Goal: Task Accomplishment & Management: Manage account settings

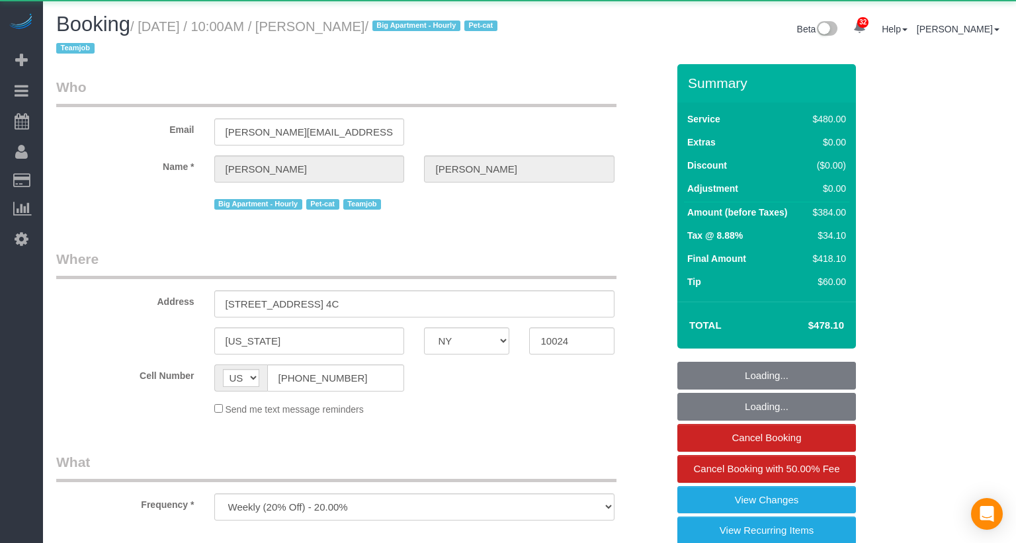
select select "NY"
select select "string:stripe-pm_1SALCg4VGloSiKo7n0VJeoEE"
select select "3"
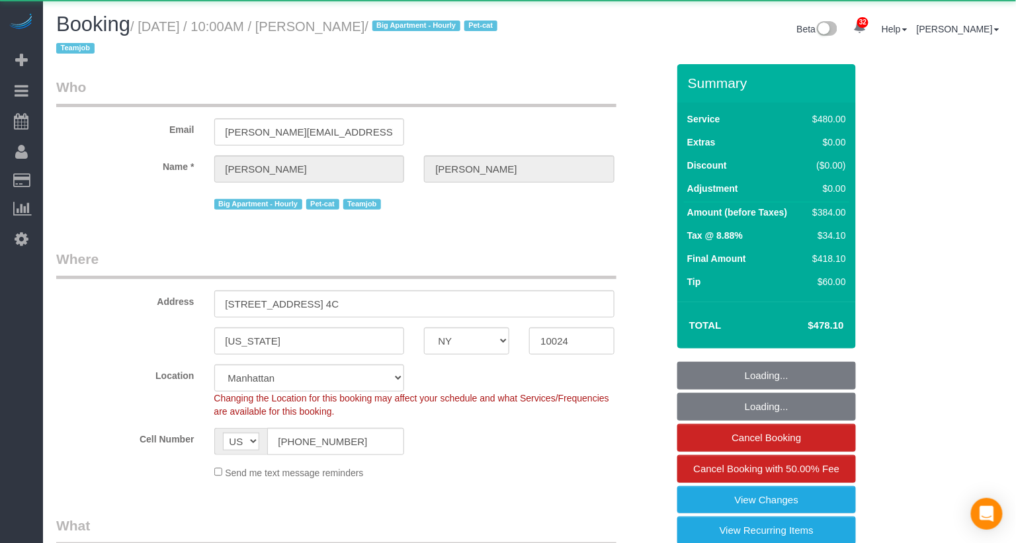
select select "object:1071"
select select "spot1"
select select "number:57"
select select "number:71"
select select "number:14"
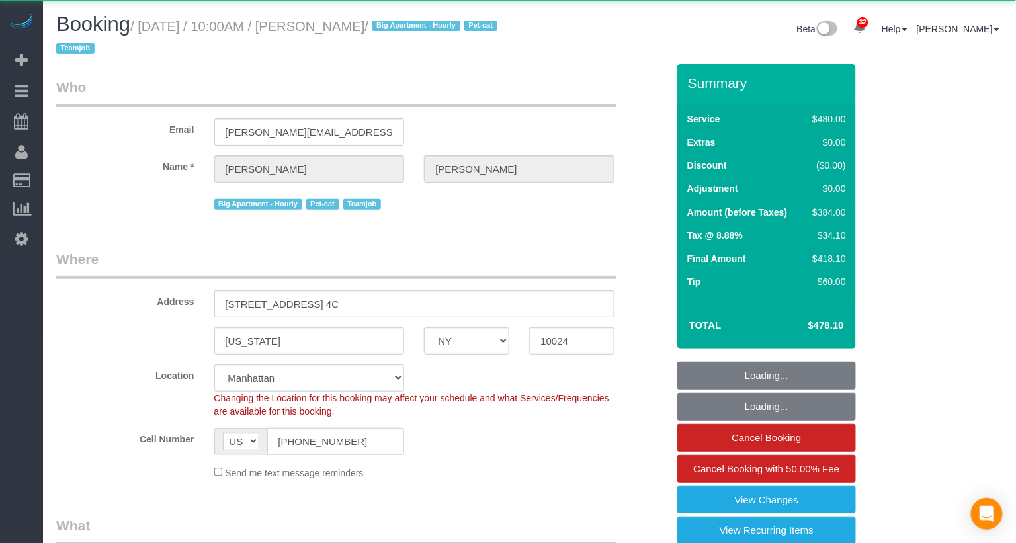
select select "number:6"
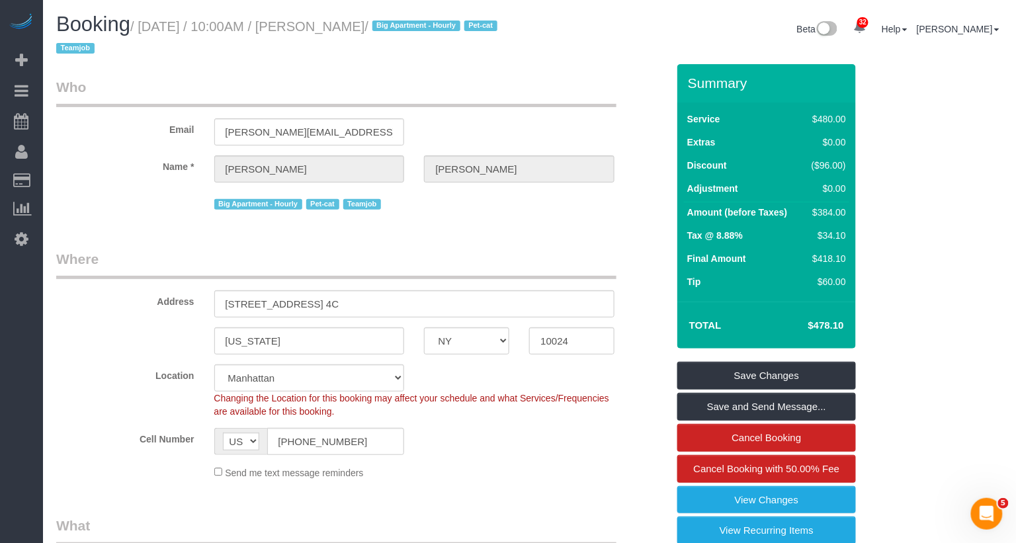
drag, startPoint x: 414, startPoint y: 27, endPoint x: 328, endPoint y: 26, distance: 86.0
click at [328, 26] on small "/ October 03, 2025 / 10:00AM / Rachel Haney / Big Apartment - Hourly Pet-cat Te…" at bounding box center [278, 37] width 445 height 37
copy small "[PERSON_NAME]"
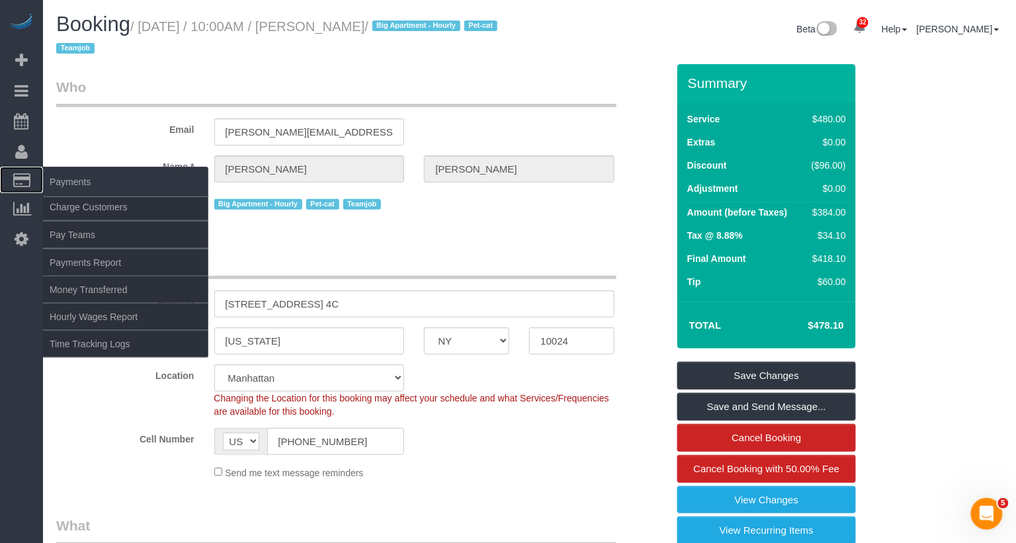
click at [51, 175] on span "Payments" at bounding box center [125, 182] width 165 height 30
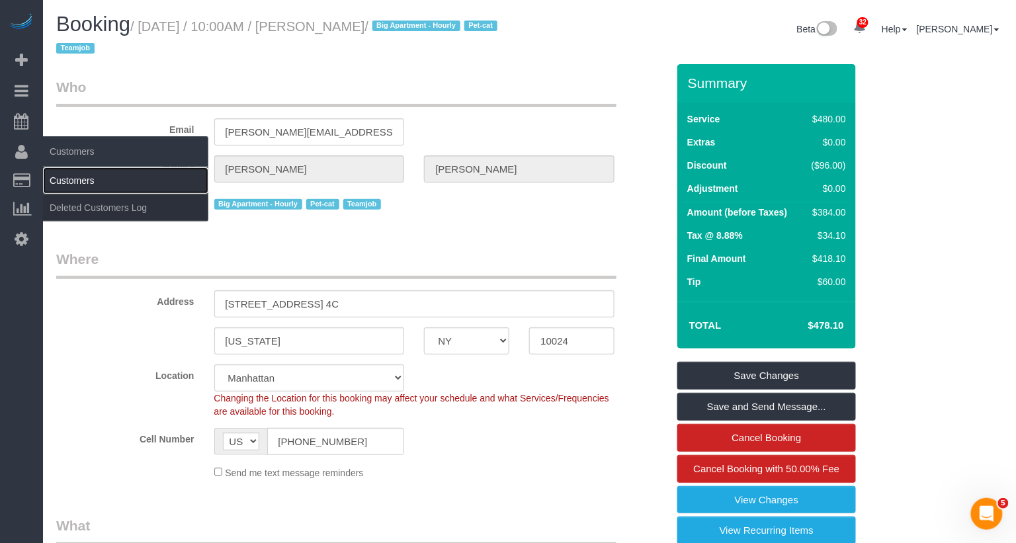
click at [71, 179] on link "Customers" at bounding box center [125, 180] width 165 height 26
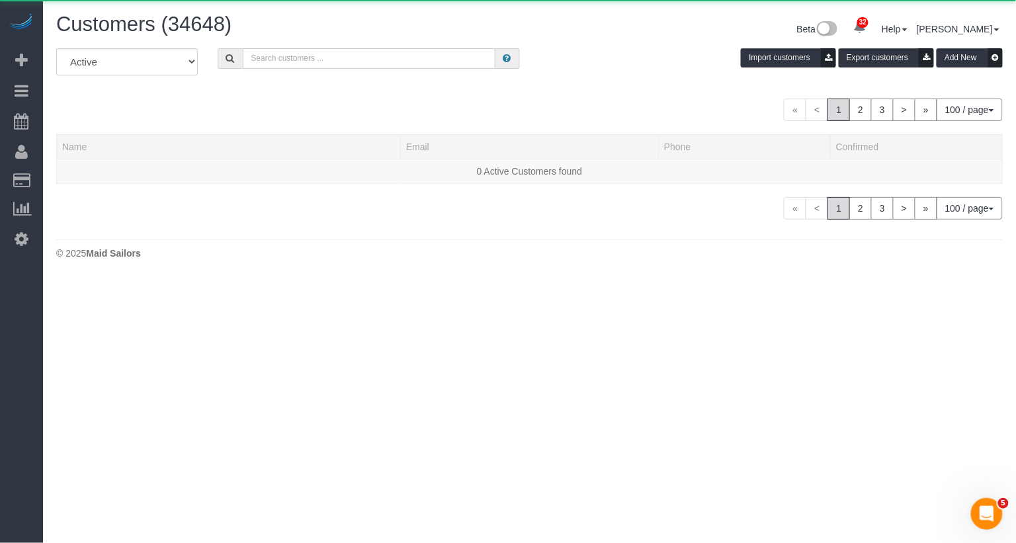
click at [312, 66] on input "text" at bounding box center [369, 58] width 253 height 21
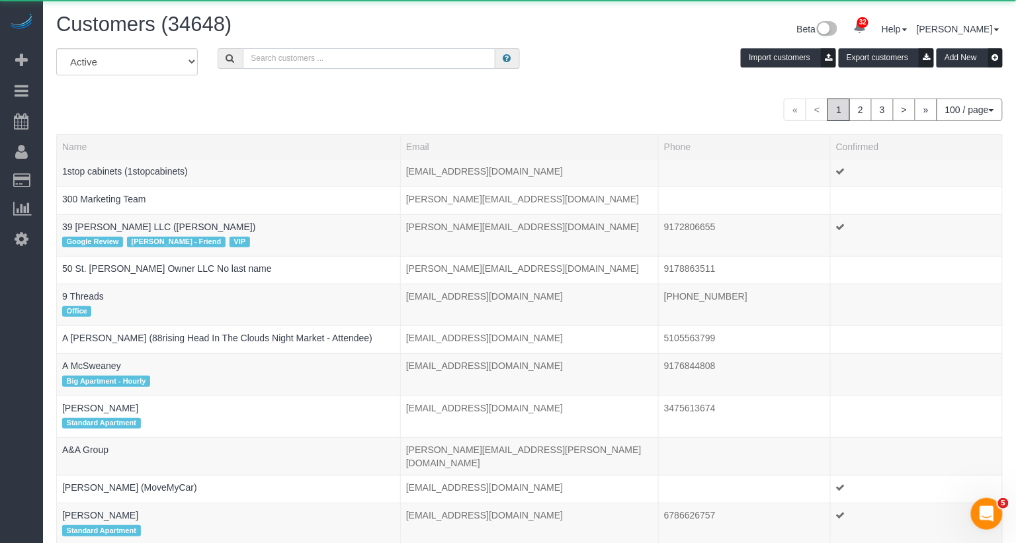
paste input "[PERSON_NAME]"
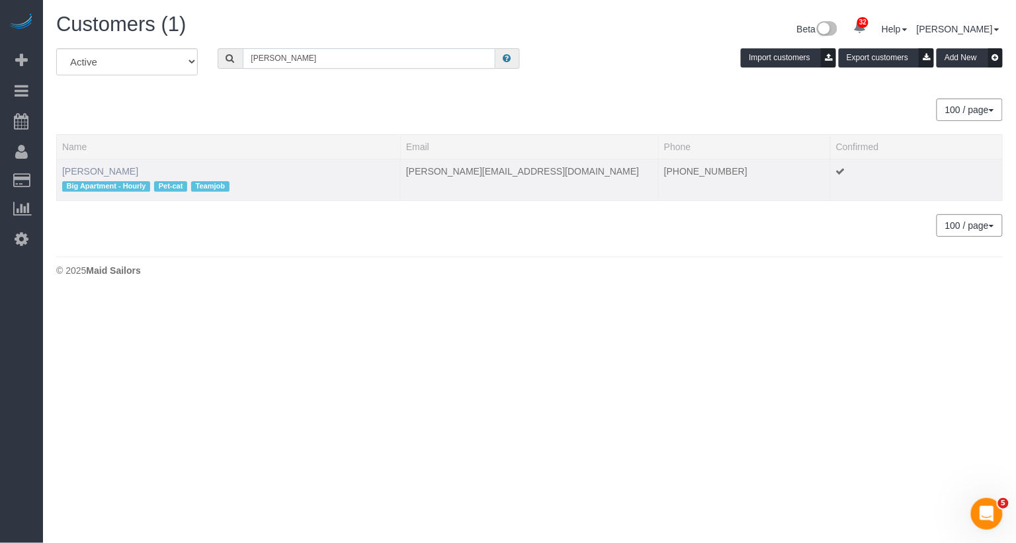
type input "[PERSON_NAME]"
click at [101, 169] on link "[PERSON_NAME]" at bounding box center [100, 171] width 76 height 11
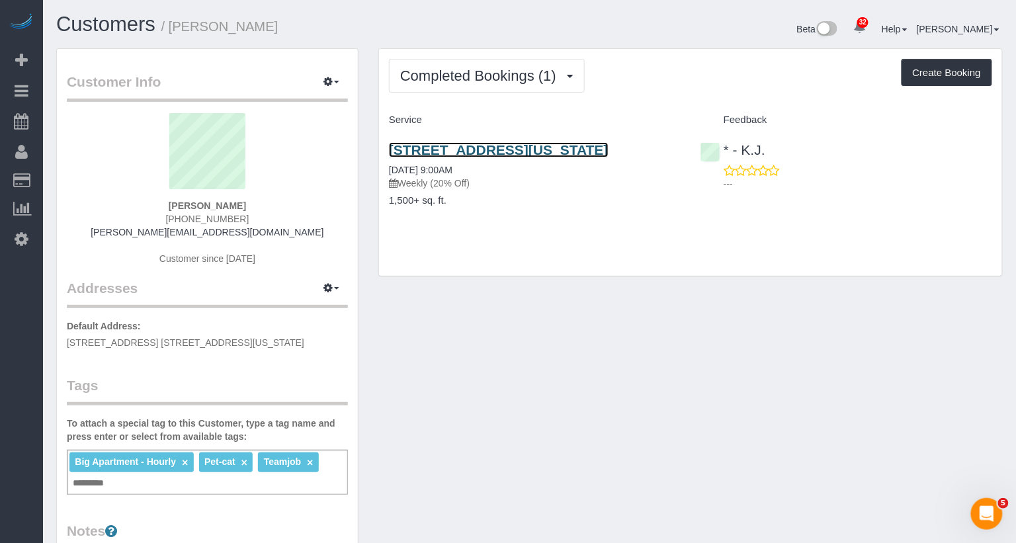
click at [453, 150] on link "222 West 80th Street, Apt.4c, New York, NY 10024" at bounding box center [499, 149] width 220 height 15
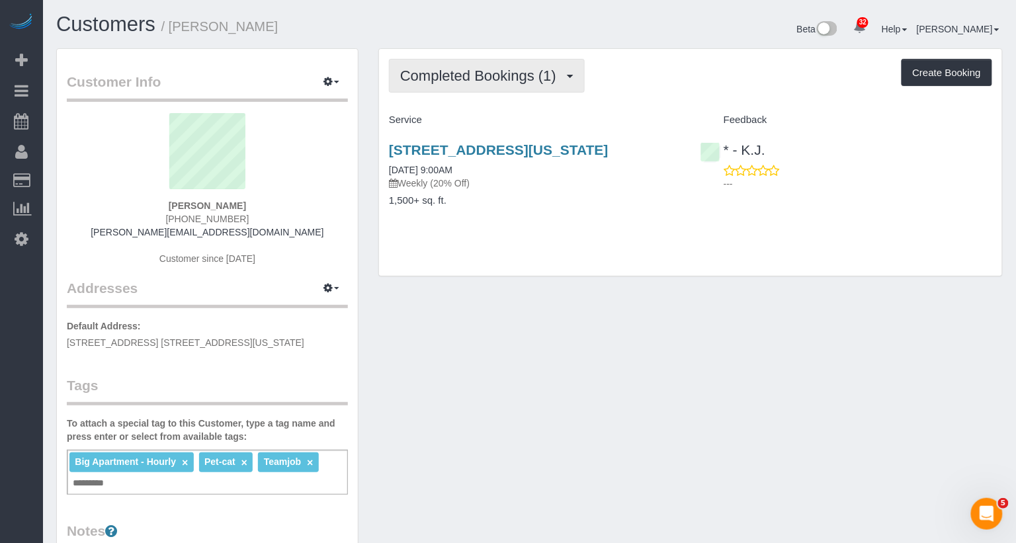
click at [469, 71] on span "Completed Bookings (1)" at bounding box center [481, 75] width 163 height 17
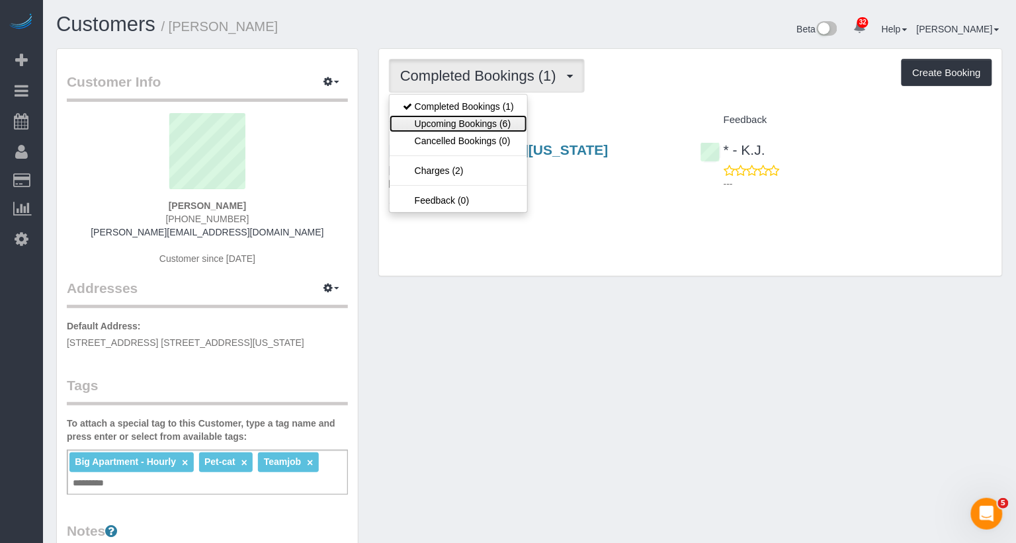
click at [465, 122] on link "Upcoming Bookings (6)" at bounding box center [459, 123] width 138 height 17
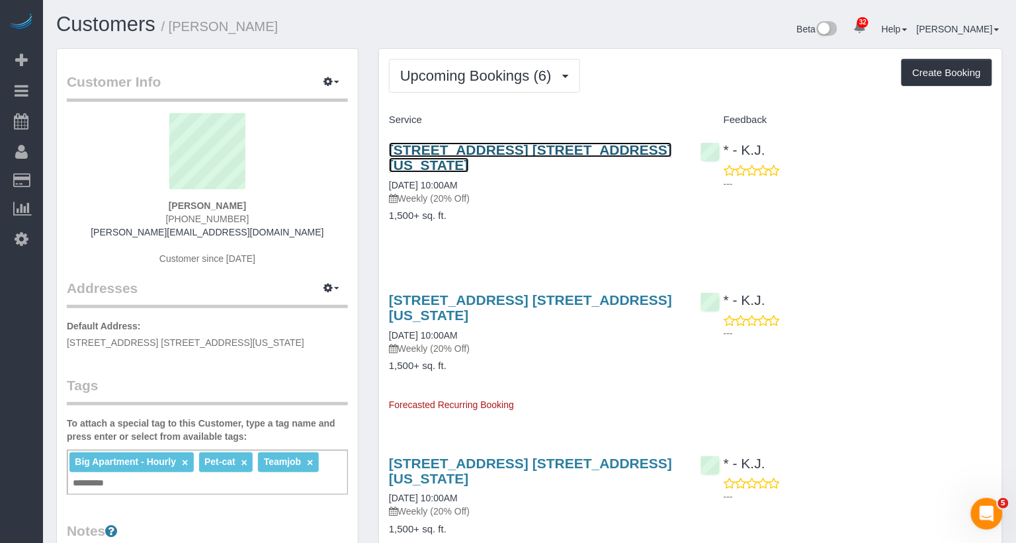
click at [470, 145] on link "222 West 80th Street, Apt. 4c, New York, NY 10024" at bounding box center [530, 157] width 283 height 30
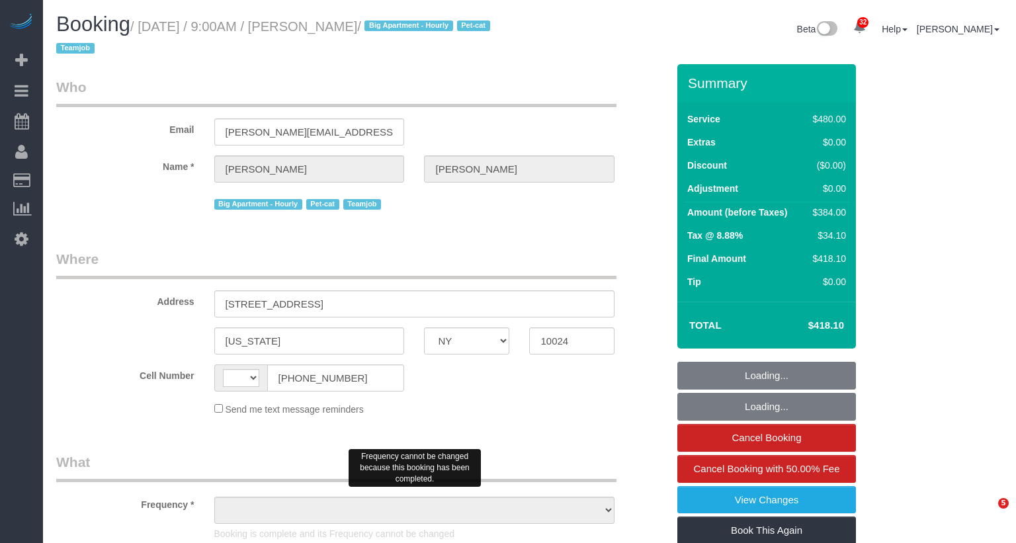
select select "NY"
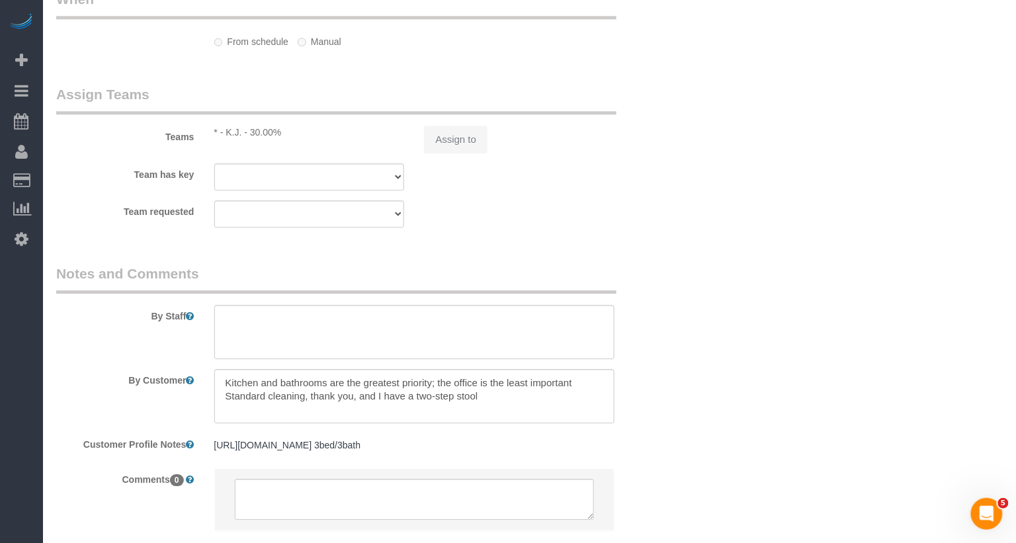
select select "string:US"
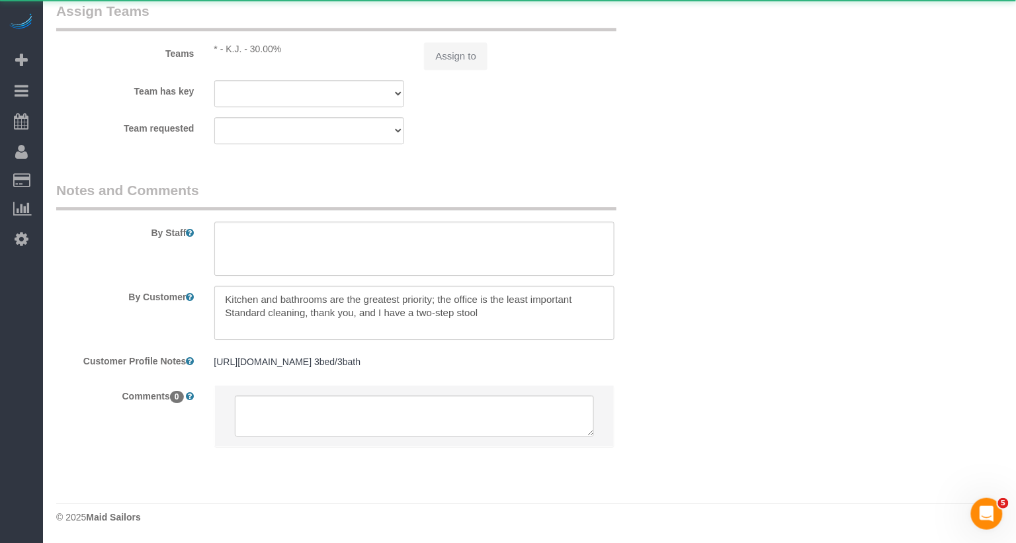
select select "object:841"
select select "string:stripe-pm_1SALCg4VGloSiKo7n0VJeoEE"
select select "spot1"
select select "number:57"
select select "number:71"
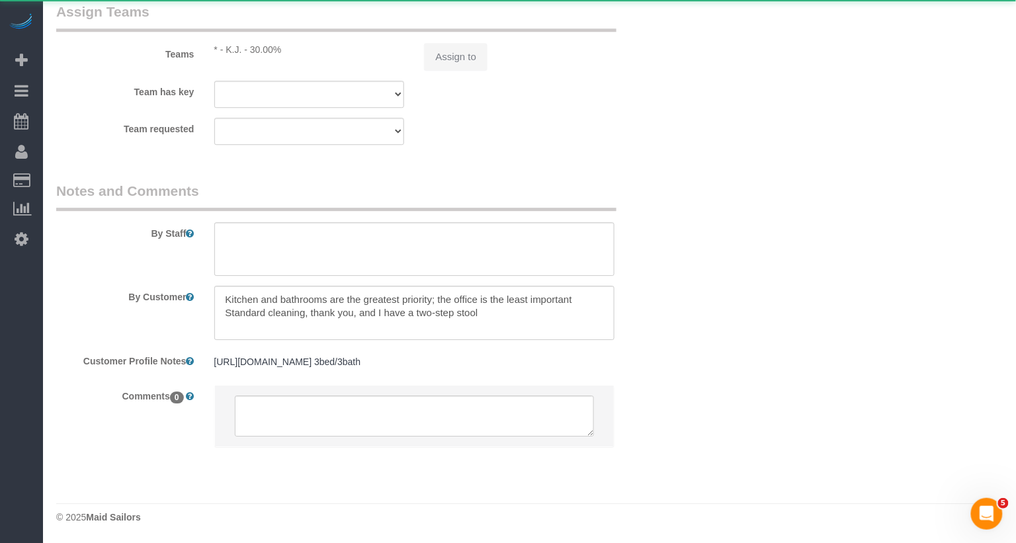
select select "number:14"
select select "number:6"
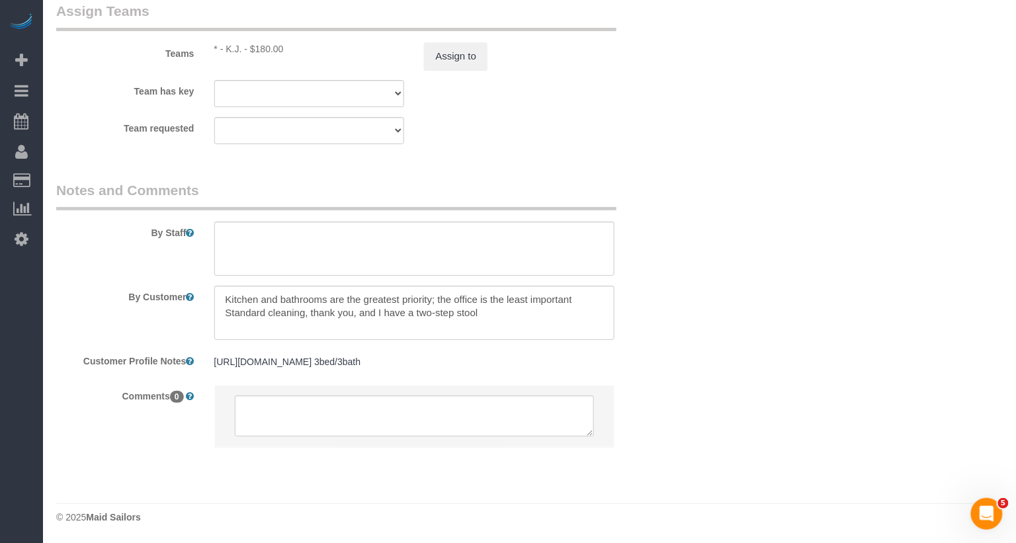
scroll to position [1615, 0]
select select "3"
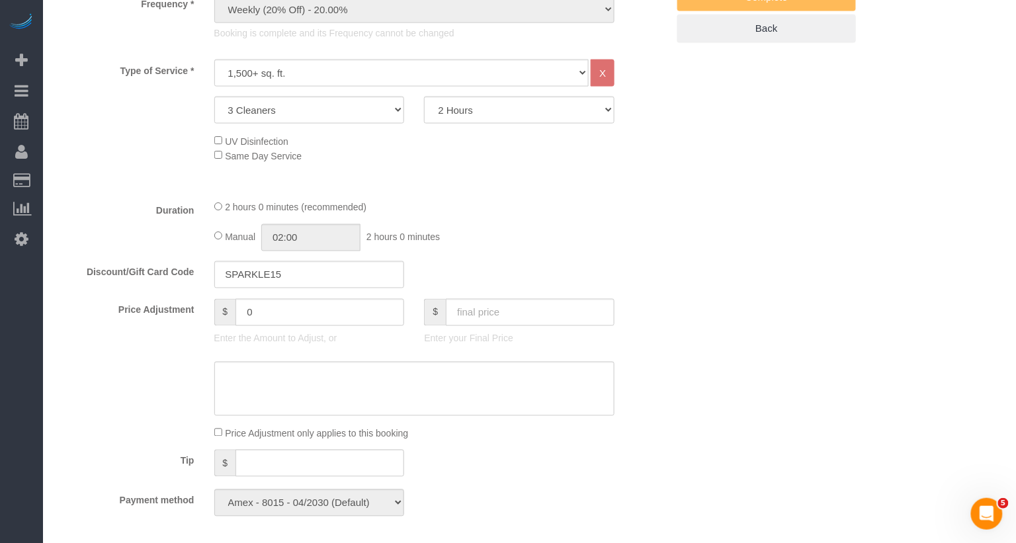
scroll to position [0, 0]
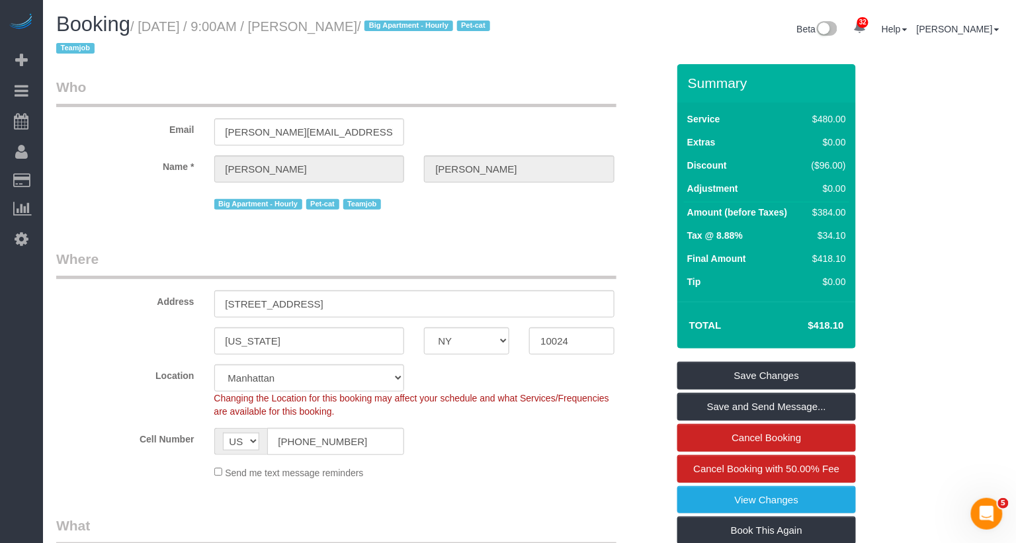
drag, startPoint x: 425, startPoint y: 26, endPoint x: 342, endPoint y: 26, distance: 82.7
click at [342, 26] on small "/ September 26, 2025 / 9:00AM / Rachel Haney / Big Apartment - Hourly Pet-cat T…" at bounding box center [275, 37] width 438 height 37
copy small "[PERSON_NAME]"
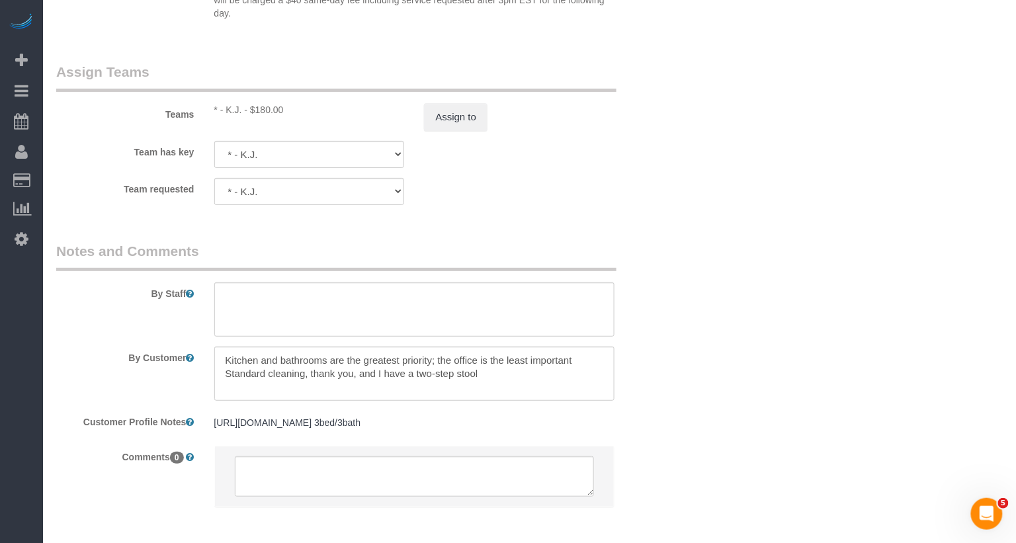
scroll to position [1615, 0]
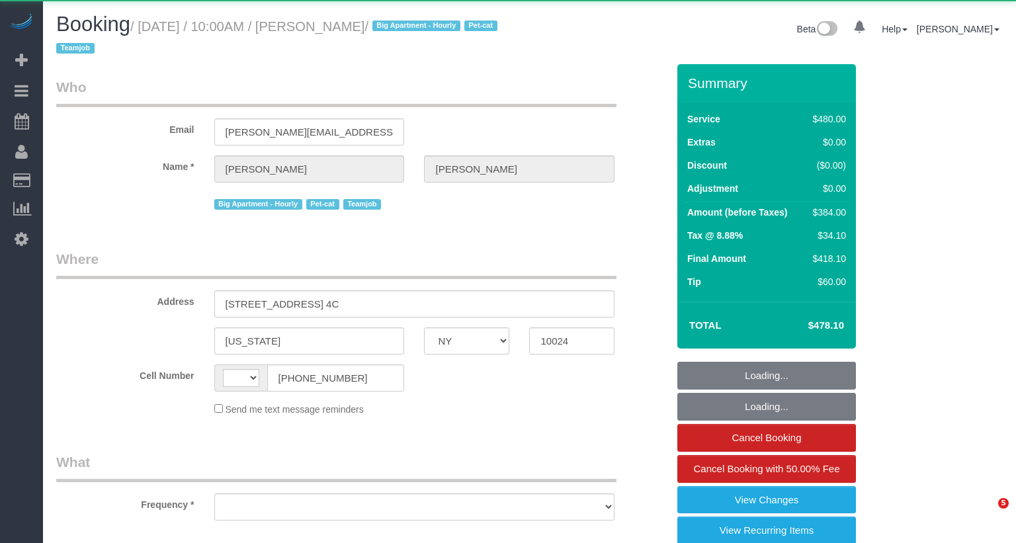
select select "NY"
select select "string:[GEOGRAPHIC_DATA]"
select select "object:926"
select select "3"
select select "number:57"
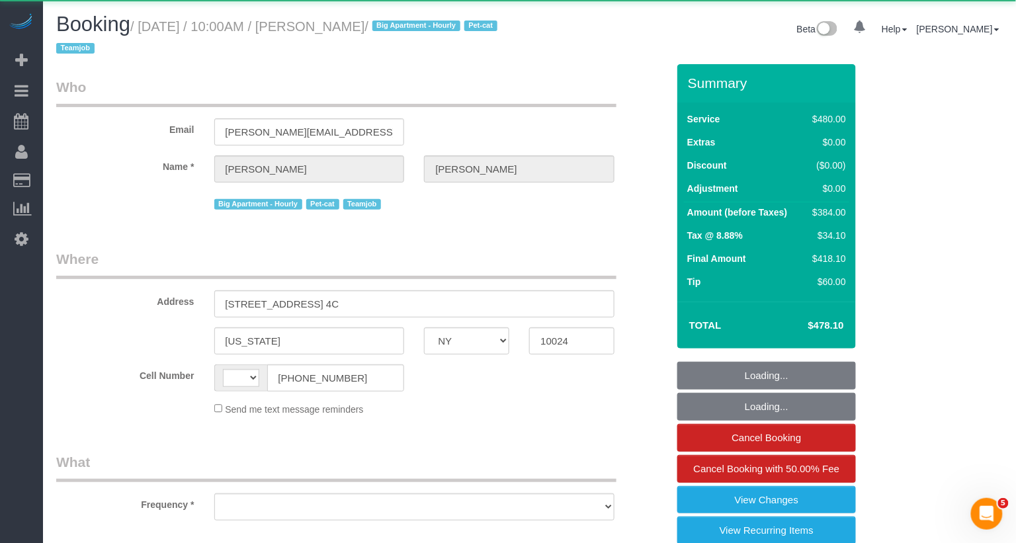
select select "number:71"
select select "number:14"
select select "number:6"
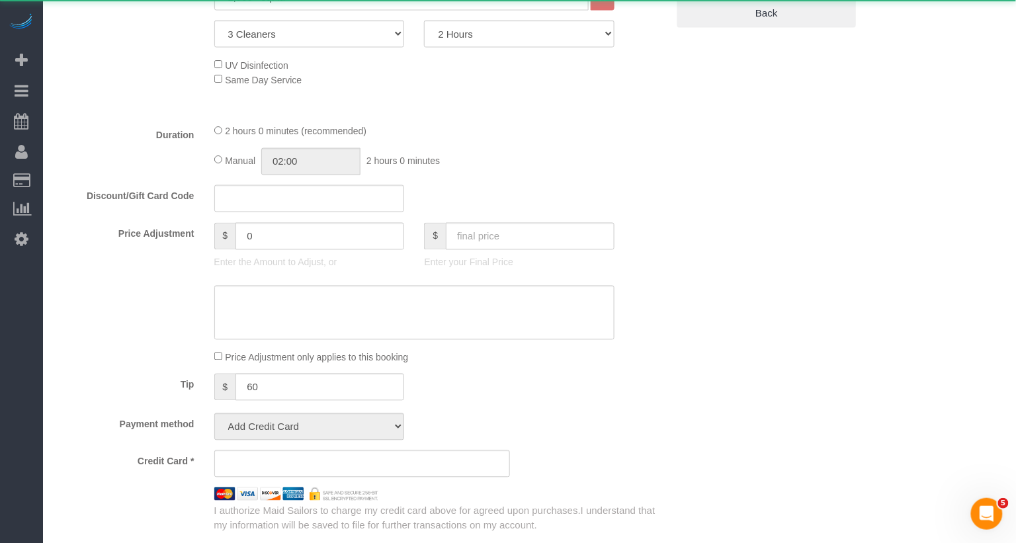
select select "string:stripe-pm_1SALCg4VGloSiKo7n0VJeoEE"
select select "spot1"
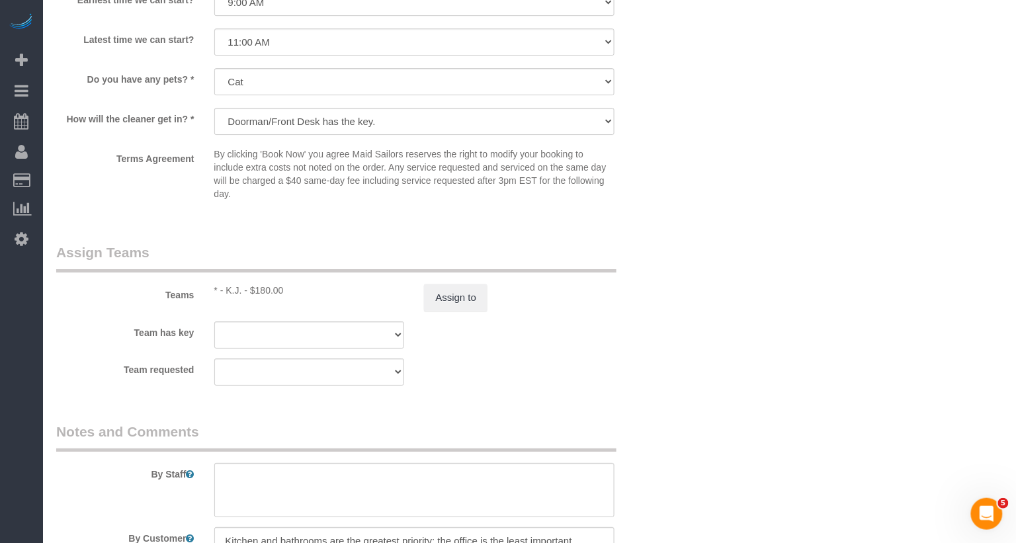
scroll to position [1539, 0]
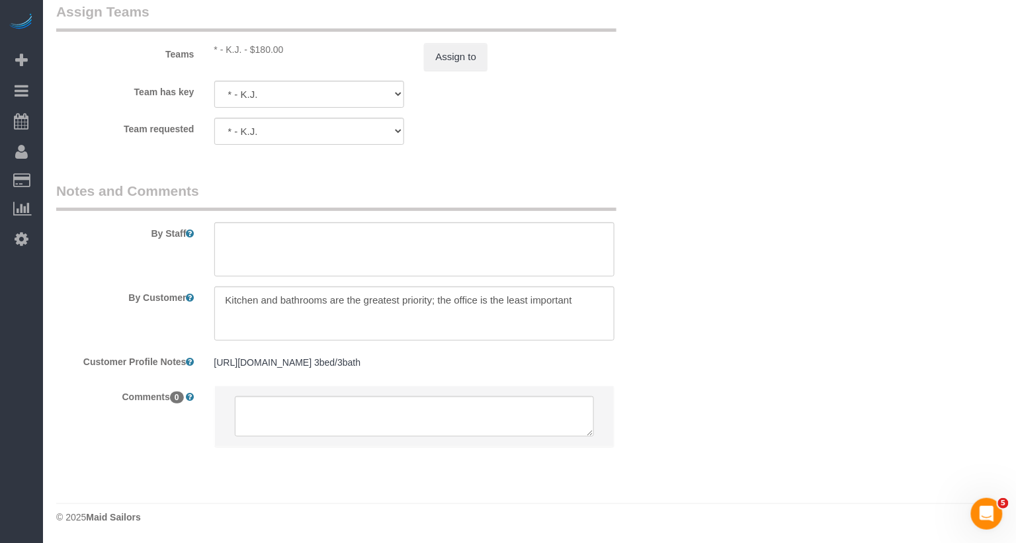
click at [376, 356] on pre "[URL][DOMAIN_NAME] 3bed/3bath" at bounding box center [414, 362] width 401 height 13
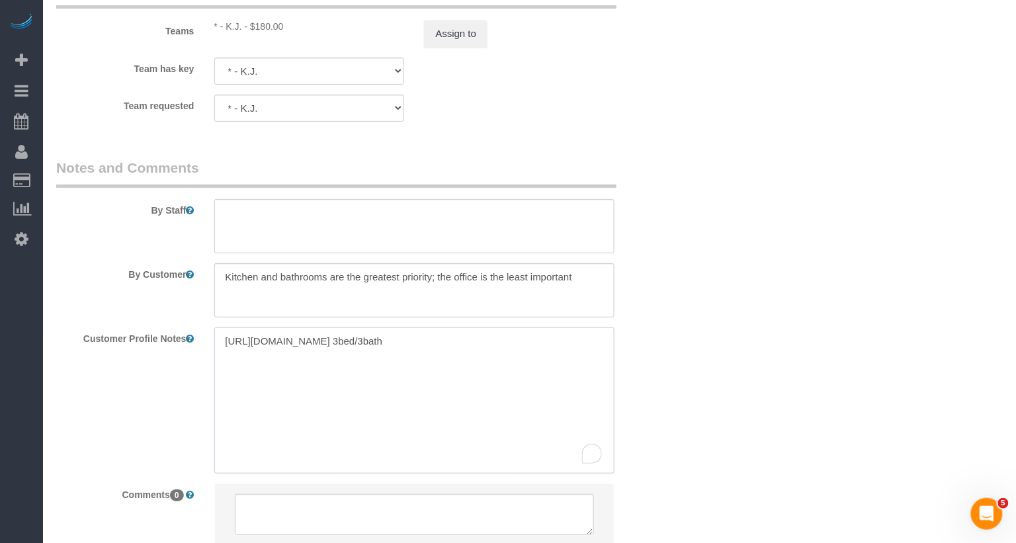
drag, startPoint x: 484, startPoint y: 378, endPoint x: 221, endPoint y: 327, distance: 267.7
click at [221, 328] on textarea "[URL][DOMAIN_NAME] 3bed/3bath" at bounding box center [414, 401] width 401 height 146
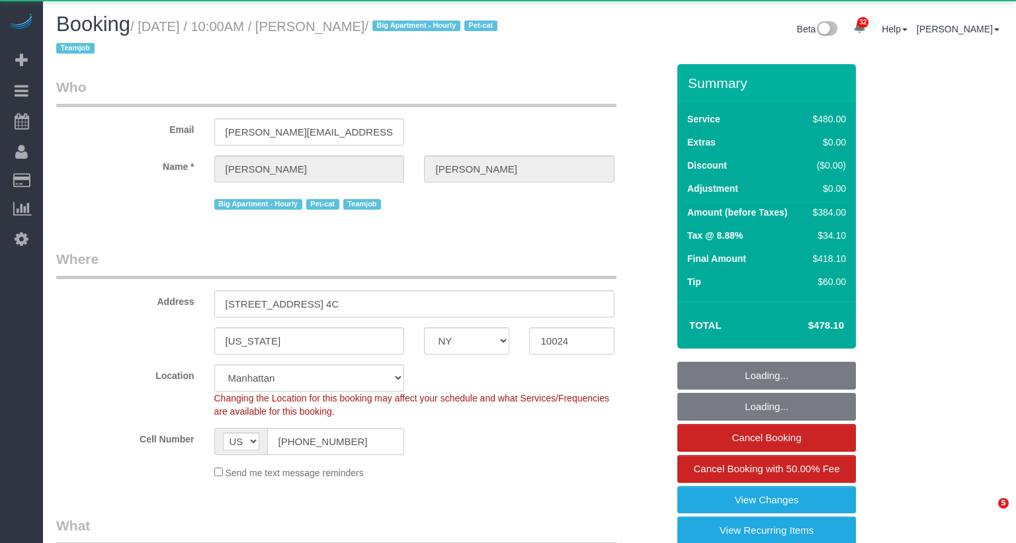
select select "NY"
select select "number:57"
select select "number:71"
select select "number:14"
select select "number:6"
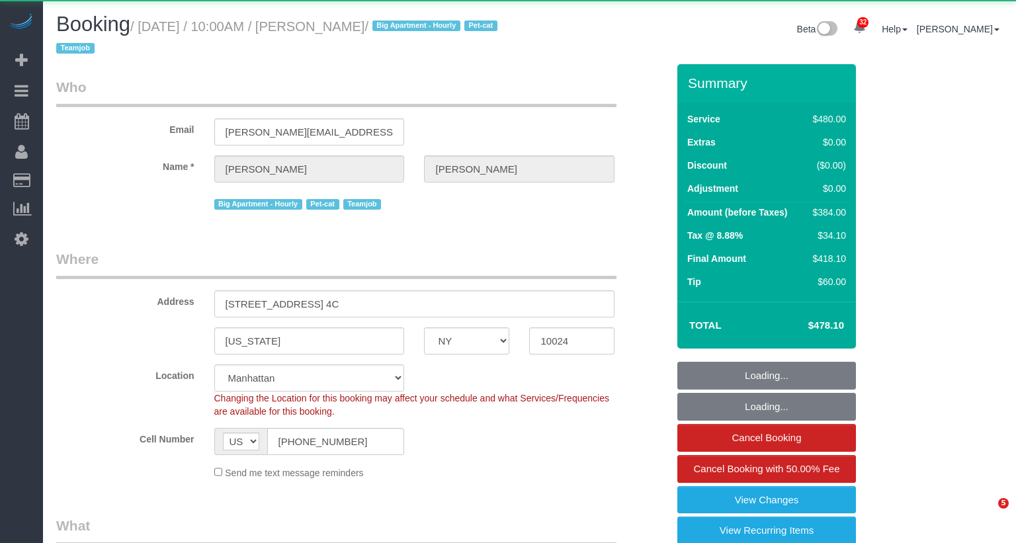
scroll to position [1299, 0]
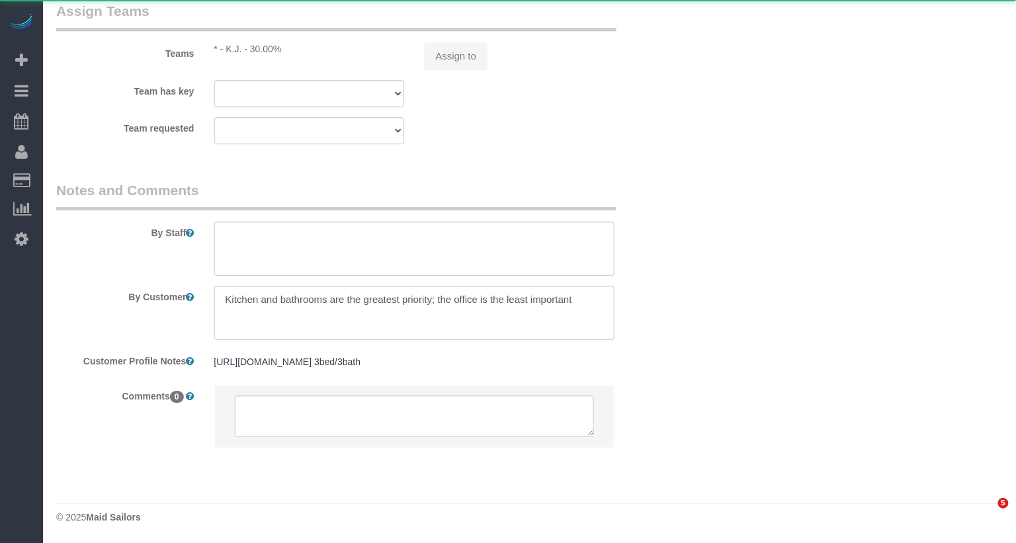
select select "object:1076"
select select "string:stripe-pm_1SALCg4VGloSiKo7n0VJeoEE"
select select "3"
select select "spot1"
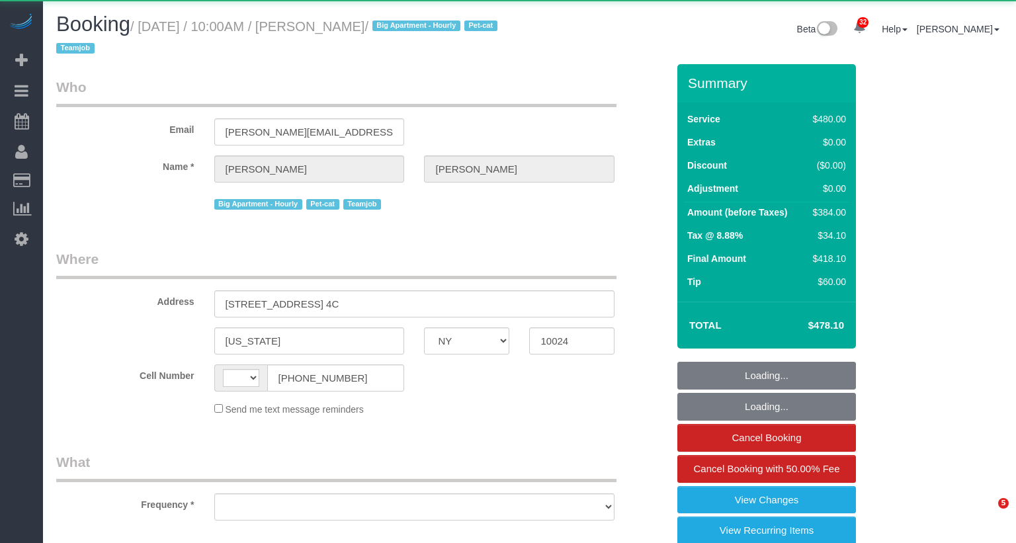
select select "NY"
select select "string:[GEOGRAPHIC_DATA]"
select select "object:920"
select select "3"
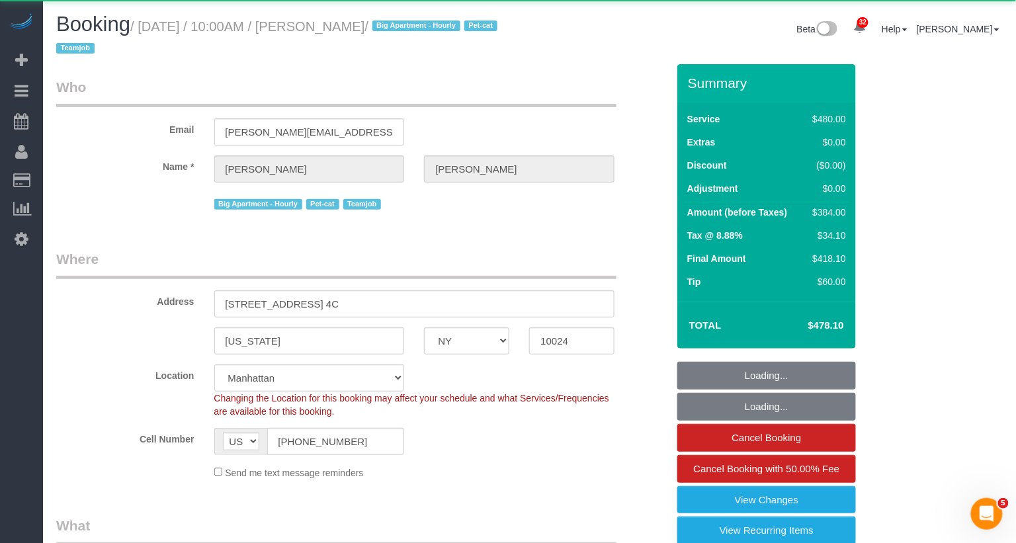
select select "string:stripe-pm_1SALCg4VGloSiKo7n0VJeoEE"
select select "spot1"
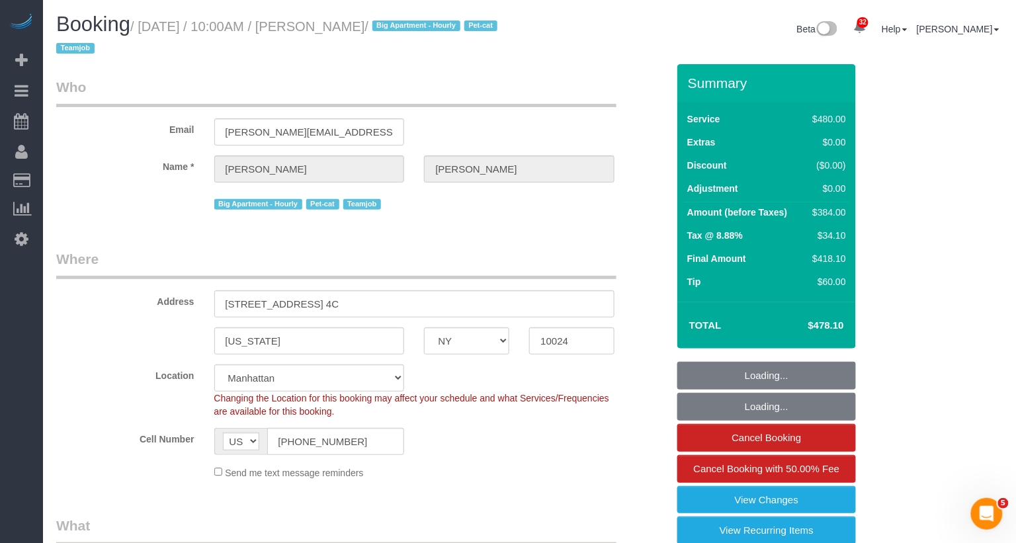
select select "number:57"
select select "number:71"
select select "number:14"
select select "number:6"
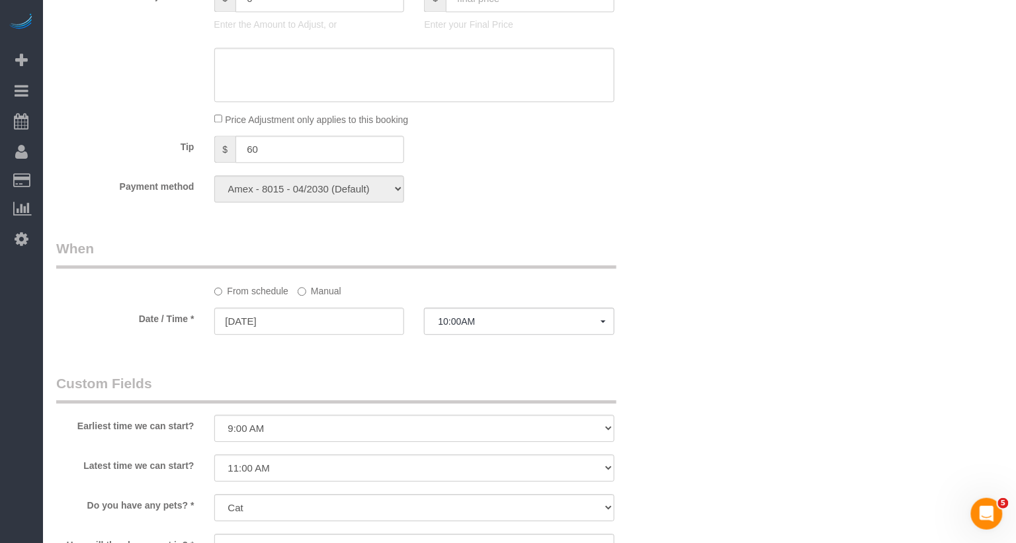
select select "object:1459"
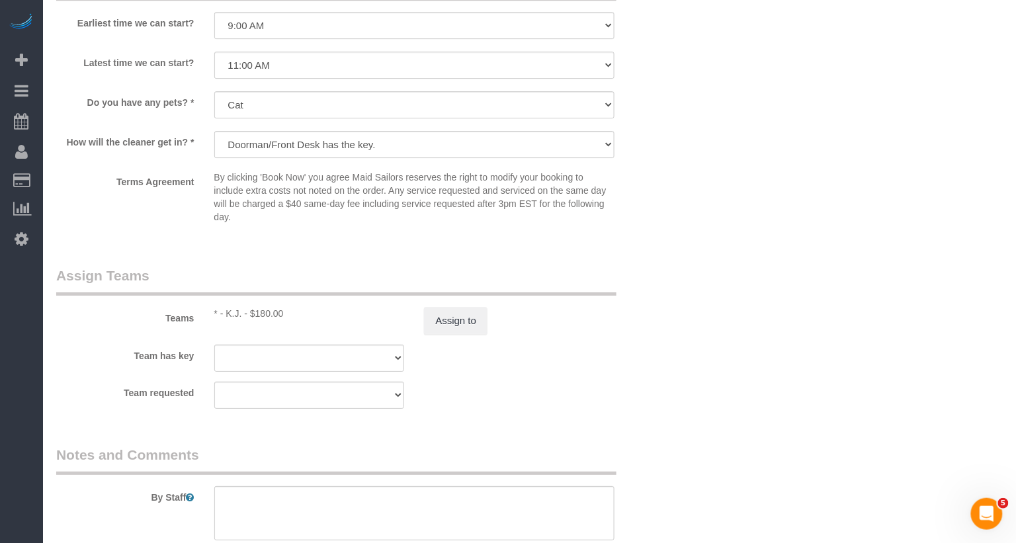
scroll to position [1454, 0]
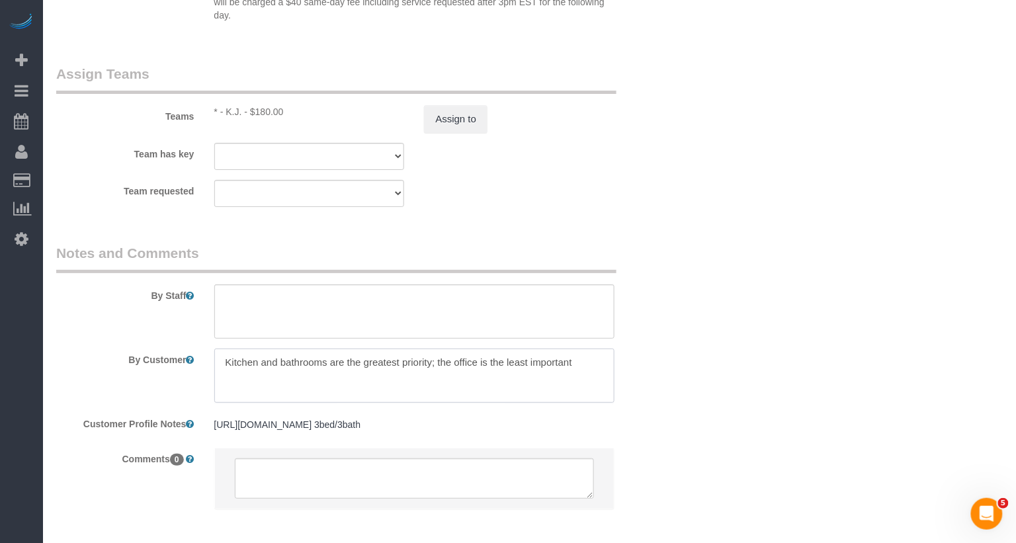
click at [221, 361] on textarea at bounding box center [414, 376] width 401 height 54
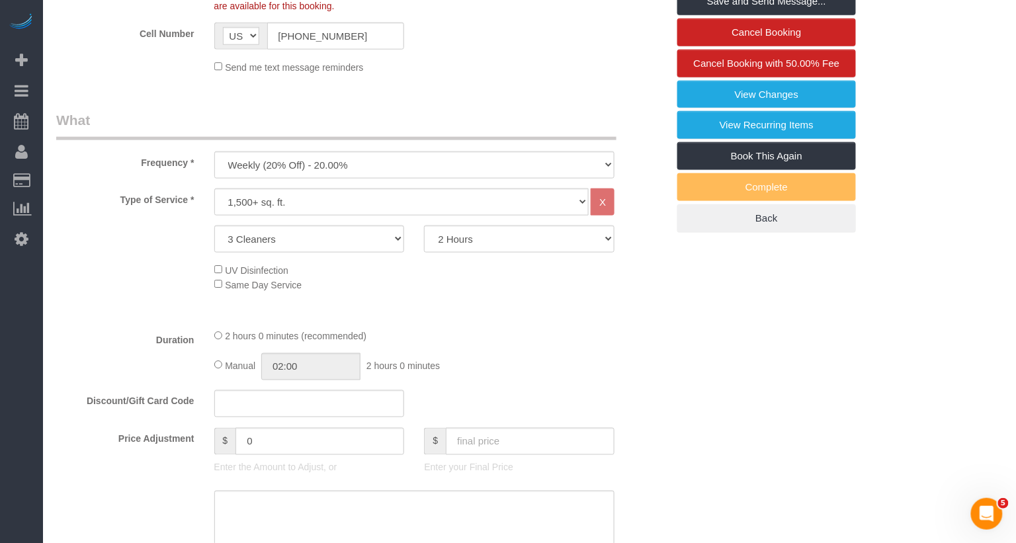
scroll to position [0, 0]
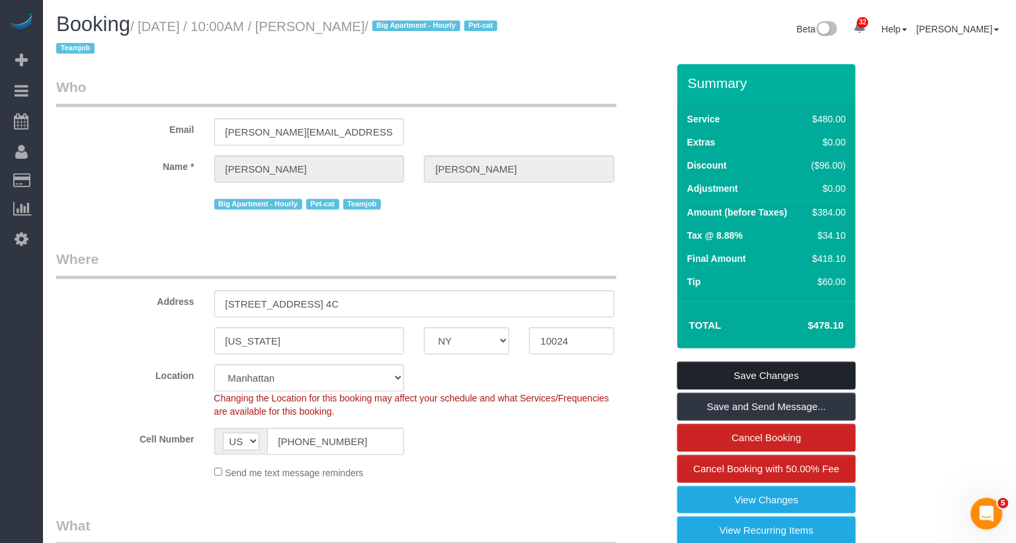
type textarea "3bed/3bath standard cleaning Kitchen and bathrooms are the greatest priority; t…"
click at [783, 371] on link "Save Changes" at bounding box center [767, 376] width 179 height 28
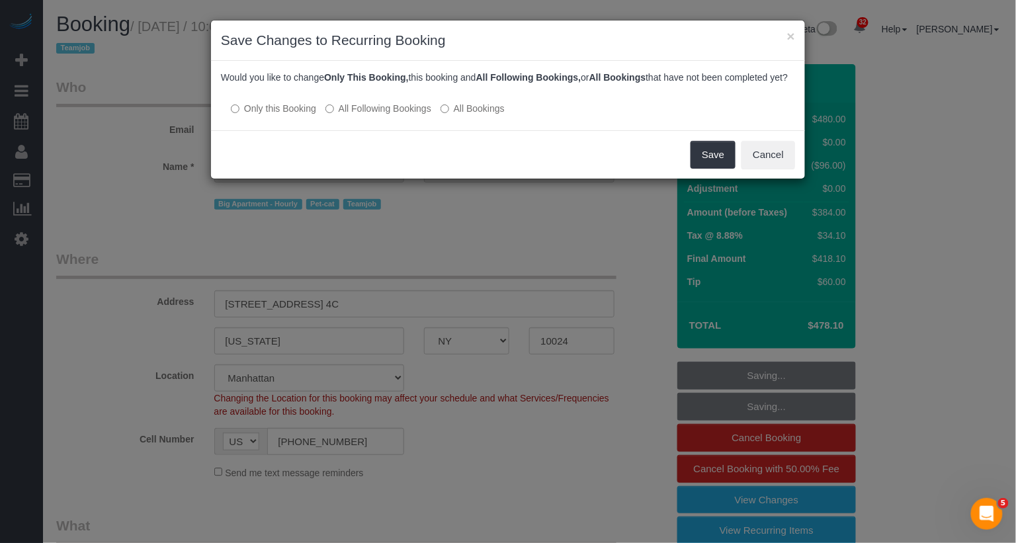
click at [397, 115] on label "All Following Bookings" at bounding box center [379, 108] width 106 height 13
click at [716, 169] on button "Save" at bounding box center [713, 155] width 45 height 28
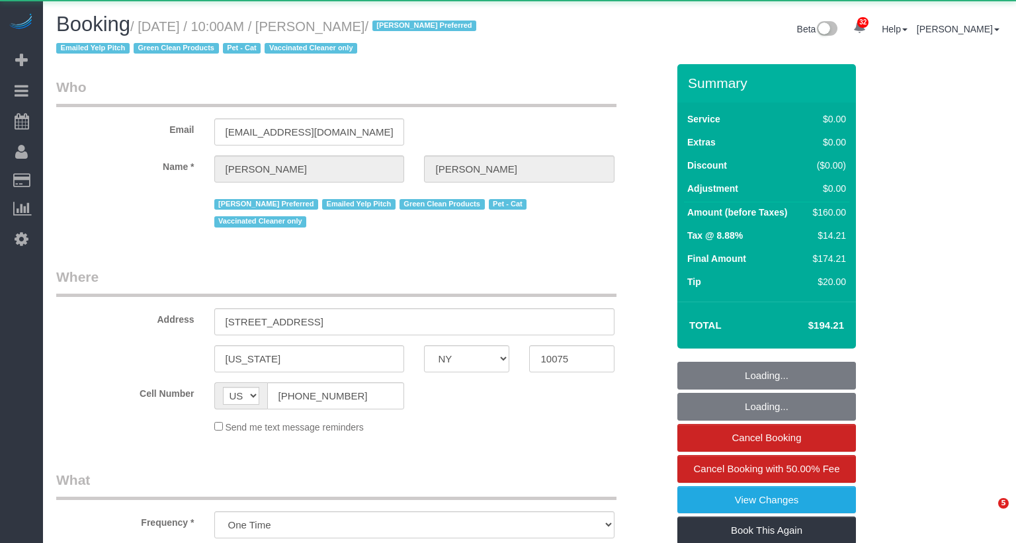
select select "NY"
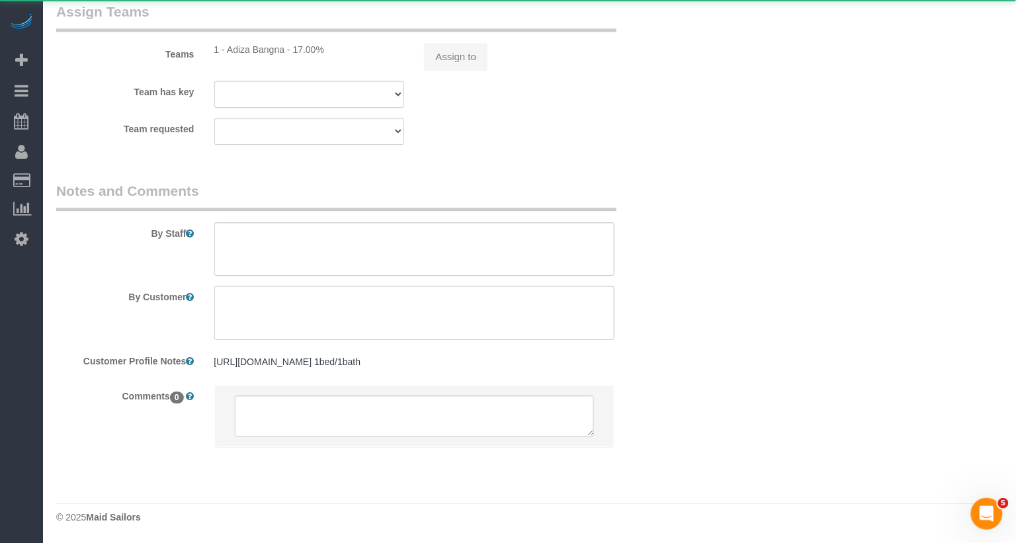
select select "string:stripe-pm_1S0DUm4VGloSiKo7DKXB6hAf"
select select "1"
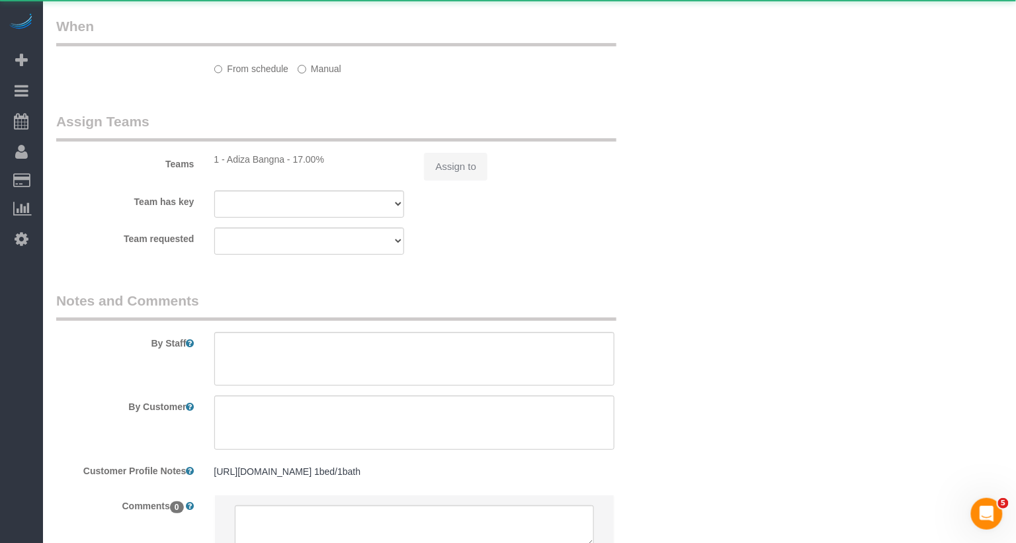
scroll to position [1380, 0]
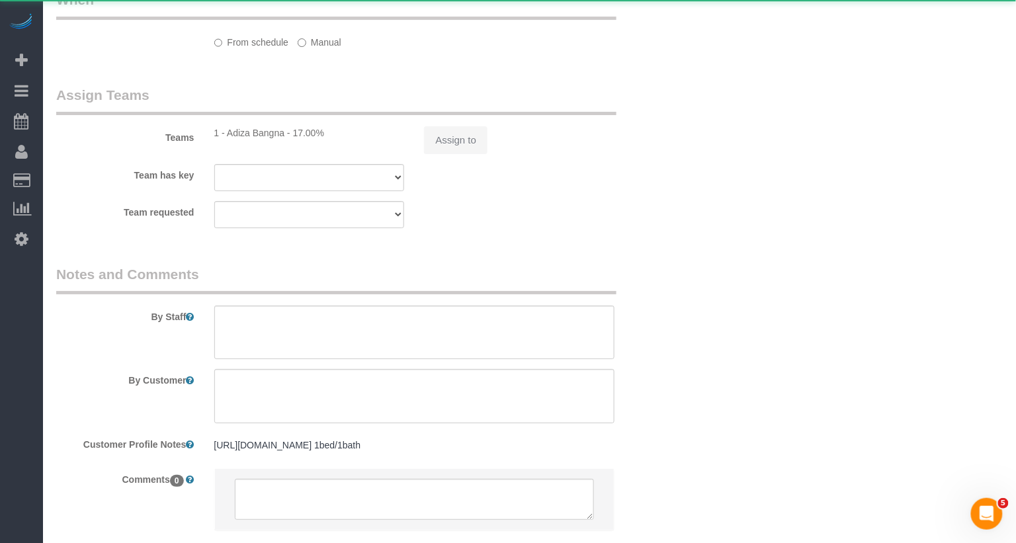
select select "object:944"
select select "number:57"
select select "number:71"
select select "number:14"
select select "number:5"
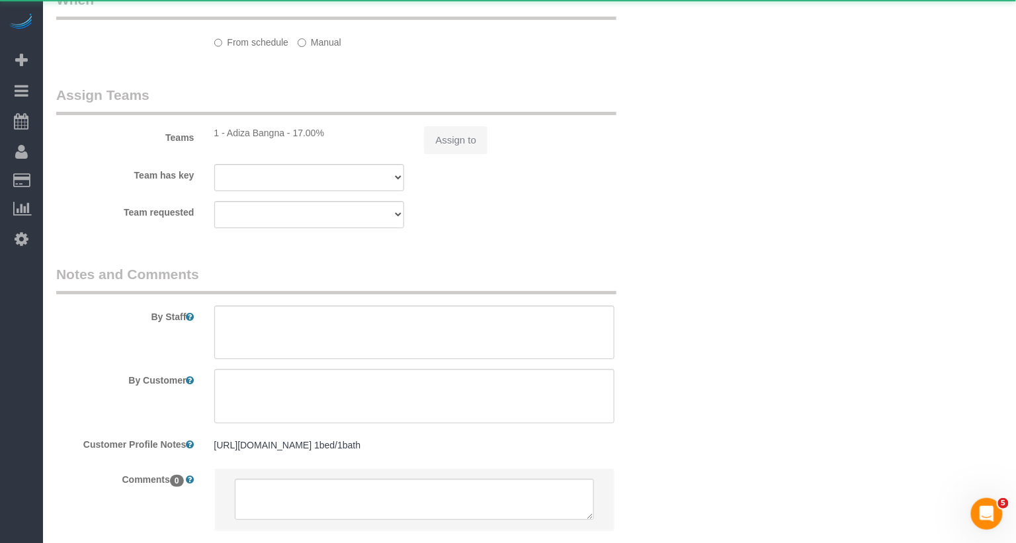
select select "1"
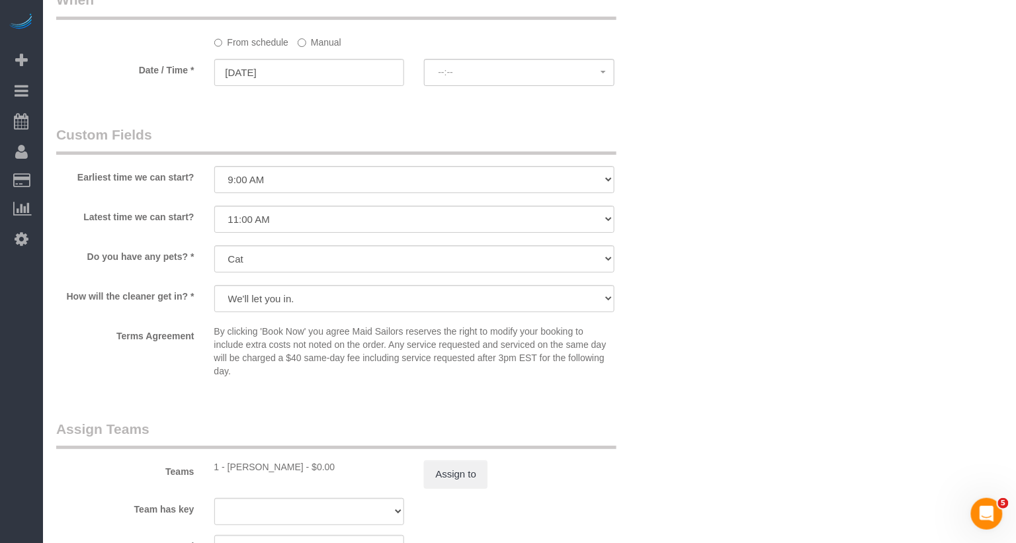
select select "spot1"
click at [464, 472] on button "Assign to" at bounding box center [456, 475] width 64 height 28
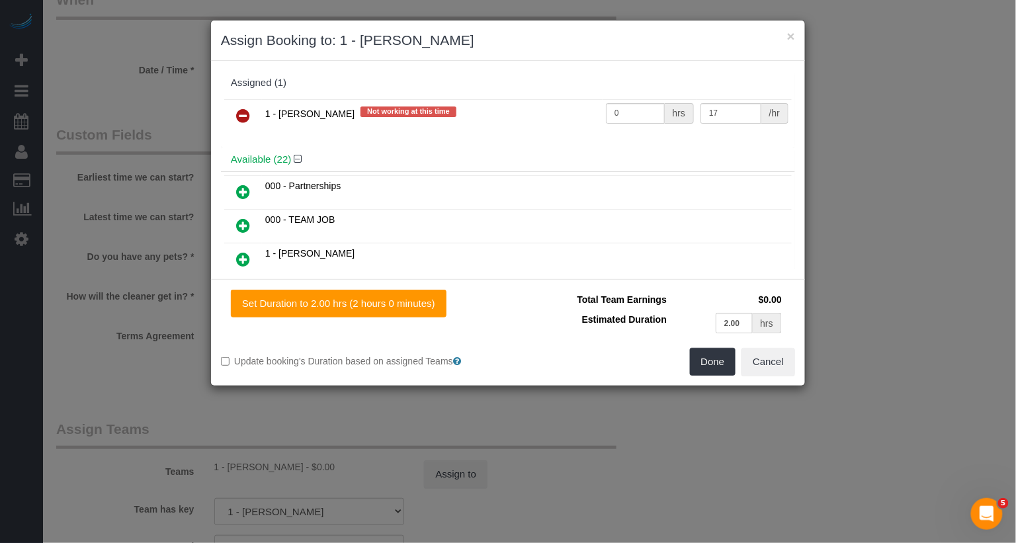
click at [242, 111] on icon at bounding box center [243, 116] width 14 height 16
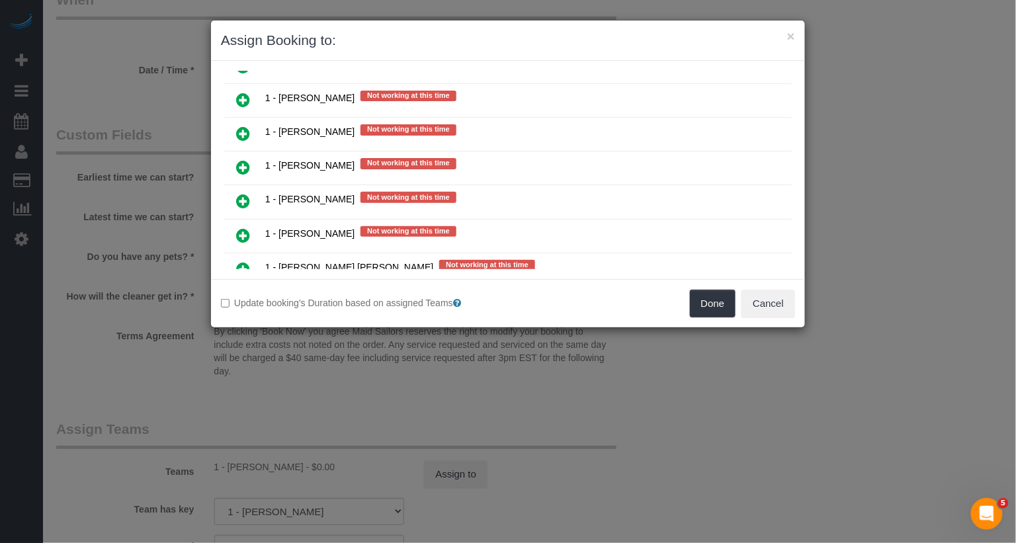
scroll to position [1131, 0]
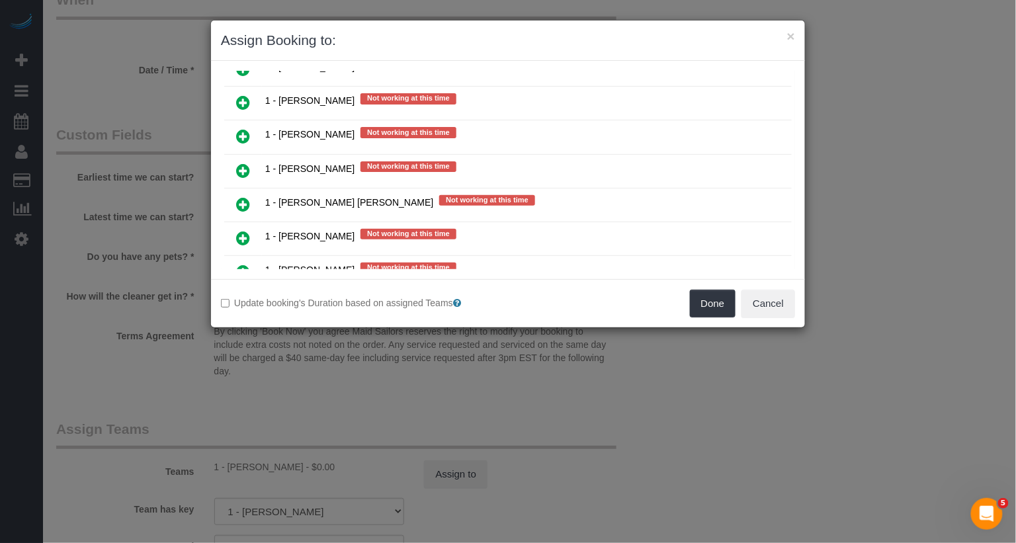
click at [243, 264] on icon at bounding box center [243, 272] width 14 height 16
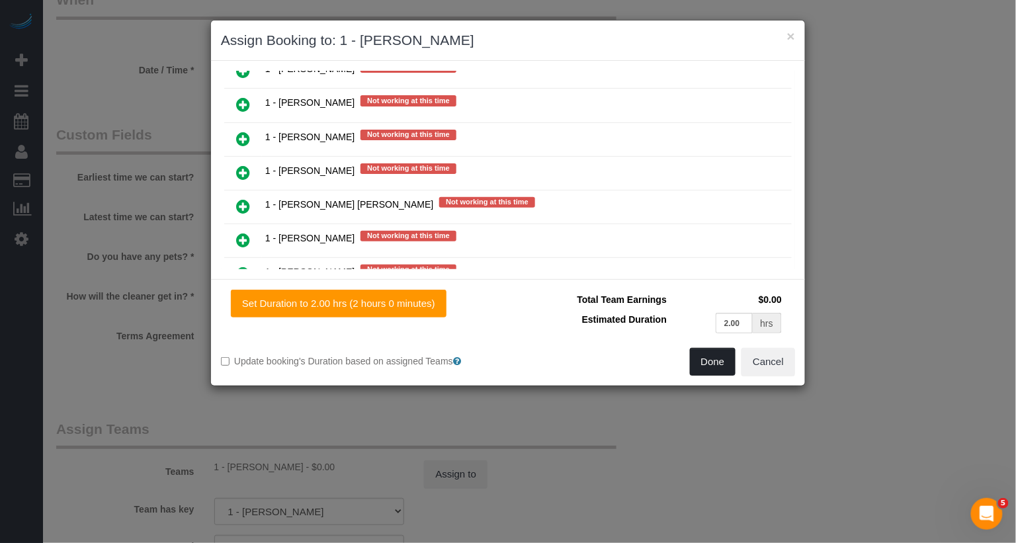
click at [701, 361] on button "Done" at bounding box center [713, 362] width 46 height 28
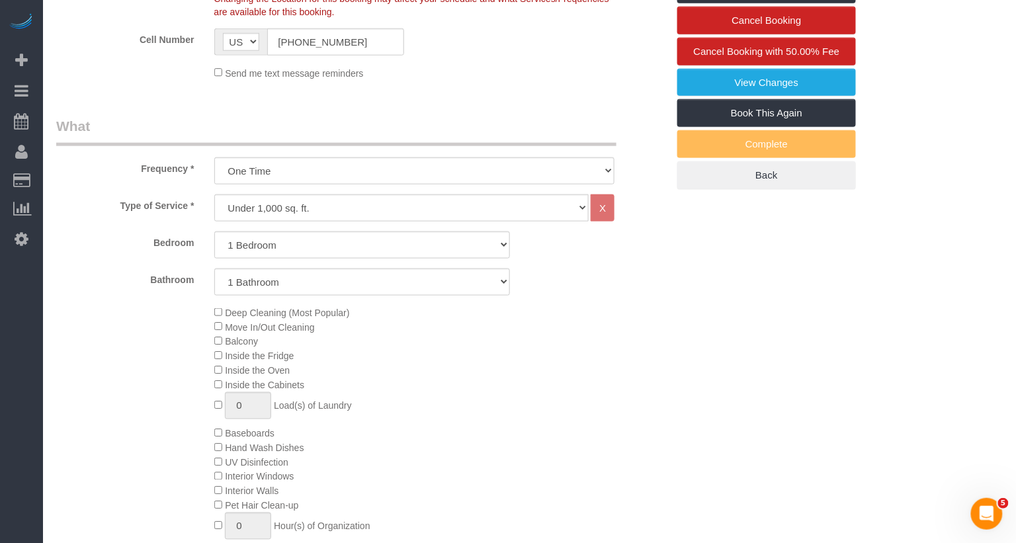
scroll to position [0, 0]
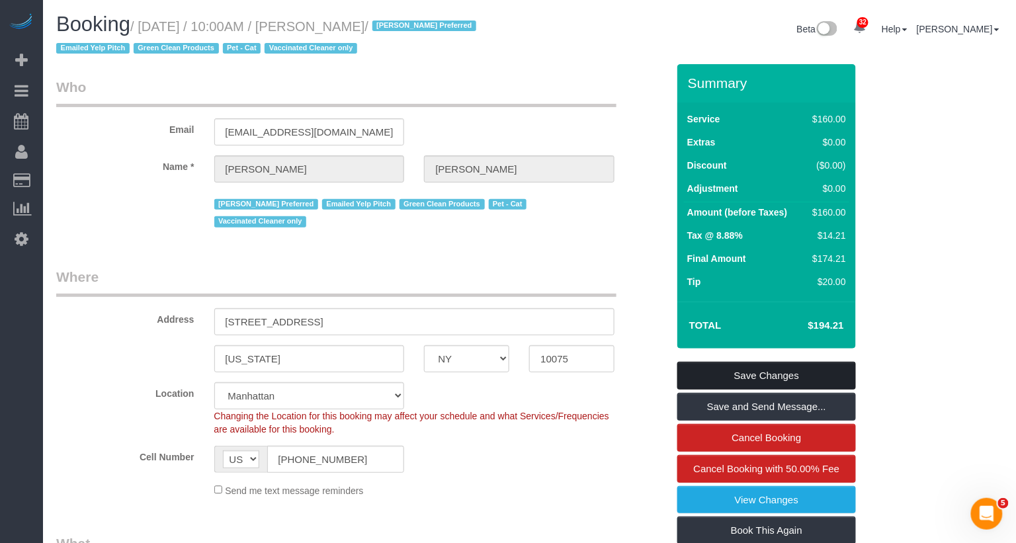
click at [754, 384] on link "Save Changes" at bounding box center [767, 376] width 179 height 28
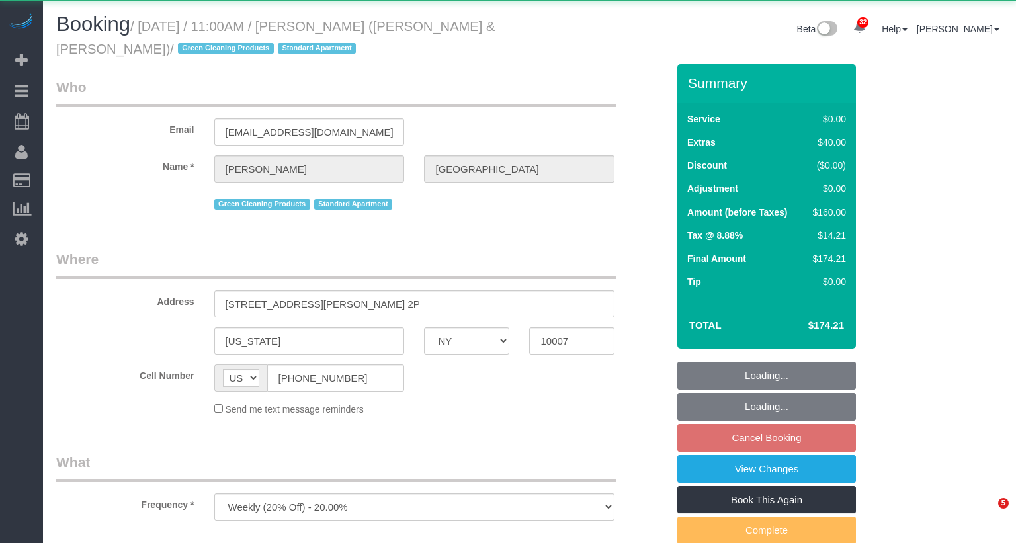
select select "NY"
select select "1"
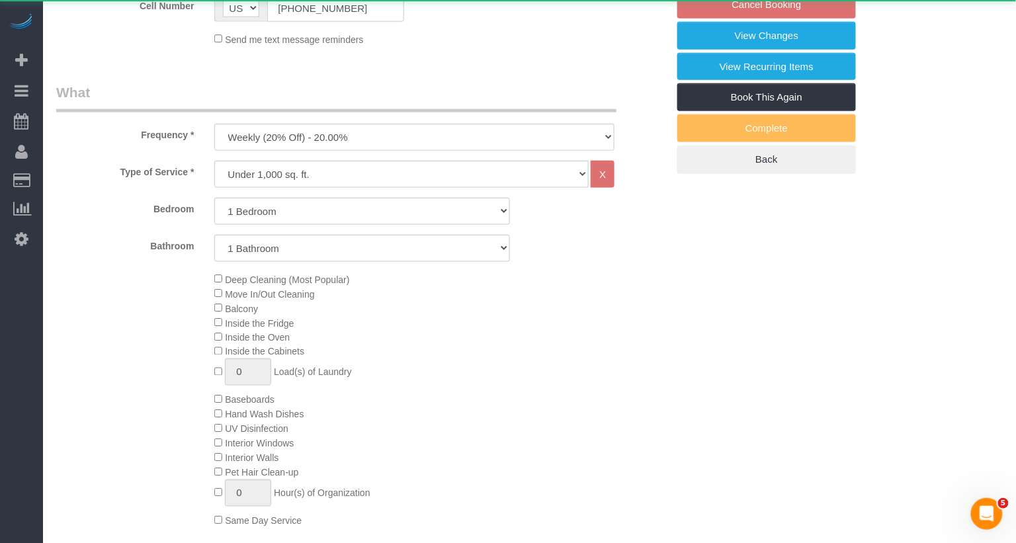
select select "string:stripe-pm_1PoAmE4VGloSiKo7yWsxKTvS"
select select "number:89"
select select "number:90"
select select "number:15"
select select "number:6"
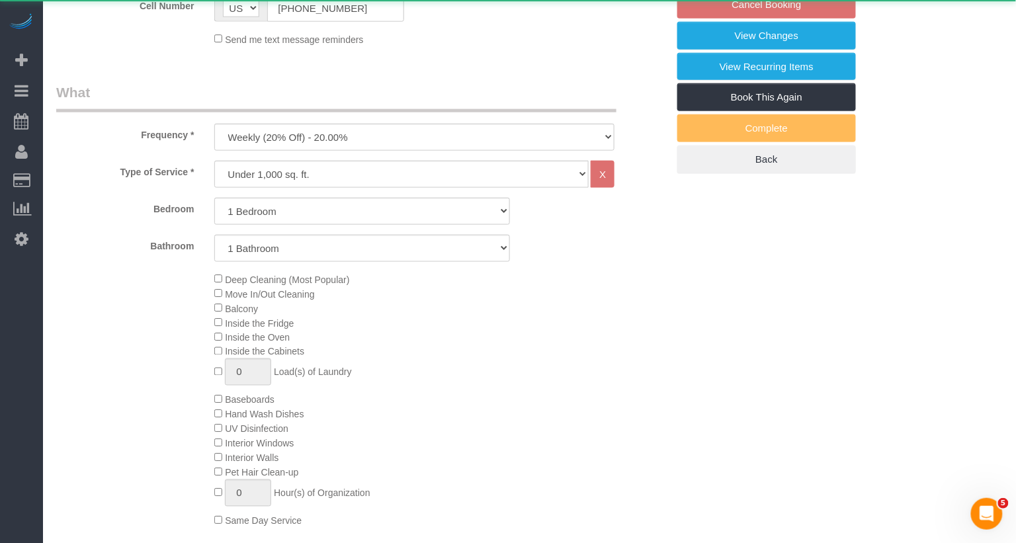
select select "1"
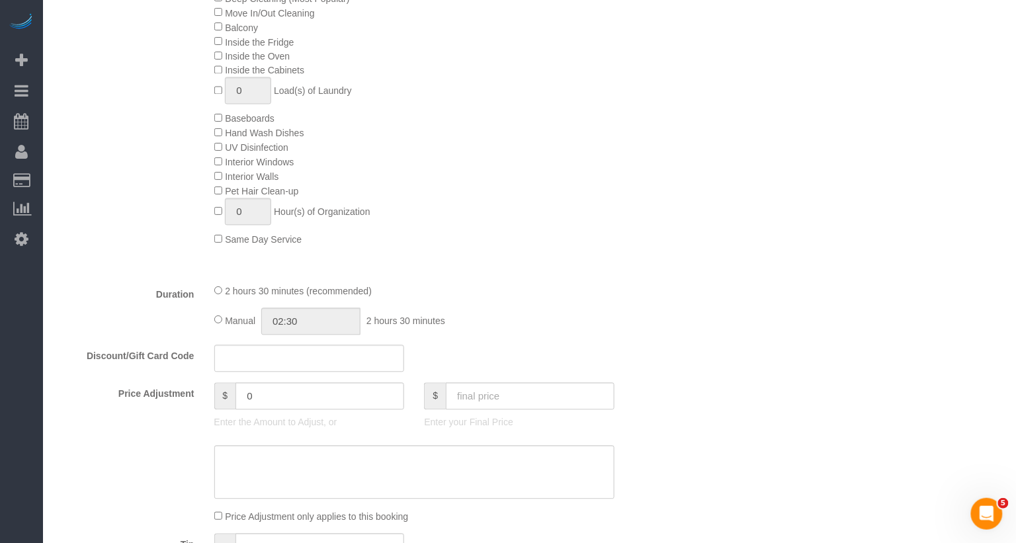
select select "object:1110"
select select "spot1"
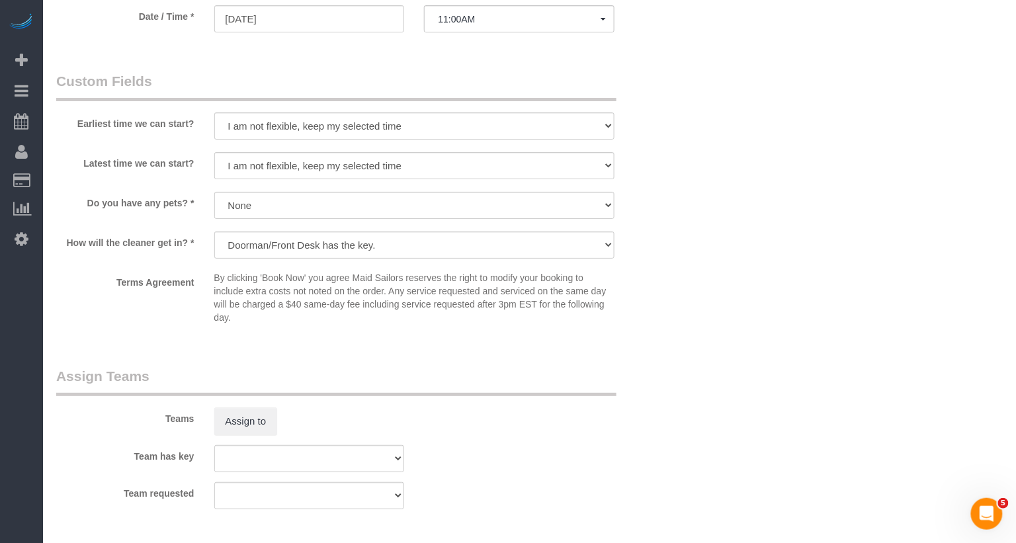
scroll to position [1506, 0]
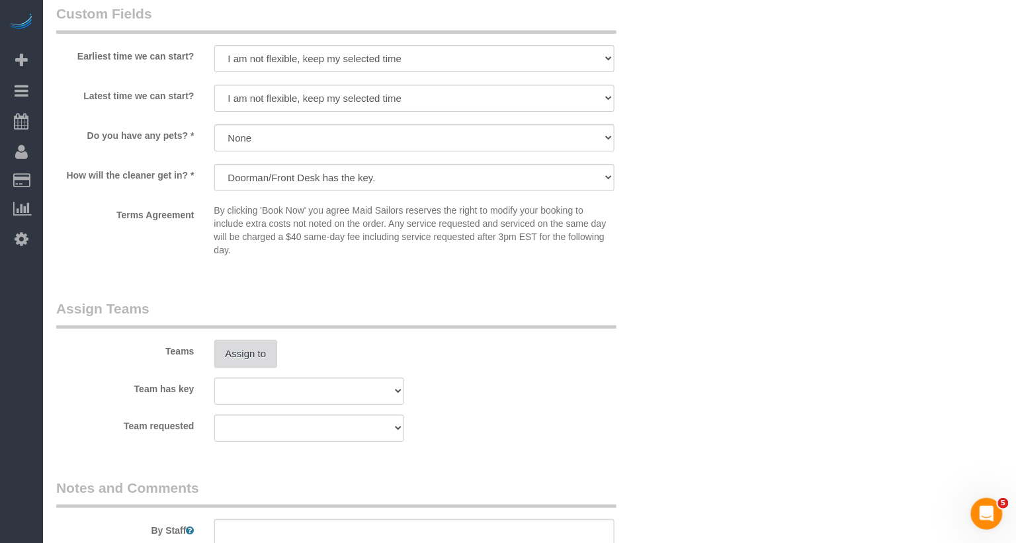
click at [232, 358] on button "Assign to" at bounding box center [246, 354] width 64 height 28
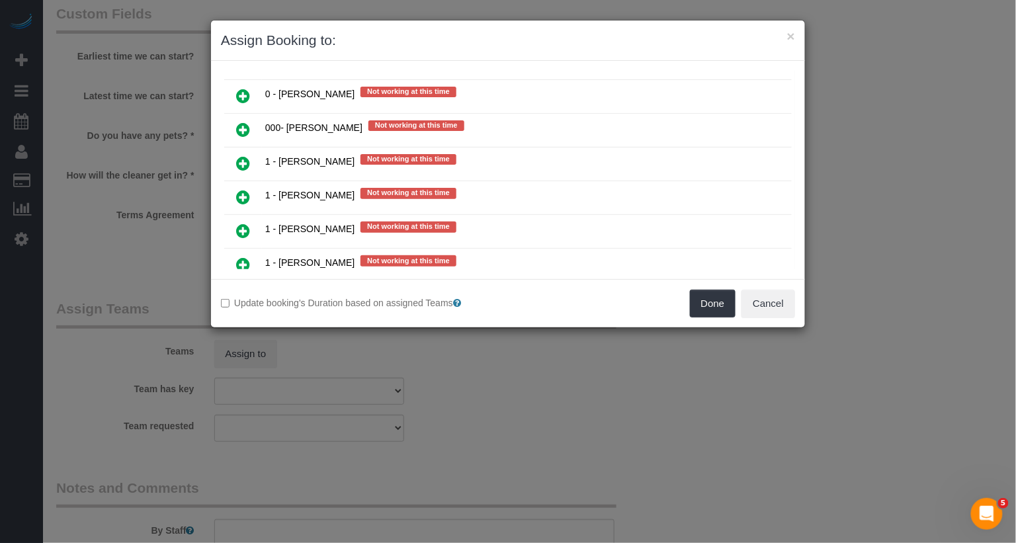
click at [249, 151] on link at bounding box center [243, 164] width 31 height 26
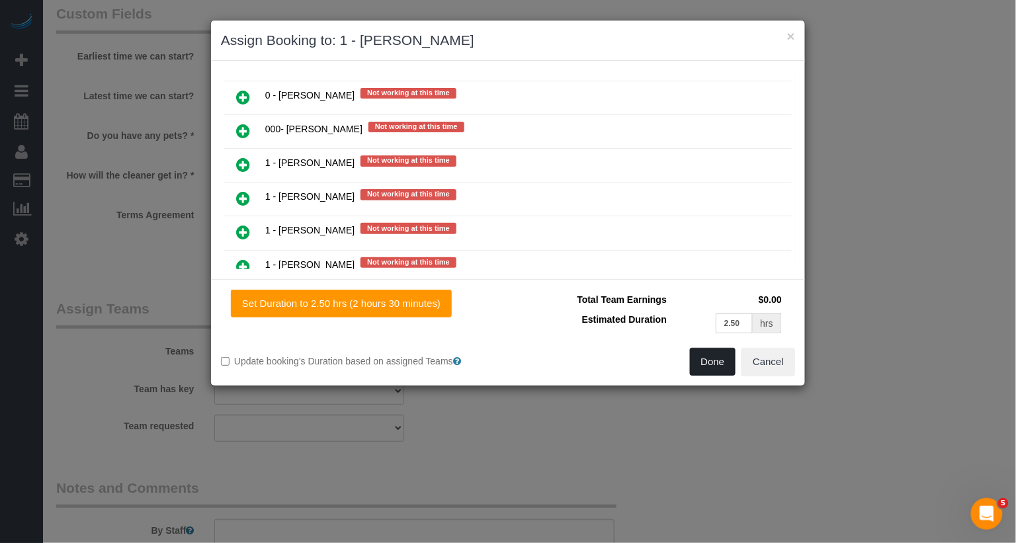
click at [707, 356] on button "Done" at bounding box center [713, 362] width 46 height 28
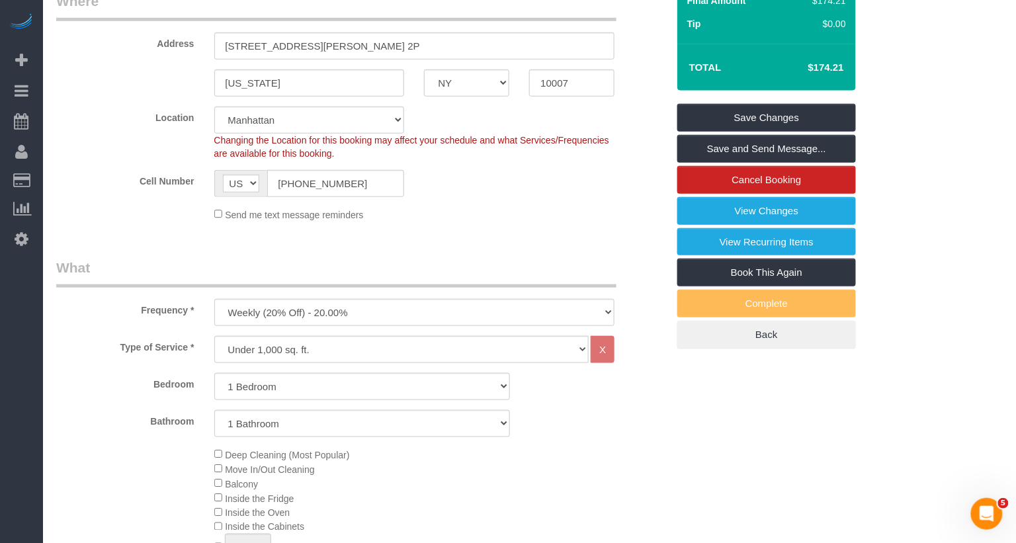
scroll to position [0, 0]
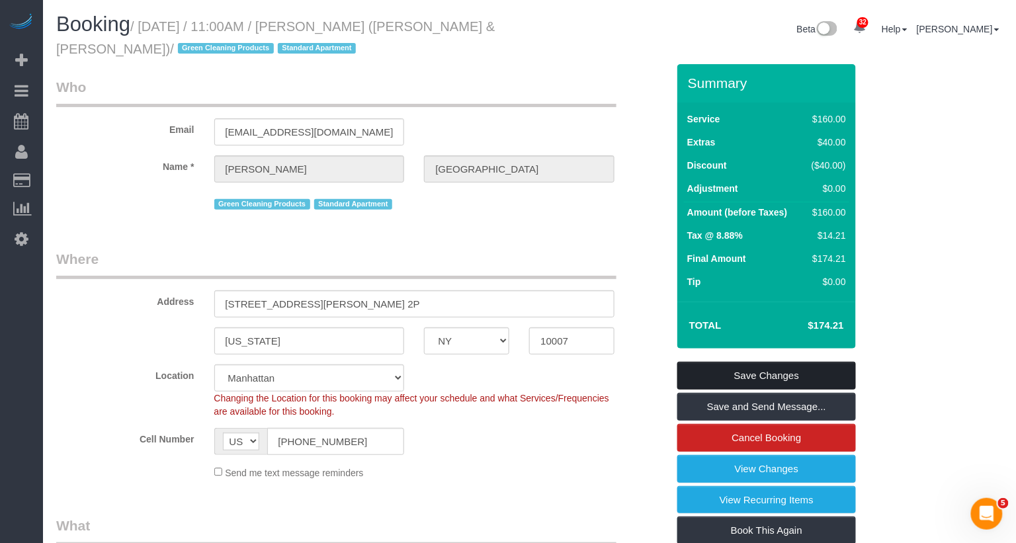
click at [787, 374] on link "Save Changes" at bounding box center [767, 376] width 179 height 28
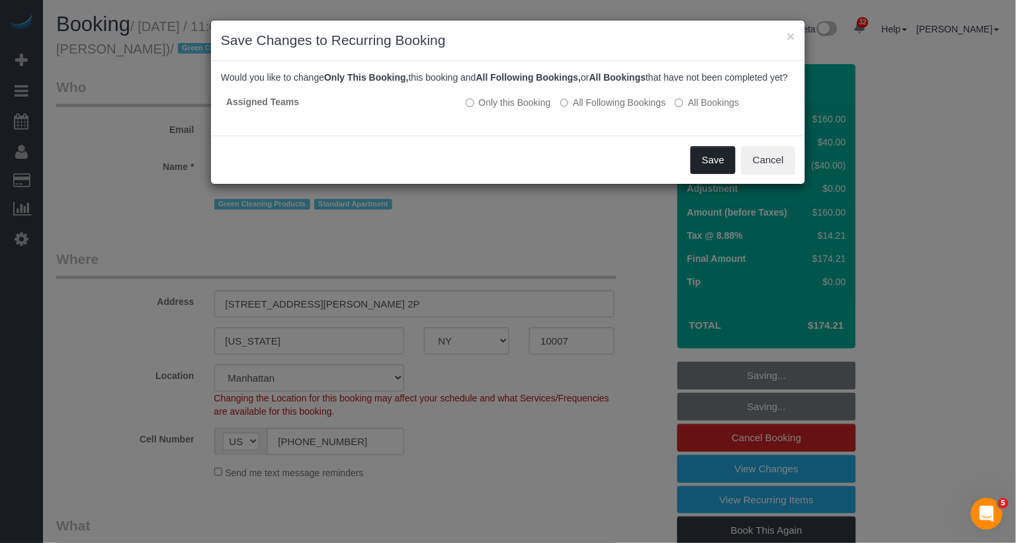
click at [707, 161] on button "Save" at bounding box center [713, 160] width 45 height 28
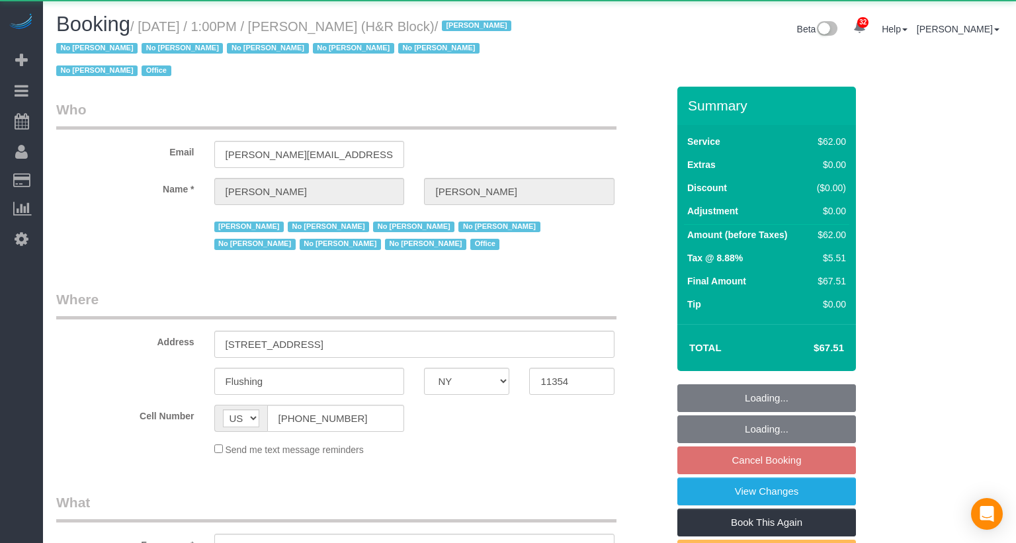
select select "NY"
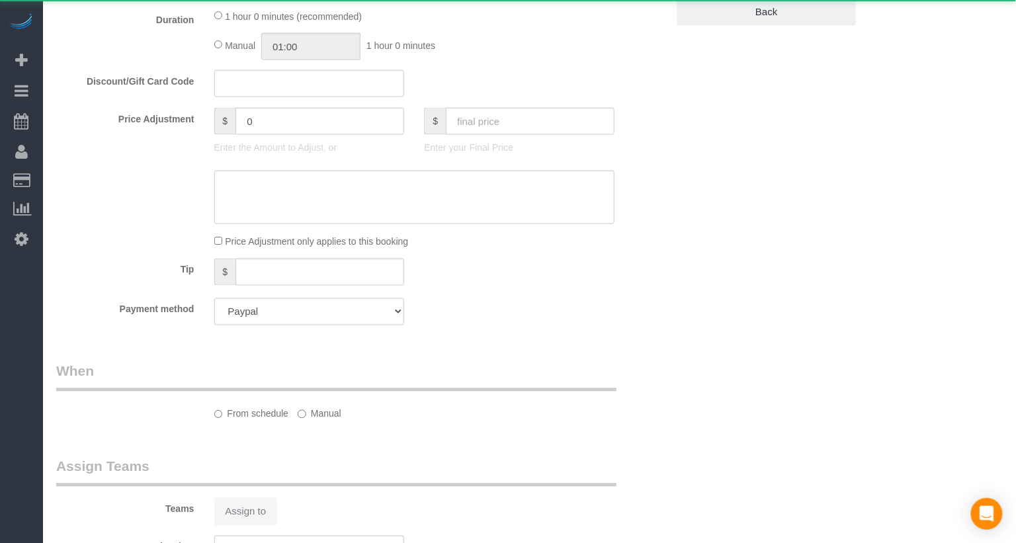
select select "object:1392"
select select "spot3"
select select "number:89"
select select "number:90"
select select "number:15"
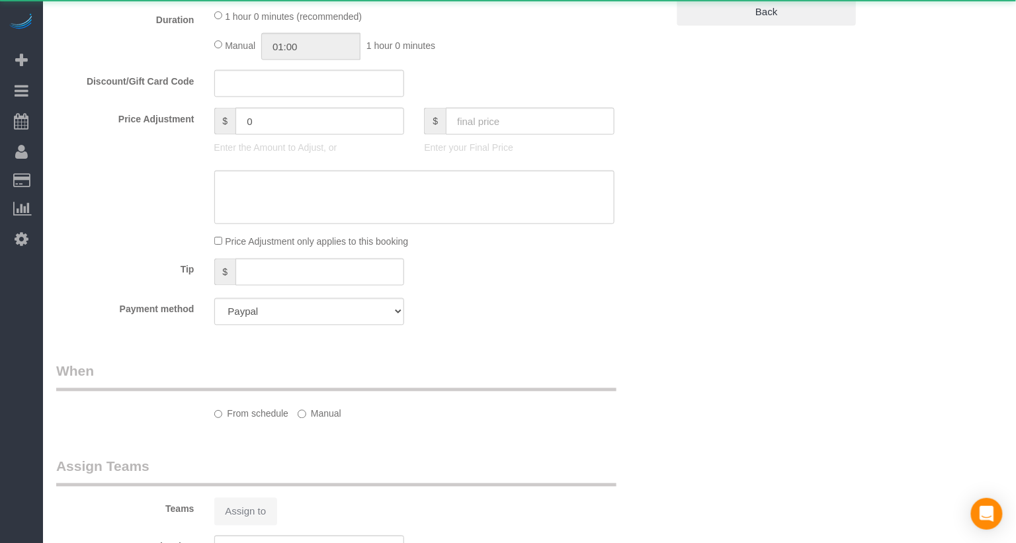
select select "number:5"
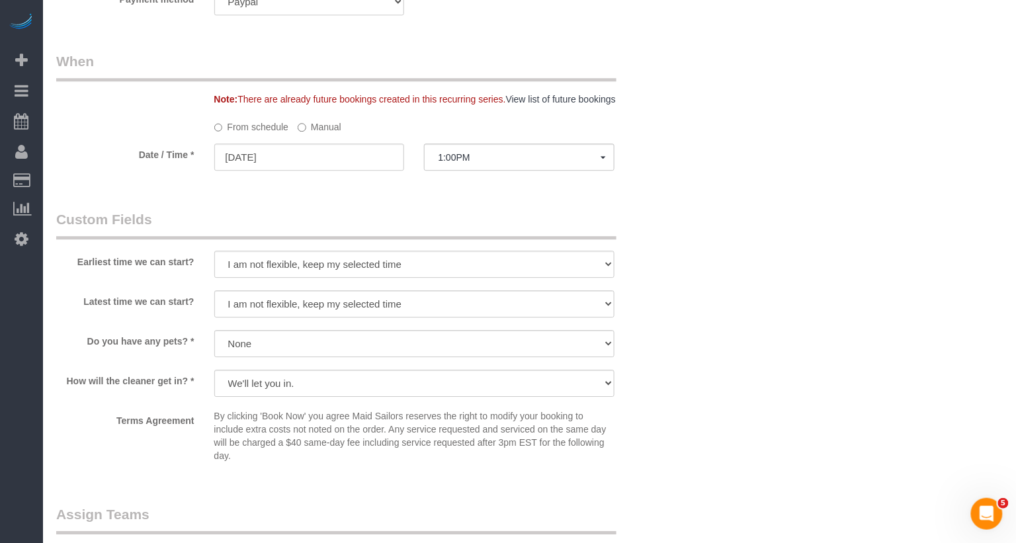
scroll to position [961, 0]
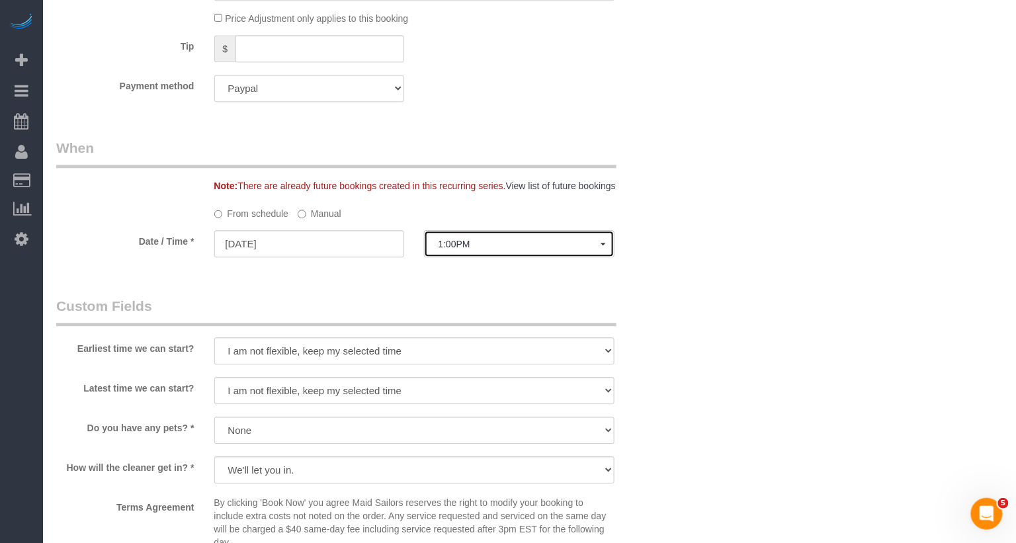
click at [478, 250] on button "1:00PM" at bounding box center [519, 243] width 191 height 27
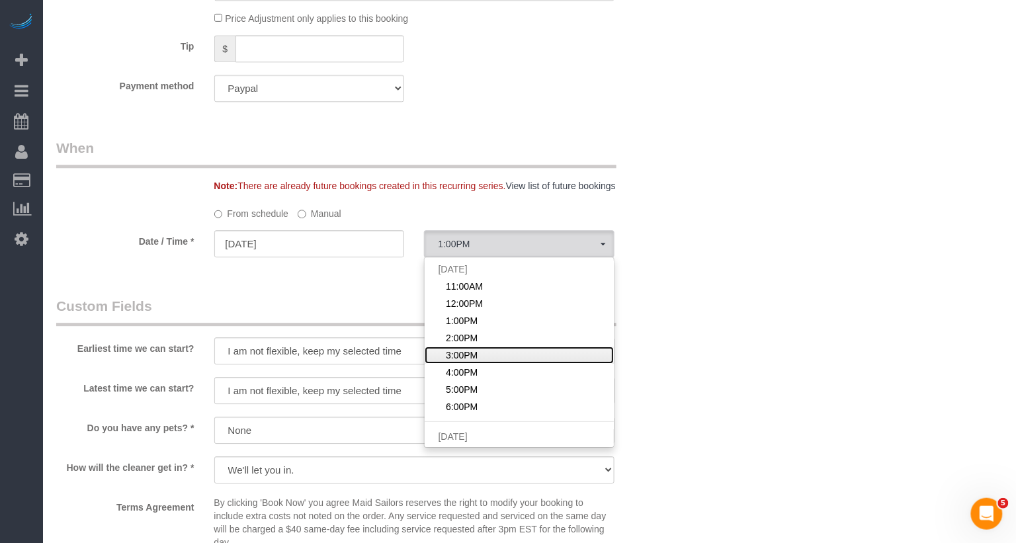
click at [470, 349] on span "3:00PM" at bounding box center [462, 355] width 32 height 13
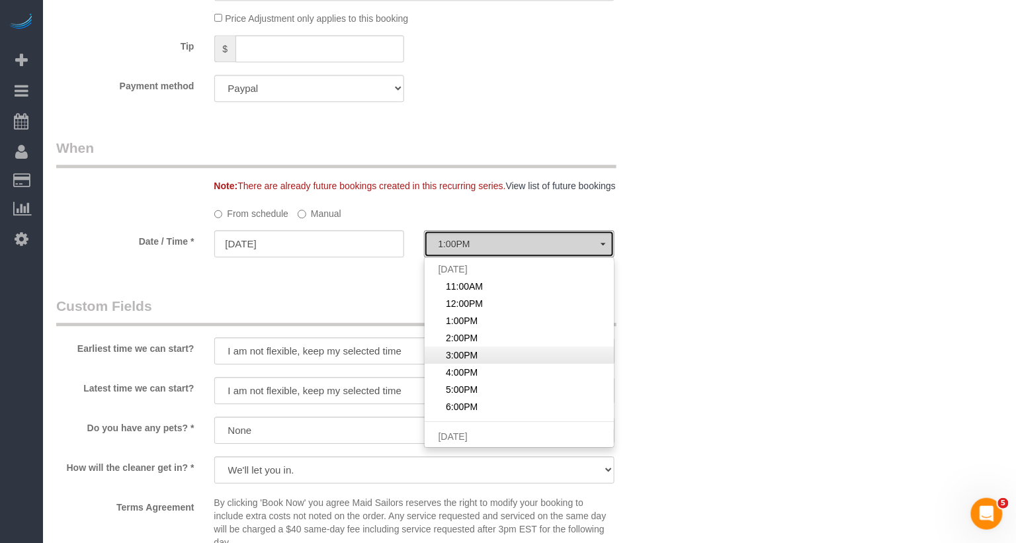
select select "spot5"
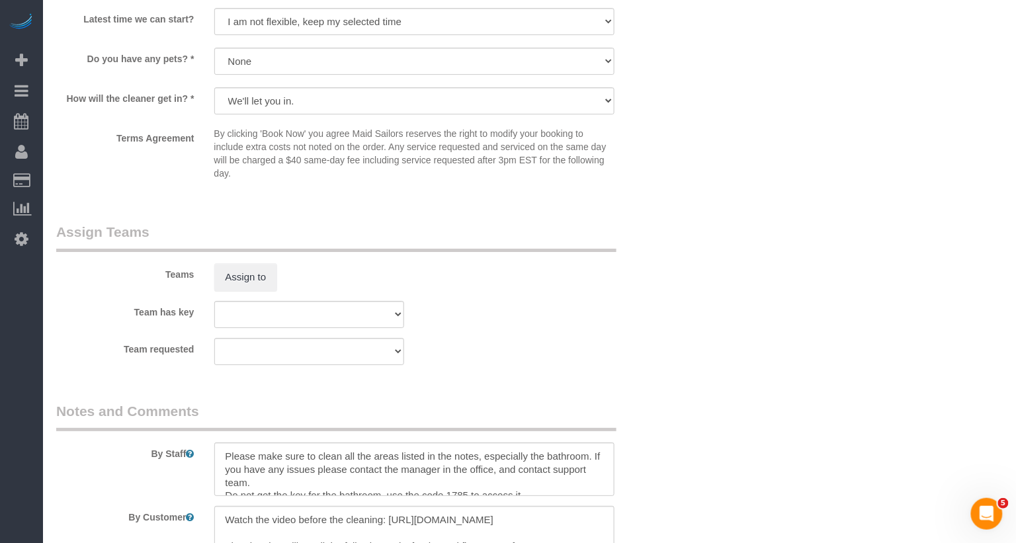
scroll to position [1378, 0]
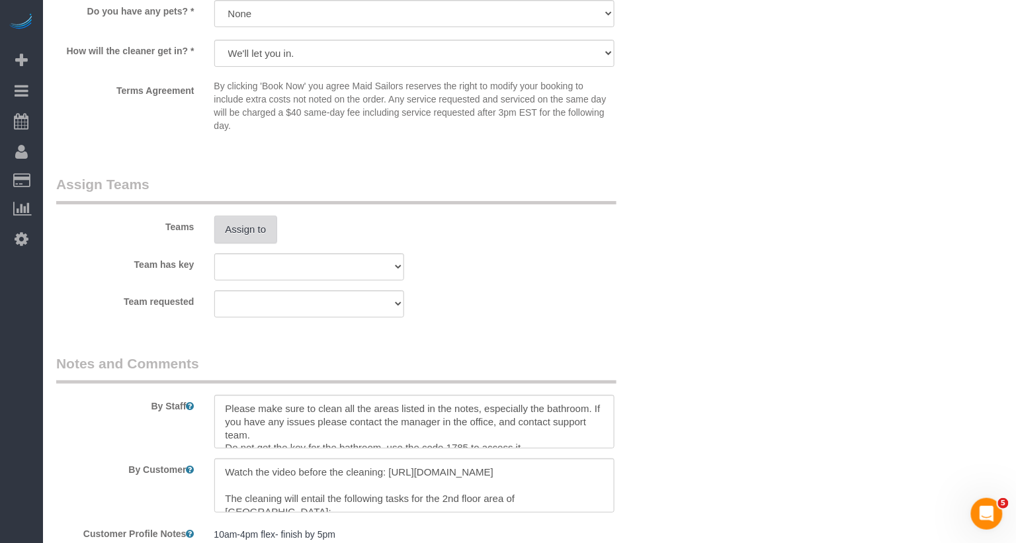
click at [260, 236] on button "Assign to" at bounding box center [246, 230] width 64 height 28
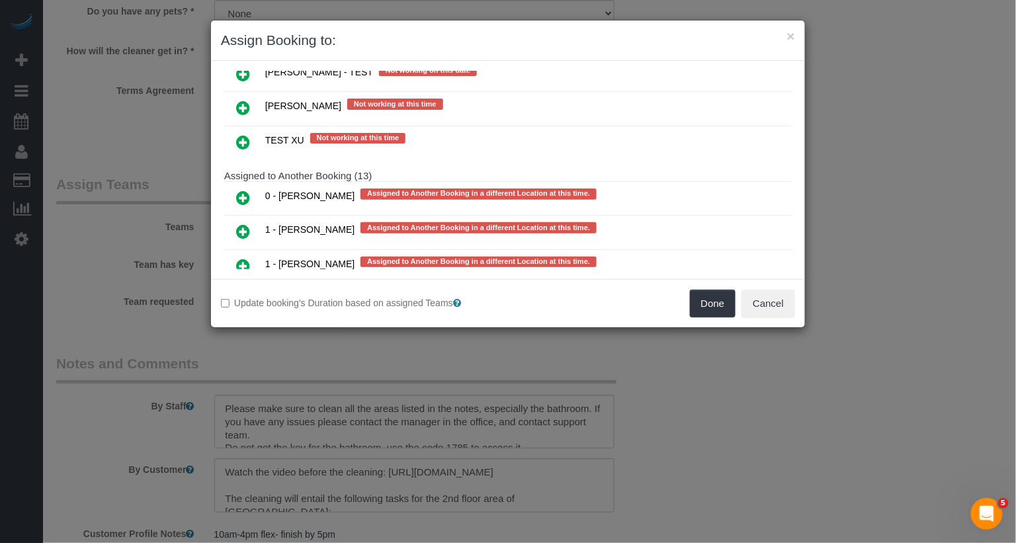
scroll to position [2168, 0]
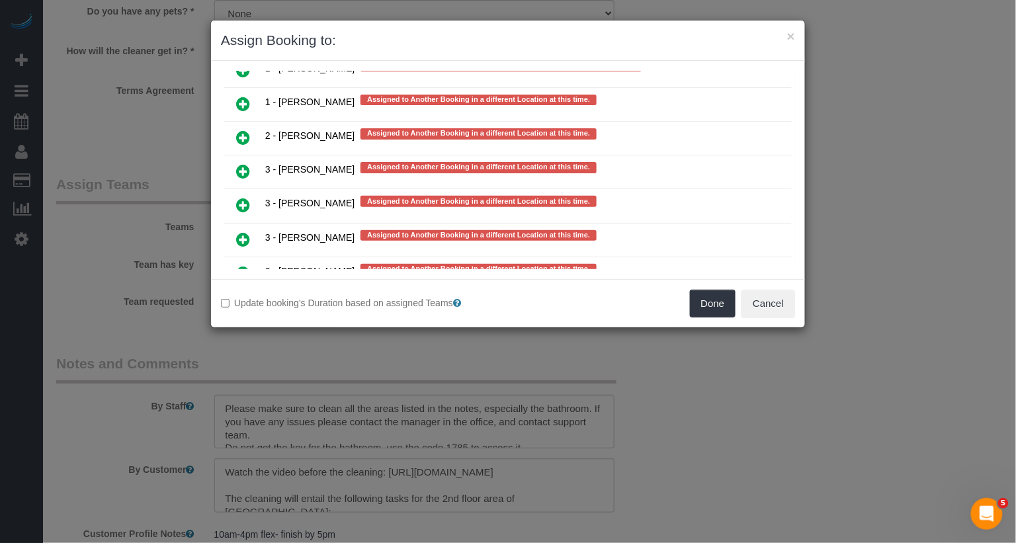
click at [245, 299] on icon at bounding box center [243, 307] width 14 height 16
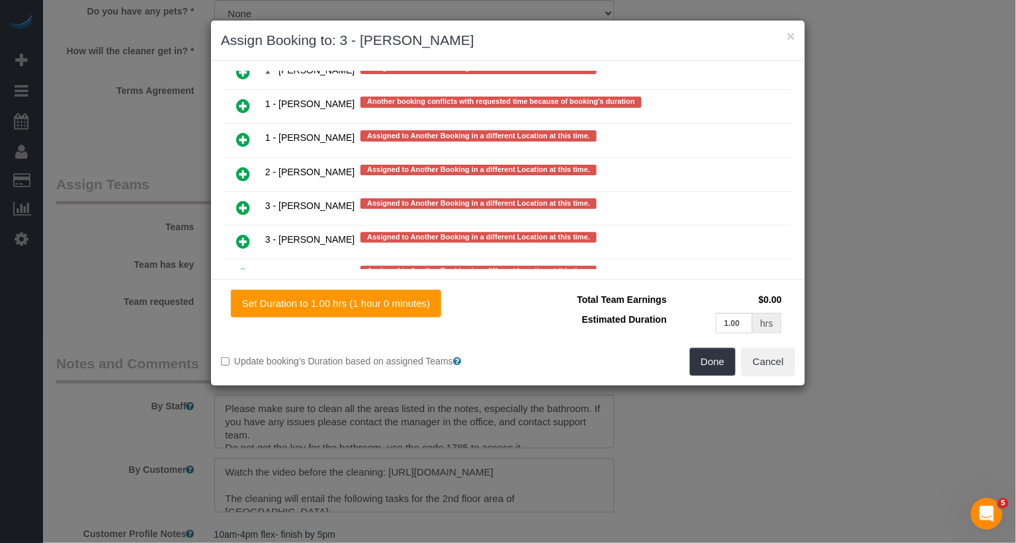
scroll to position [2166, 0]
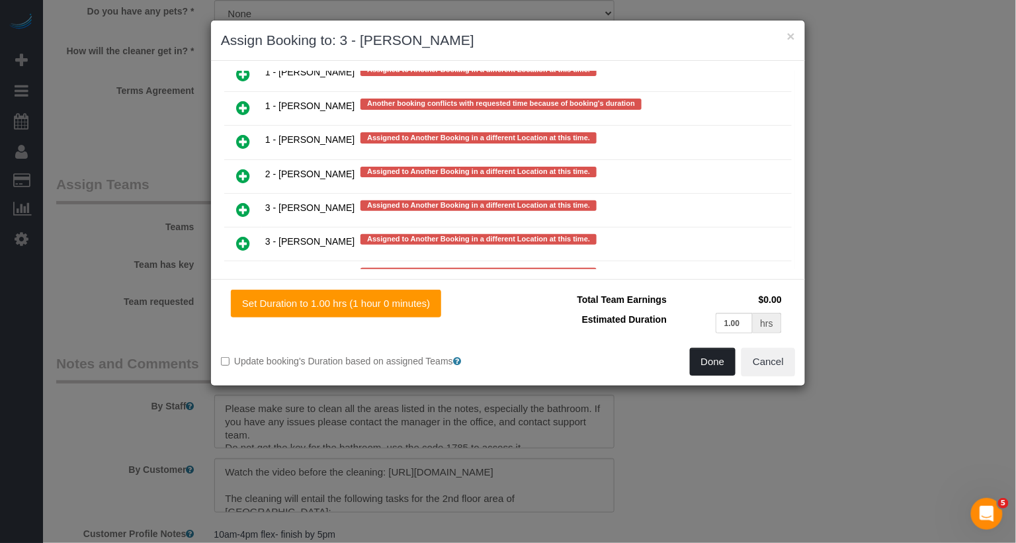
click at [718, 360] on button "Done" at bounding box center [713, 362] width 46 height 28
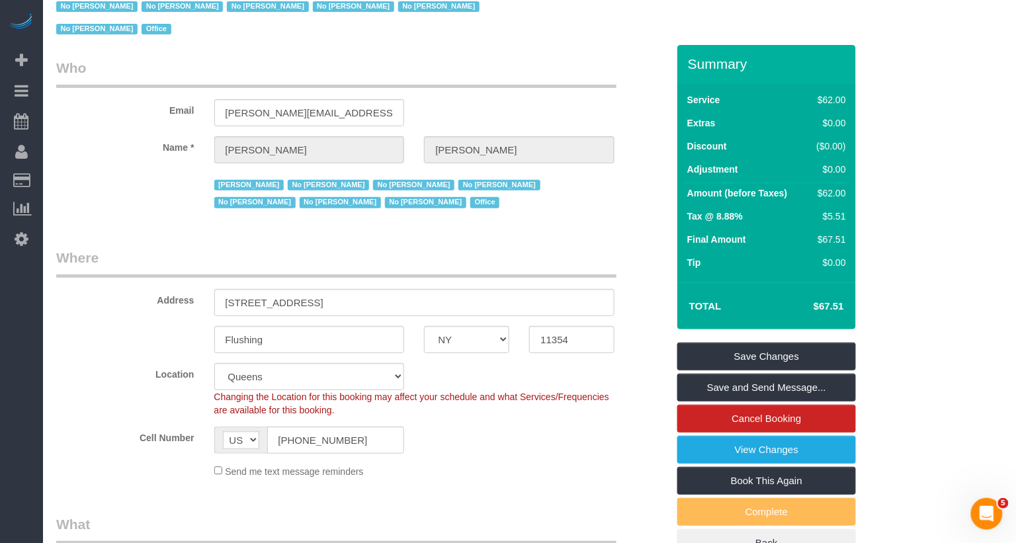
scroll to position [0, 0]
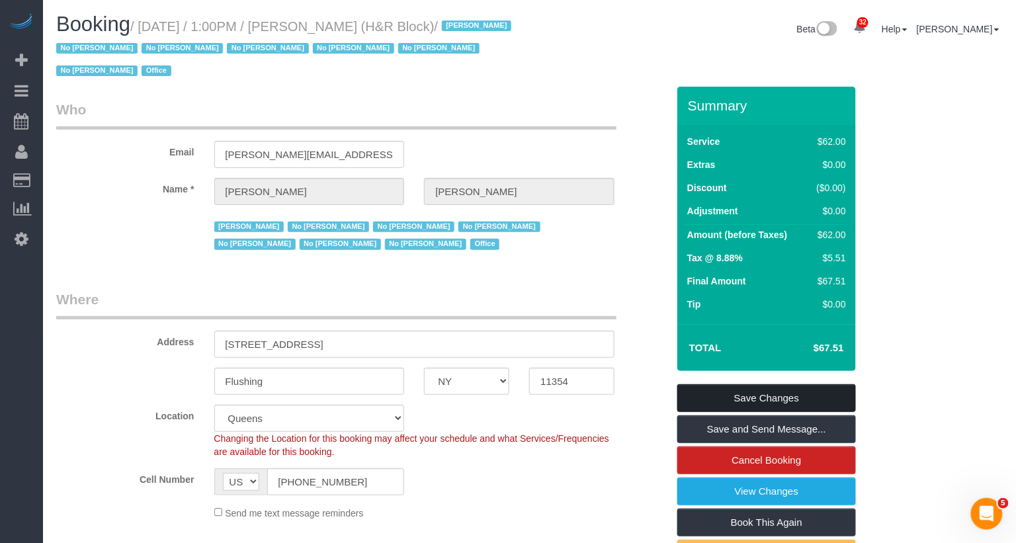
click at [731, 393] on link "Save Changes" at bounding box center [767, 398] width 179 height 28
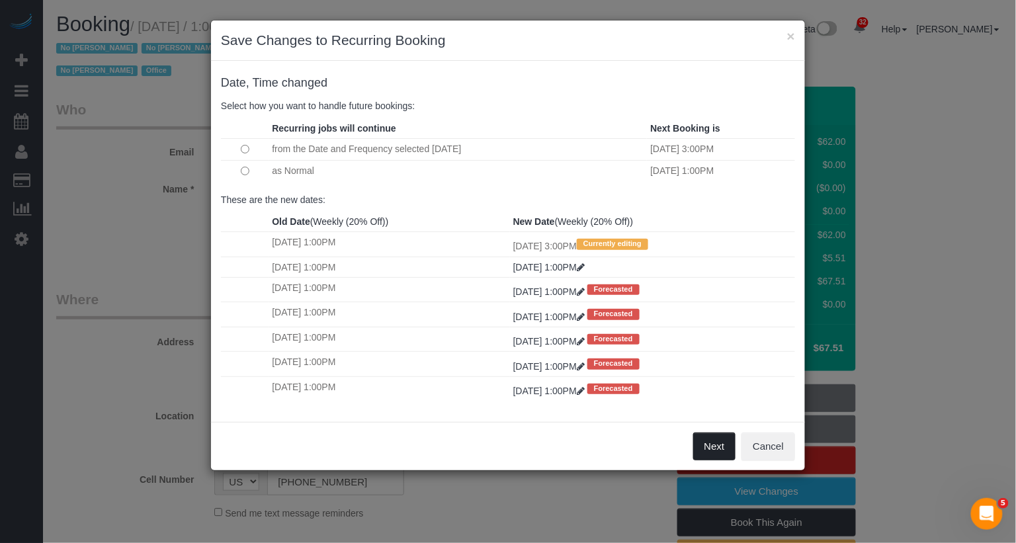
click at [727, 444] on button "Next" at bounding box center [714, 447] width 43 height 28
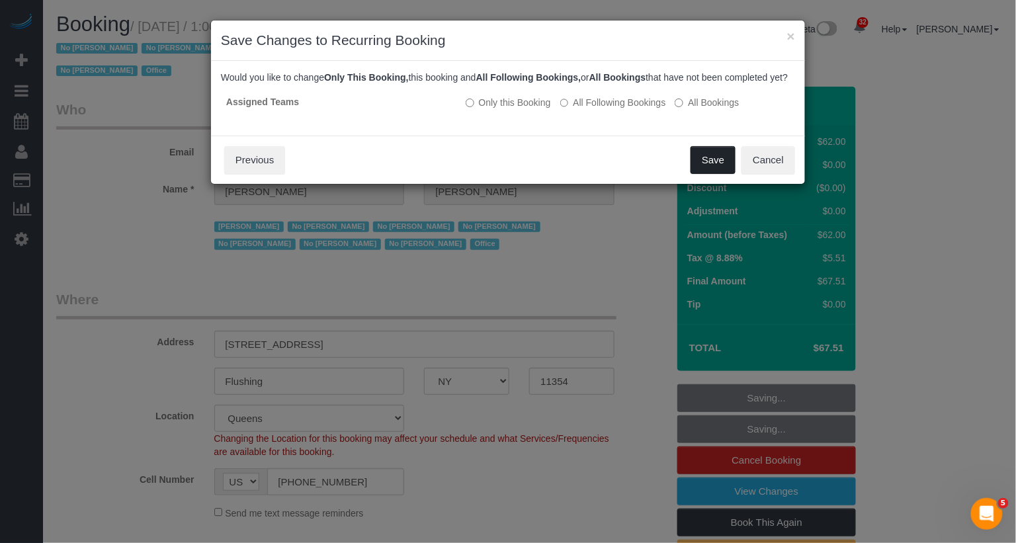
click at [717, 173] on button "Save" at bounding box center [713, 160] width 45 height 28
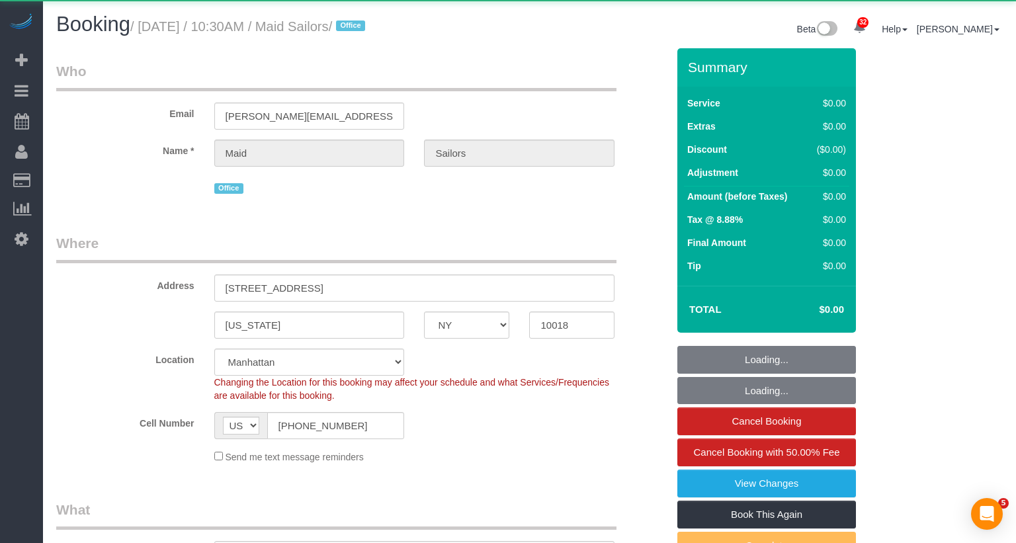
select select "NY"
select select "number:89"
select select "number:90"
select select "number:15"
select select "number:5"
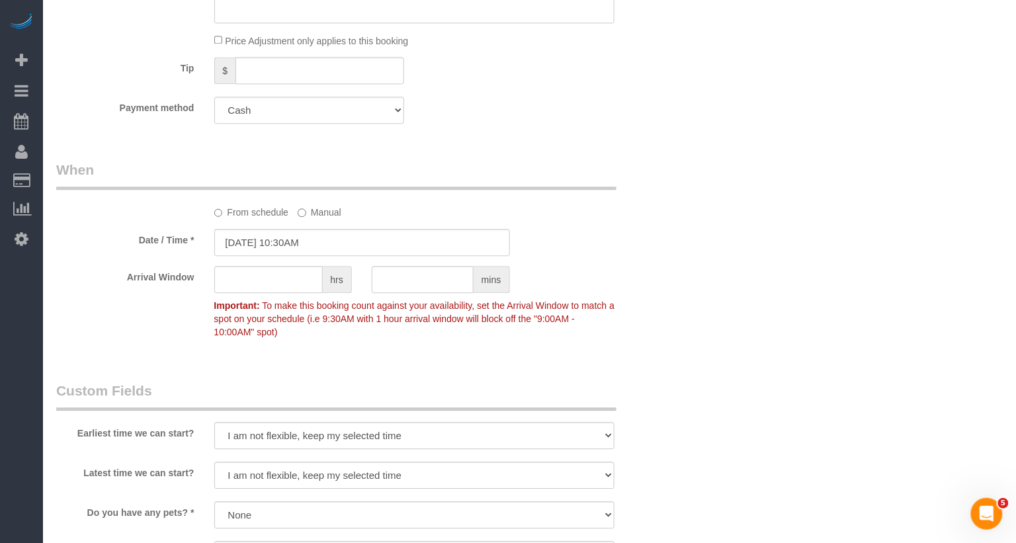
scroll to position [945, 0]
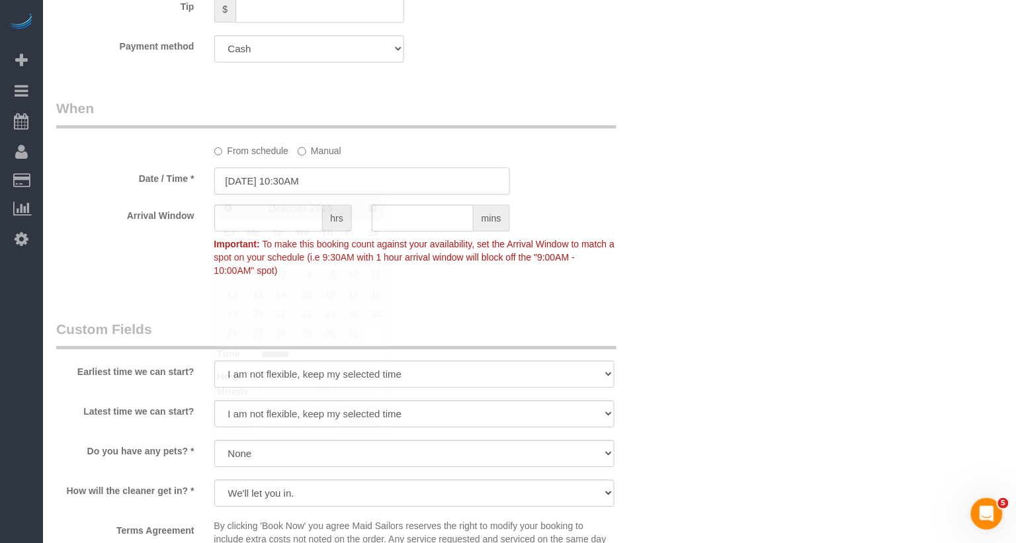
click at [300, 182] on input "10/02/2025 10:30AM" at bounding box center [362, 180] width 296 height 27
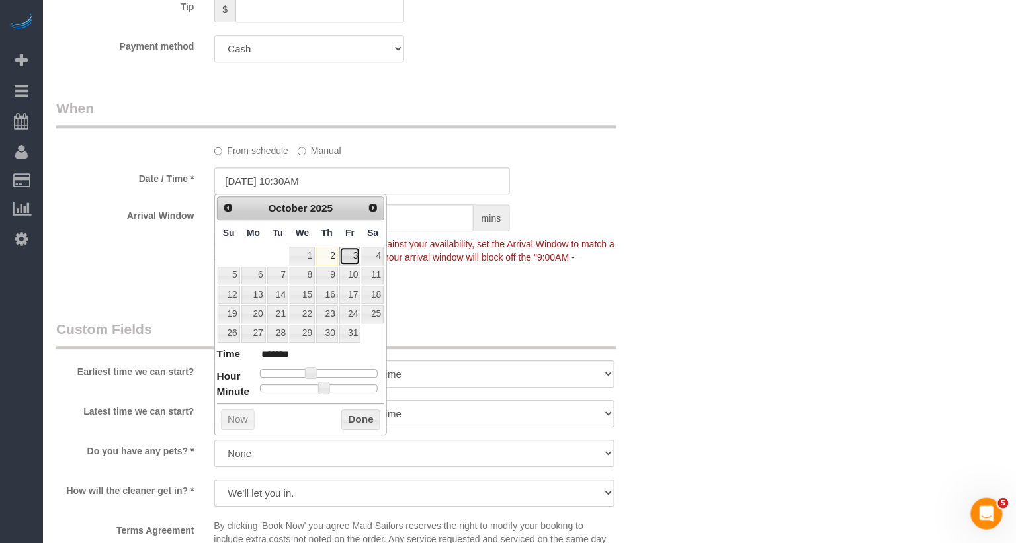
click at [350, 247] on link "3" at bounding box center [349, 256] width 21 height 18
type input "10/03/2025 11:30AM"
type input "*******"
type input "[DATE] 12:30PM"
type input "*******"
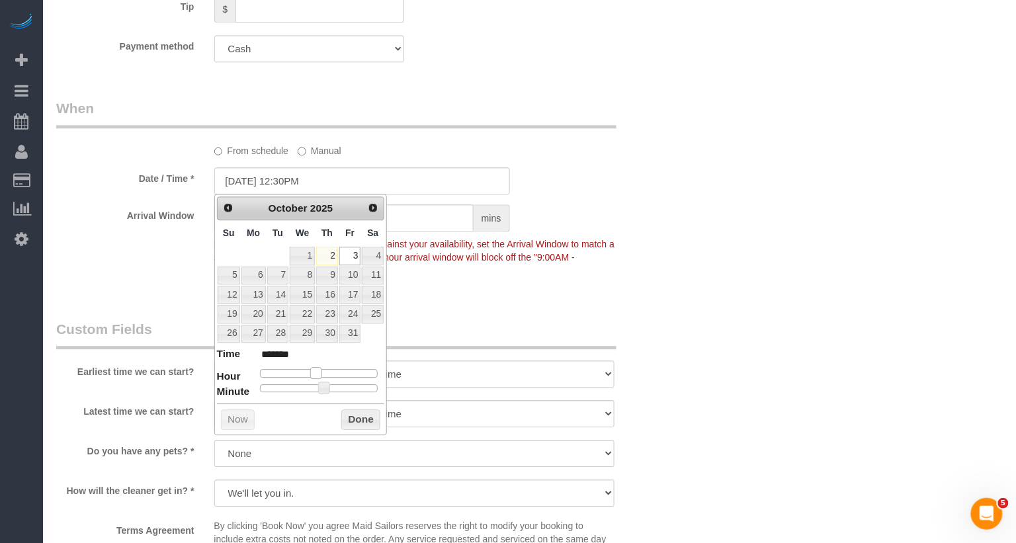
type input "10/03/2025 1:30PM"
type input "******"
drag, startPoint x: 310, startPoint y: 368, endPoint x: 324, endPoint y: 371, distance: 14.3
click at [324, 371] on span at bounding box center [326, 373] width 12 height 12
click at [361, 412] on button "Done" at bounding box center [360, 420] width 39 height 21
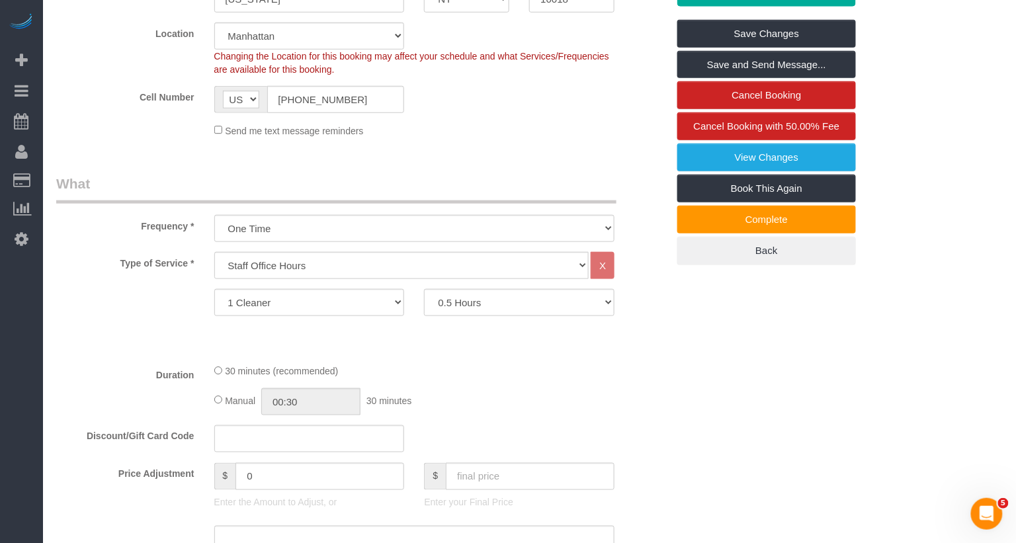
scroll to position [0, 0]
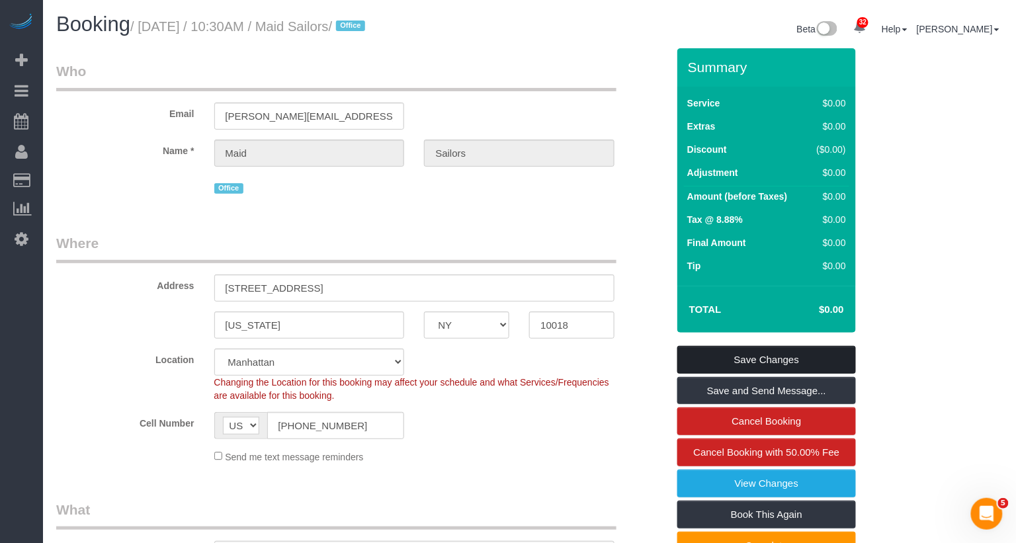
click at [812, 361] on link "Save Changes" at bounding box center [767, 360] width 179 height 28
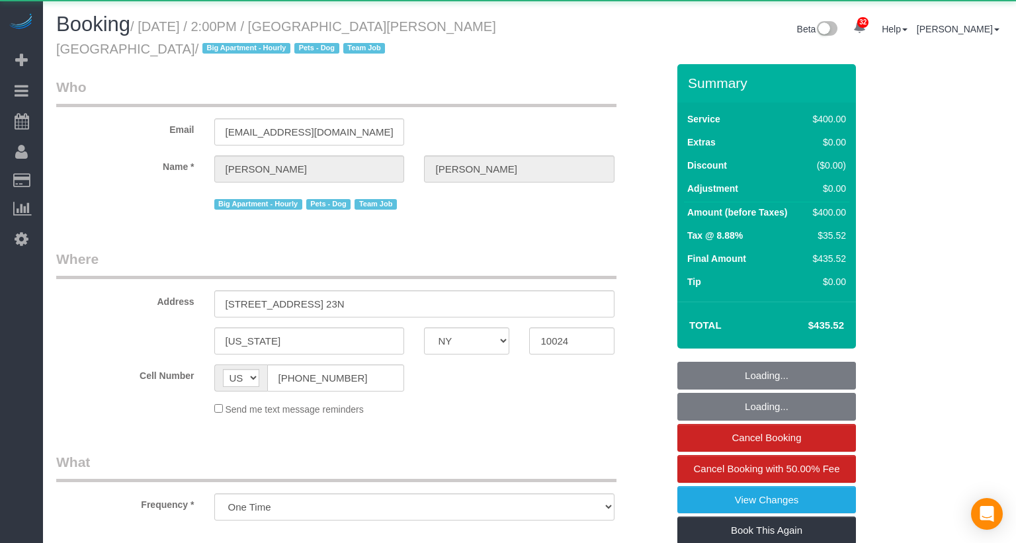
select select "NY"
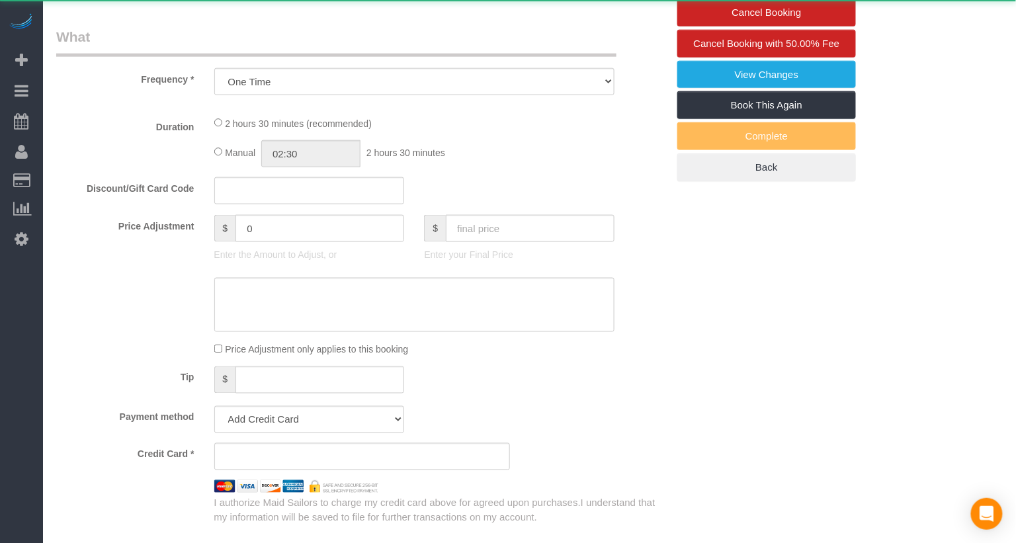
select select "2"
select select "150"
select select "spot1"
select select "number:59"
select select "number:74"
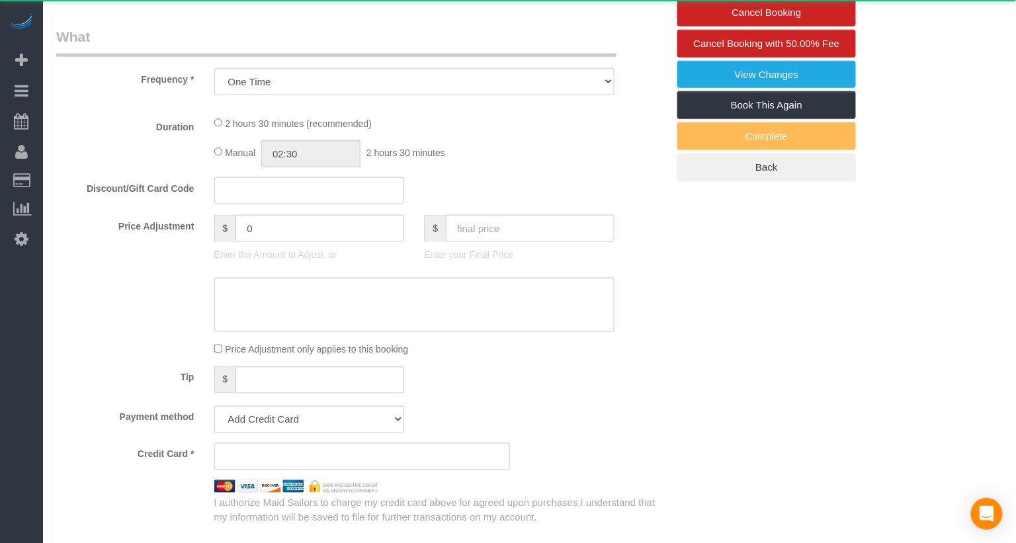
select select "number:13"
select select "number:5"
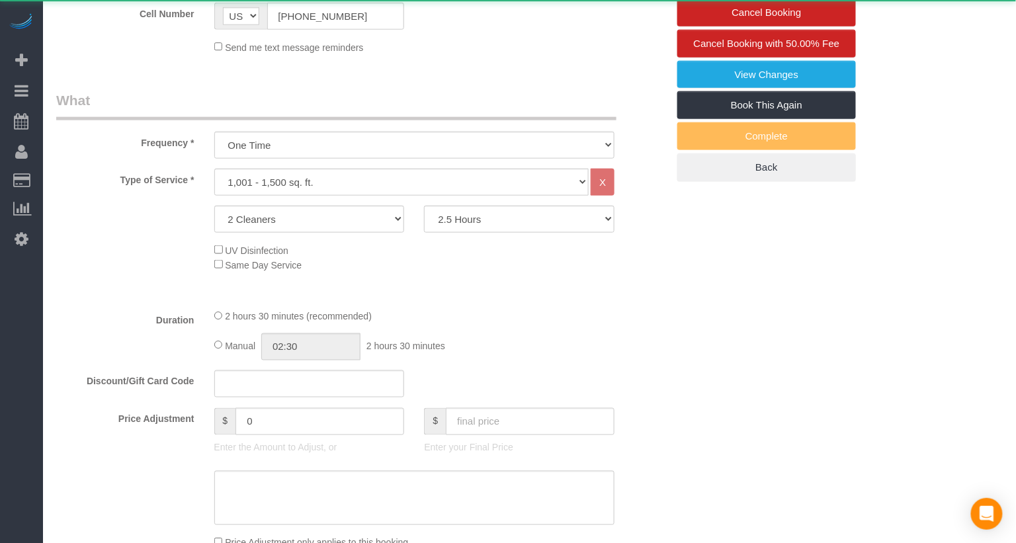
select select "object:1061"
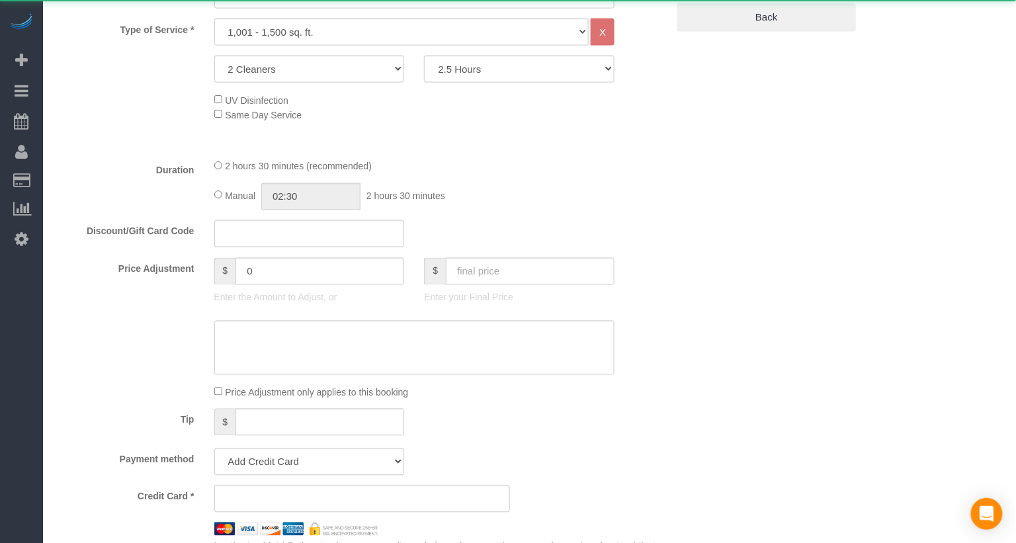
select select "string:stripe-pm_1QIE0P4VGloSiKo7MUBaprga"
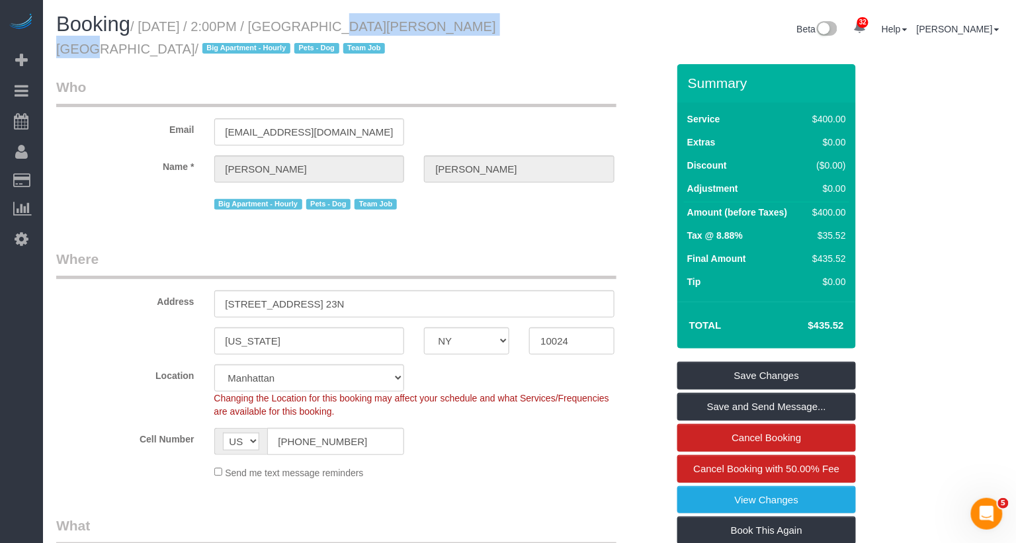
drag, startPoint x: 470, startPoint y: 26, endPoint x: 317, endPoint y: 26, distance: 153.5
click at [317, 26] on small "/ October 02, 2025 / 2:00PM / Santiago Campos-Araoz / Big Apartment - Hourly Pe…" at bounding box center [276, 37] width 440 height 37
copy small "Santiago Campos-Araoz"
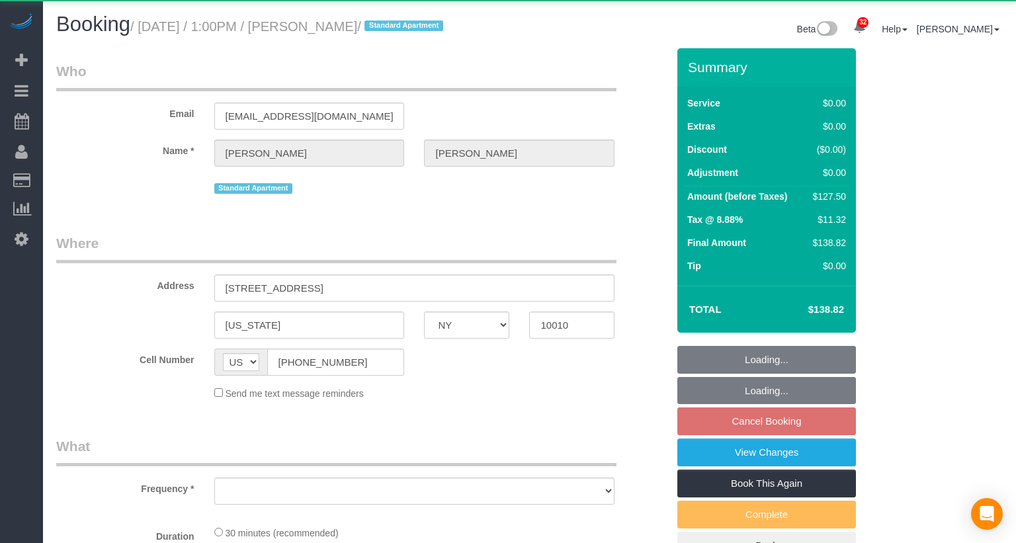
select select "NY"
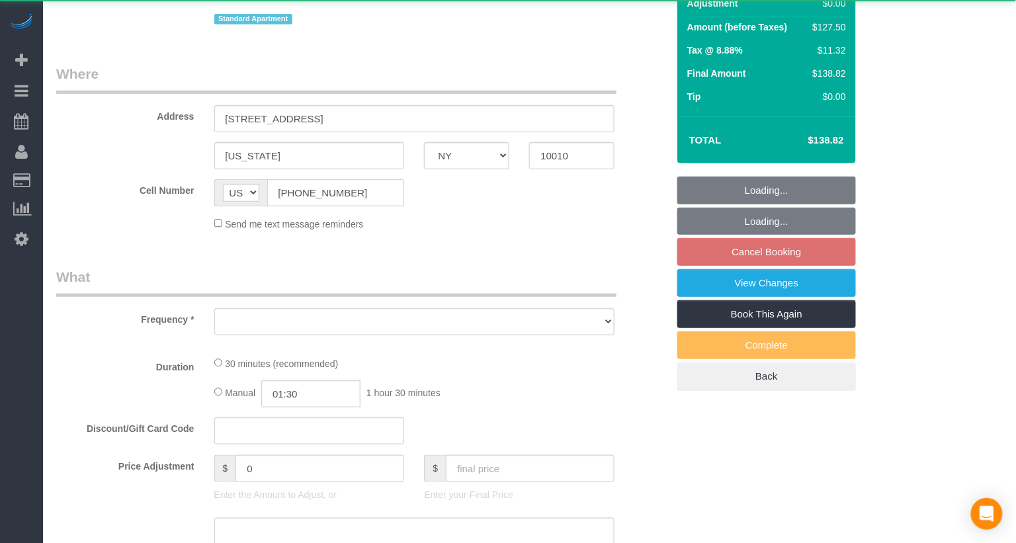
select select "object:918"
select select "spot2"
select select "number:56"
select select "number:73"
select select "number:15"
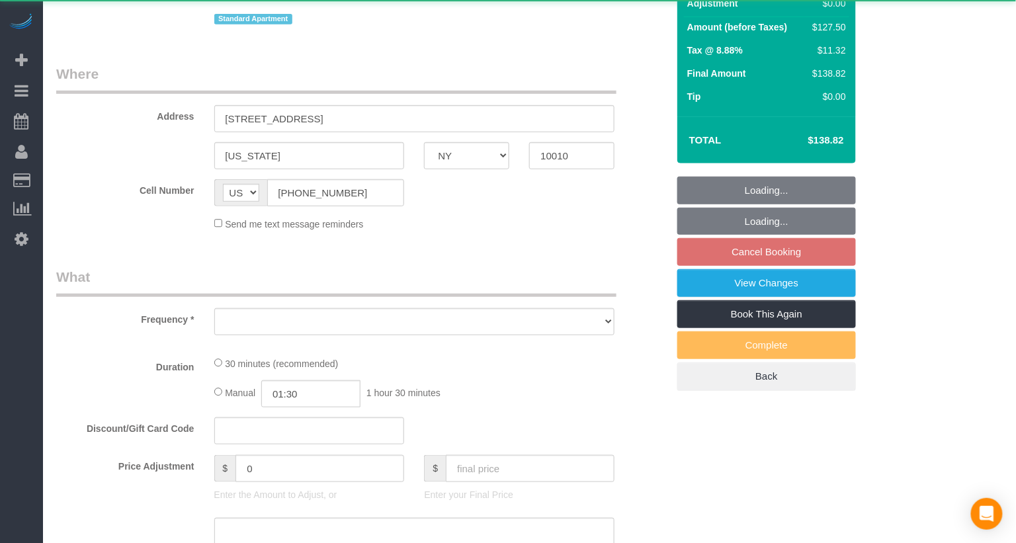
select select "number:5"
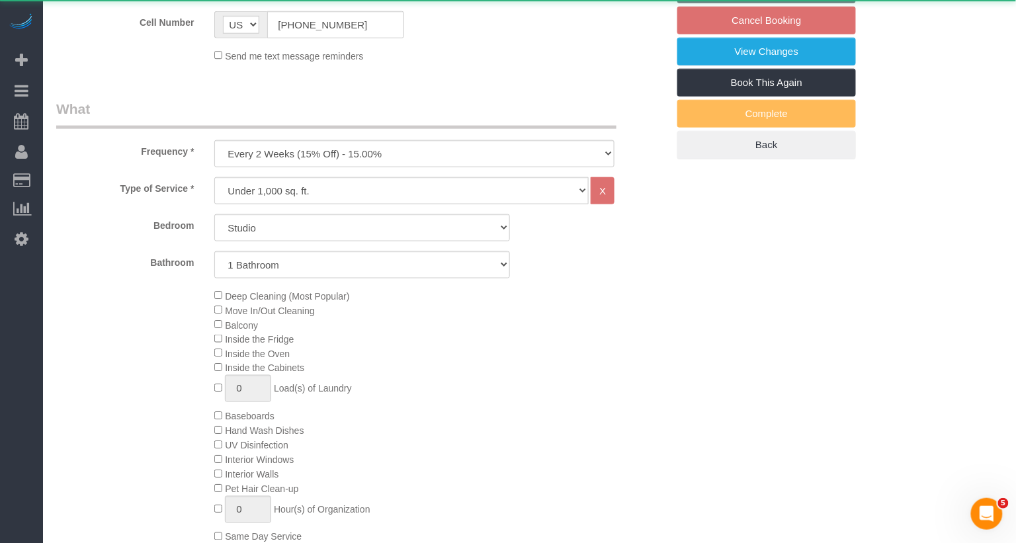
select select "string:stripe-pm_1RjrLG4VGloSiKo70pr58rOi"
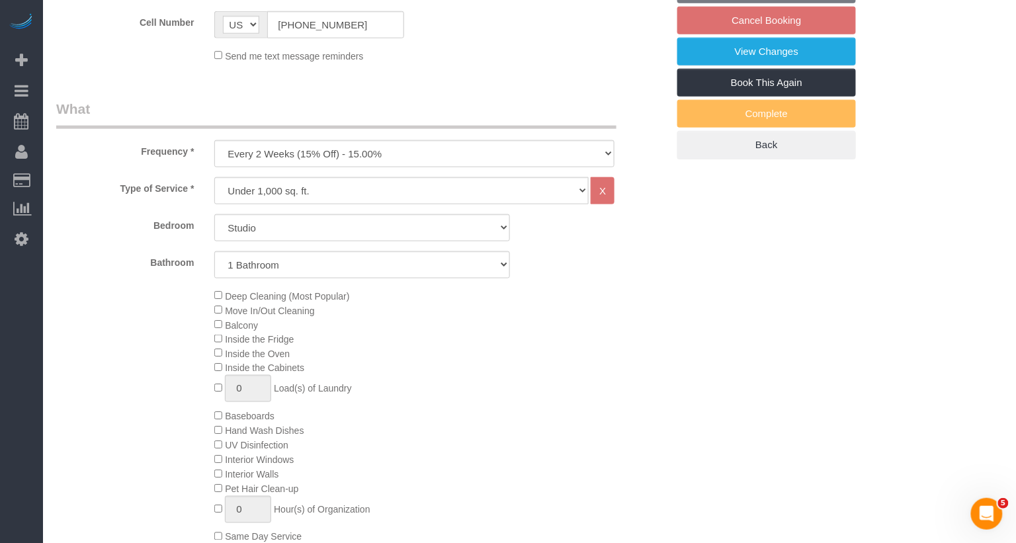
select select "object:1493"
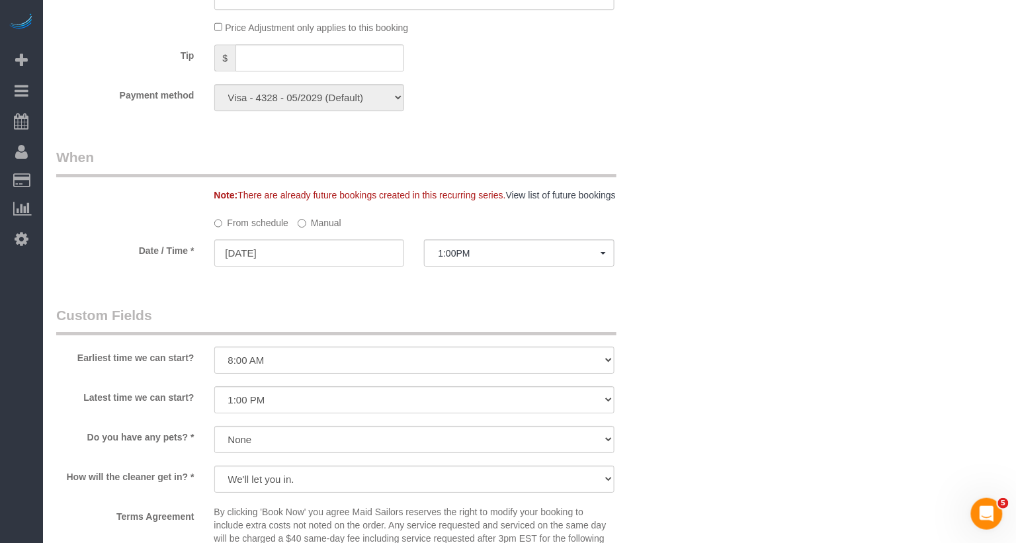
scroll to position [1212, 0]
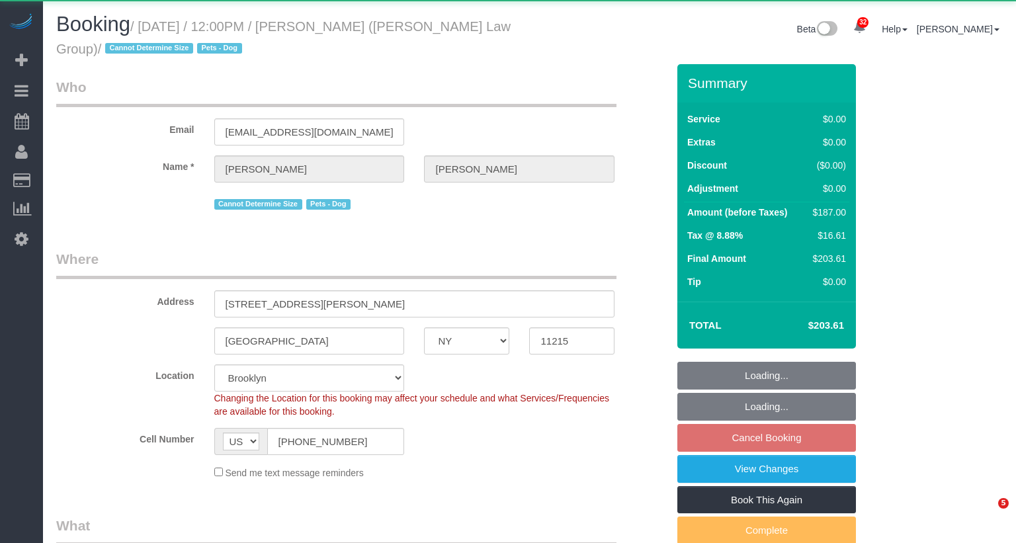
select select "NY"
select select "2"
select select "spot1"
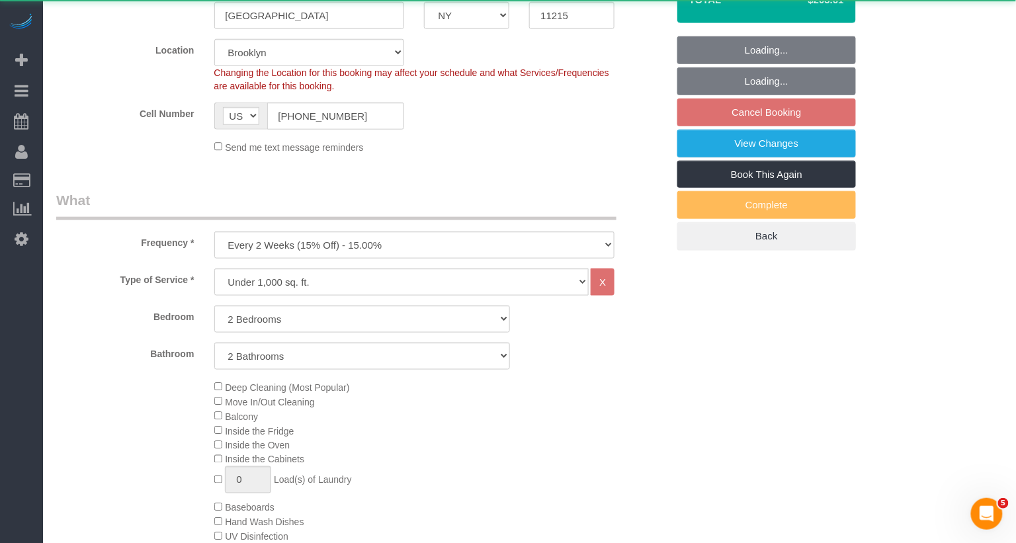
select select "object:927"
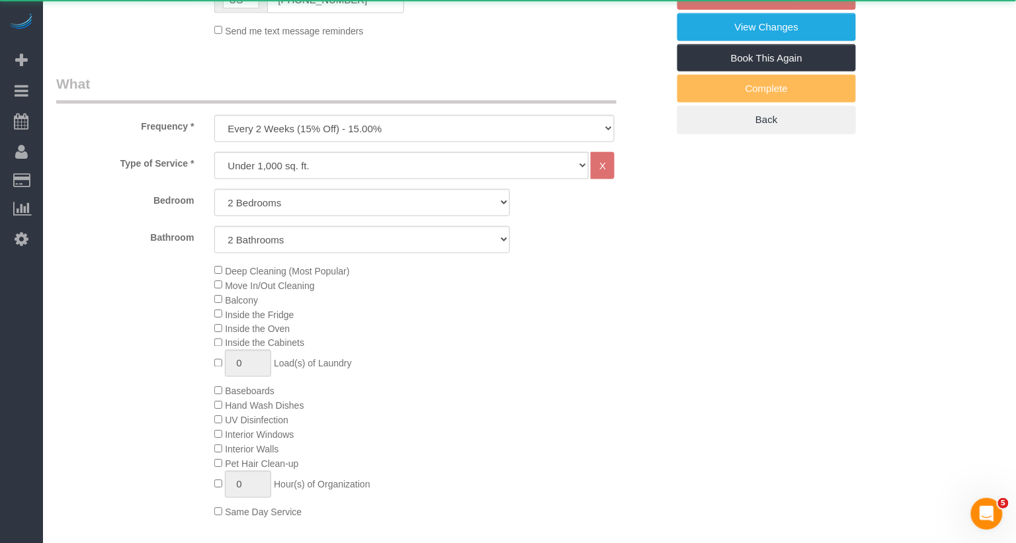
select select "spot57"
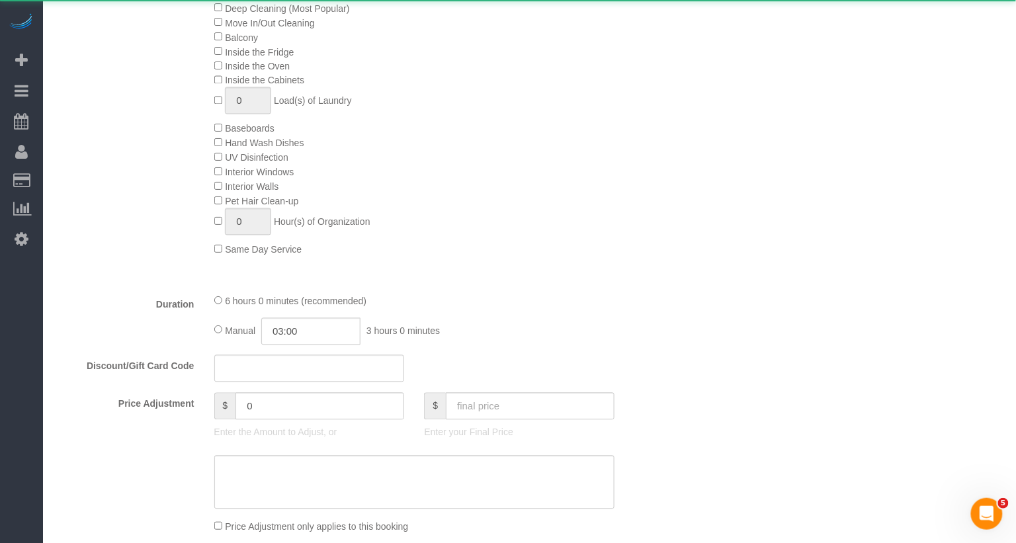
select select "string:stripe-pm_1S3igF4VGloSiKo7ii8H05kM"
select select "2"
select select "number:89"
select select "number:90"
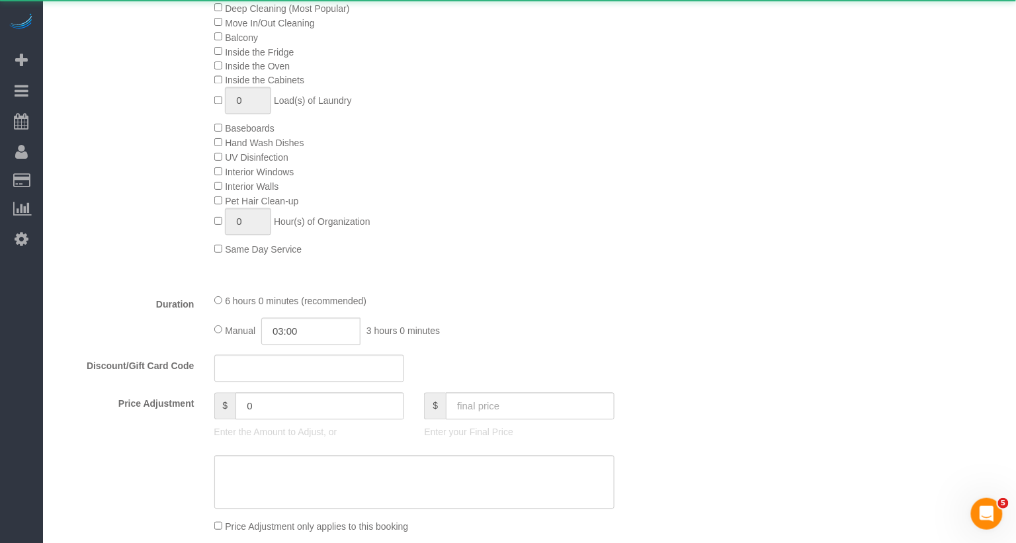
select select "number:13"
select select "number:7"
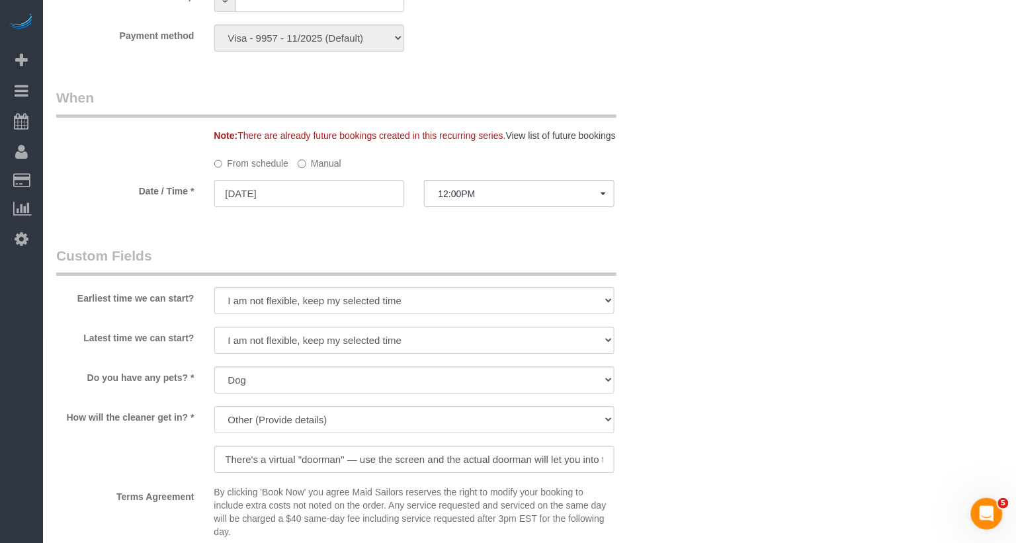
scroll to position [1425, 0]
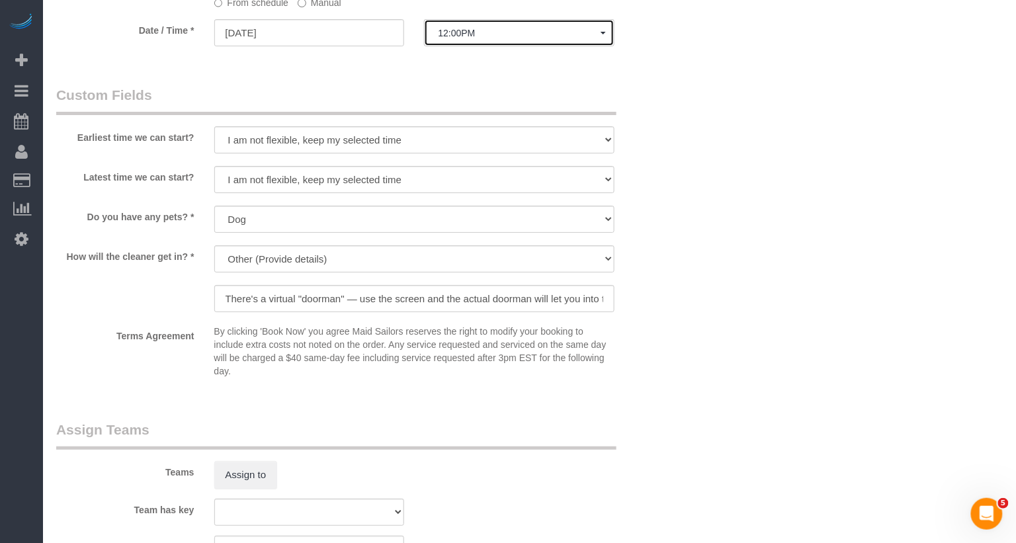
click at [467, 31] on span "12:00PM" at bounding box center [519, 33] width 163 height 11
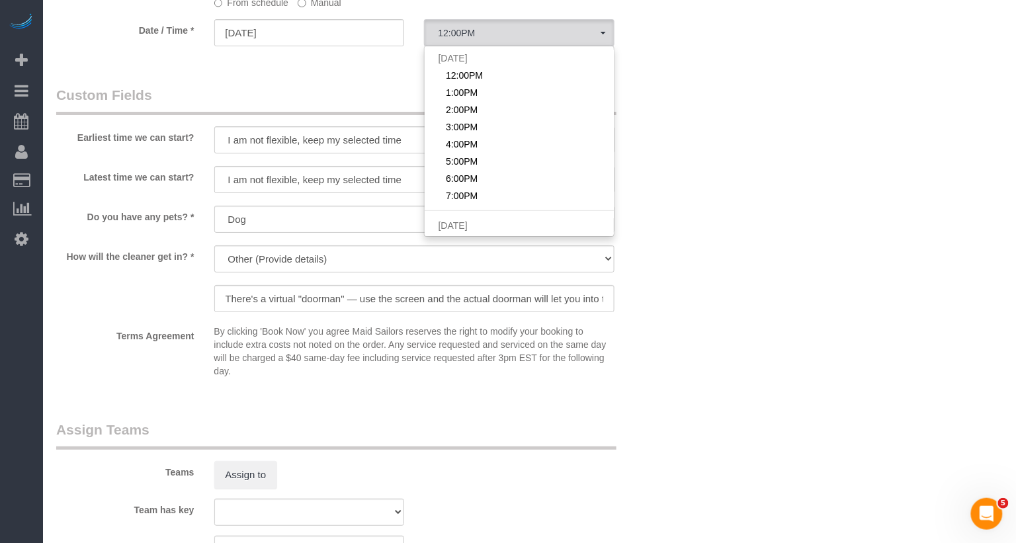
click at [329, 3] on label "Manual" at bounding box center [320, 0] width 44 height 18
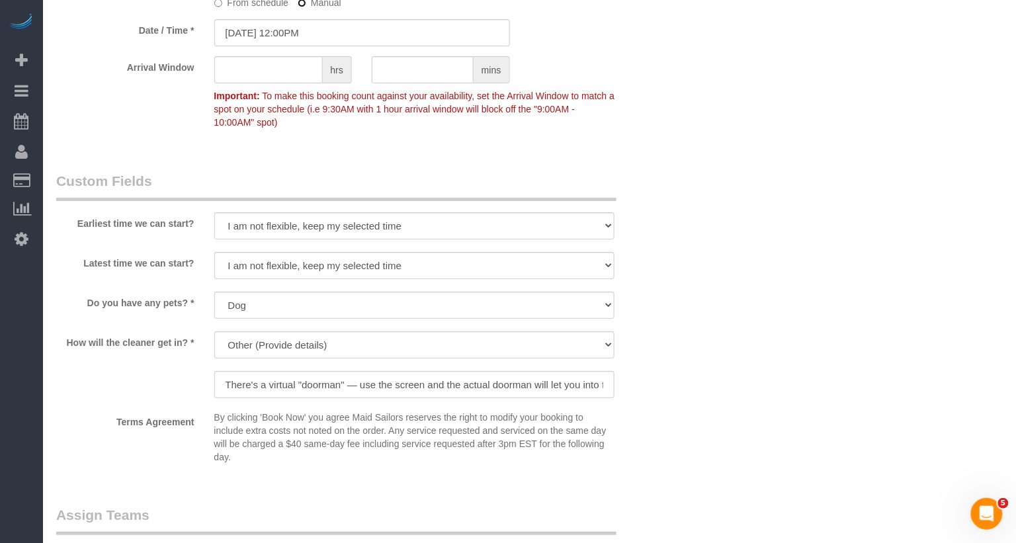
scroll to position [1424, 0]
click at [309, 34] on input "[DATE] 12:00PM" at bounding box center [362, 33] width 296 height 27
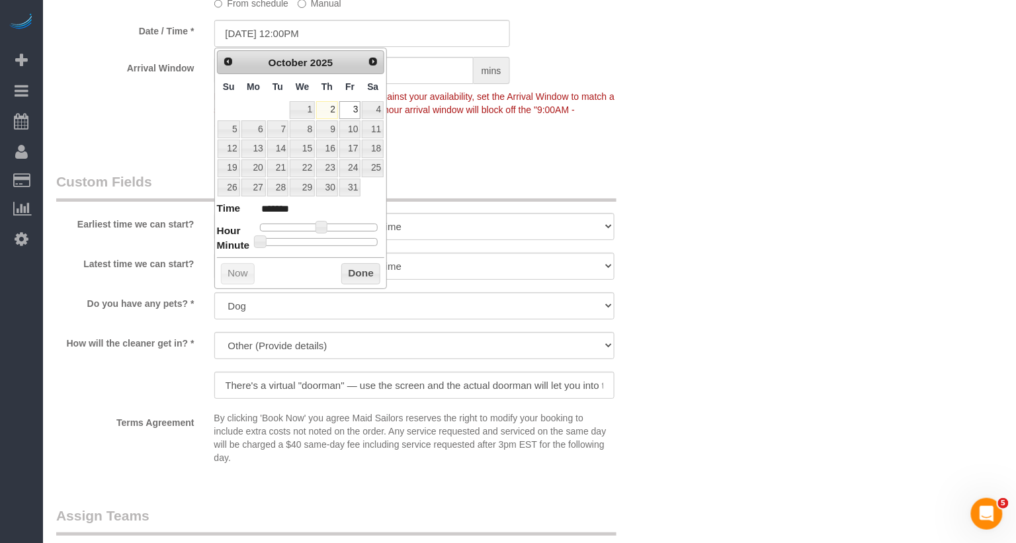
type input "10/03/2025 12:25PM"
type input "*******"
click at [317, 240] on div at bounding box center [319, 242] width 118 height 8
type input "10/03/2025 12:30PM"
type input "*******"
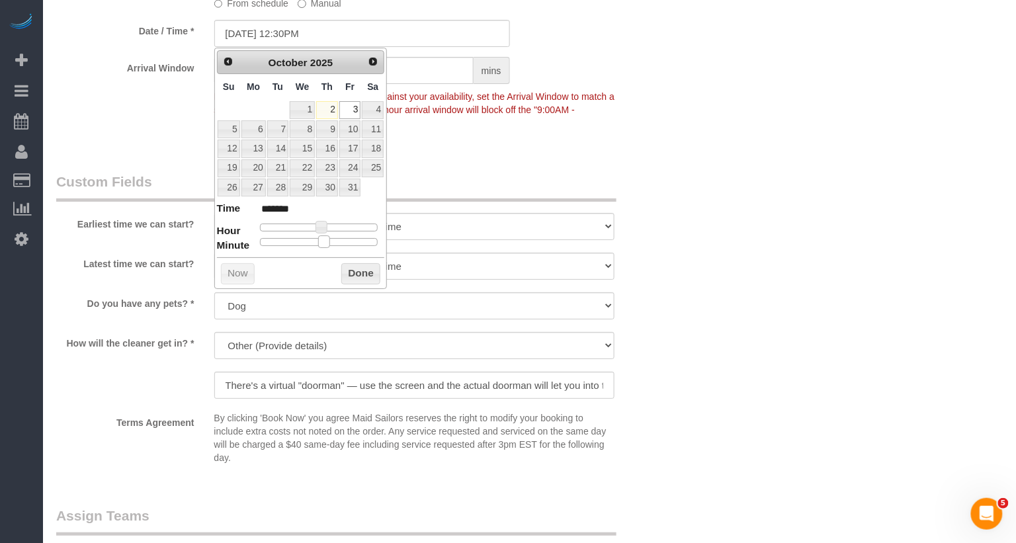
drag, startPoint x: 314, startPoint y: 239, endPoint x: 322, endPoint y: 242, distance: 8.4
click at [322, 242] on span at bounding box center [324, 242] width 12 height 12
click at [361, 271] on button "Done" at bounding box center [360, 273] width 39 height 21
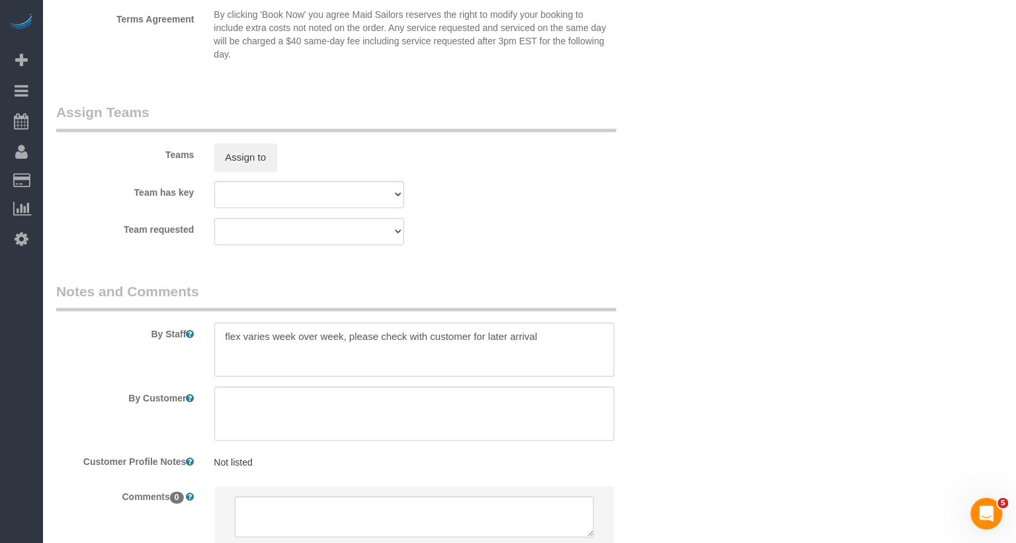
scroll to position [1904, 0]
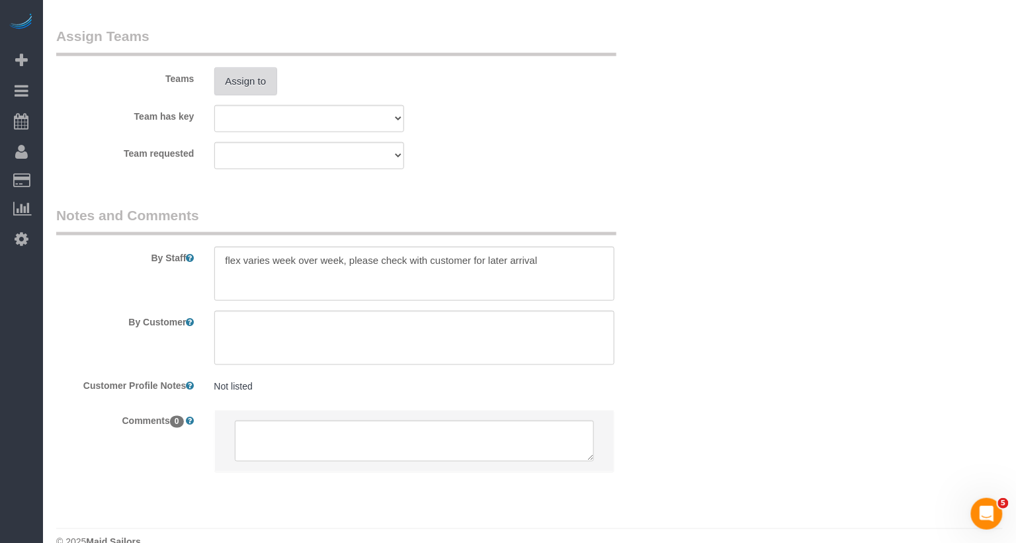
click at [250, 80] on button "Assign to" at bounding box center [246, 81] width 64 height 28
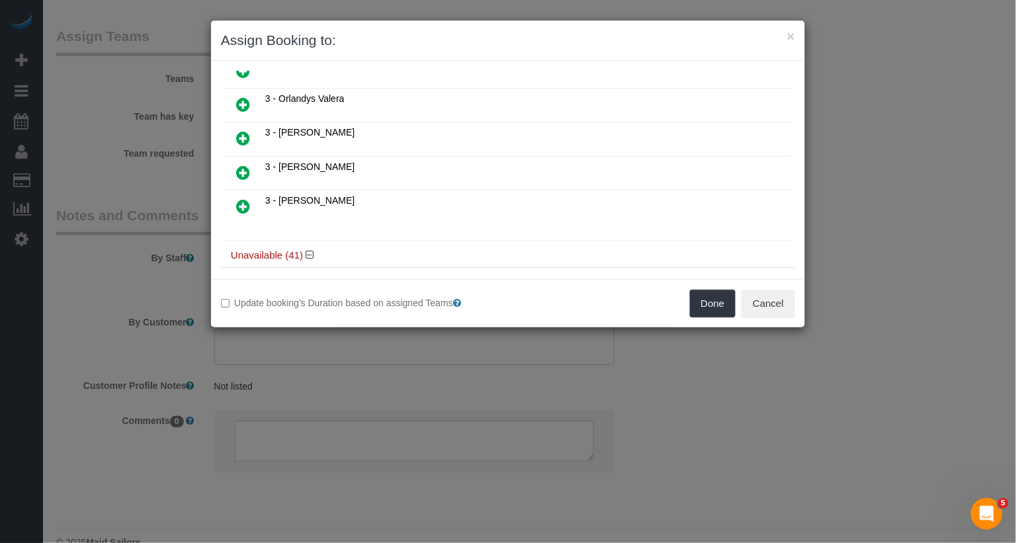
click at [232, 194] on link at bounding box center [243, 207] width 31 height 26
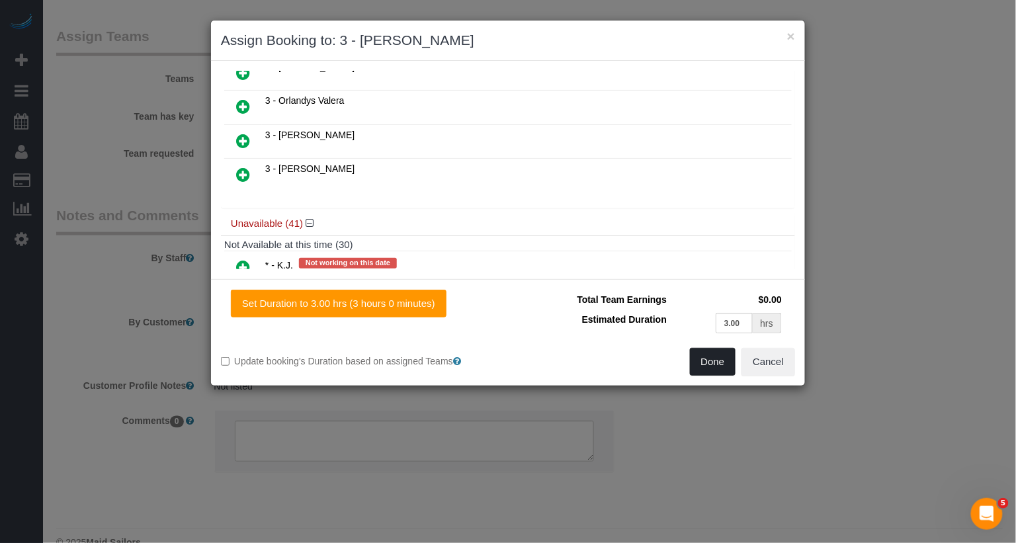
click at [717, 353] on button "Done" at bounding box center [713, 362] width 46 height 28
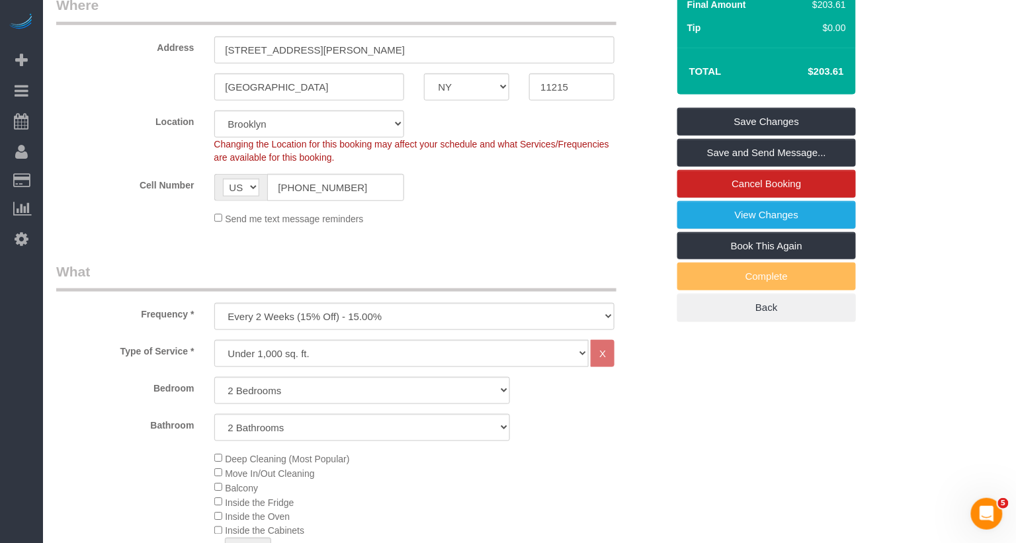
scroll to position [189, 0]
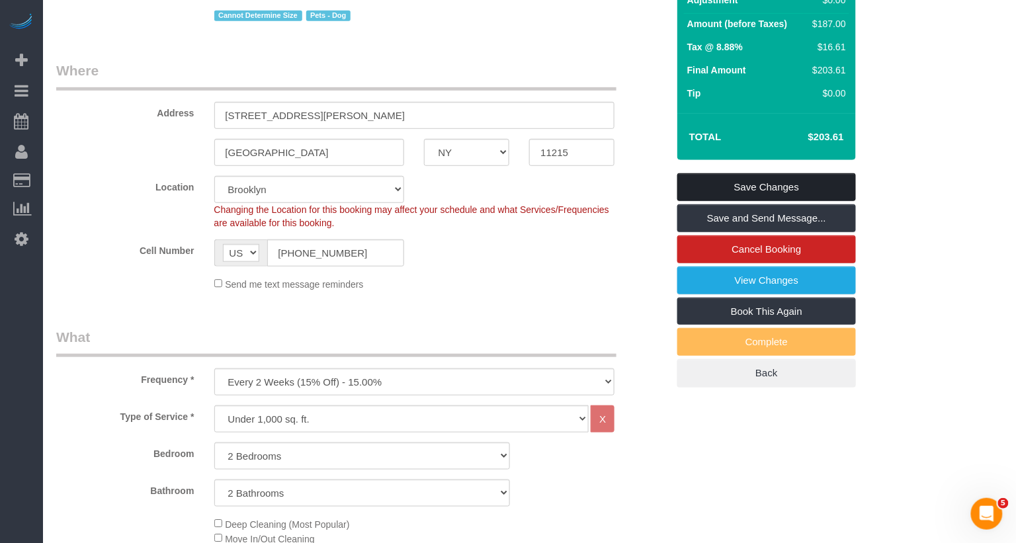
click at [769, 193] on link "Save Changes" at bounding box center [767, 187] width 179 height 28
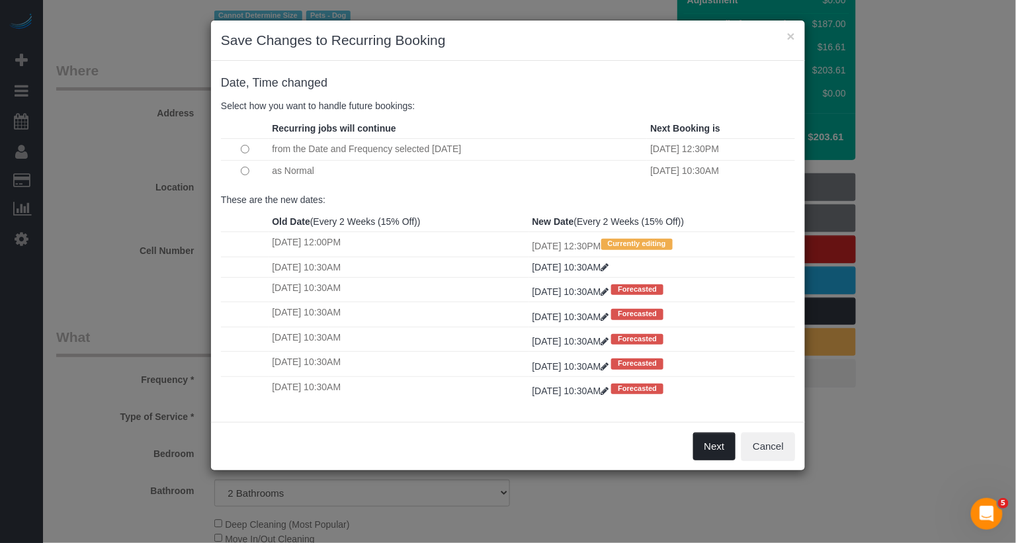
click at [712, 439] on button "Next" at bounding box center [714, 447] width 43 height 28
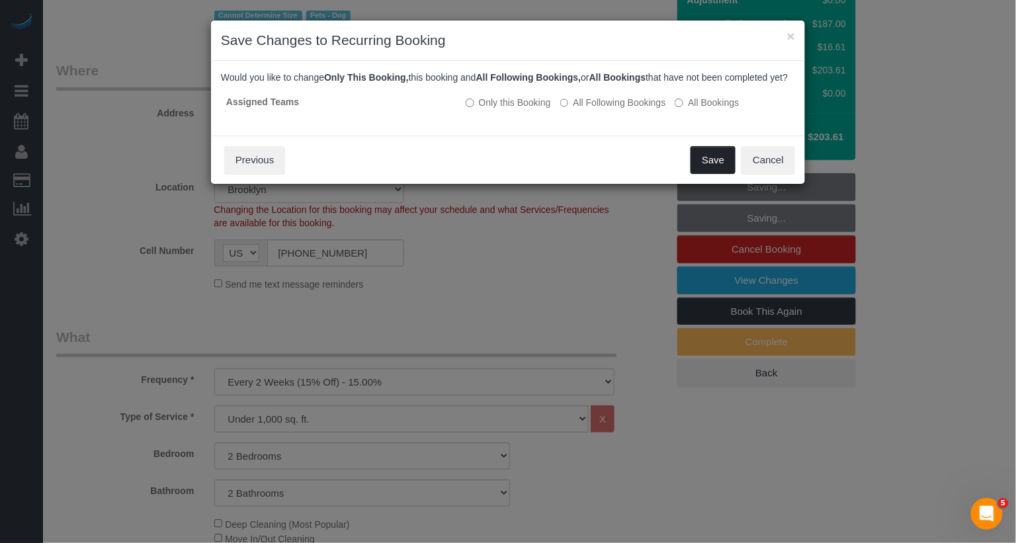
click at [701, 173] on button "Save" at bounding box center [713, 160] width 45 height 28
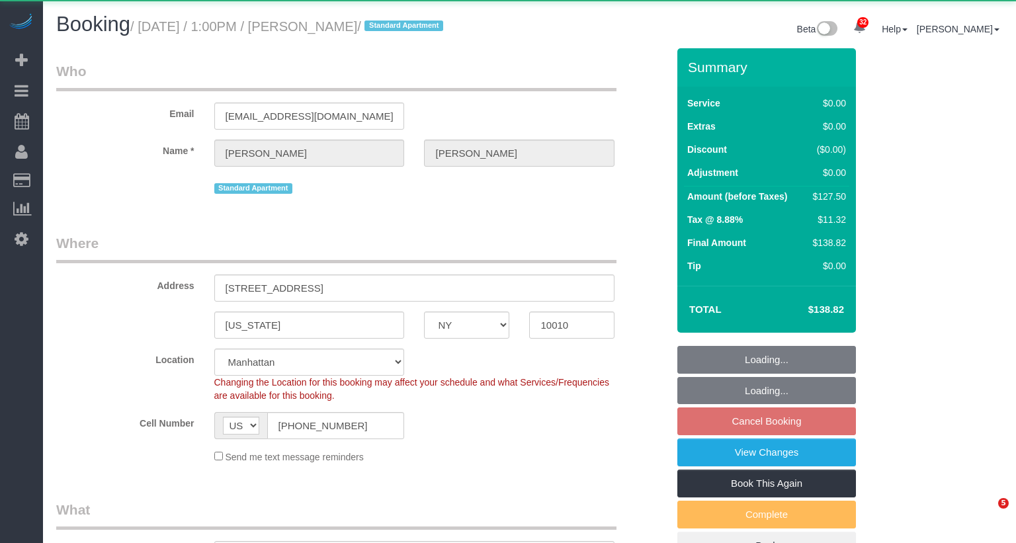
select select "NY"
select select "object:1074"
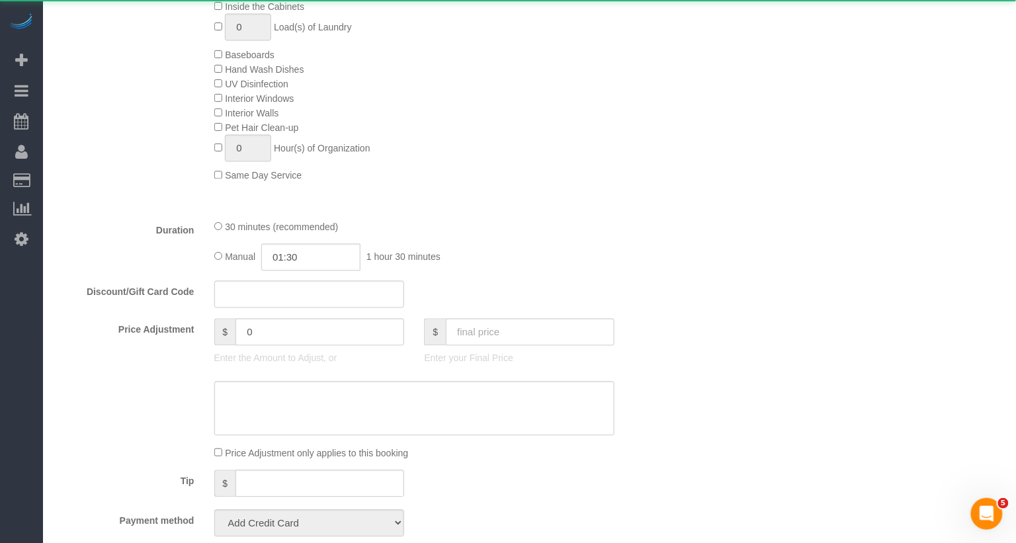
select select "string:stripe-pm_1RjrLG4VGloSiKo70pr58rOi"
select select "spot2"
select select "number:56"
select select "number:73"
select select "number:15"
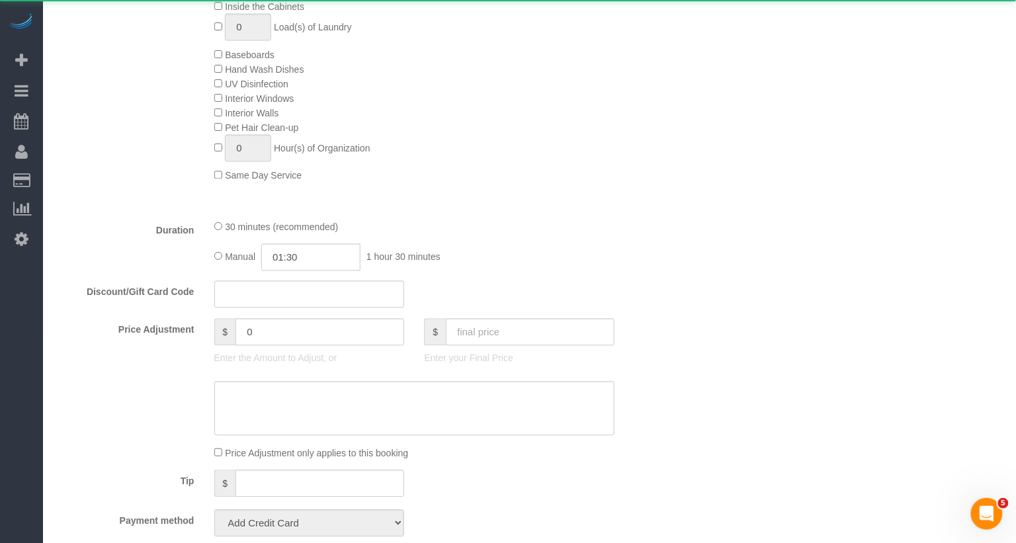
select select "number:5"
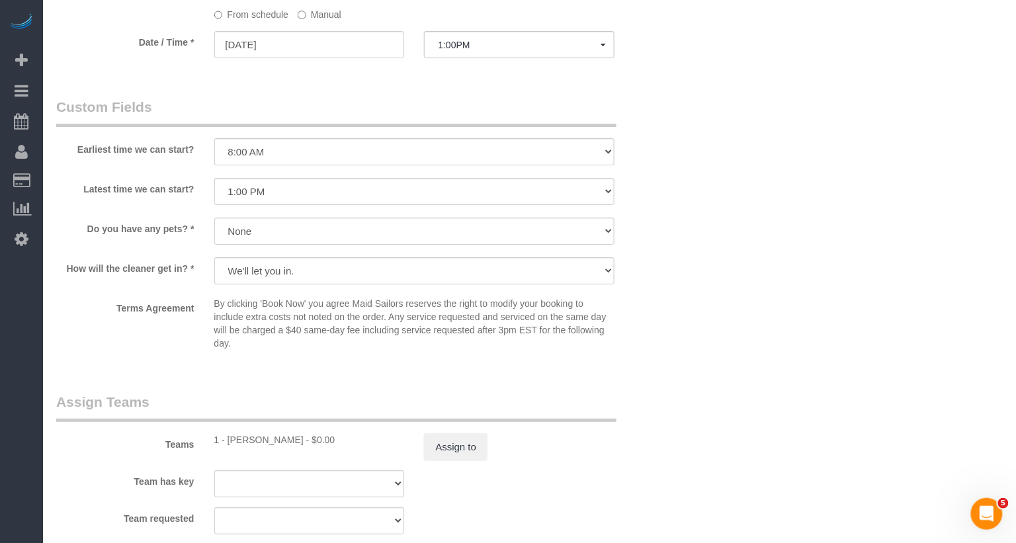
scroll to position [1294, 0]
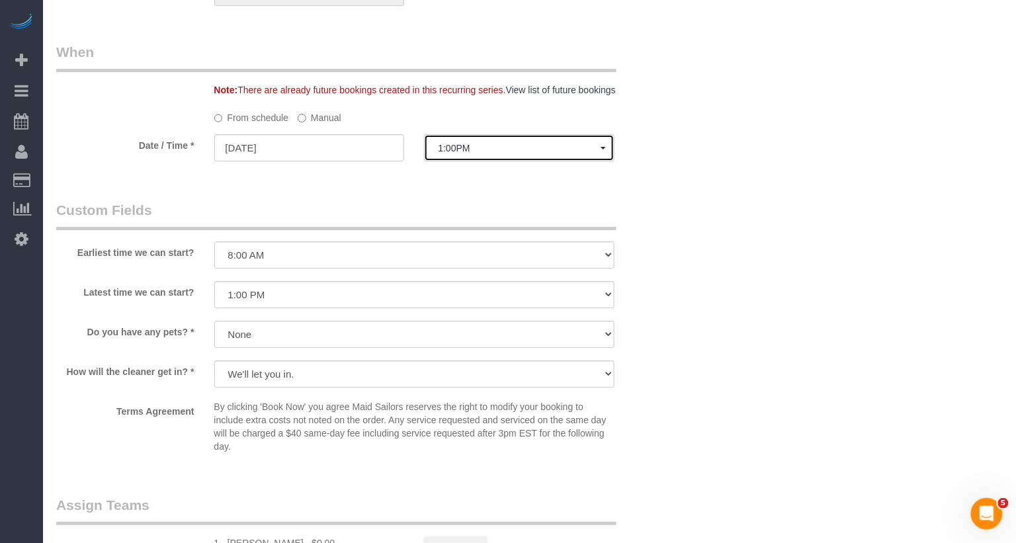
click at [492, 150] on span "1:00PM" at bounding box center [519, 148] width 163 height 11
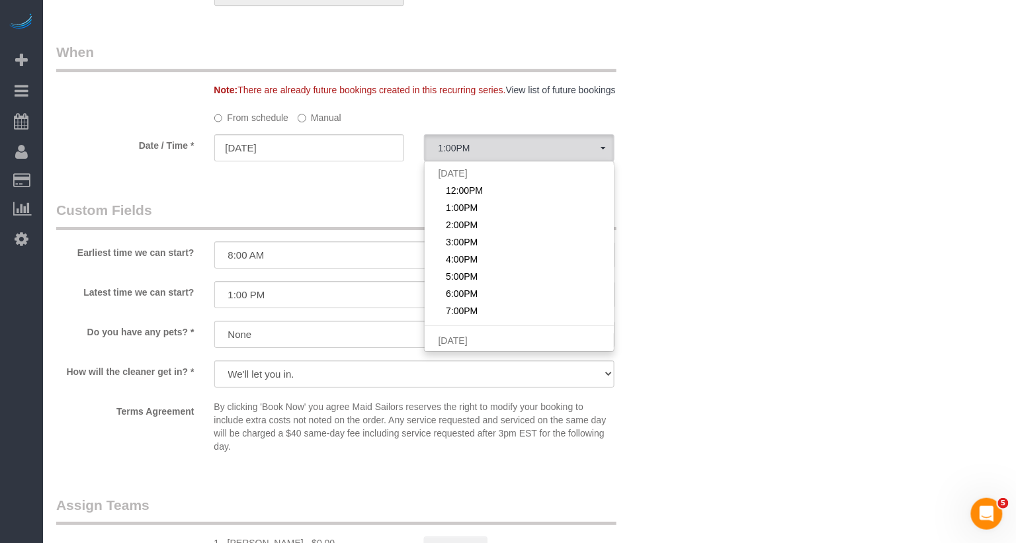
click at [306, 110] on label "Manual" at bounding box center [320, 116] width 44 height 18
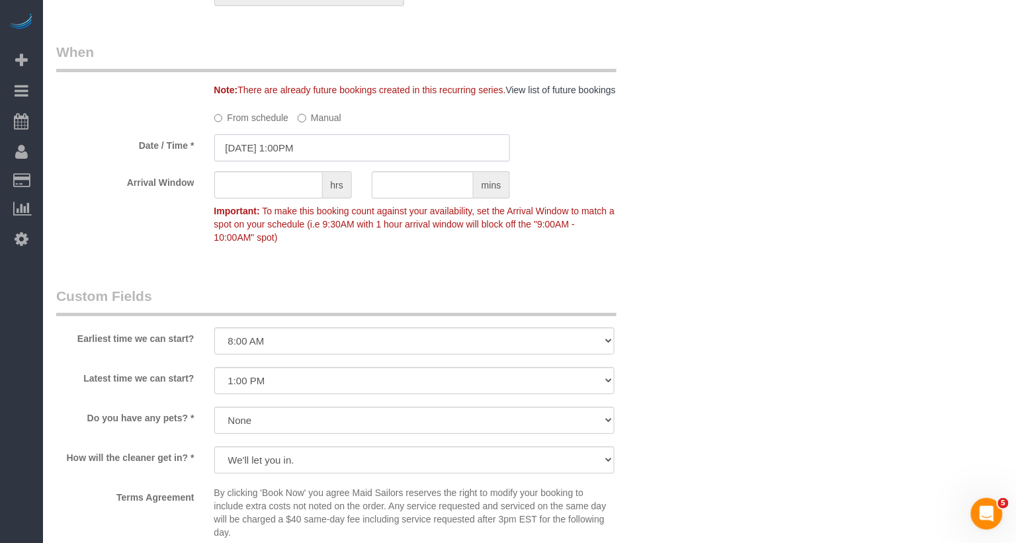
click at [302, 141] on input "10/03/2025 1:00PM" at bounding box center [362, 147] width 296 height 27
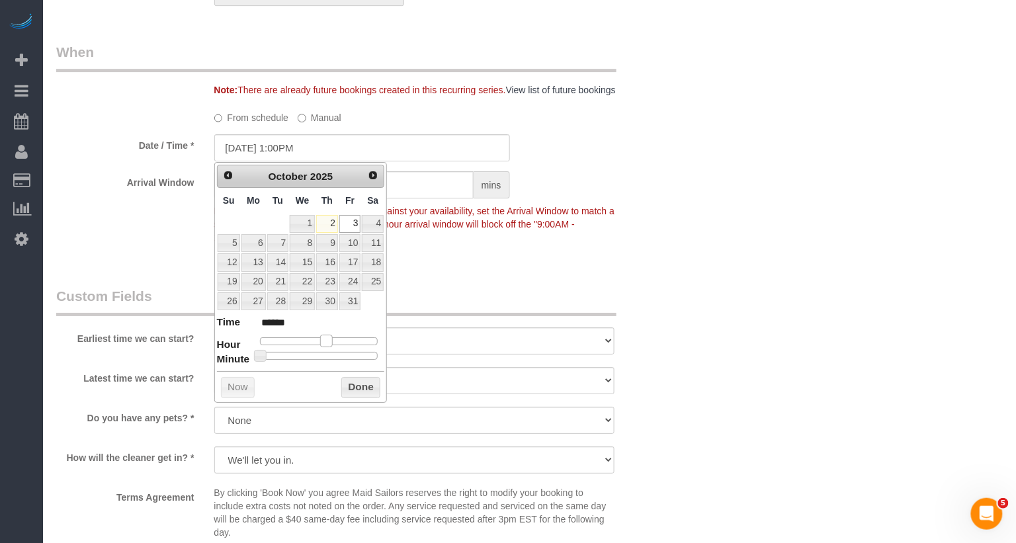
type input "[DATE] 12:00PM"
type input "*******"
type input "[DATE] 11:00AM"
type input "*******"
drag, startPoint x: 329, startPoint y: 333, endPoint x: 318, endPoint y: 331, distance: 11.4
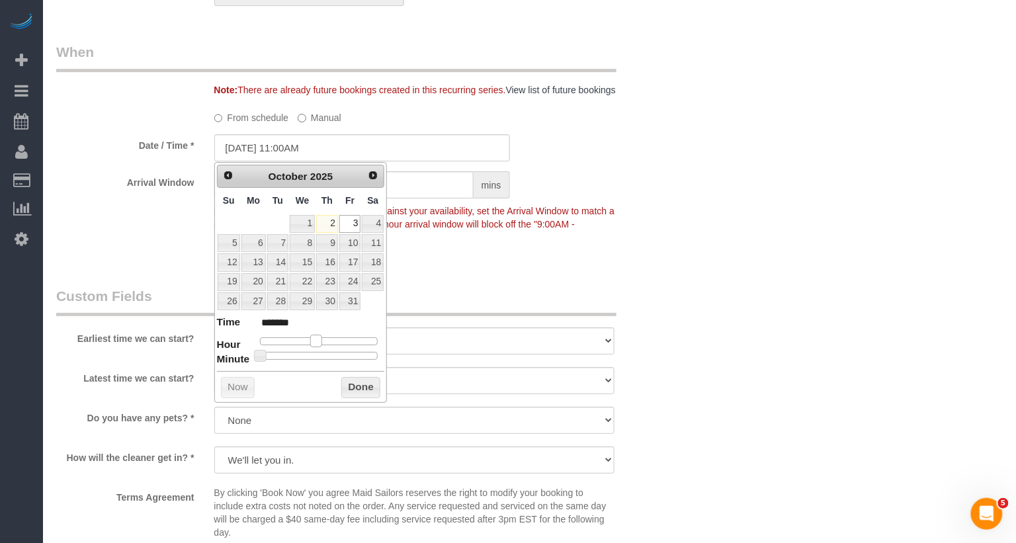
click at [317, 335] on span at bounding box center [316, 341] width 12 height 12
type input "10/03/2025 10:00AM"
type input "*******"
click at [312, 335] on span at bounding box center [311, 341] width 12 height 12
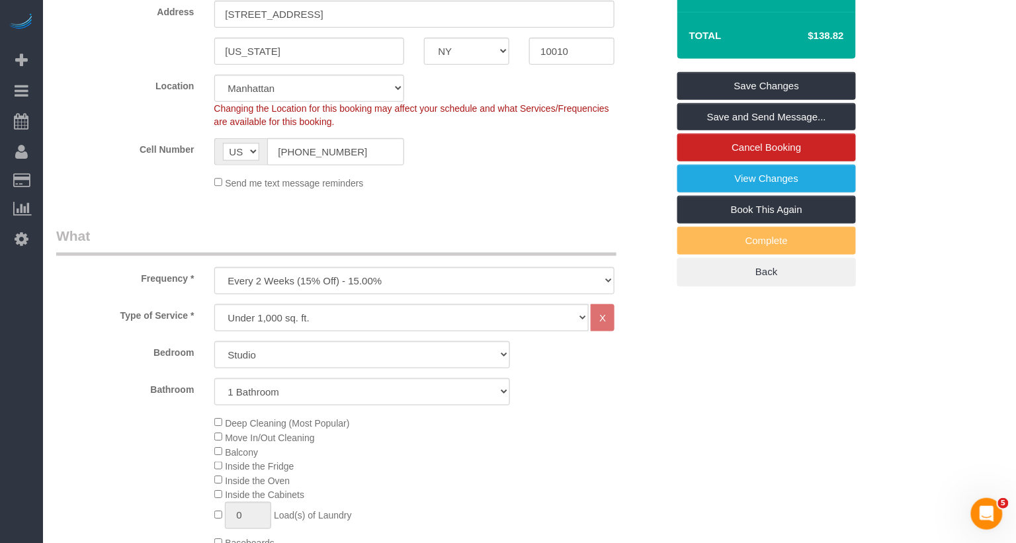
scroll to position [0, 0]
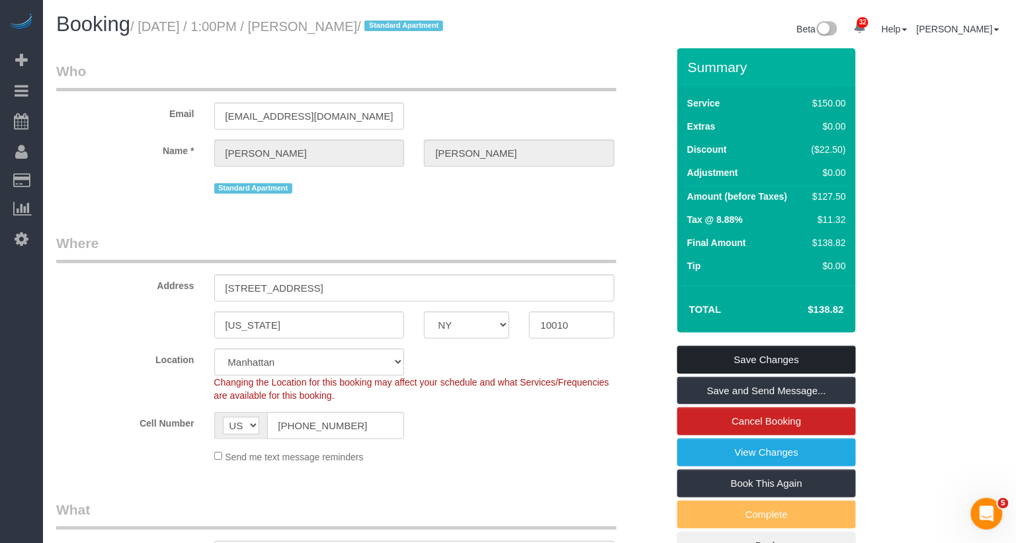
click at [748, 367] on link "Save Changes" at bounding box center [767, 360] width 179 height 28
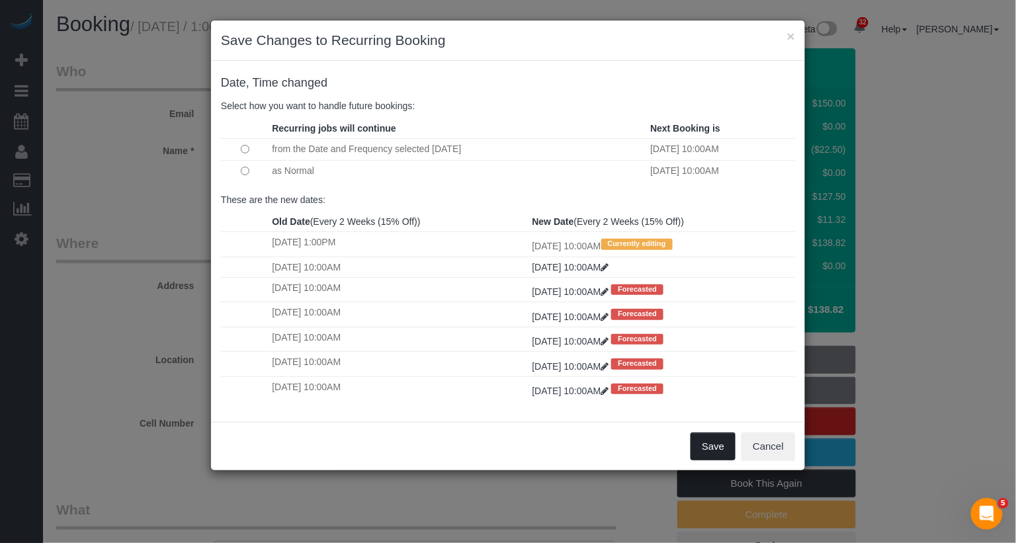
click at [708, 441] on button "Save" at bounding box center [713, 447] width 45 height 28
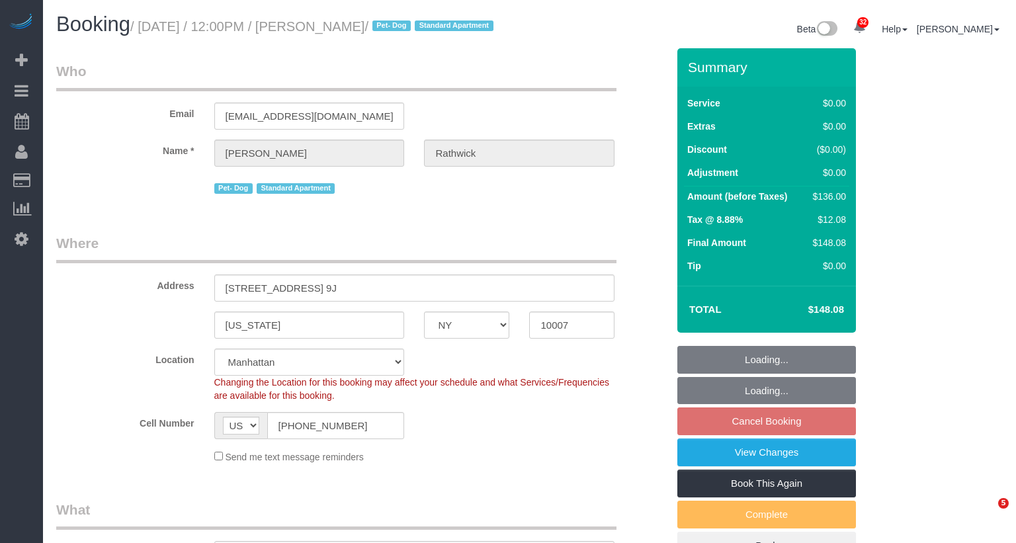
select select "NY"
select select "1"
select select "spot1"
select select "number:56"
select select "number:72"
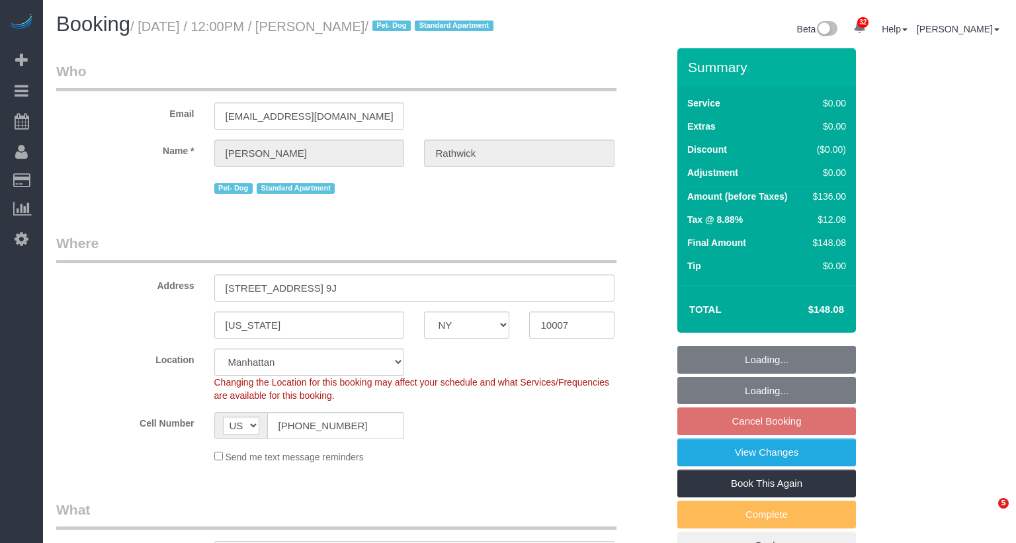
select select "number:13"
select select "number:5"
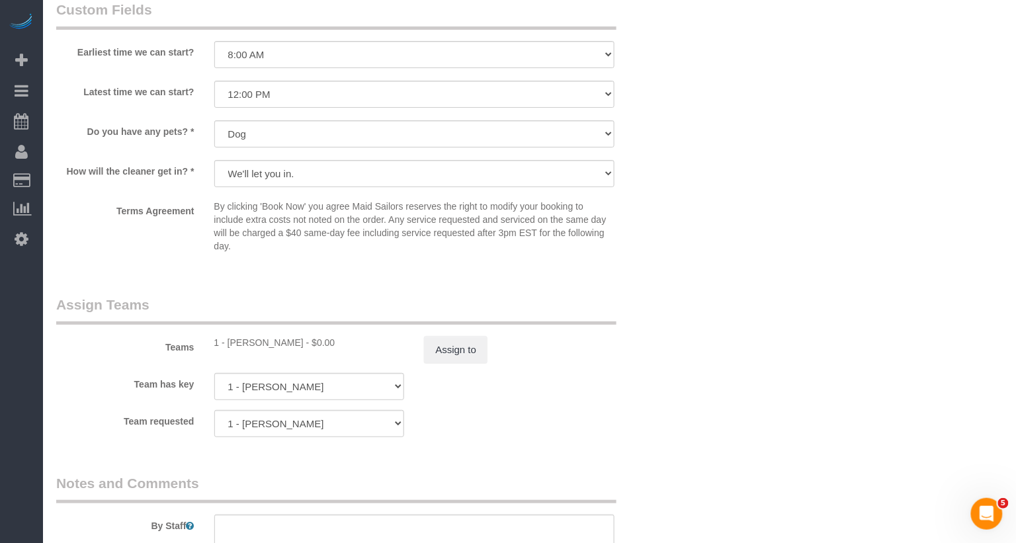
scroll to position [1754, 0]
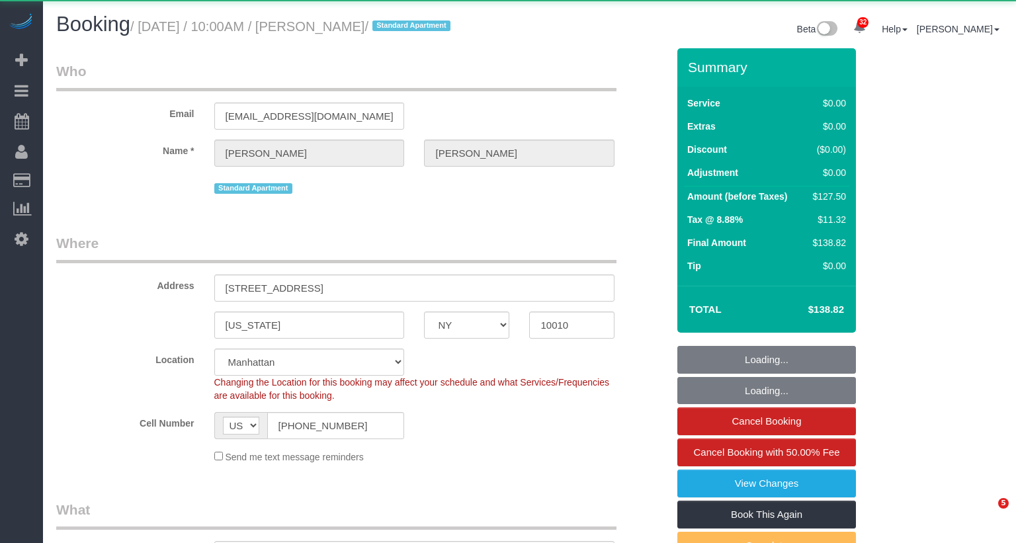
select select "NY"
select select "number:56"
select select "number:73"
select select "number:15"
select select "number:5"
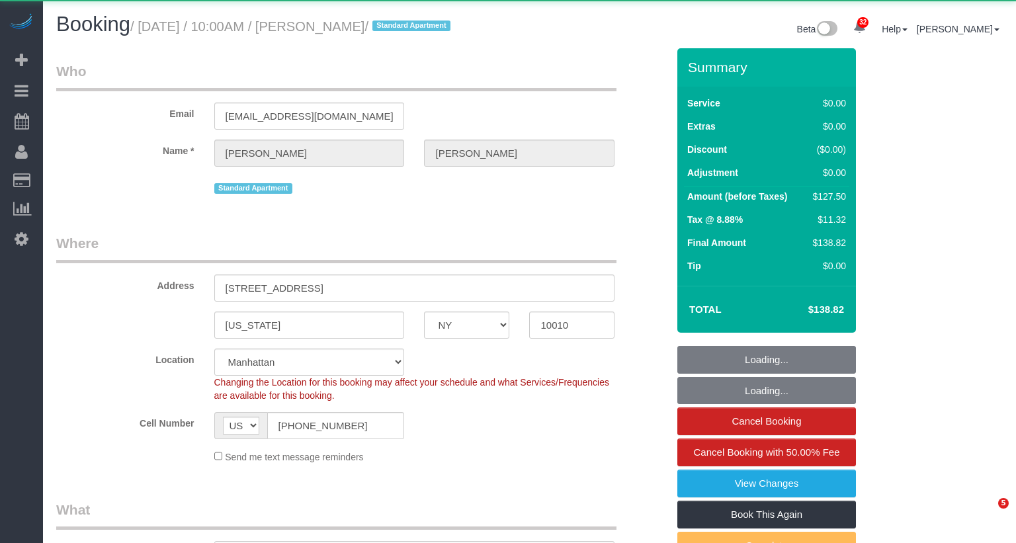
select select "object:1078"
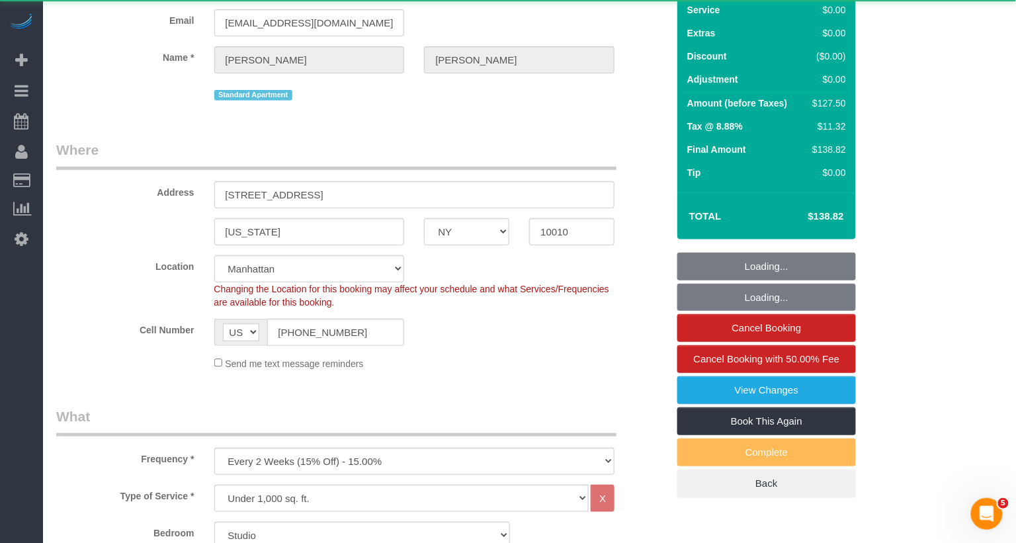
scroll to position [446, 0]
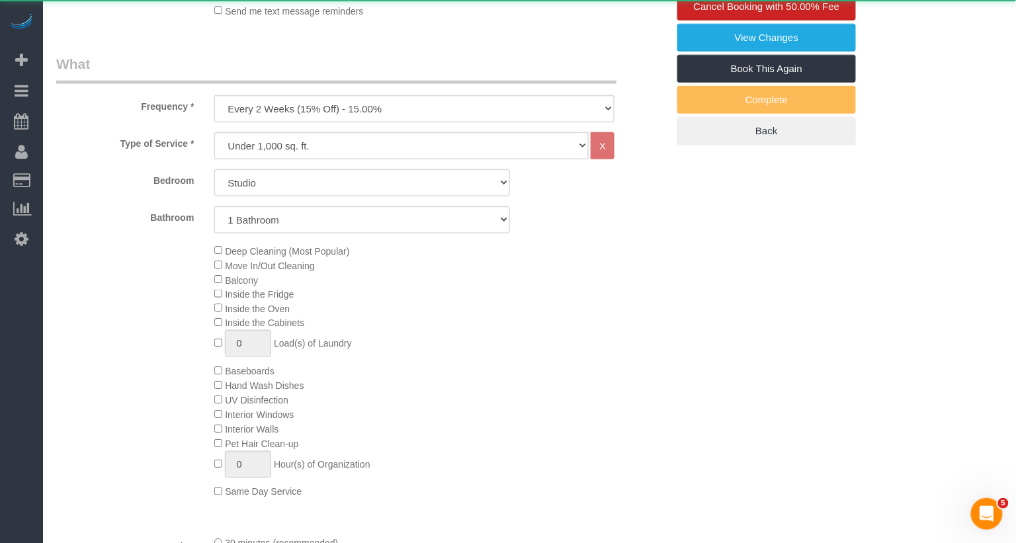
select select "string:stripe-pm_1RjrLG4VGloSiKo70pr58rOi"
select select "spot1"
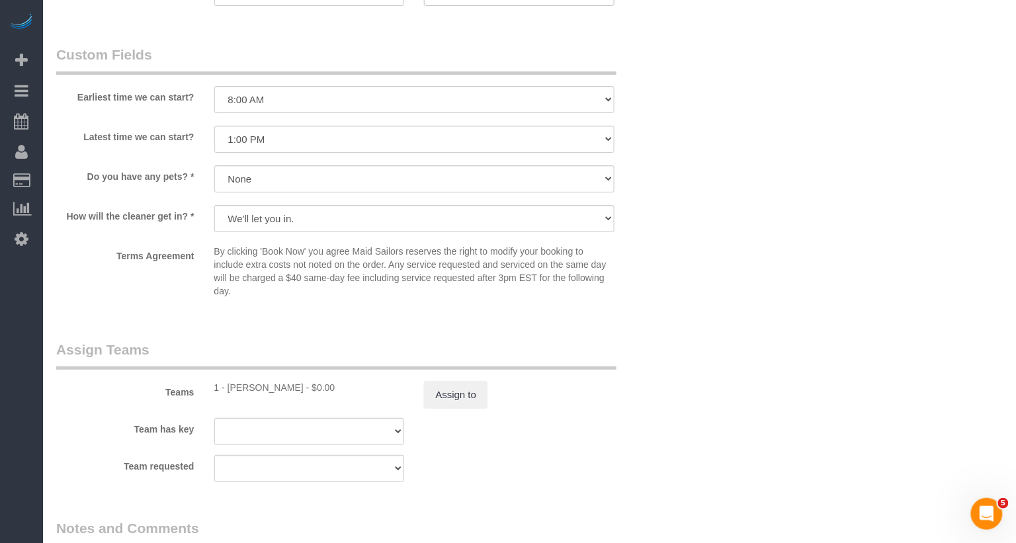
scroll to position [1446, 0]
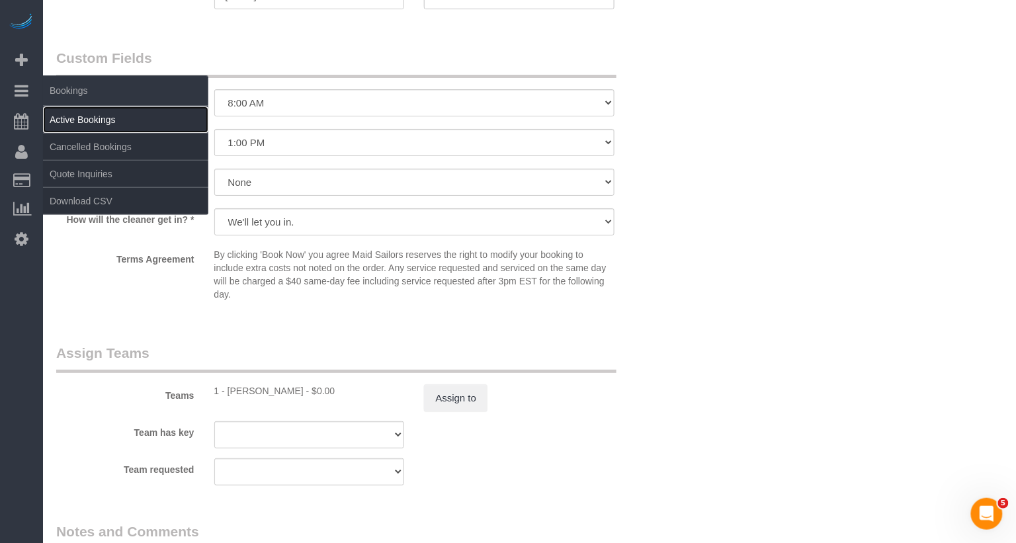
click at [104, 115] on link "Active Bookings" at bounding box center [125, 120] width 165 height 26
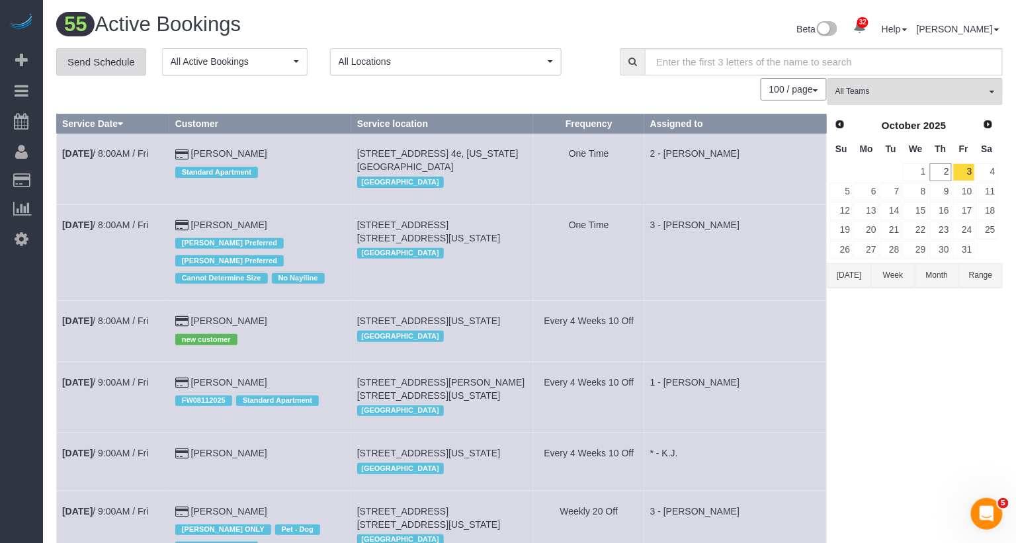
click at [121, 64] on link "Send Schedule" at bounding box center [101, 62] width 90 height 28
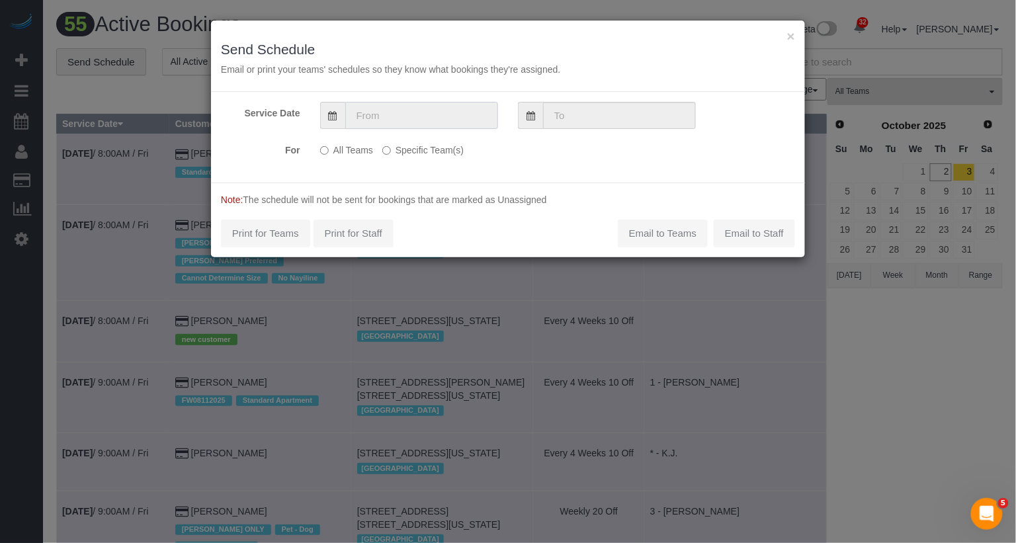
click at [386, 108] on input "text" at bounding box center [421, 115] width 153 height 27
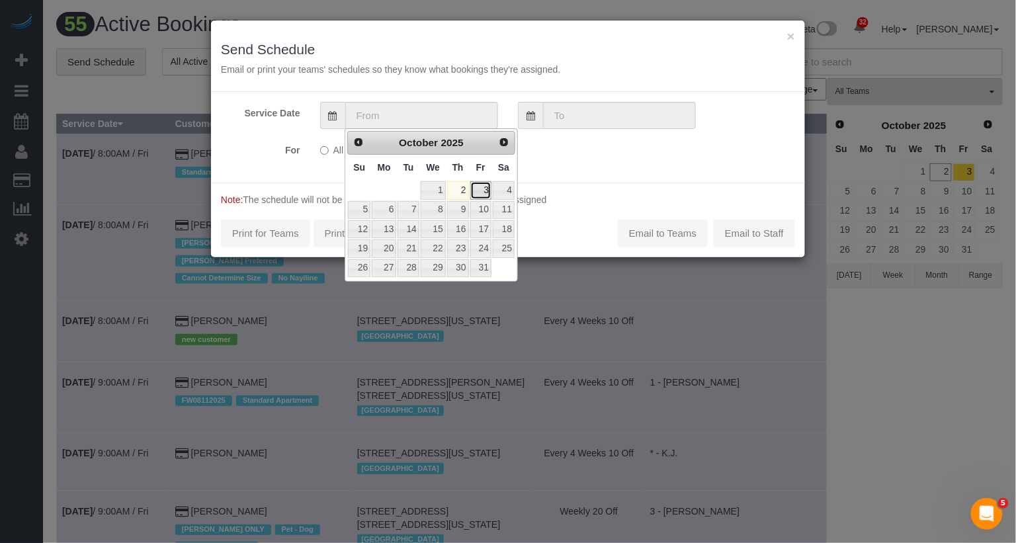
click at [482, 186] on link "3" at bounding box center [480, 190] width 21 height 18
type input "[DATE]"
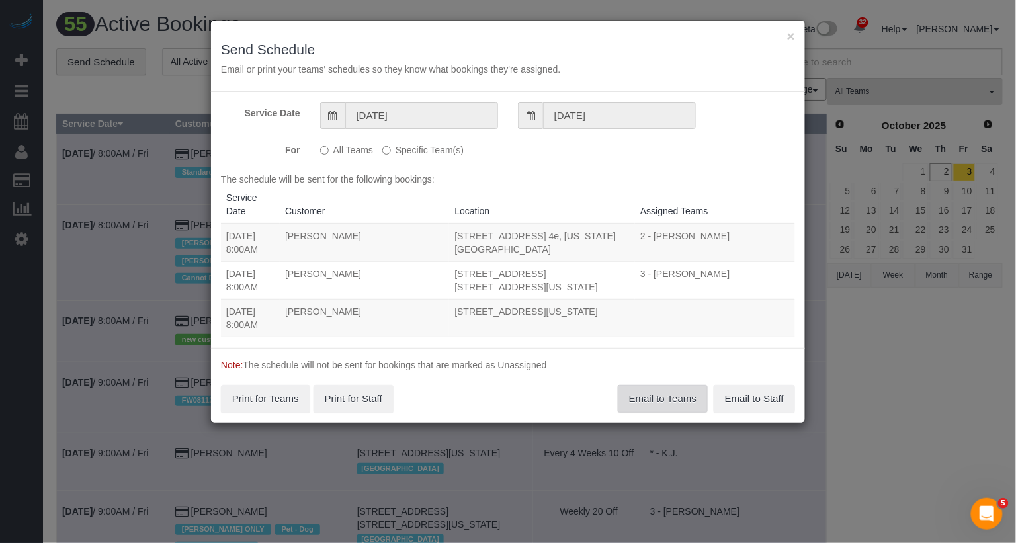
click at [651, 398] on button "Email to Teams" at bounding box center [663, 399] width 90 height 28
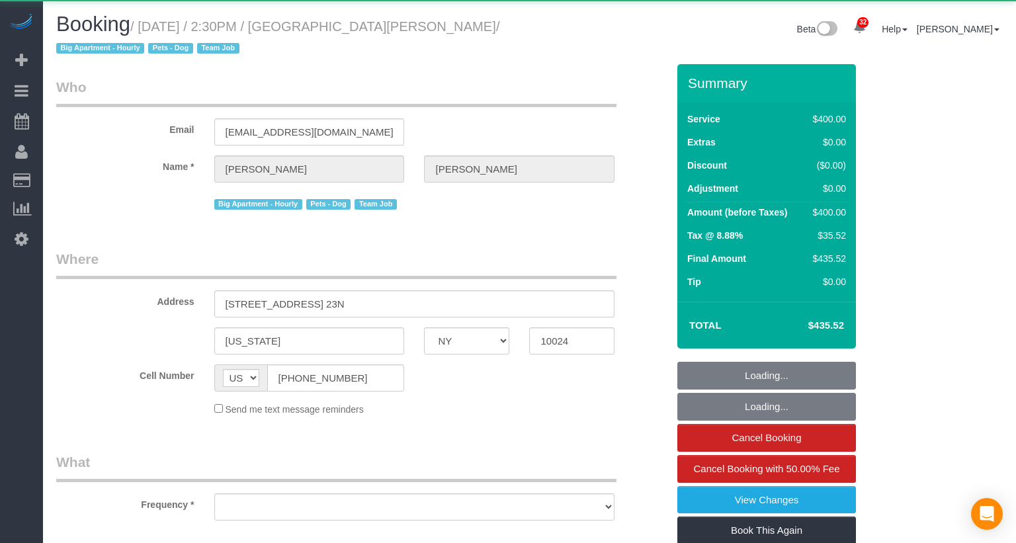
select select "NY"
select select "object:831"
select select "string:stripe-pm_1QIE0P4VGloSiKo7MUBaprga"
select select "2"
select select "150"
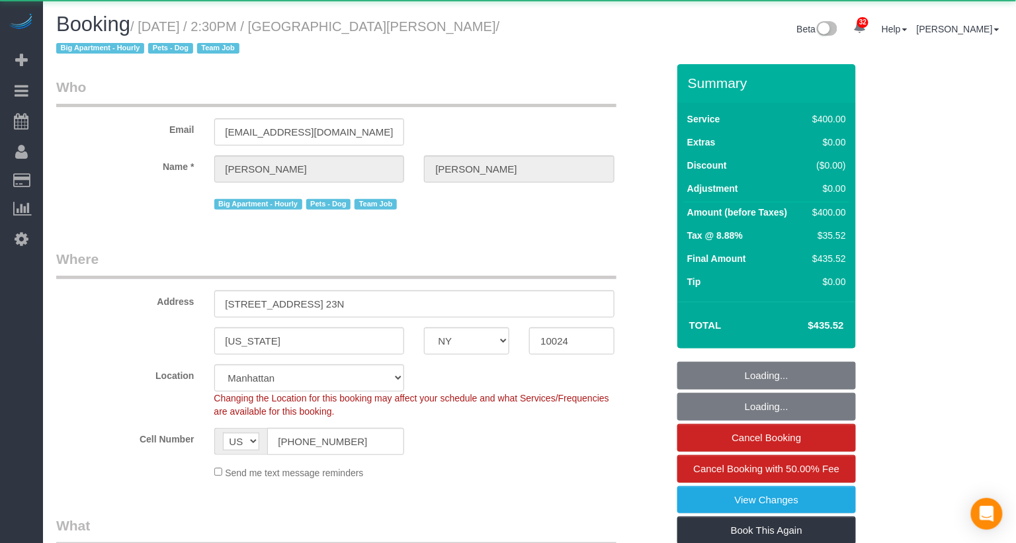
select select "object:1077"
select select "number:59"
select select "number:74"
select select "number:13"
select select "number:5"
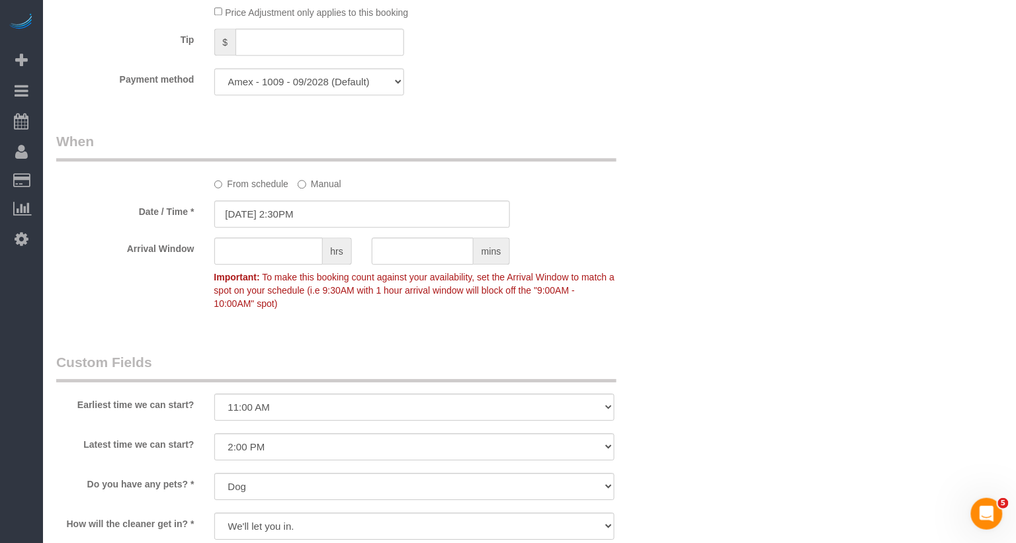
scroll to position [1282, 0]
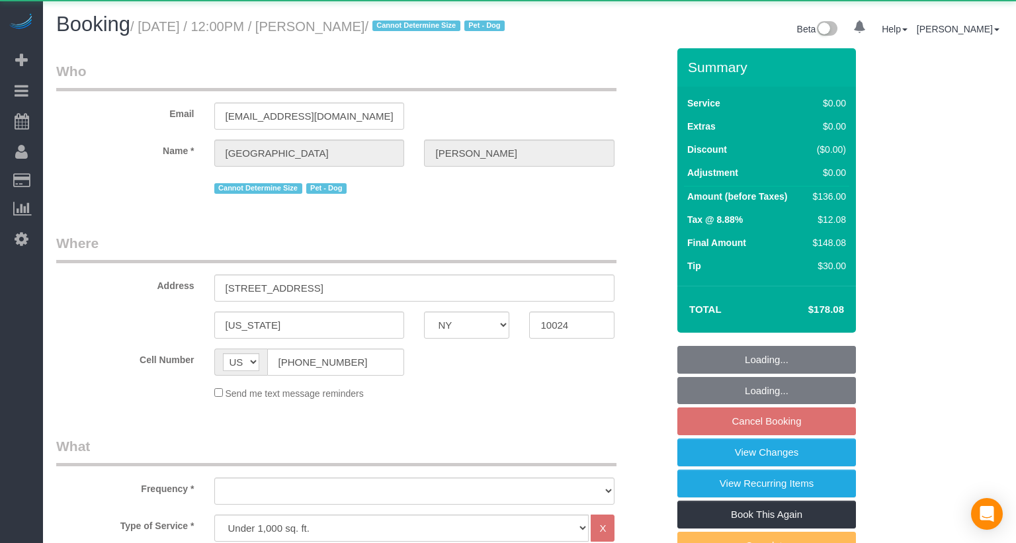
select select "NY"
select select "1"
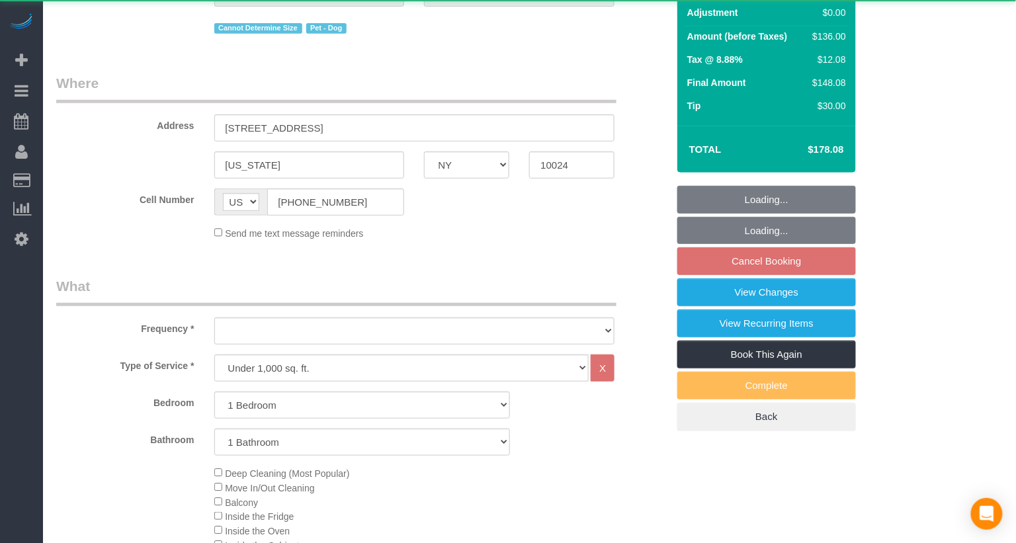
select select "object:924"
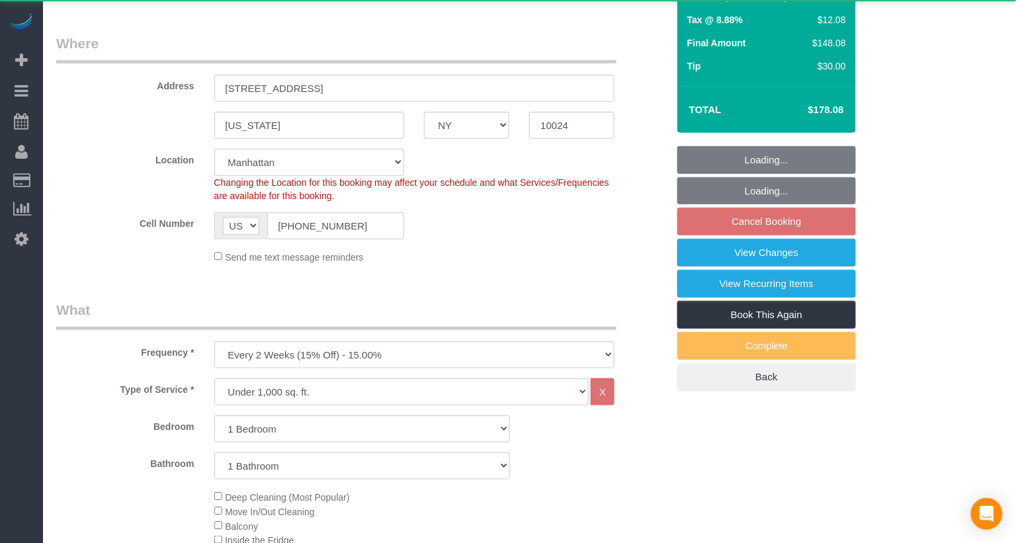
select select "string:stripe-pm_1S6j8D4VGloSiKo7VK7cd8nT"
select select "1"
select select "number:57"
select select "number:71"
select select "number:15"
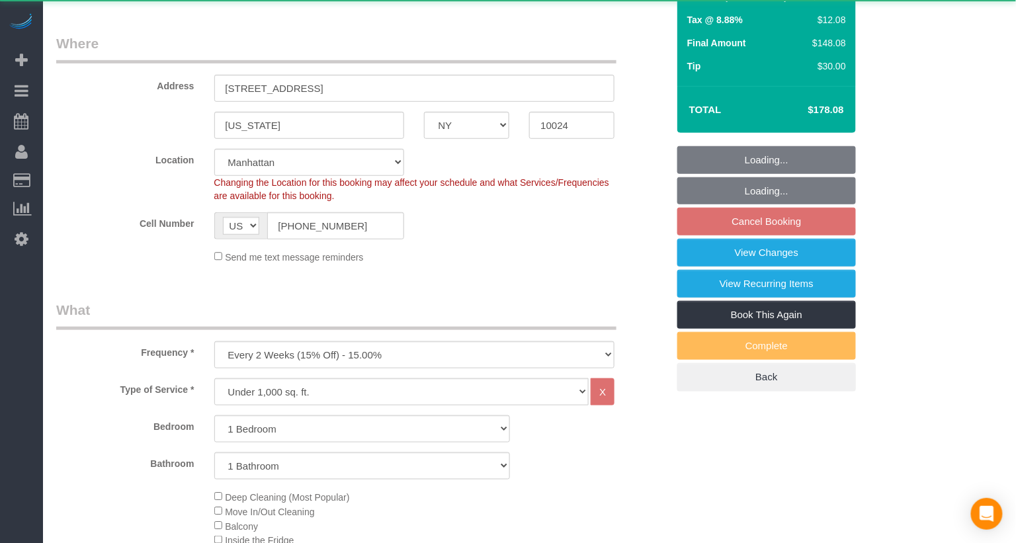
select select "number:7"
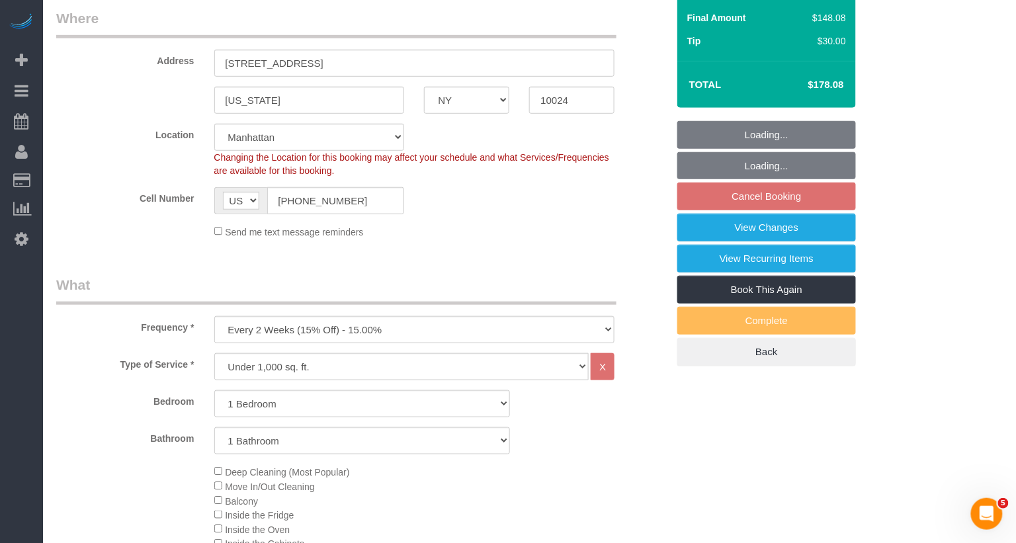
select select "spot1"
select select "object:1499"
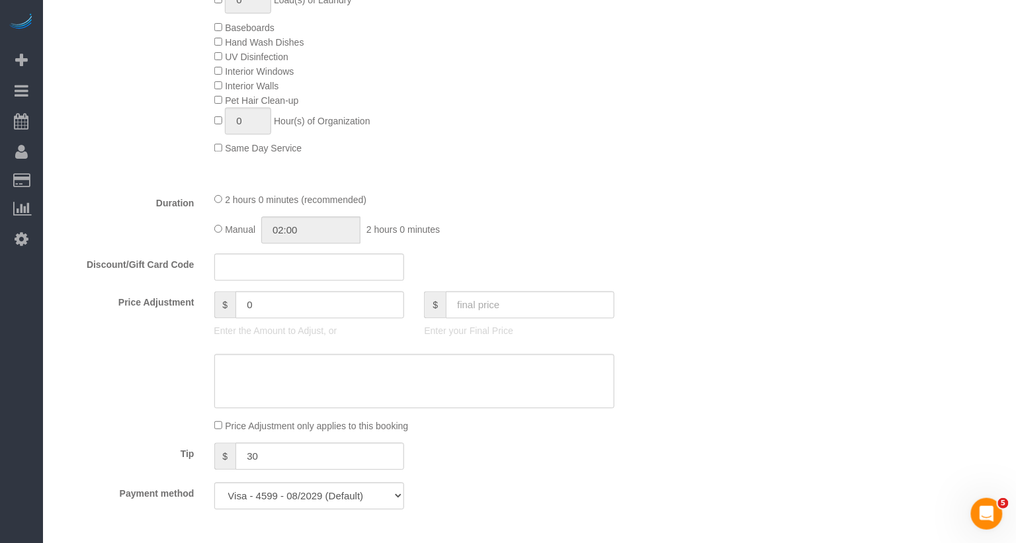
scroll to position [1249, 0]
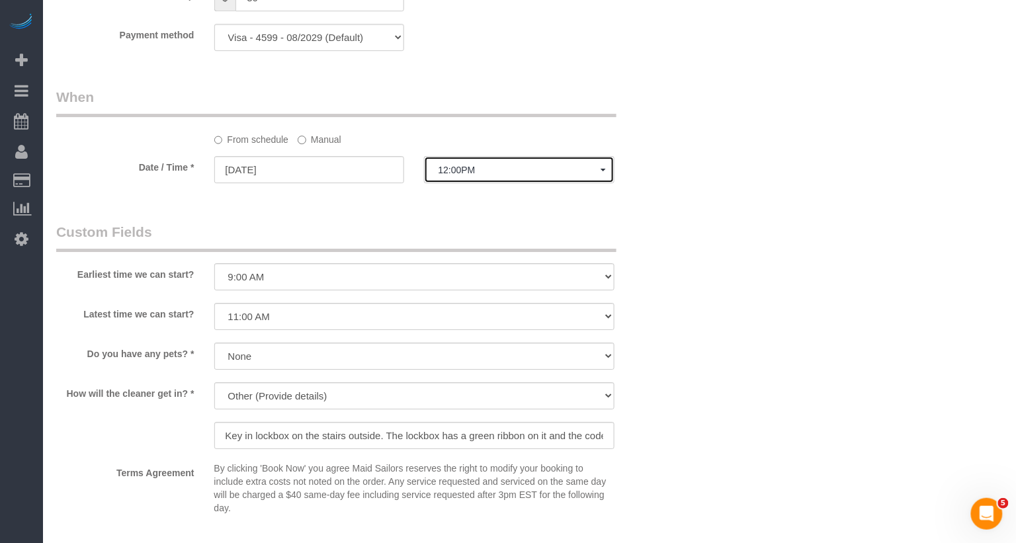
click at [453, 175] on span "12:00PM" at bounding box center [519, 170] width 163 height 11
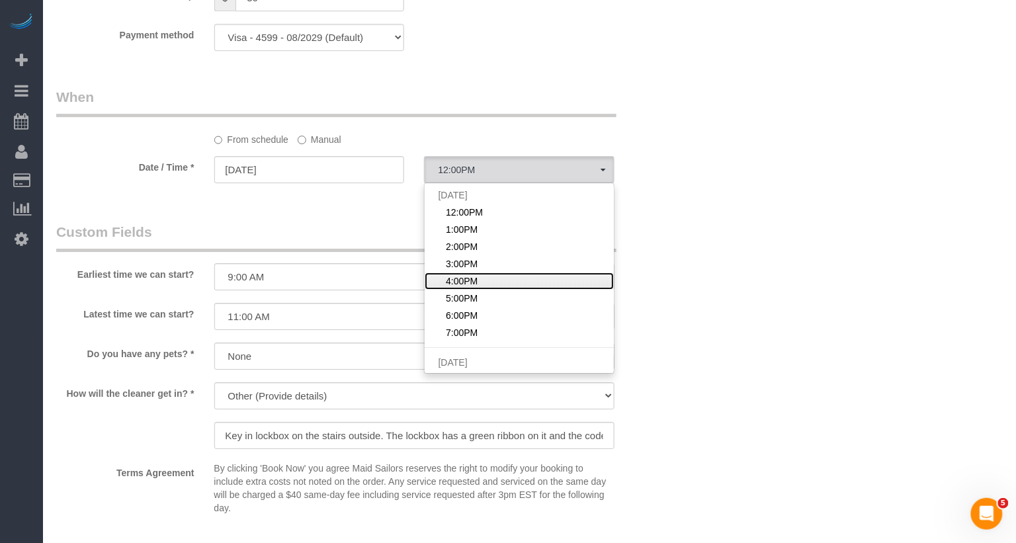
click at [464, 288] on span "4:00PM" at bounding box center [462, 281] width 32 height 13
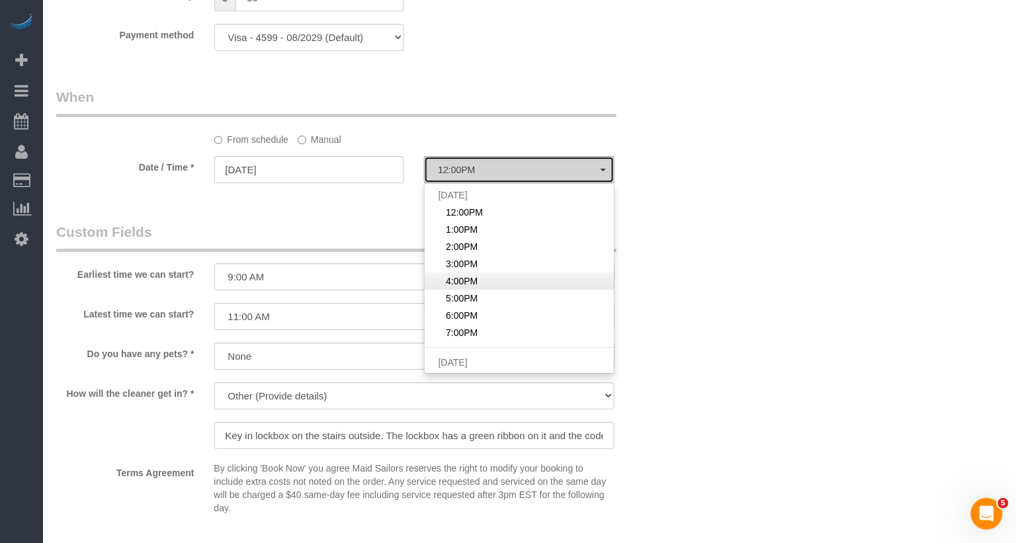
select select "spot5"
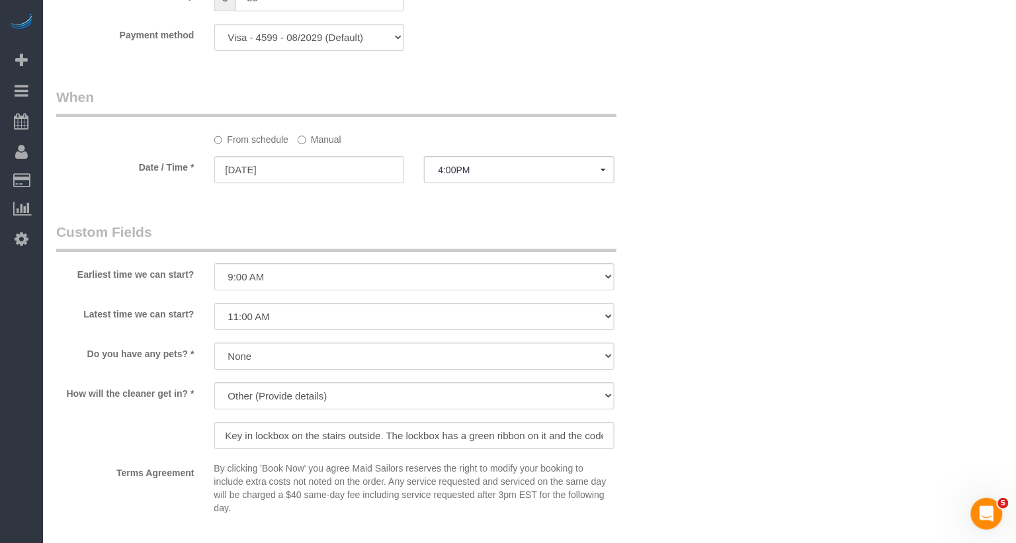
click at [325, 146] on label "Manual" at bounding box center [320, 137] width 44 height 18
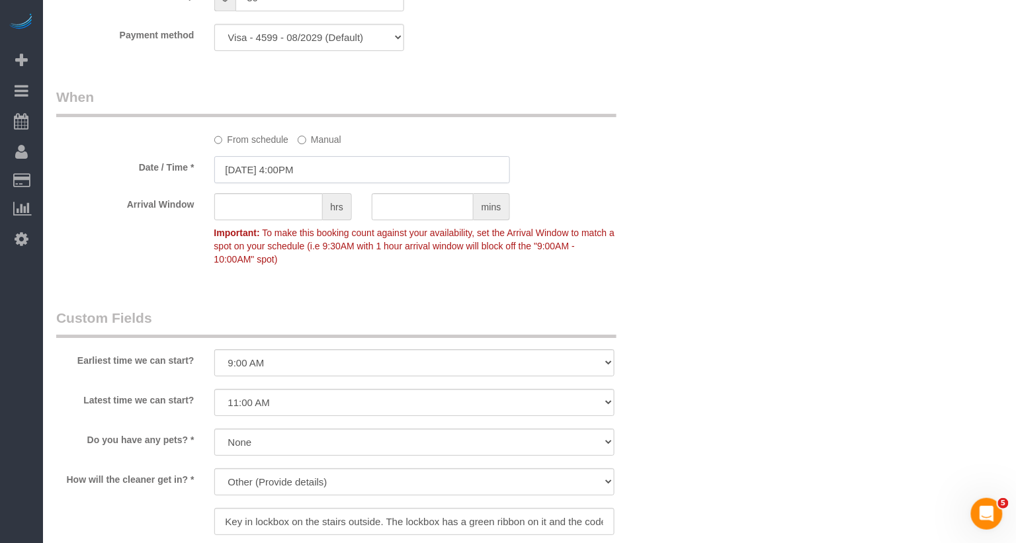
click at [325, 183] on input "[DATE] 4:00PM" at bounding box center [362, 169] width 296 height 27
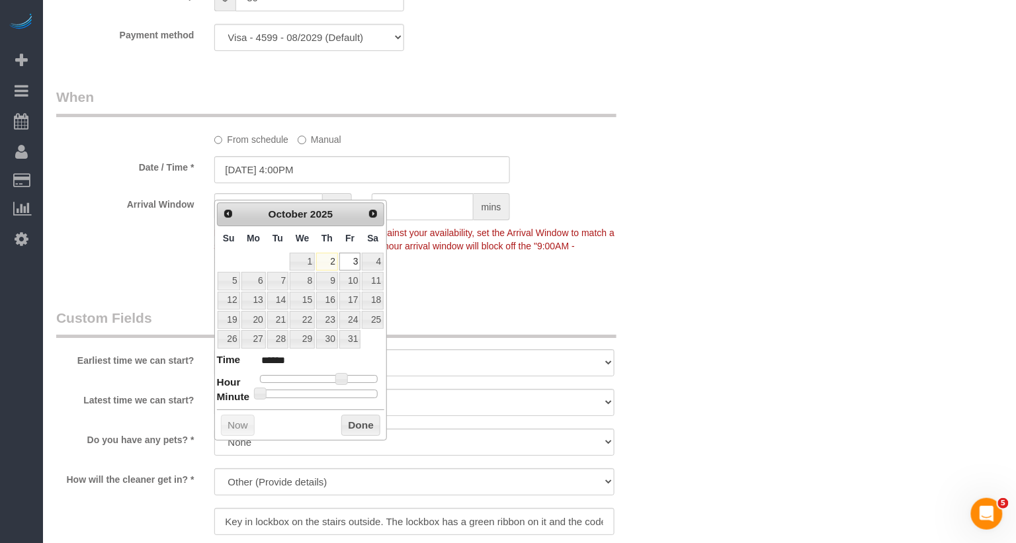
type input "[DATE] 4:30PM"
type input "******"
click at [322, 390] on div at bounding box center [319, 394] width 118 height 8
click at [359, 415] on button "Done" at bounding box center [360, 425] width 39 height 21
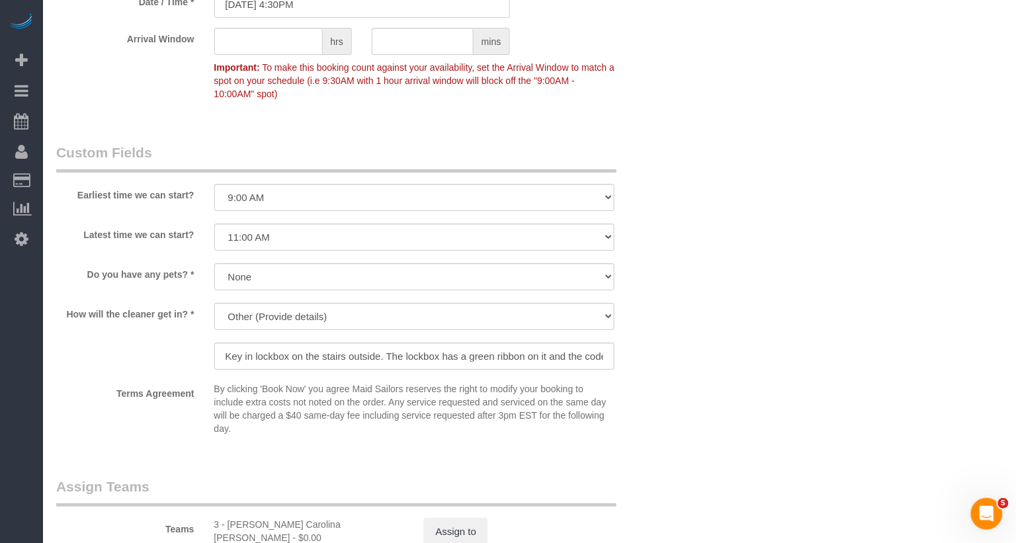
scroll to position [1575, 0]
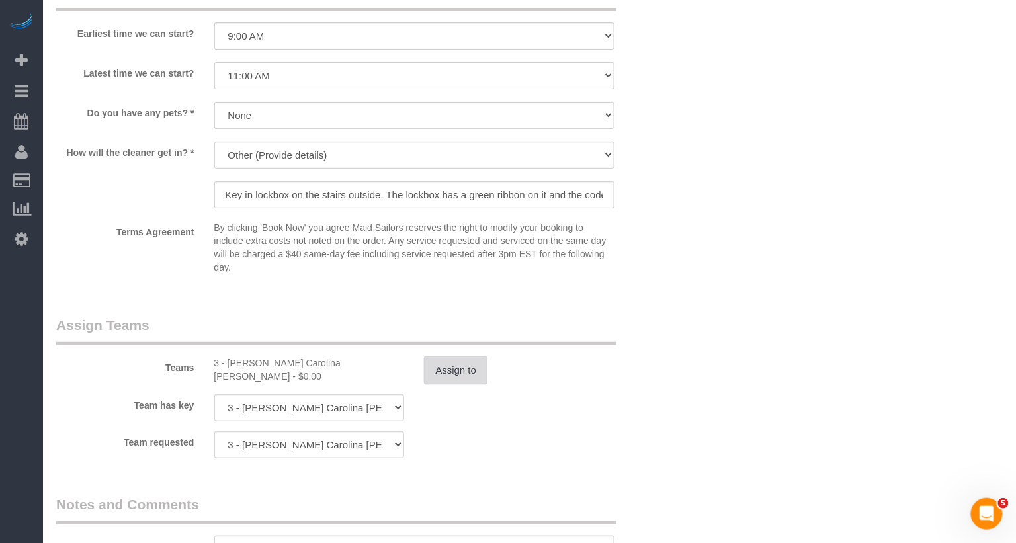
click at [473, 384] on button "Assign to" at bounding box center [456, 371] width 64 height 28
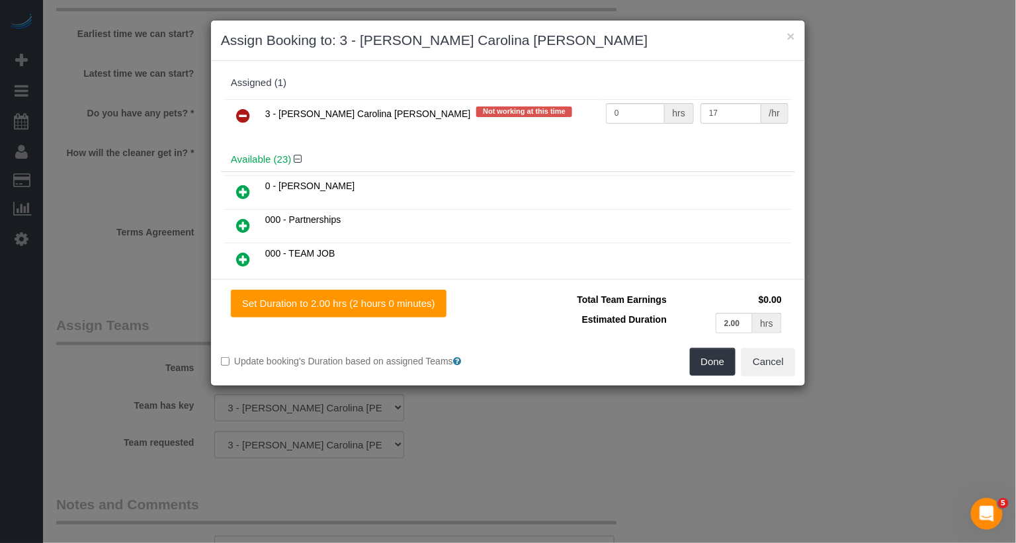
click at [246, 116] on icon at bounding box center [243, 116] width 14 height 16
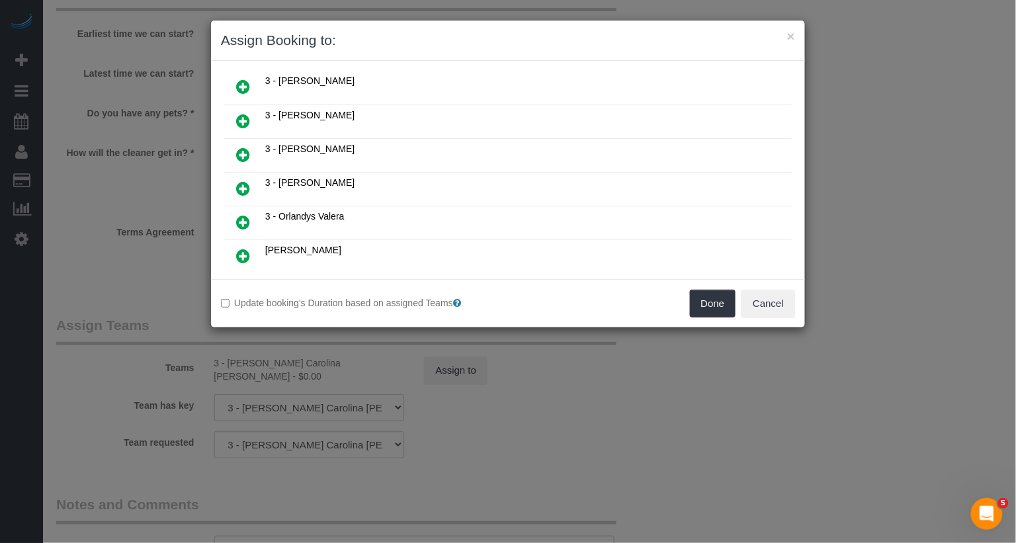
click at [249, 214] on icon at bounding box center [243, 222] width 14 height 16
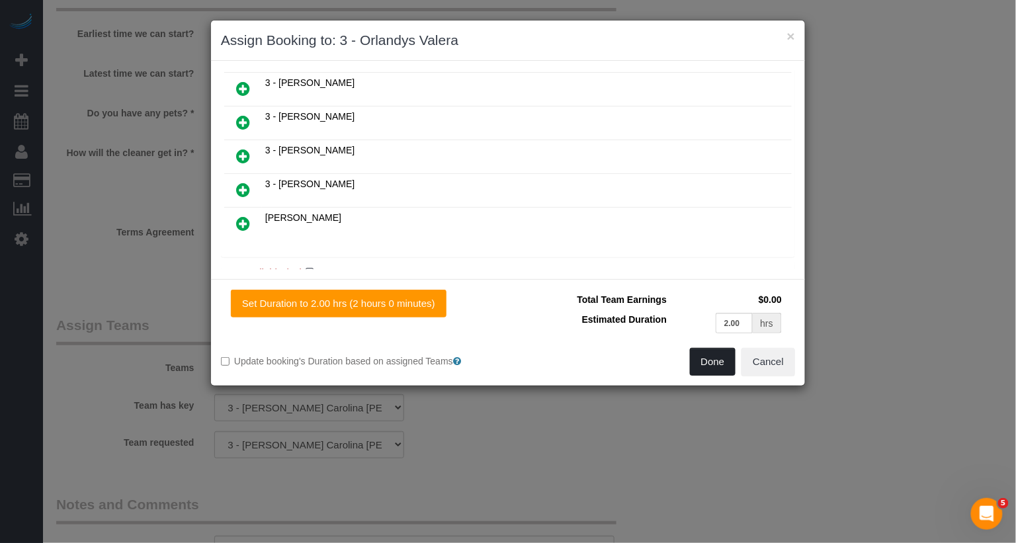
click at [702, 367] on button "Done" at bounding box center [713, 362] width 46 height 28
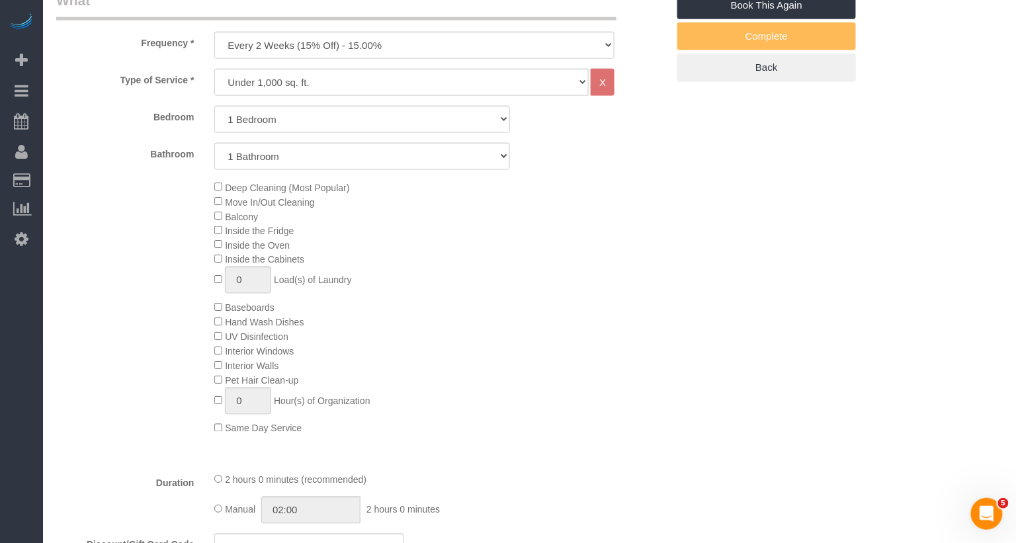
scroll to position [334, 0]
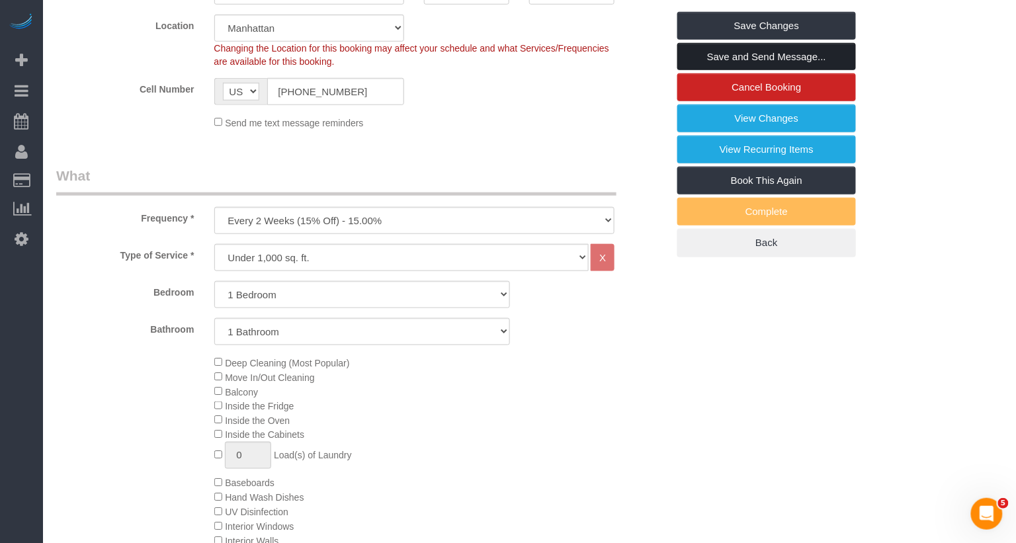
click at [824, 66] on link "Save and Send Message..." at bounding box center [767, 57] width 179 height 28
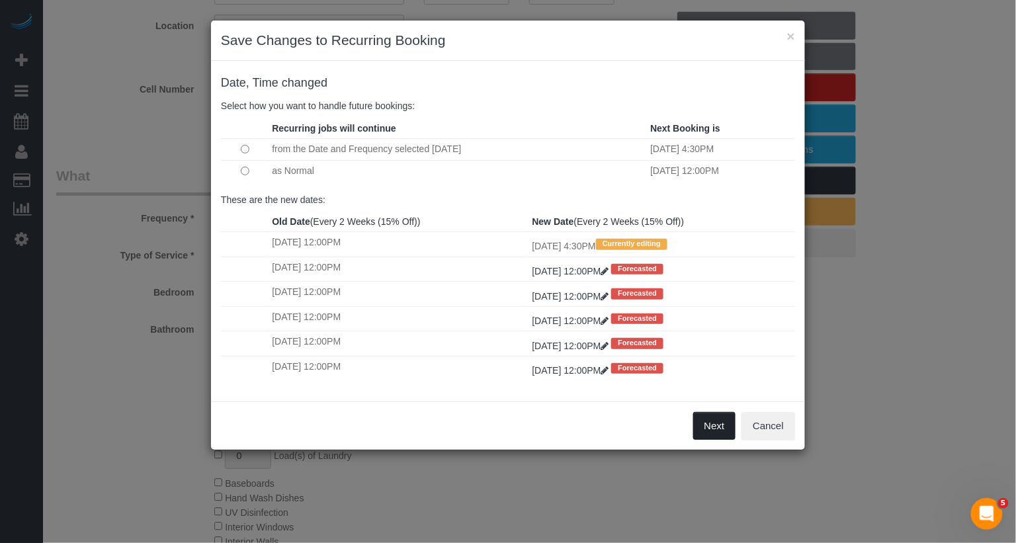
click at [731, 427] on button "Next" at bounding box center [714, 426] width 43 height 28
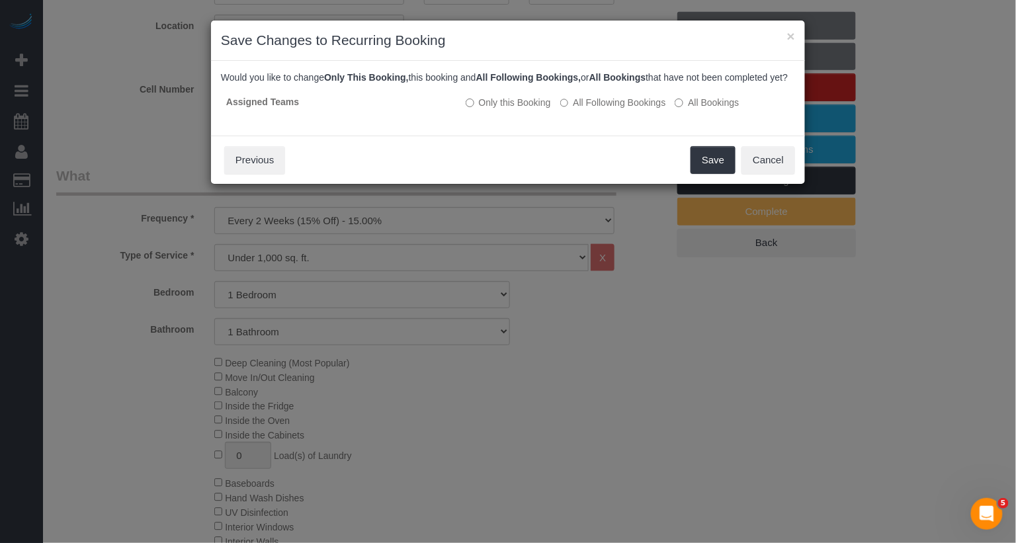
click at [713, 184] on div "Save Cancel Previous" at bounding box center [508, 160] width 594 height 48
click at [713, 161] on button "Save" at bounding box center [713, 160] width 45 height 28
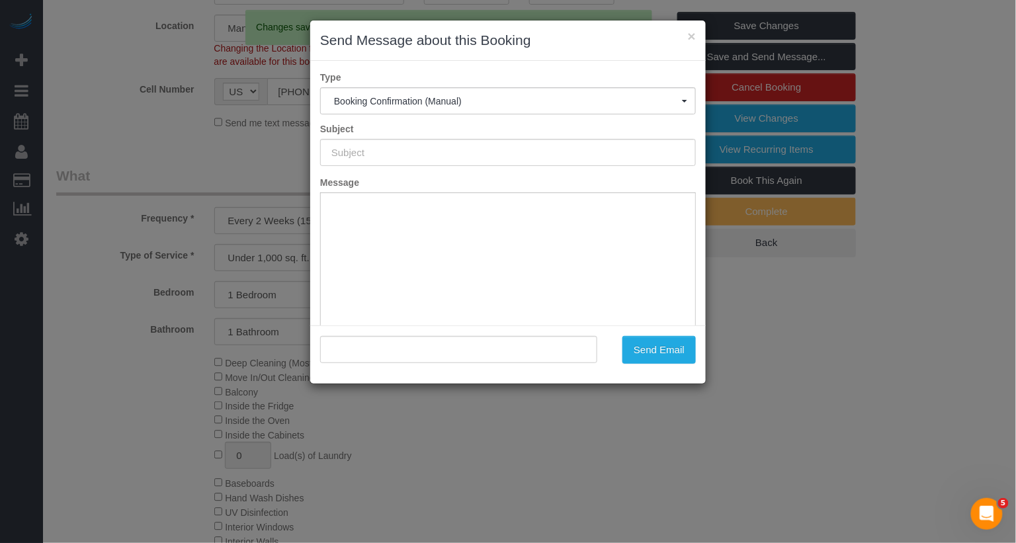
scroll to position [0, 0]
type input "Cleaning Confirmed for 10/03/2025 at 4:30pm"
type input ""Sydney Hutton" <shutton14@gmail.com>"
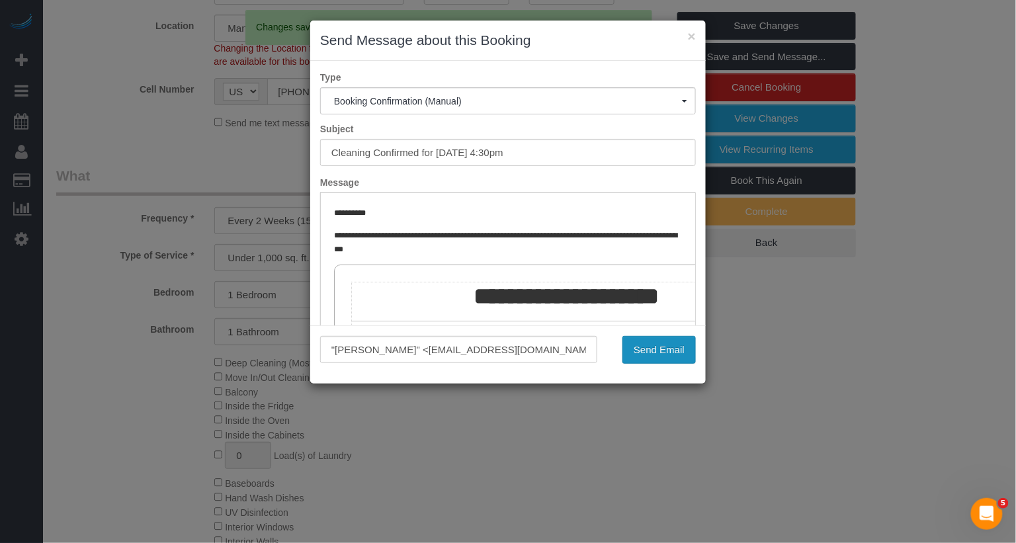
click at [656, 344] on button "Send Email" at bounding box center [659, 350] width 73 height 28
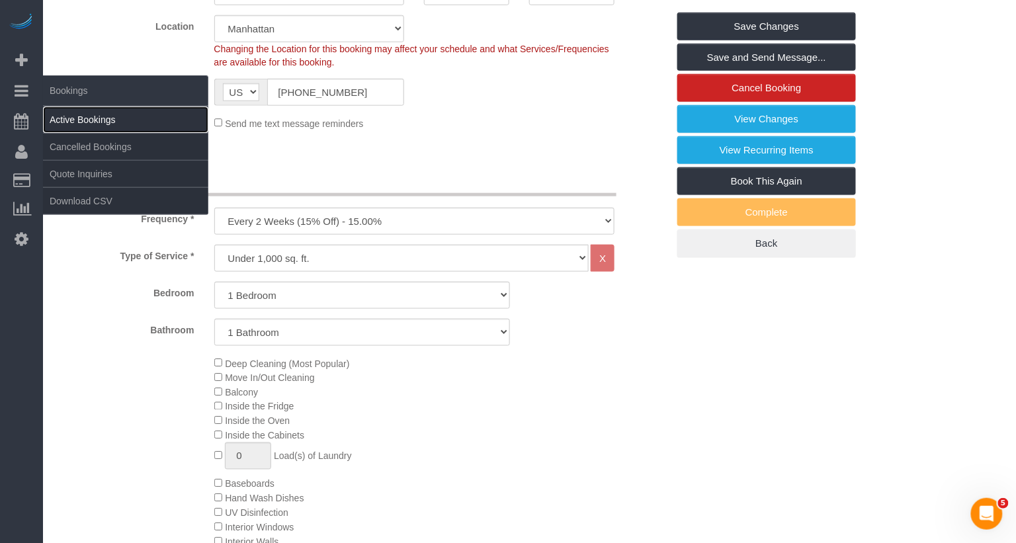
click at [82, 116] on link "Active Bookings" at bounding box center [125, 120] width 165 height 26
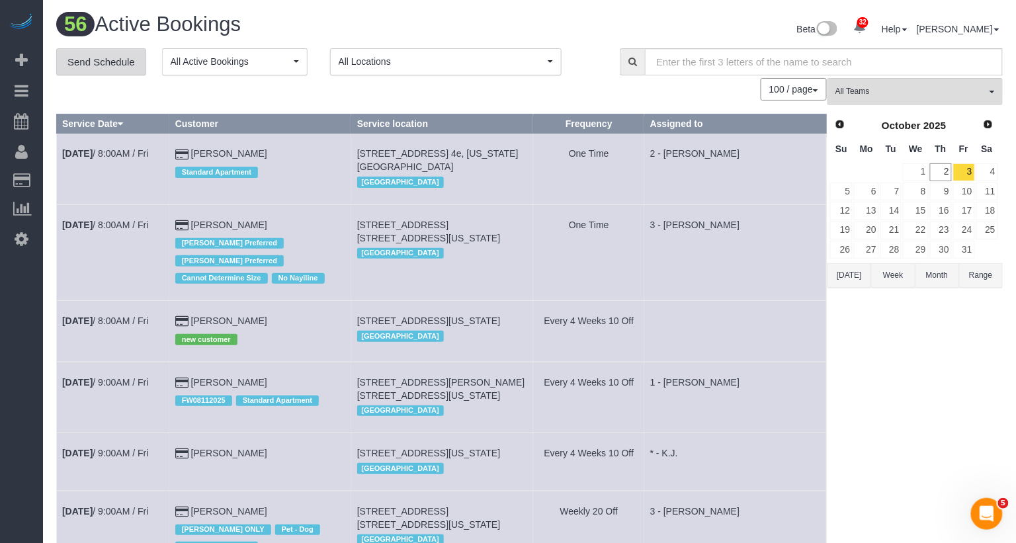
click at [95, 62] on link "Send Schedule" at bounding box center [101, 62] width 90 height 28
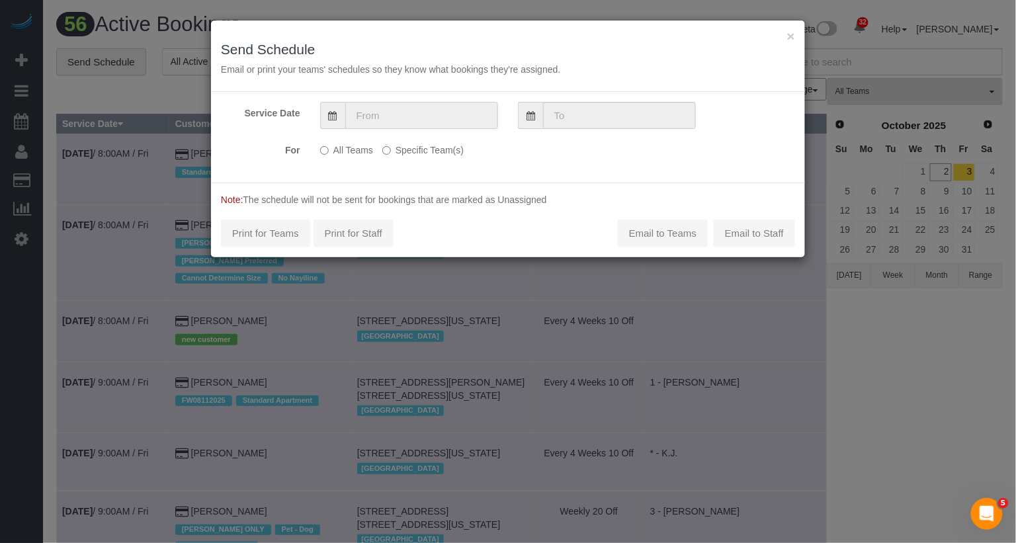
click at [392, 107] on input "text" at bounding box center [421, 115] width 153 height 27
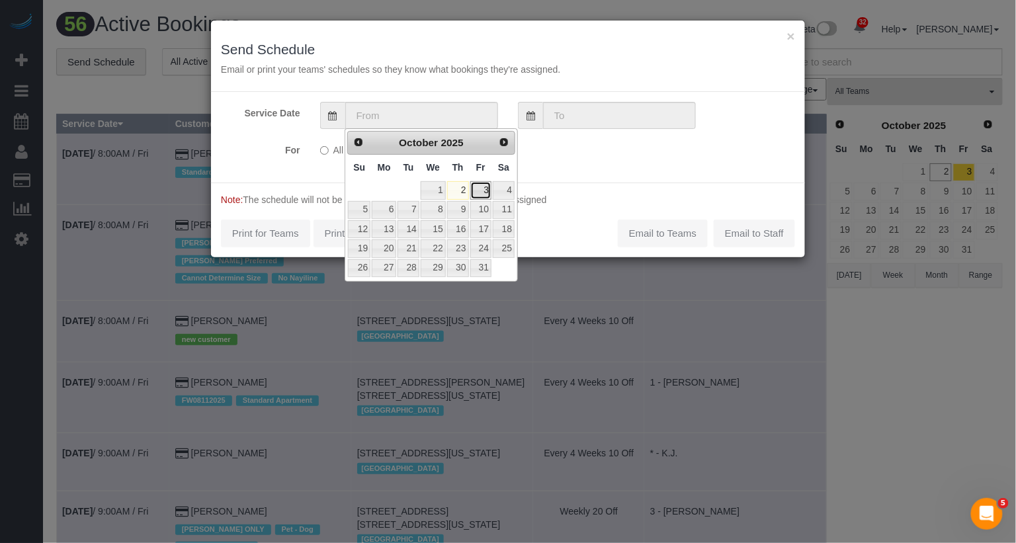
click at [484, 191] on link "3" at bounding box center [480, 190] width 21 height 18
type input "[DATE]"
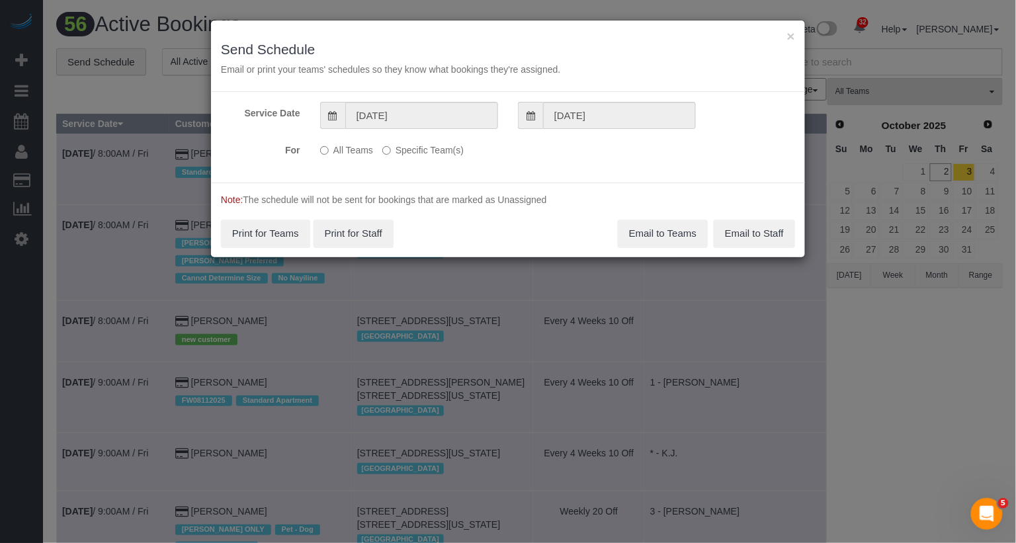
click at [421, 152] on label "Specific Team(s)" at bounding box center [422, 148] width 81 height 18
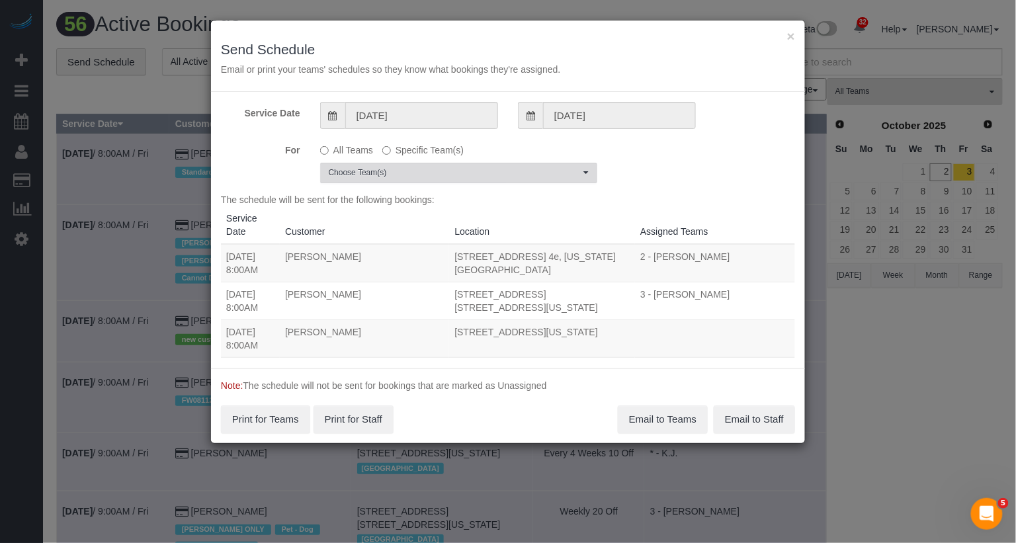
click at [411, 173] on span "Choose Team(s)" at bounding box center [454, 172] width 251 height 11
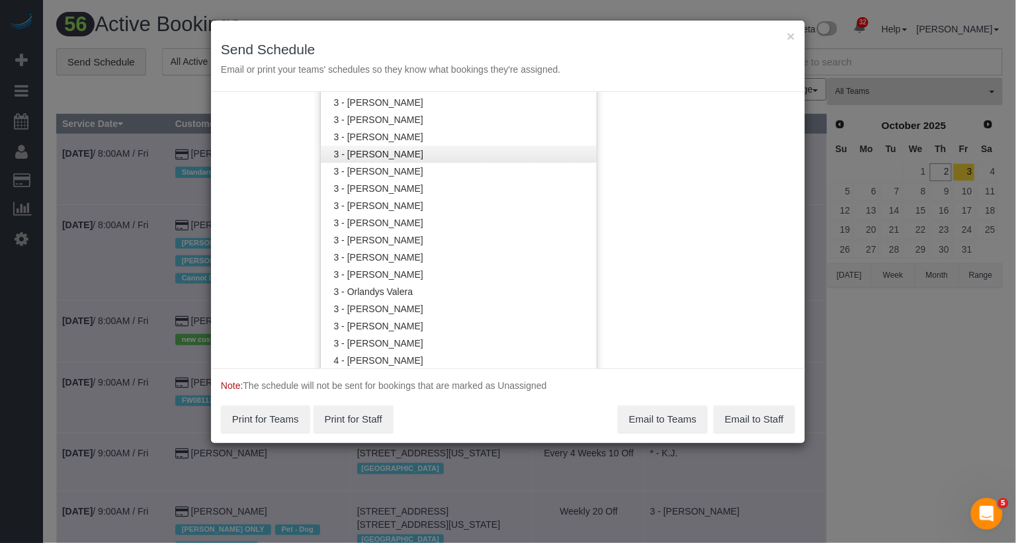
scroll to position [992, 0]
click at [617, 277] on div "Service Date 10/03/2025 10/03/2025 For All Teams Specific Team(s) Choose Team(s…" at bounding box center [508, 230] width 594 height 277
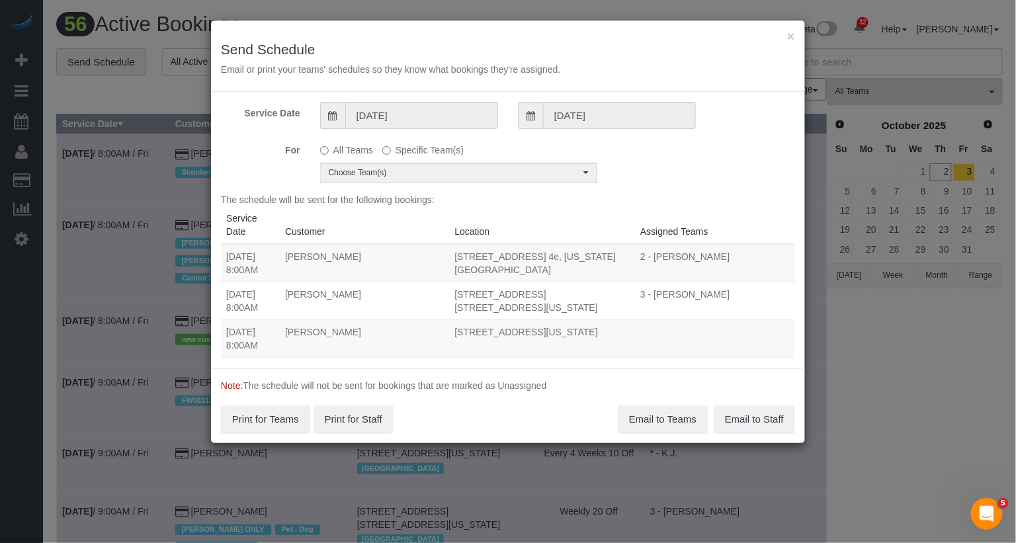
click at [666, 180] on div "For All Teams Specific Team(s) Choose Team(s) * - K.J. *Irene Flores - Test 0 -…" at bounding box center [508, 161] width 594 height 44
click at [519, 173] on span "Choose Team(s)" at bounding box center [454, 172] width 251 height 11
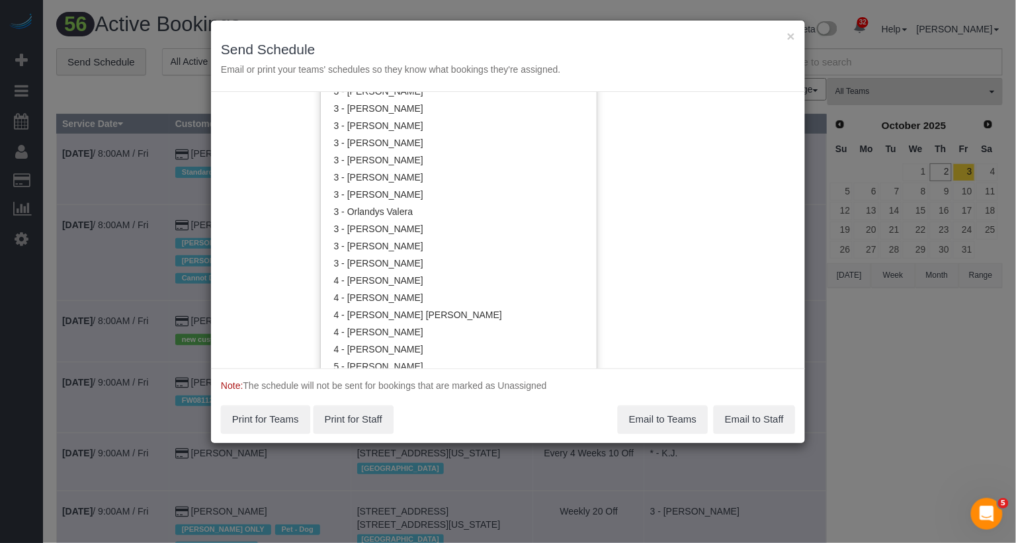
scroll to position [1049, 0]
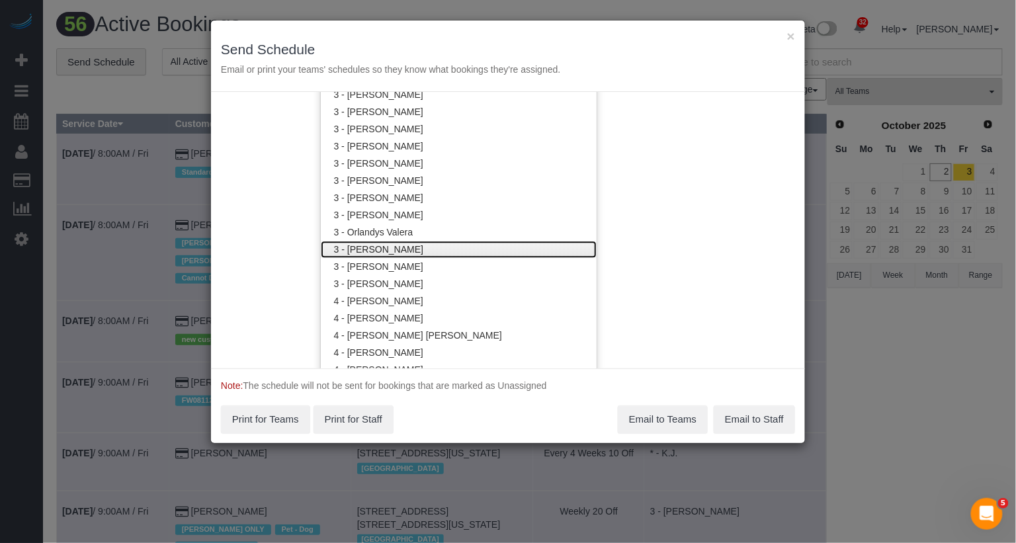
click at [409, 241] on link "3 - [PERSON_NAME]" at bounding box center [459, 249] width 276 height 17
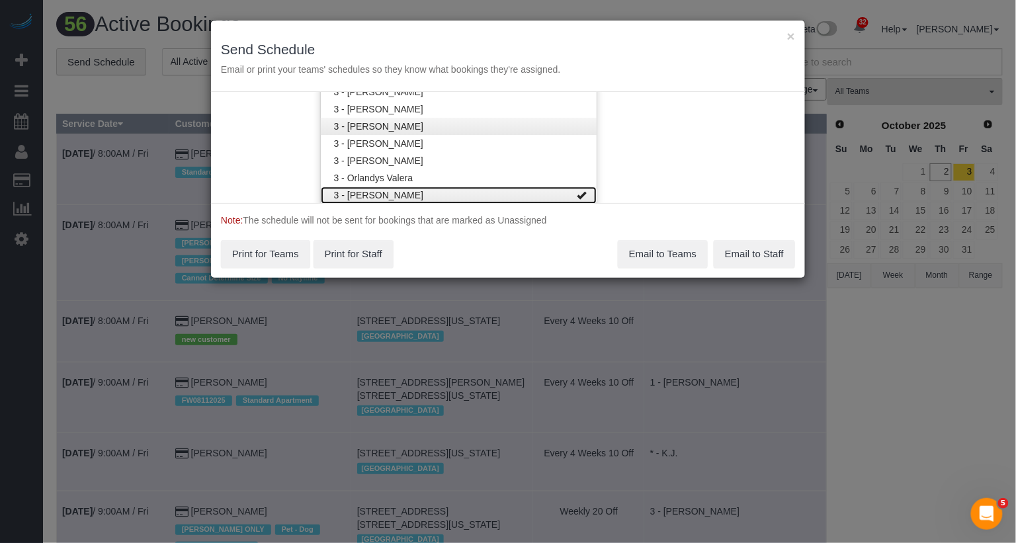
scroll to position [1118, 0]
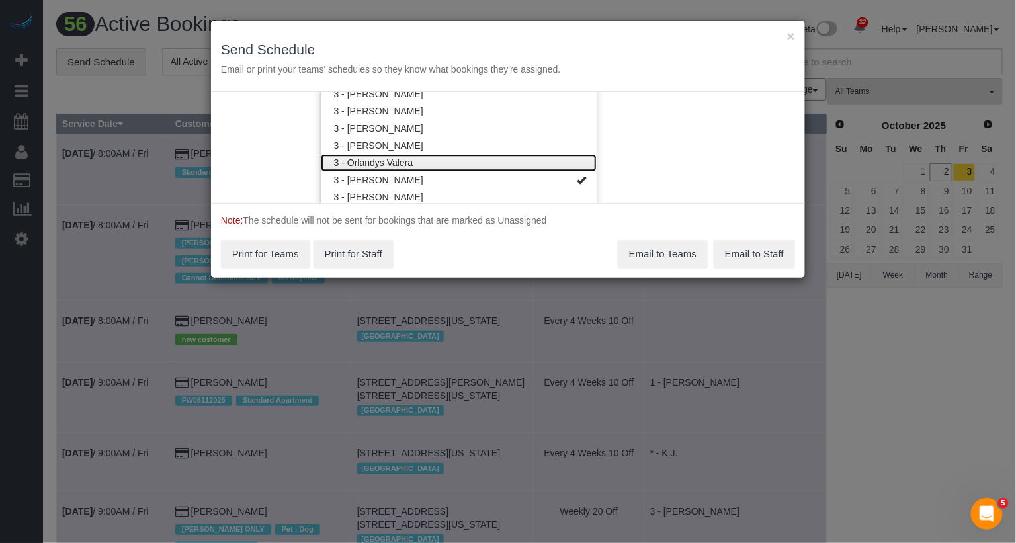
click at [417, 157] on link "3 - Orlandys Valera" at bounding box center [459, 162] width 276 height 17
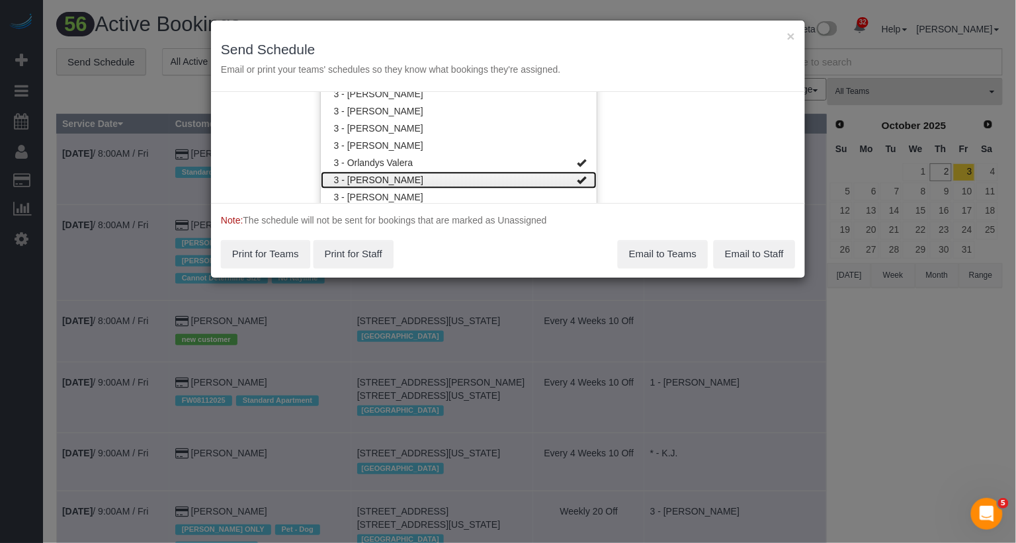
click at [417, 181] on link "3 - [PERSON_NAME]" at bounding box center [459, 179] width 276 height 17
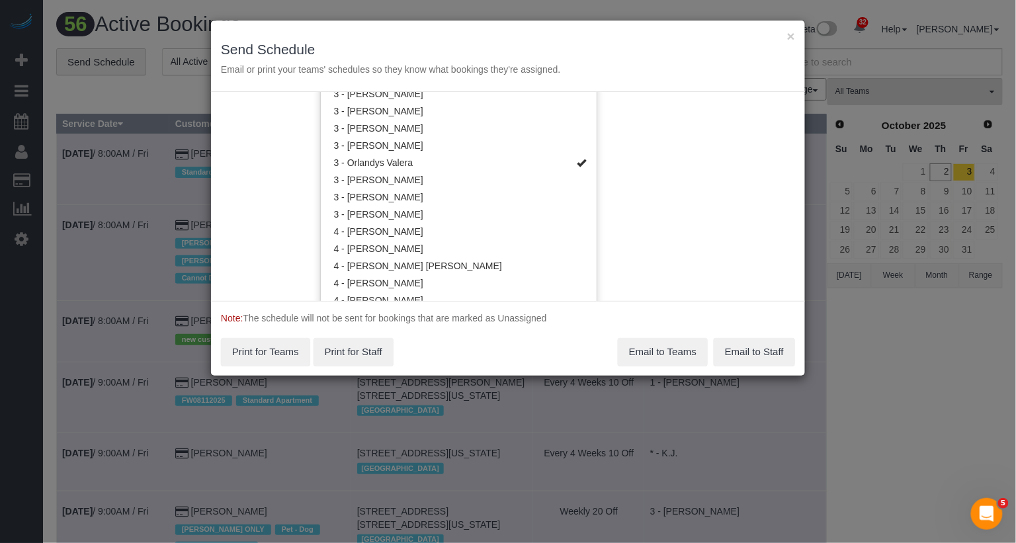
click at [671, 149] on div "Service Date 10/03/2025 10/03/2025 For All Teams Specific Team(s) 3 - Orlandys …" at bounding box center [508, 196] width 594 height 209
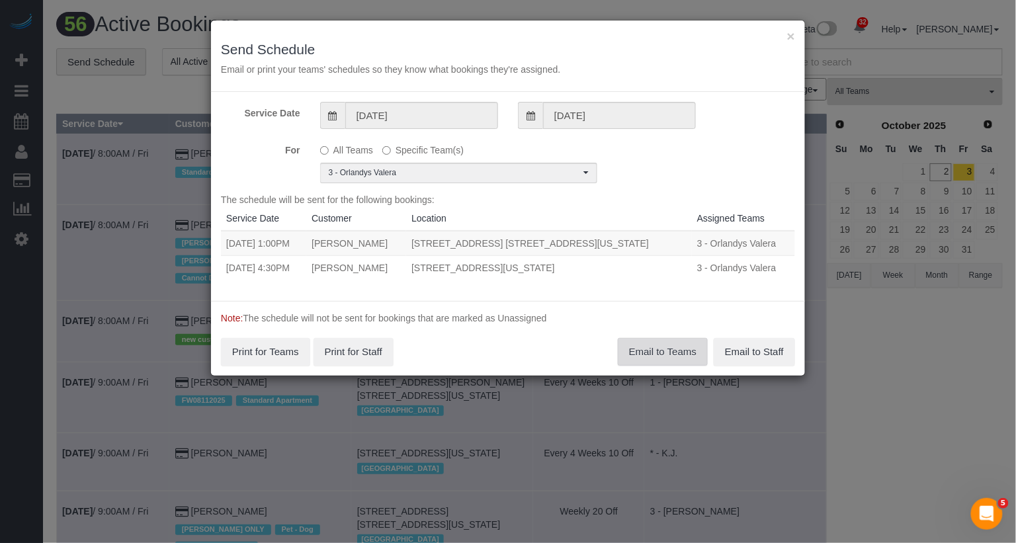
click at [672, 351] on button "Email to Teams" at bounding box center [663, 352] width 90 height 28
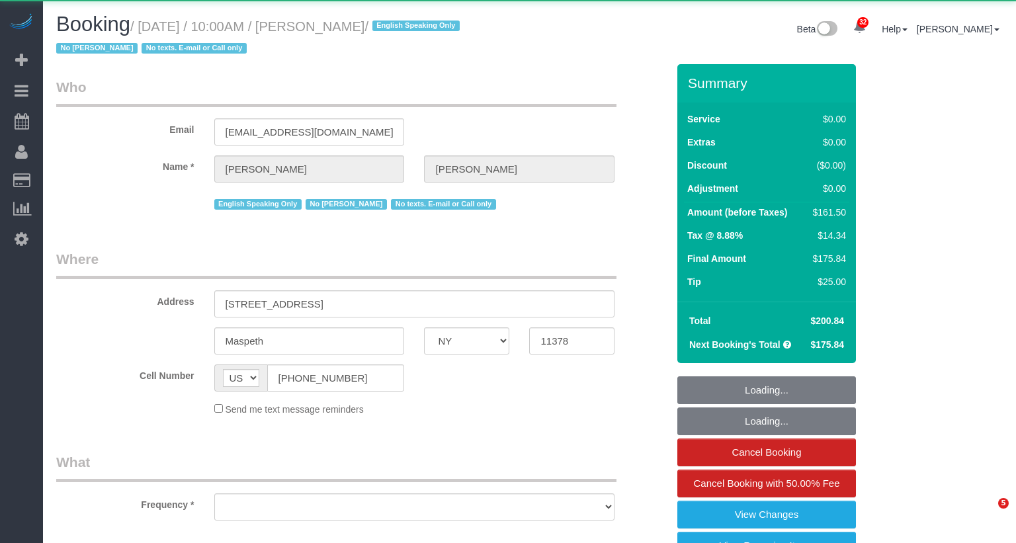
select select "NY"
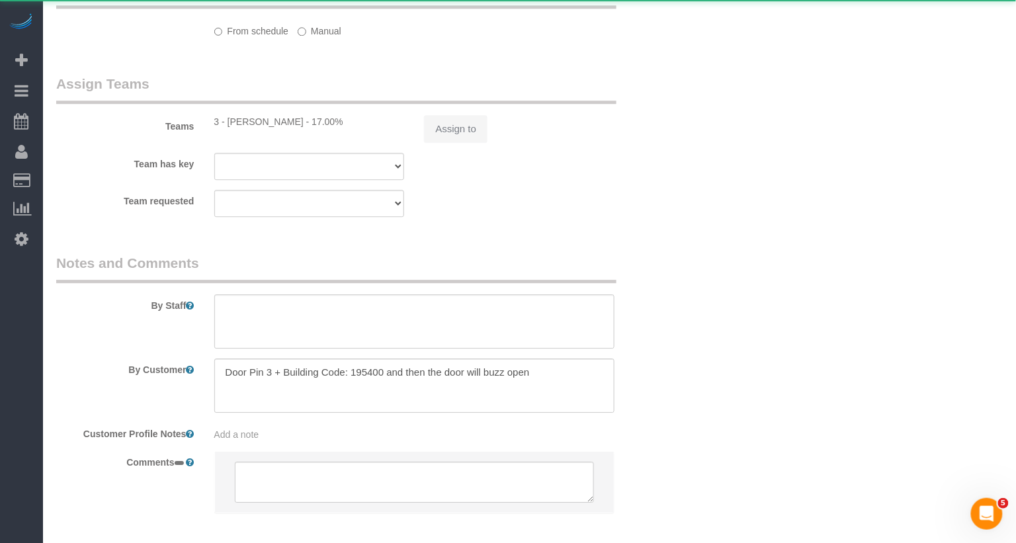
select select "object:832"
select select "string:stripe-pm_1S4kH04VGloSiKo7jBUQZBFh"
select select "1"
select select "2"
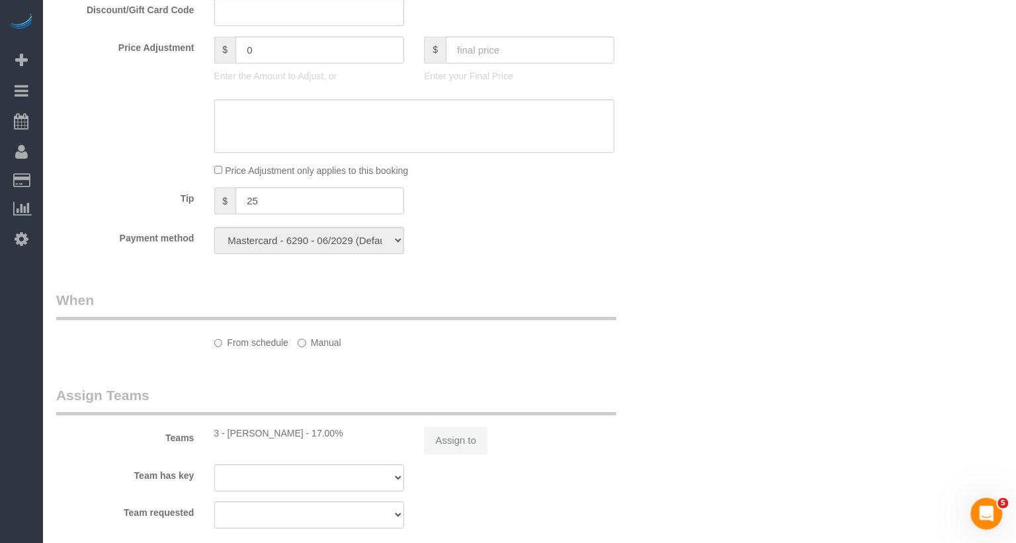
select select "object:941"
select select "spot1"
select select "number:57"
select select "number:77"
select select "number:15"
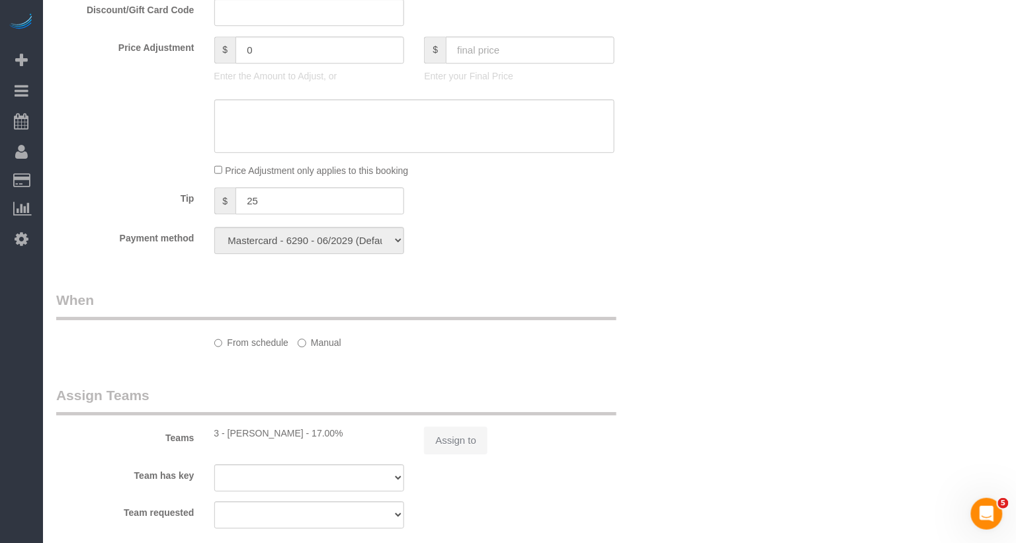
select select "number:5"
select select "1"
select select "2"
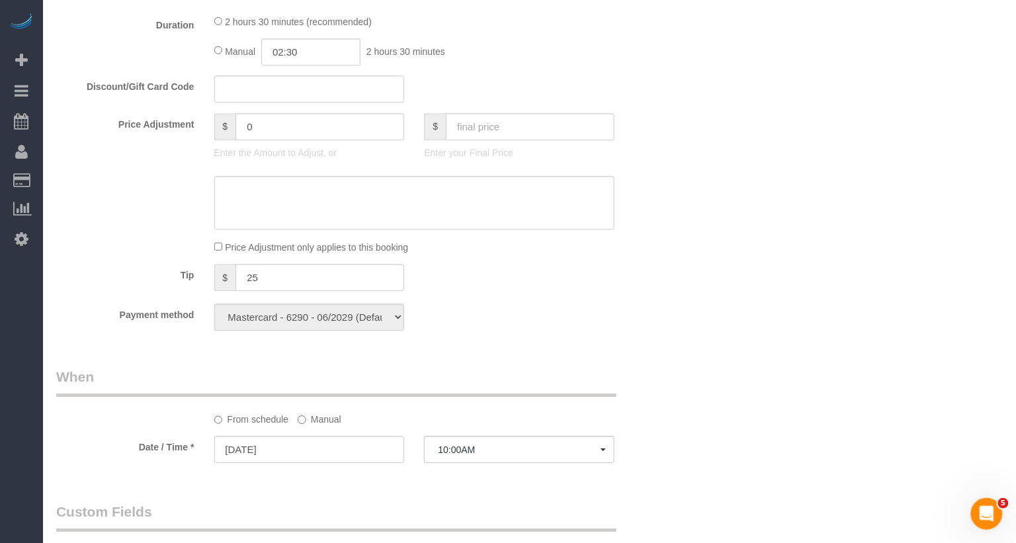
scroll to position [1345, 0]
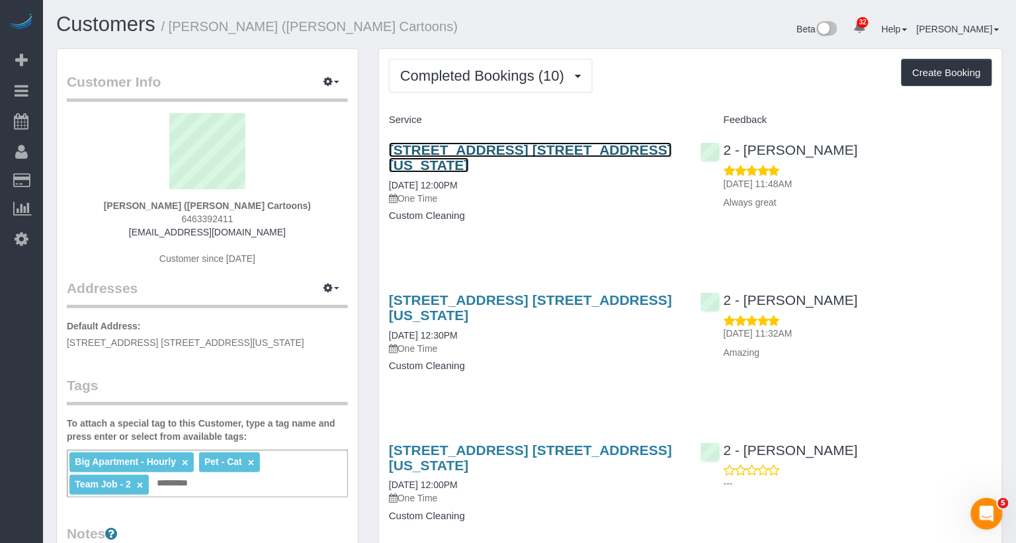
click at [521, 151] on link "[STREET_ADDRESS] [STREET_ADDRESS][US_STATE]" at bounding box center [530, 157] width 283 height 30
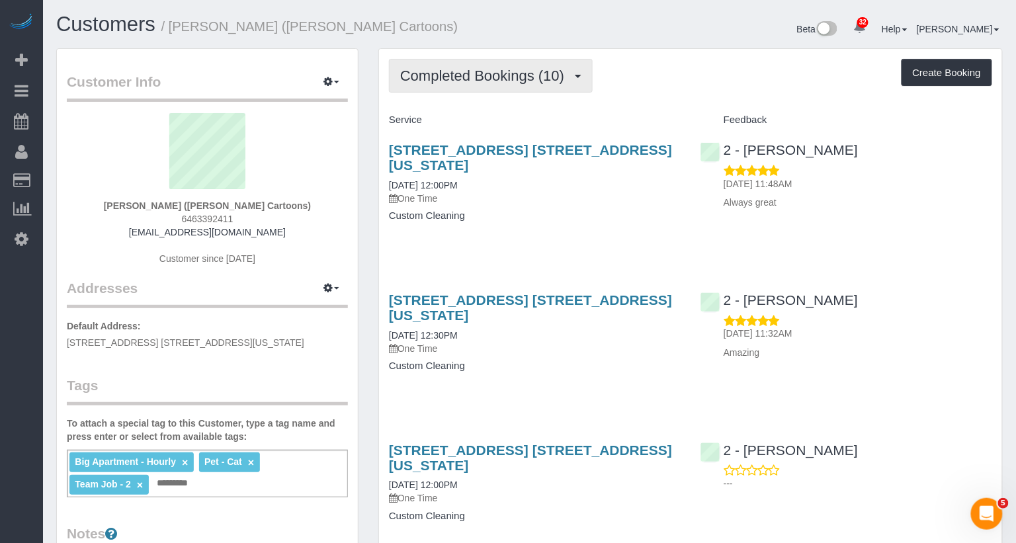
click at [485, 73] on span "Completed Bookings (10)" at bounding box center [485, 75] width 171 height 17
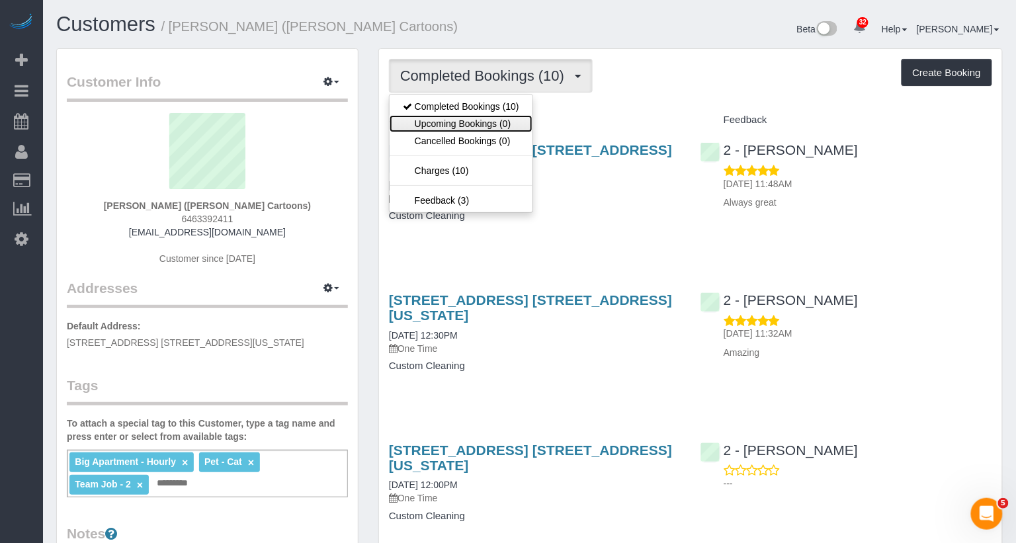
click at [469, 122] on link "Upcoming Bookings (0)" at bounding box center [461, 123] width 143 height 17
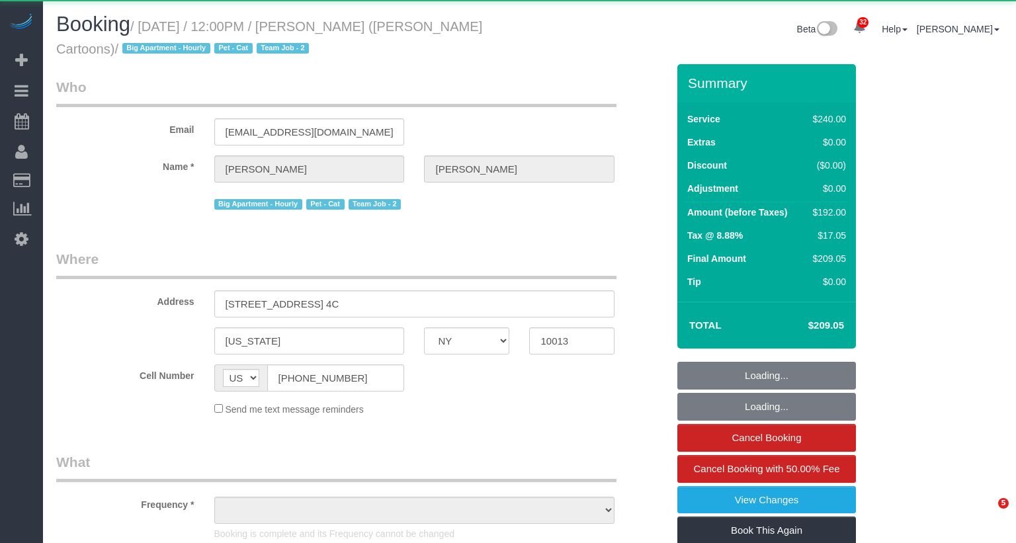
select select "NY"
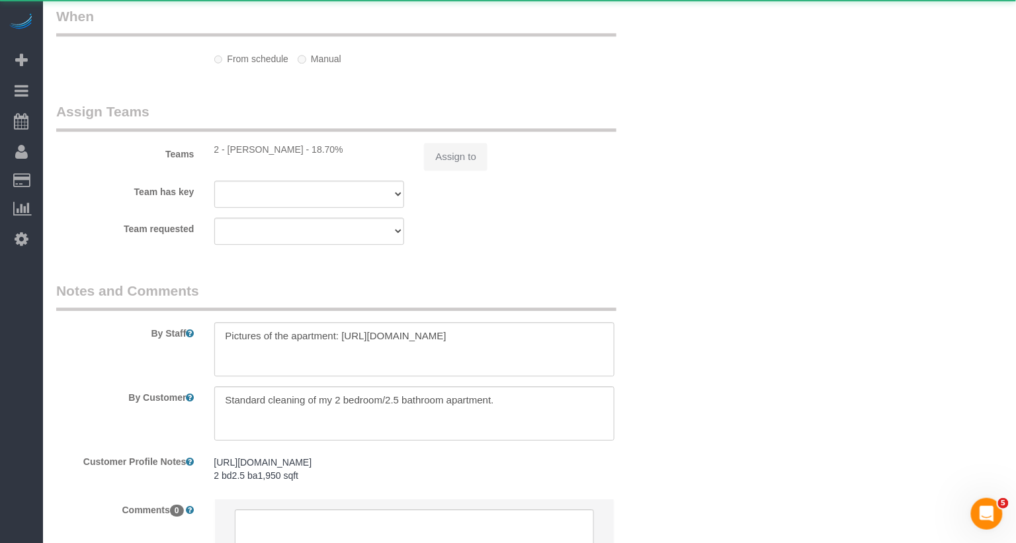
select select "object:832"
select select "180"
select select "number:89"
select select "number:90"
select select "number:14"
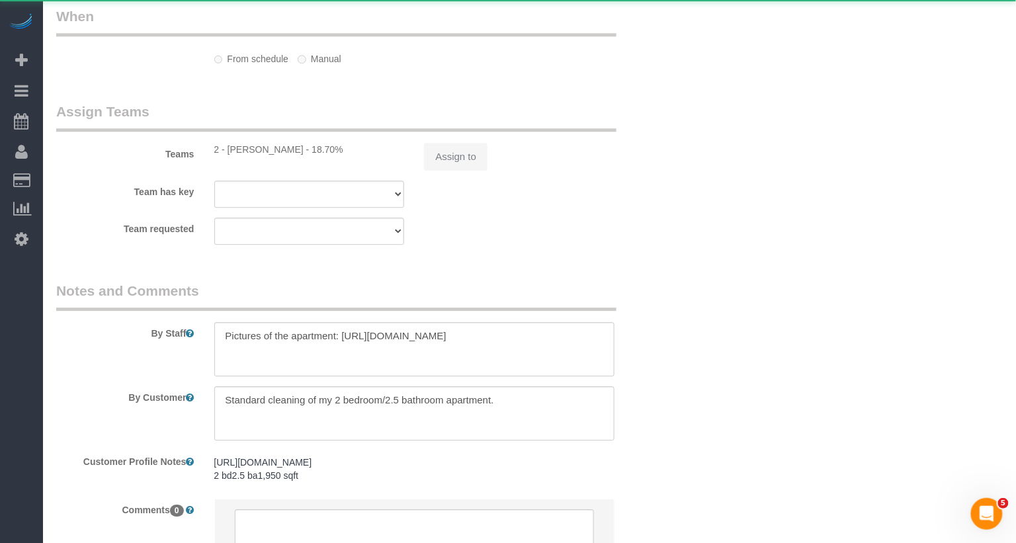
select select "number:6"
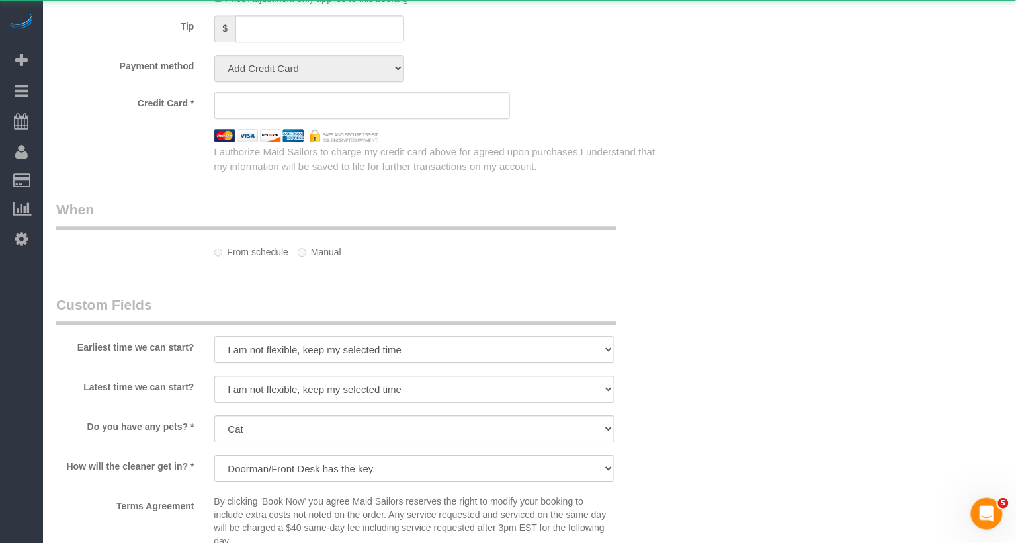
select select "object:1112"
select select "string:stripe-pm_1P6z724VGloSiKo7nPqUU3mz"
select select "spot1"
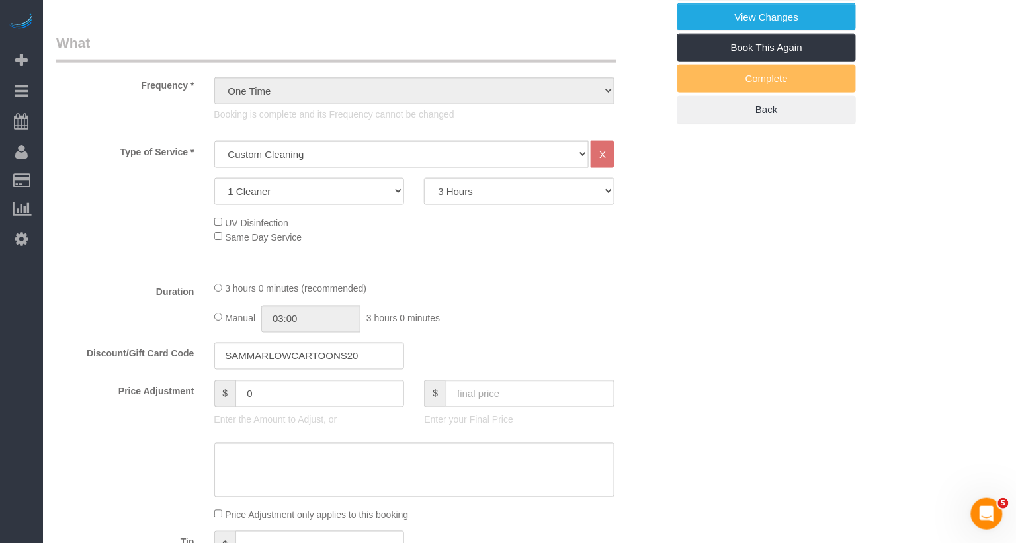
scroll to position [474, 0]
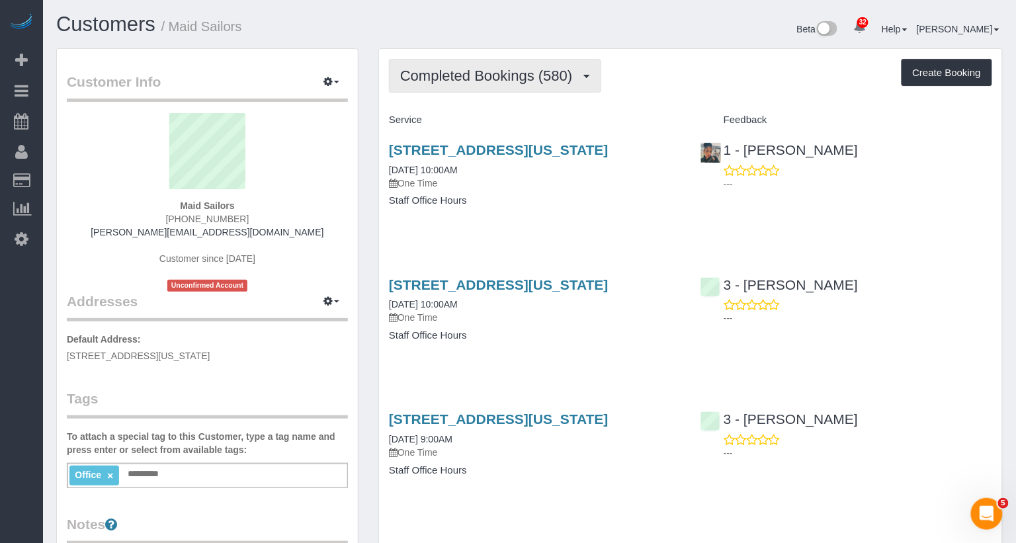
click at [517, 77] on span "Completed Bookings (580)" at bounding box center [489, 75] width 179 height 17
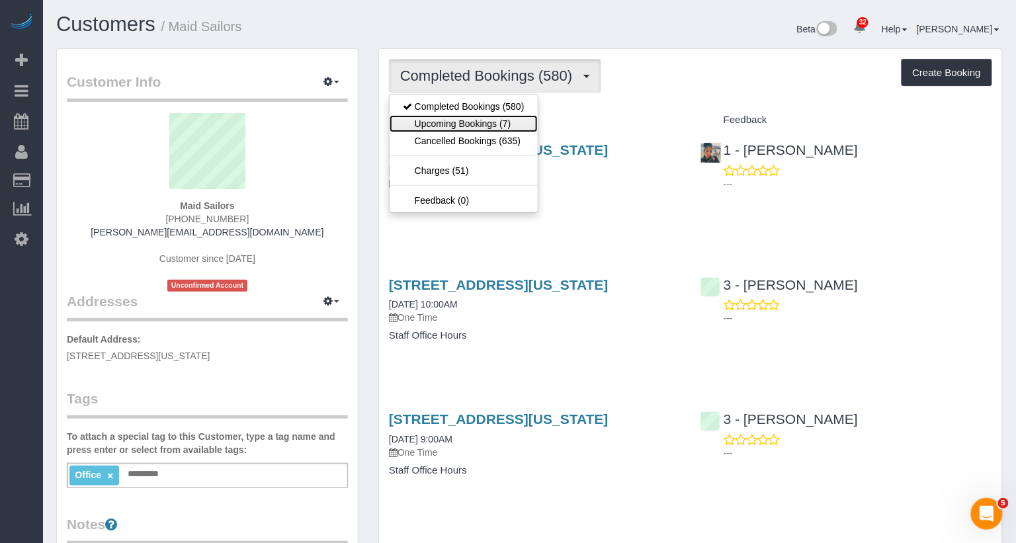
click at [513, 126] on link "Upcoming Bookings (7)" at bounding box center [464, 123] width 148 height 17
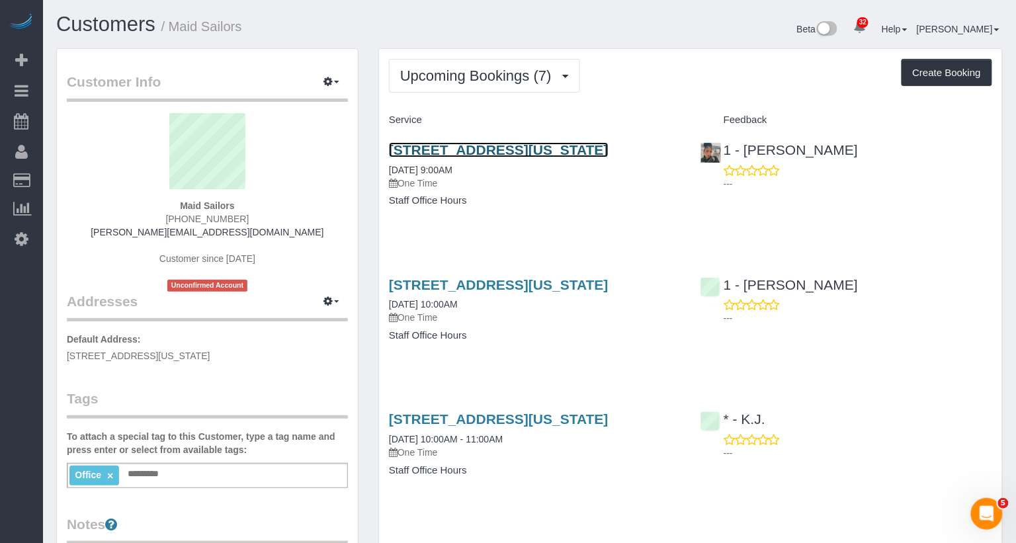
click at [547, 148] on link "[STREET_ADDRESS][US_STATE]" at bounding box center [499, 149] width 220 height 15
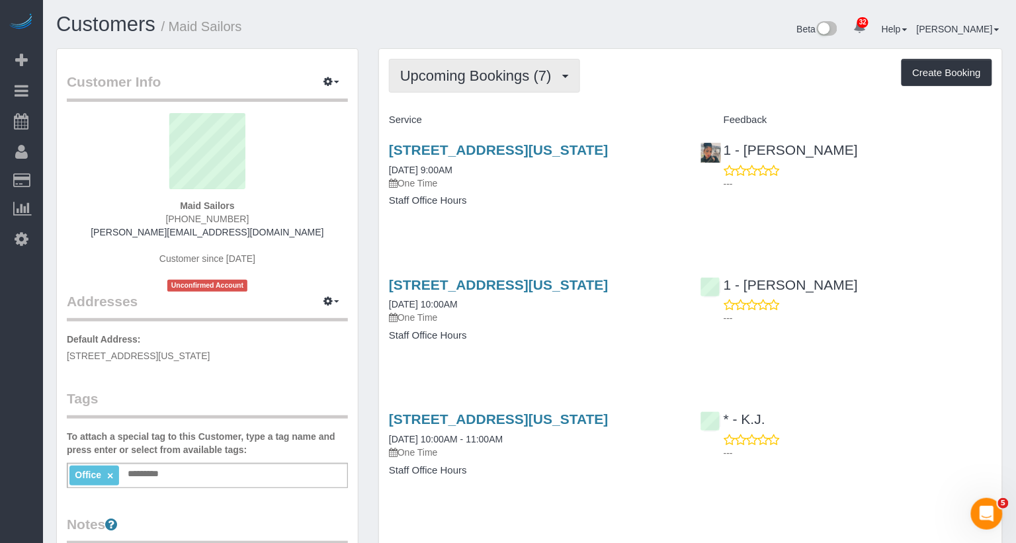
click at [500, 81] on span "Upcoming Bookings (7)" at bounding box center [479, 75] width 158 height 17
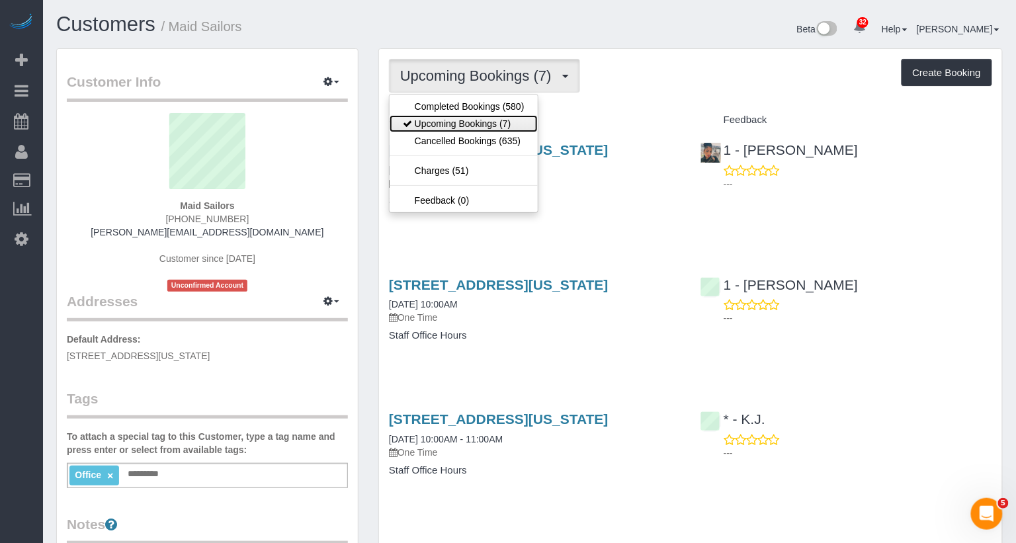
click at [489, 122] on link "Upcoming Bookings (7)" at bounding box center [464, 123] width 148 height 17
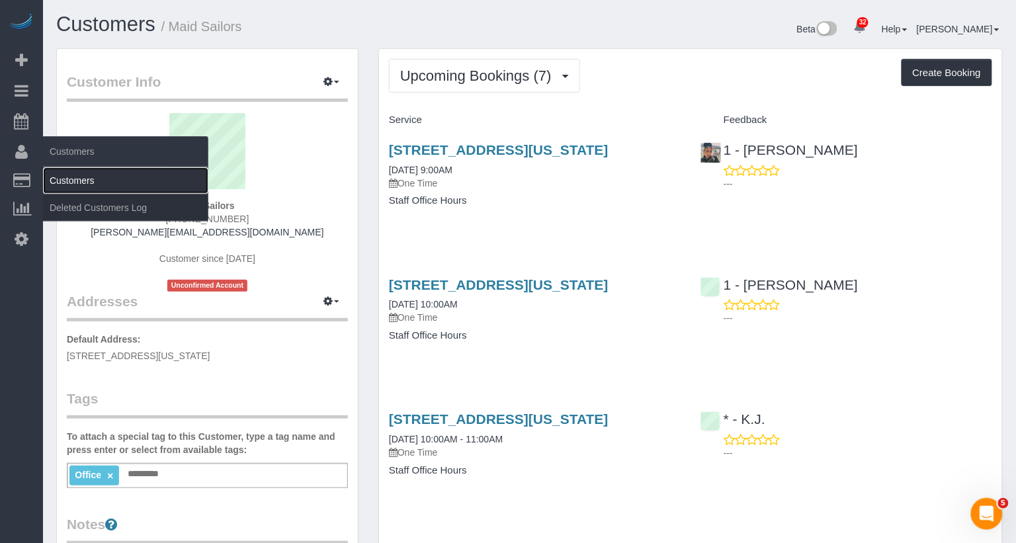
click at [86, 177] on link "Customers" at bounding box center [125, 180] width 165 height 26
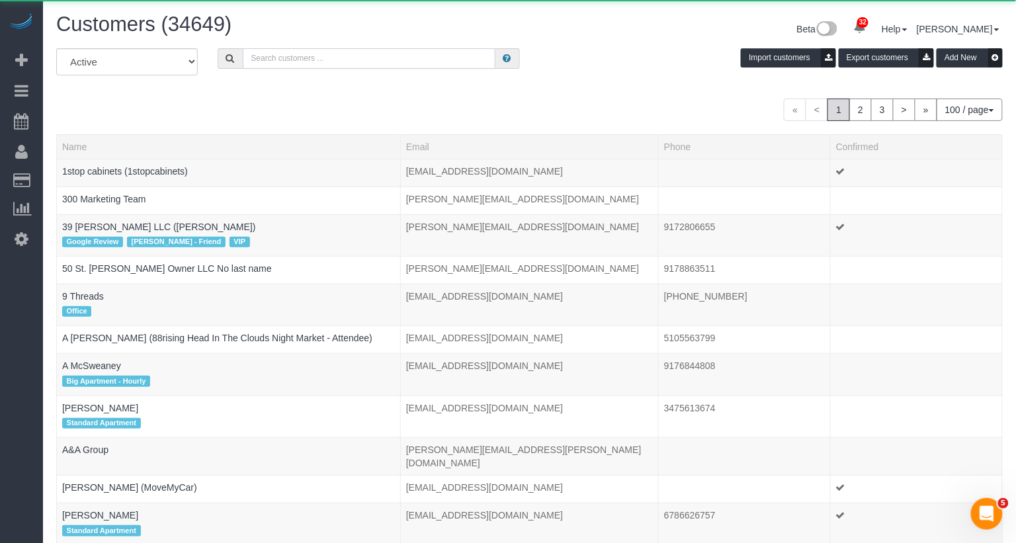
click at [290, 60] on input "text" at bounding box center [369, 58] width 253 height 21
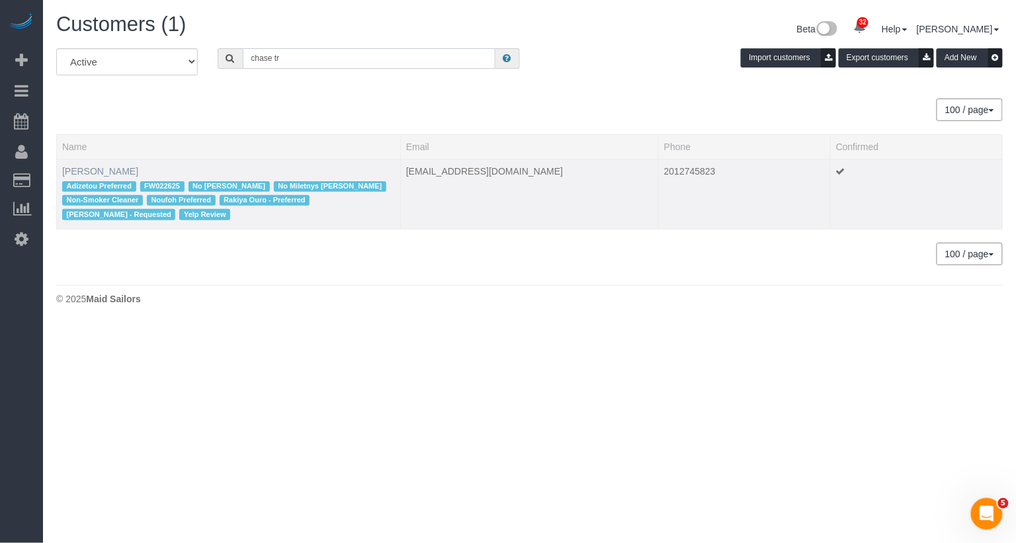
type input "chase tr"
click at [105, 174] on link "[PERSON_NAME]" at bounding box center [100, 171] width 76 height 11
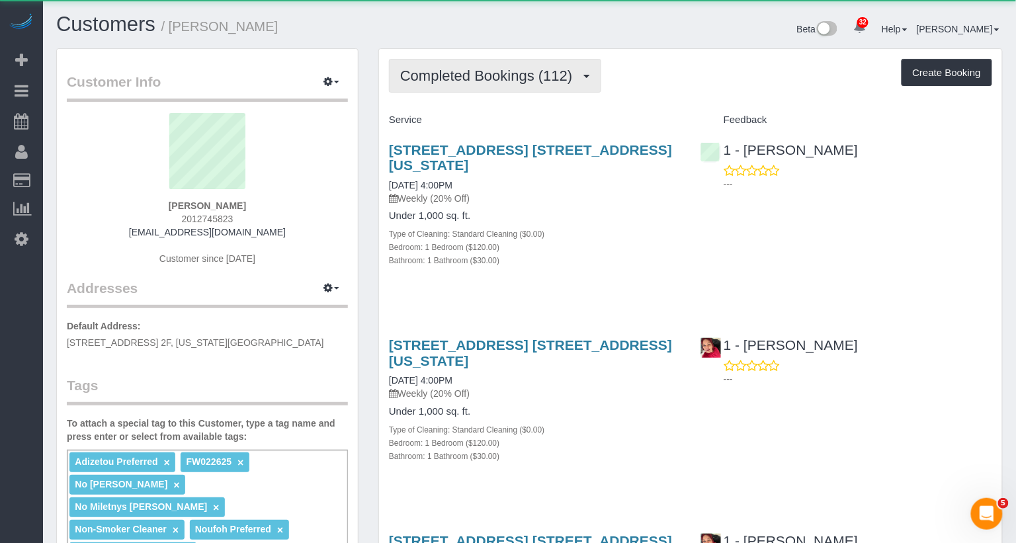
click at [505, 79] on span "Completed Bookings (112)" at bounding box center [489, 75] width 179 height 17
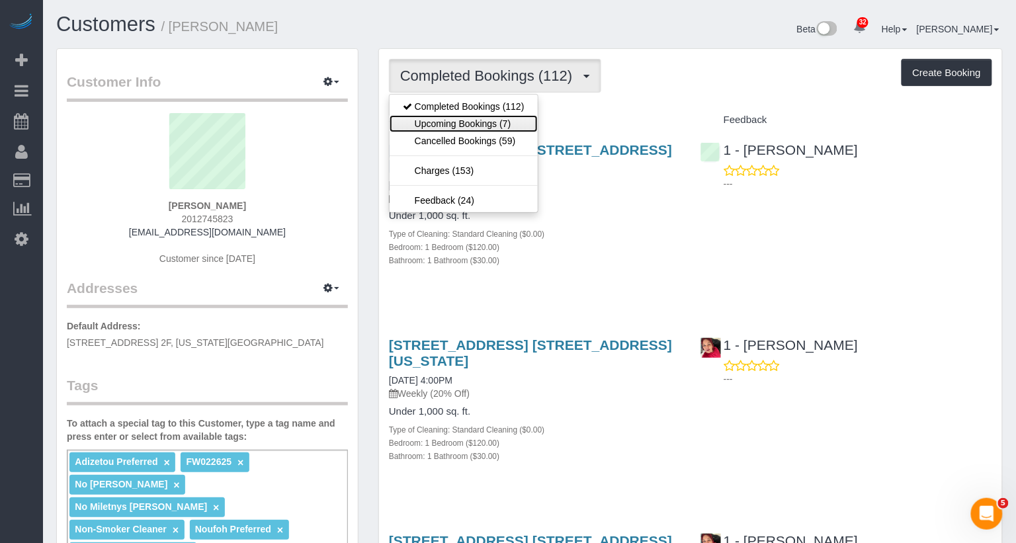
click at [499, 118] on link "Upcoming Bookings (7)" at bounding box center [464, 123] width 148 height 17
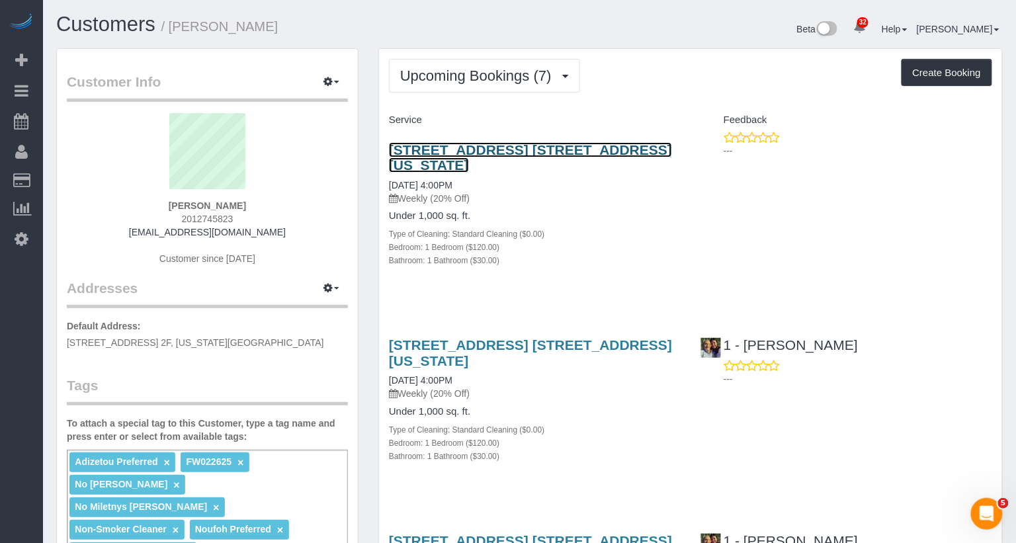
click at [484, 150] on link "111 West 94th Street, Apt. 2f, New York, NY 10025" at bounding box center [530, 157] width 283 height 30
copy link "111 West 94th Street, Apt. 2f, New York, NY 10025"
drag, startPoint x: 439, startPoint y: 165, endPoint x: 387, endPoint y: 148, distance: 54.4
click at [387, 148] on div "111 West 94th Street, Apt. 2f, New York, NY 10025 10/02/2025 4:00PM Weekly (20%…" at bounding box center [535, 212] width 312 height 162
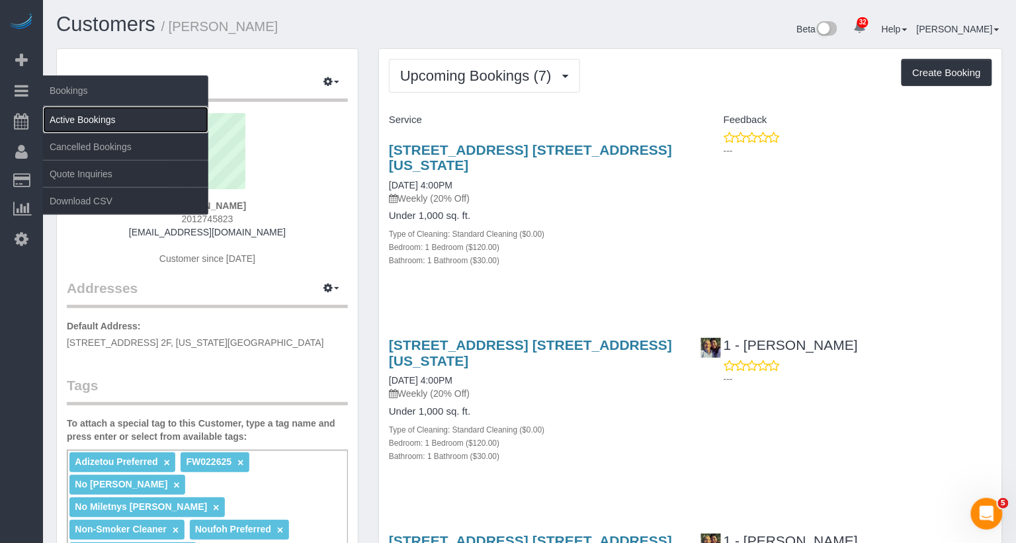
click at [76, 116] on link "Active Bookings" at bounding box center [125, 120] width 165 height 26
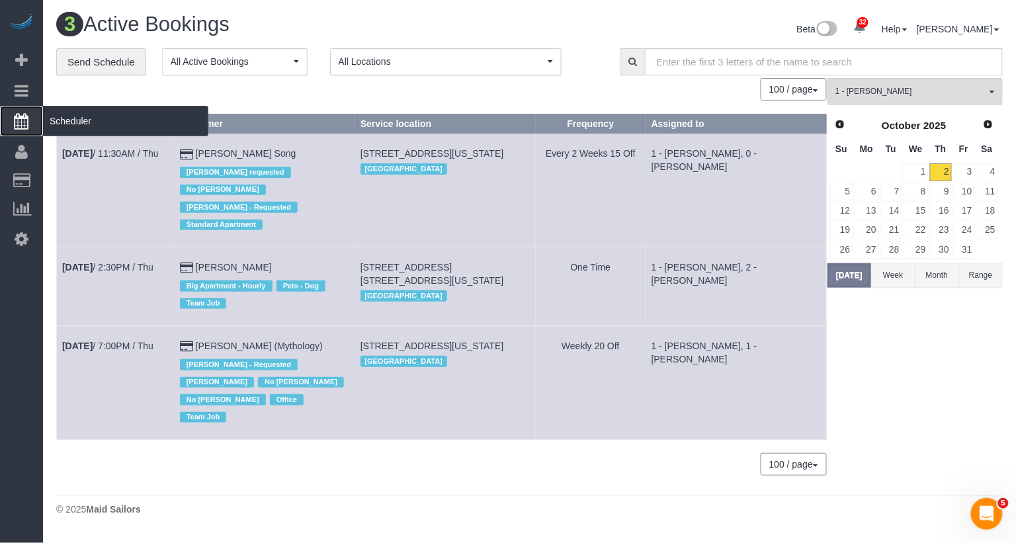
click at [85, 119] on span "Scheduler" at bounding box center [125, 121] width 165 height 30
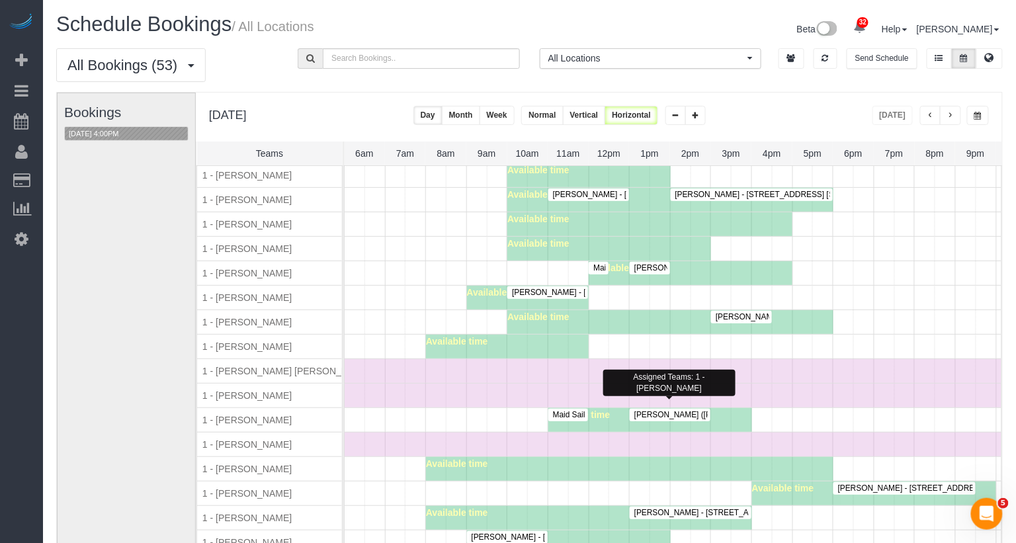
click at [678, 410] on span "Sally Ann Parsons (Parsons-Meares, Ltd) - 250 West 78th Street, Apt. 2df, New Y…" at bounding box center [800, 414] width 345 height 9
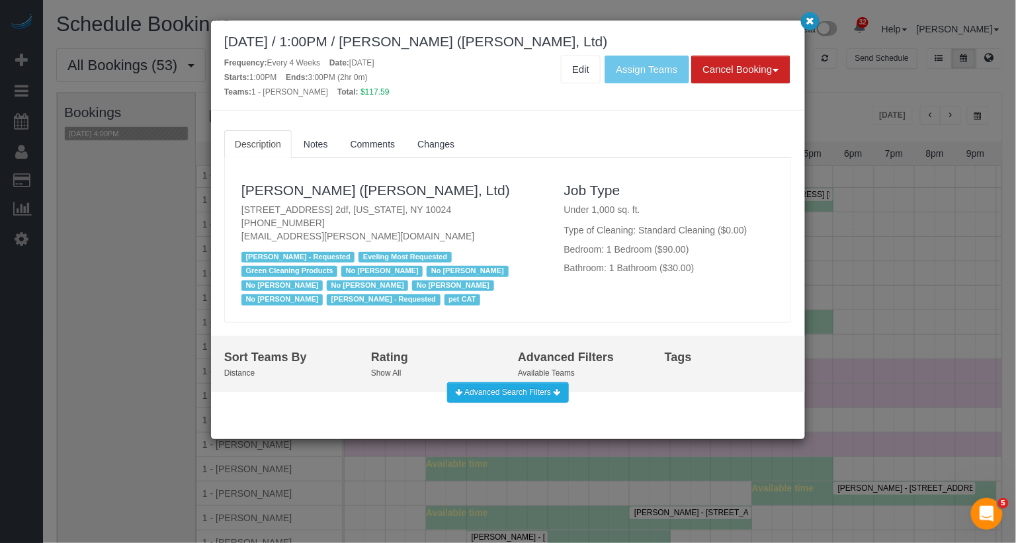
click at [809, 17] on icon "button" at bounding box center [811, 21] width 9 height 8
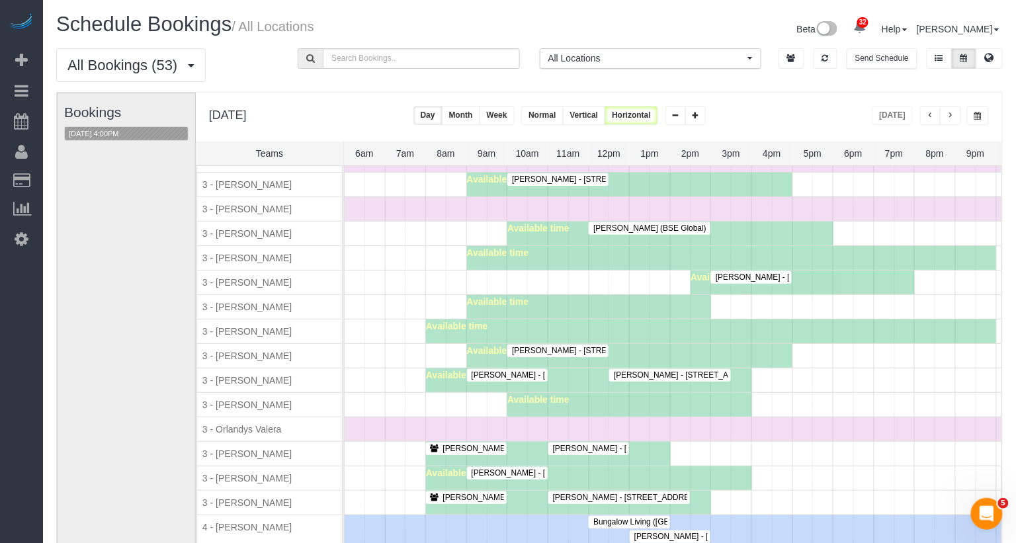
click at [951, 118] on button "button" at bounding box center [950, 115] width 21 height 19
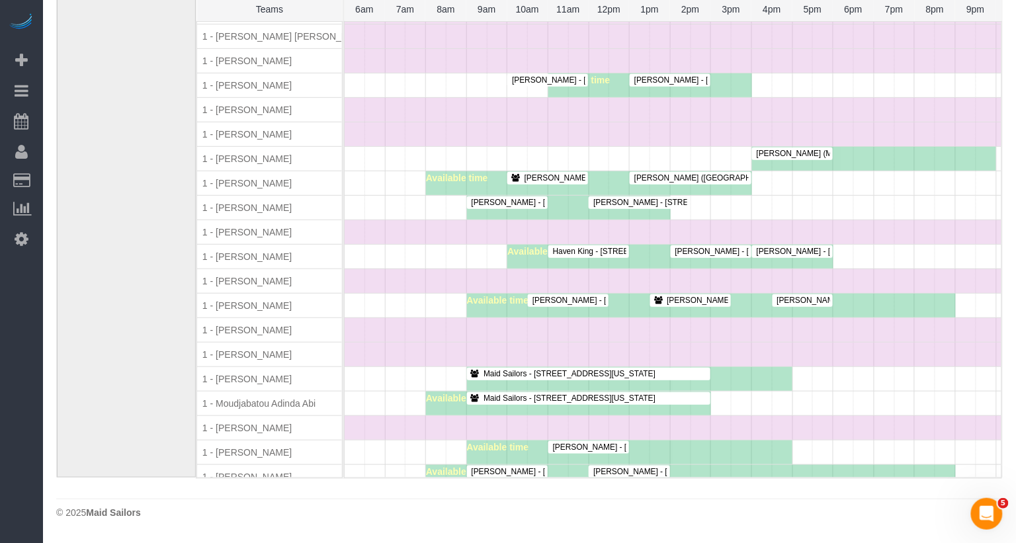
click at [730, 173] on span "Dan Pfeffer (Northwestern University) - 278 Maple Street, Brooklyn, NY 11225" at bounding box center [751, 177] width 246 height 9
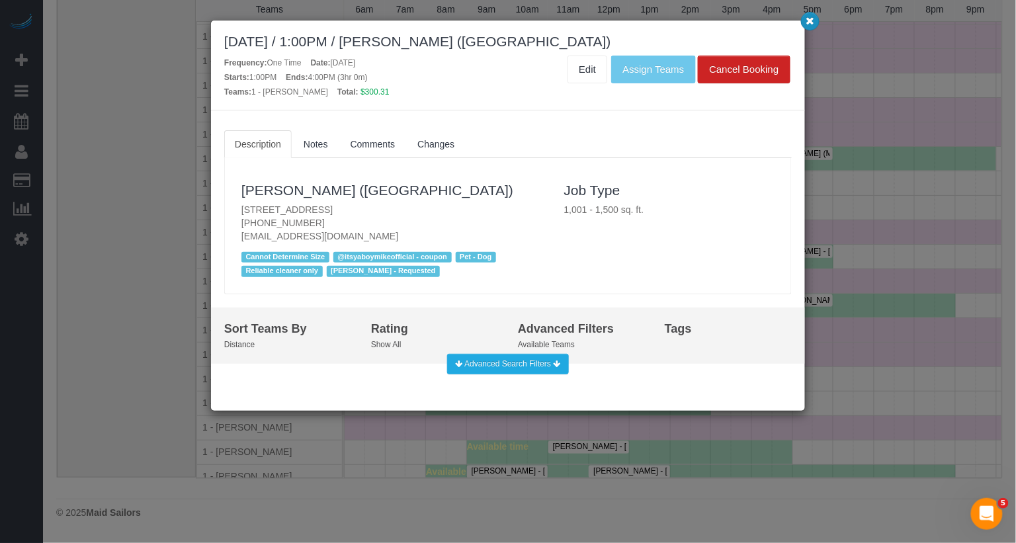
click at [813, 22] on icon "button" at bounding box center [811, 21] width 9 height 8
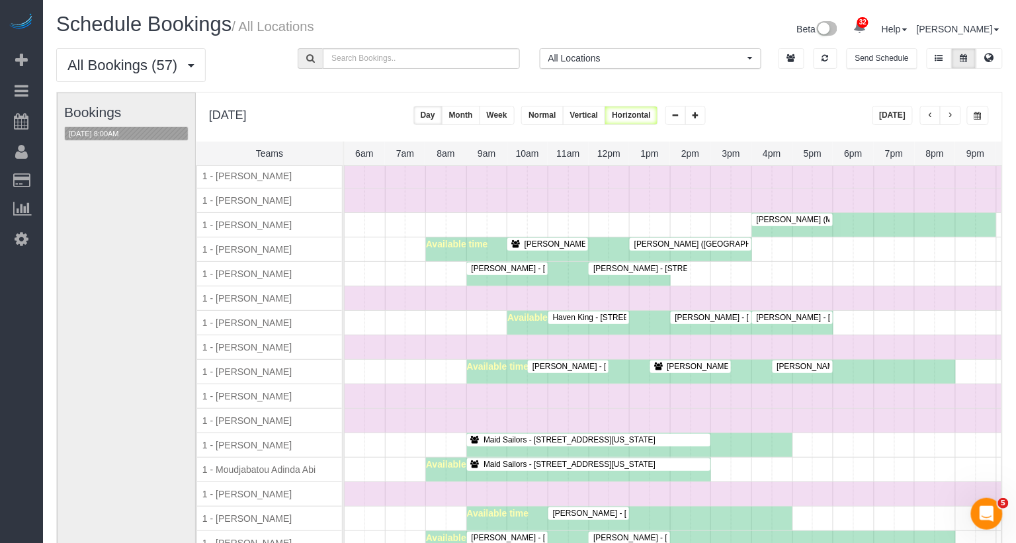
scroll to position [470, 245]
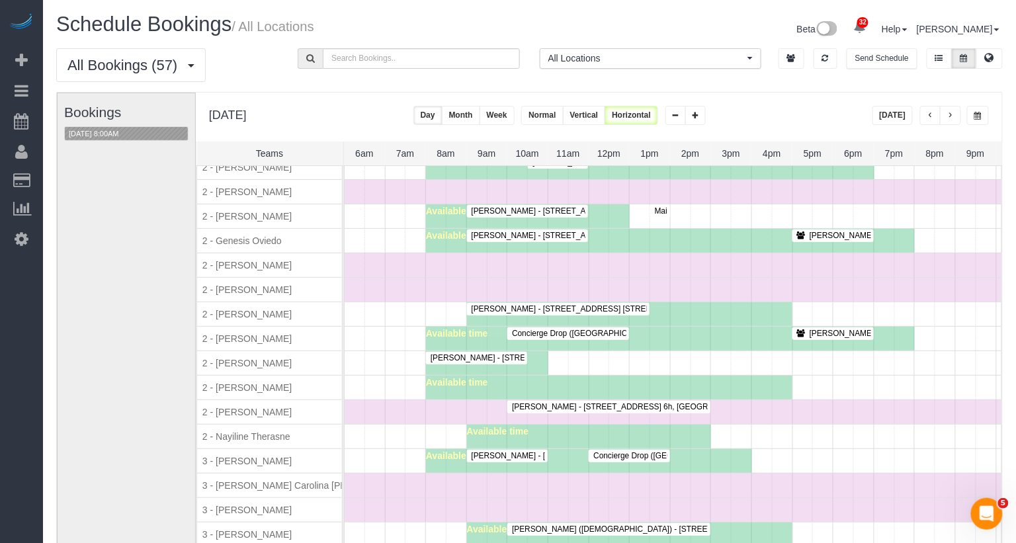
click at [599, 402] on span "Laura Lewis - 500 Sterling Place, Apt. 6h, Brooklyn, NY 11238" at bounding box center [651, 406] width 293 height 9
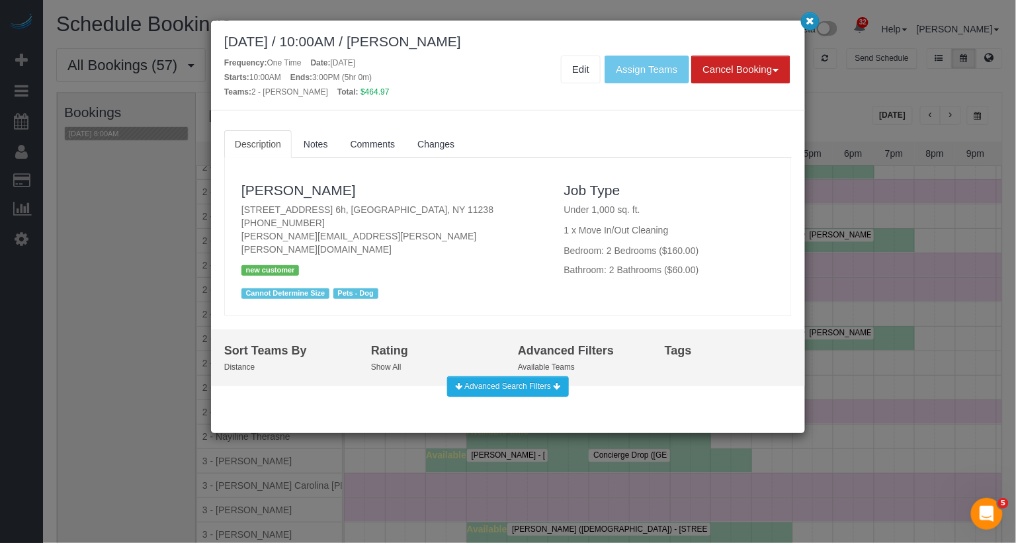
click at [810, 23] on icon "button" at bounding box center [811, 21] width 9 height 8
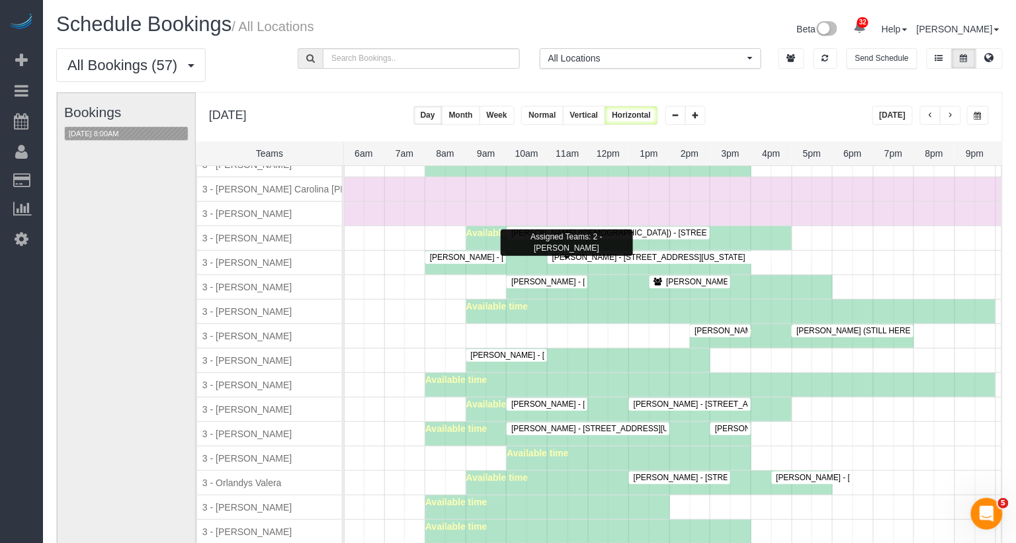
scroll to position [1190, 0]
click at [730, 251] on div at bounding box center [659, 257] width 224 height 13
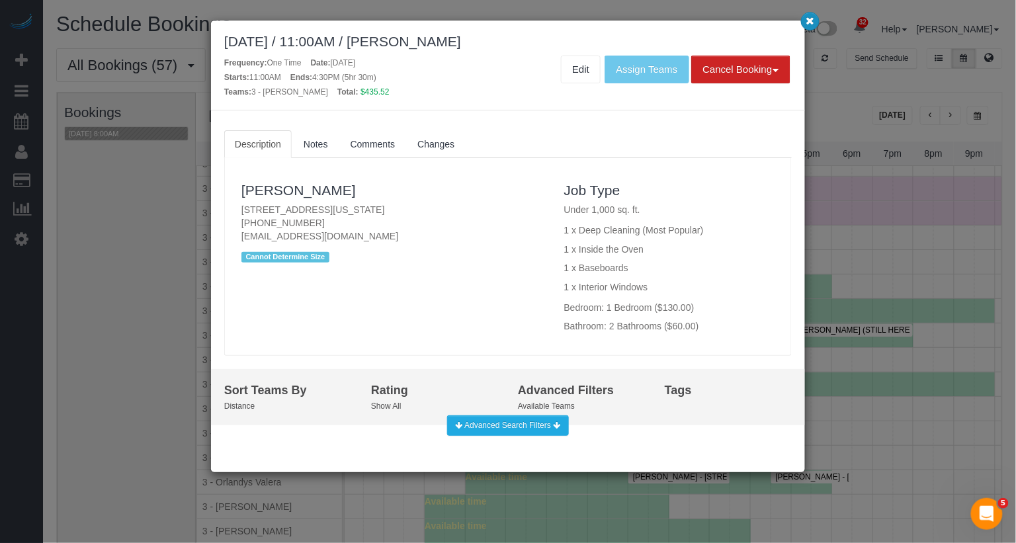
click at [813, 17] on icon "button" at bounding box center [811, 21] width 9 height 8
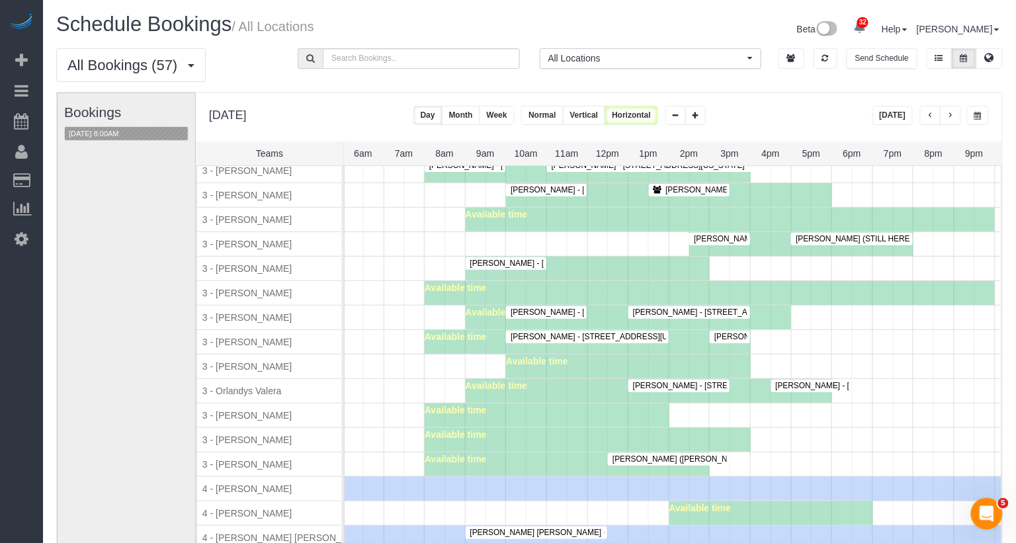
click at [666, 453] on div "Available time" at bounding box center [567, 465] width 285 height 24
click at [664, 455] on span "Miranda Lampke (Bonjean Law Group) - 436 Carroll Street, Apt. 604, Brooklyn, NY…" at bounding box center [773, 459] width 334 height 9
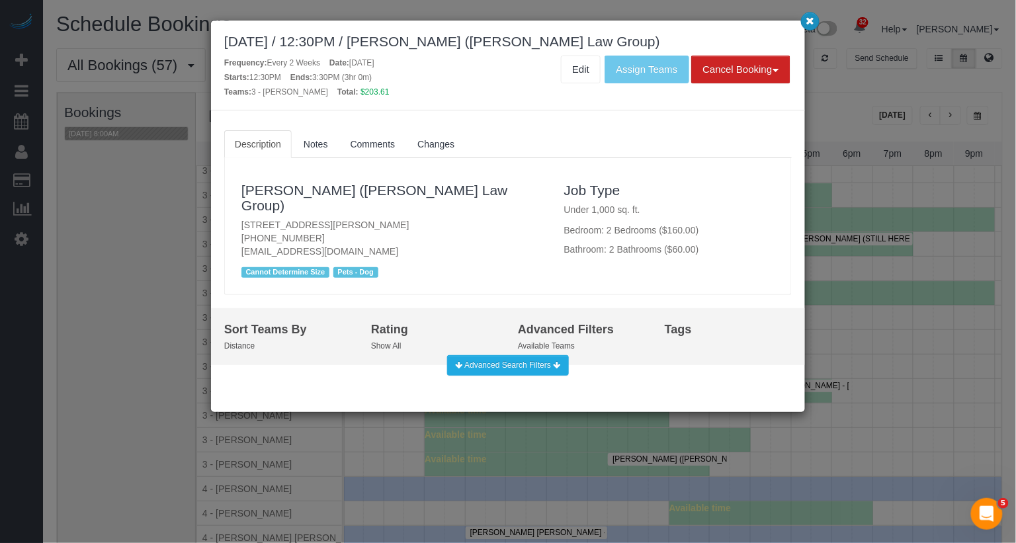
click at [816, 17] on button "button" at bounding box center [810, 21] width 19 height 19
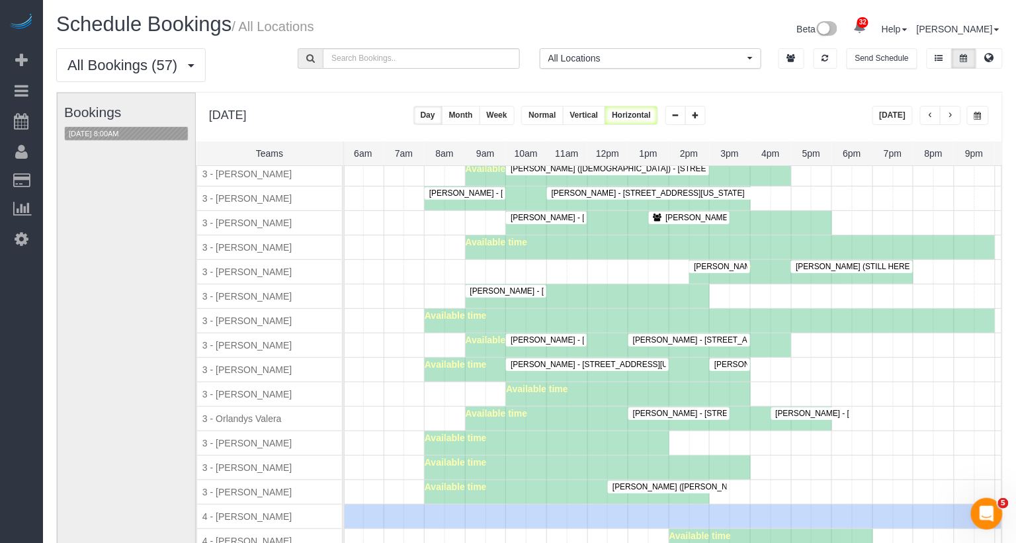
scroll to position [1262, 0]
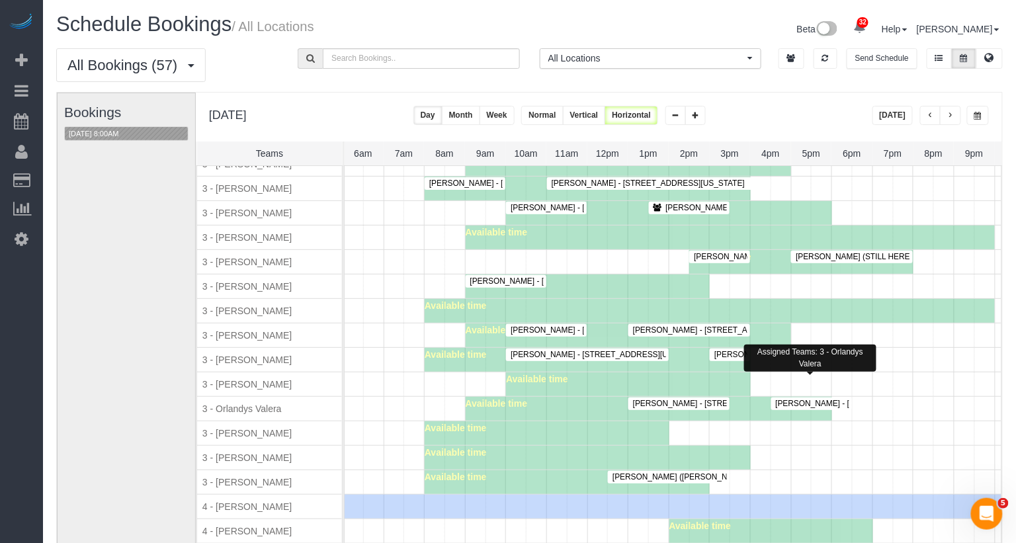
click at [822, 399] on span "Sydney Hutton - 52 West 91st Street, Apt. 2, New York, NY 10024" at bounding box center [869, 403] width 200 height 9
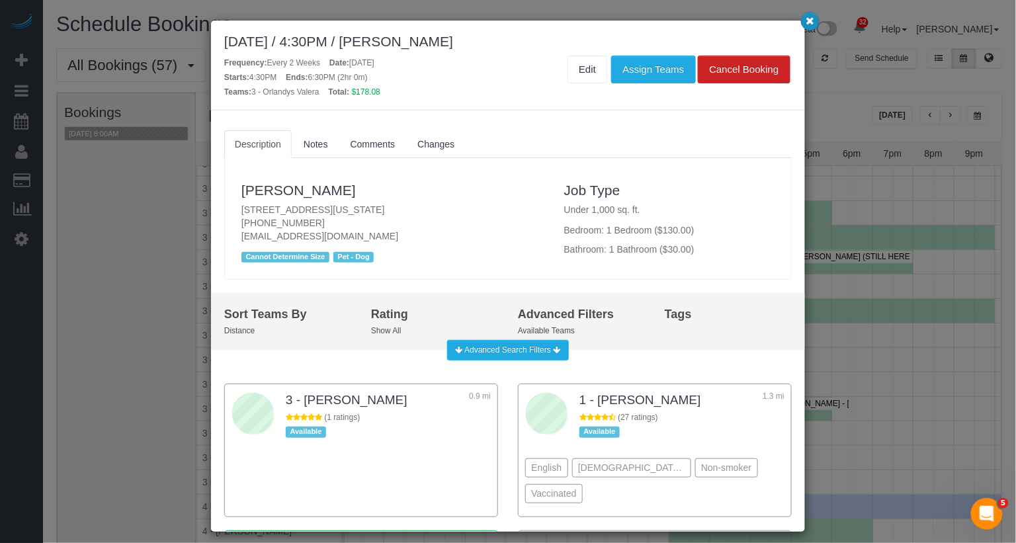
click at [812, 21] on icon "button" at bounding box center [811, 21] width 9 height 8
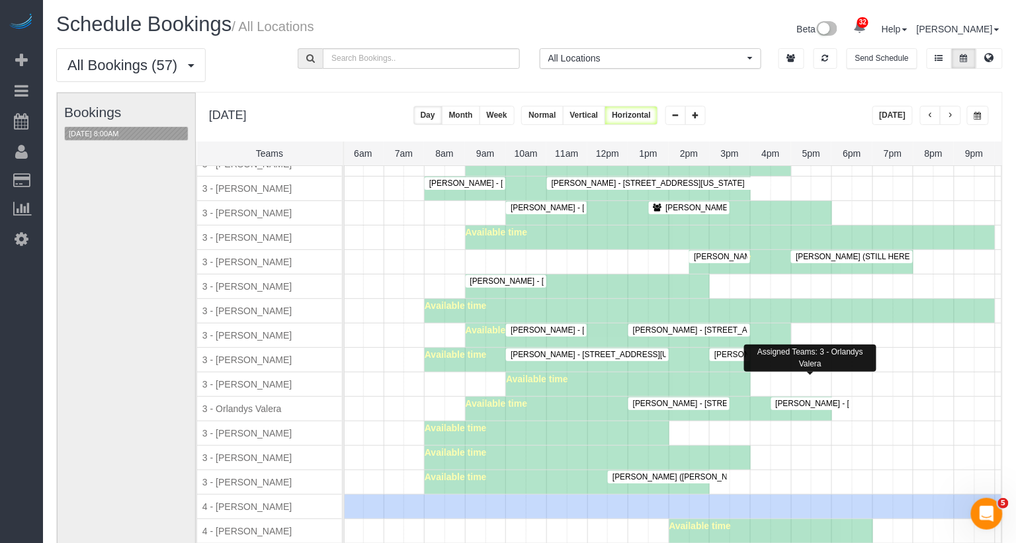
click at [789, 398] on div at bounding box center [811, 404] width 81 height 13
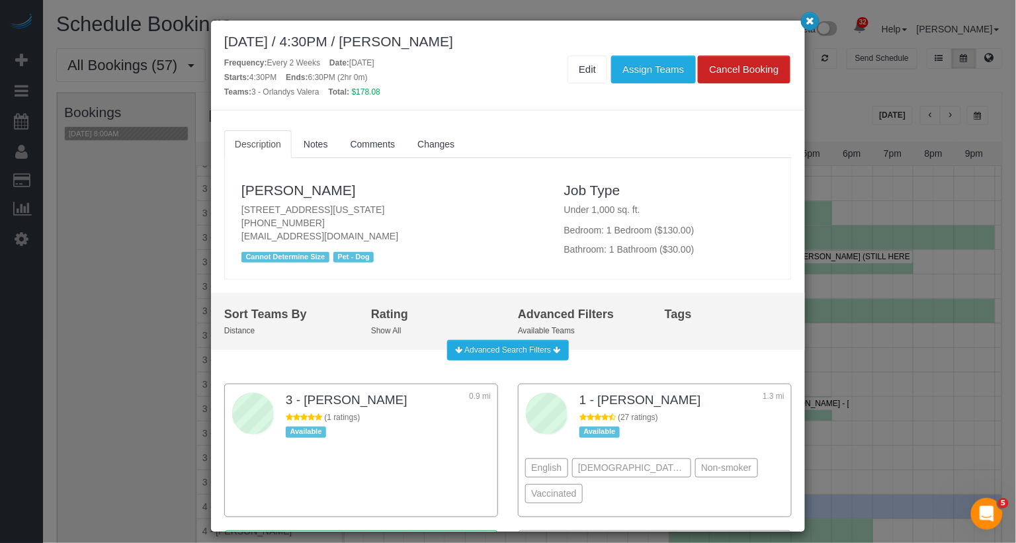
click at [804, 24] on button "button" at bounding box center [810, 21] width 19 height 19
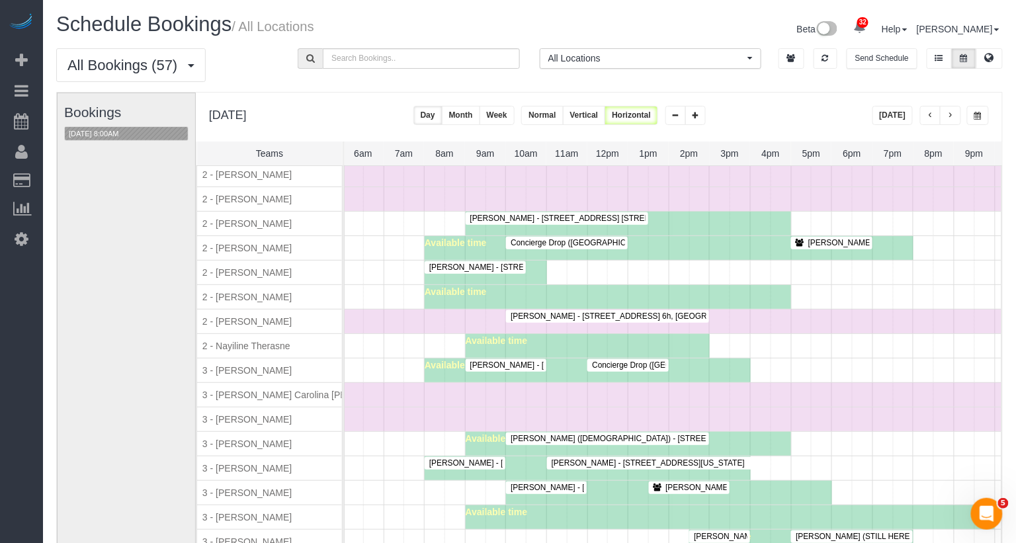
scroll to position [949, 0]
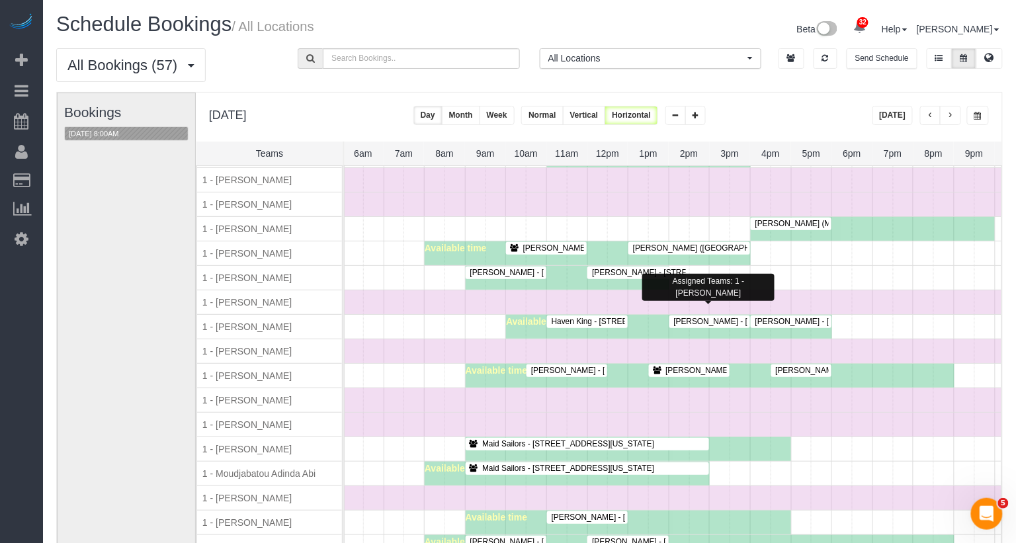
click at [715, 317] on span "Jack Baughman - 49 Chambers Street, Apt #12h, New York, NY 10007" at bounding box center [800, 321] width 265 height 9
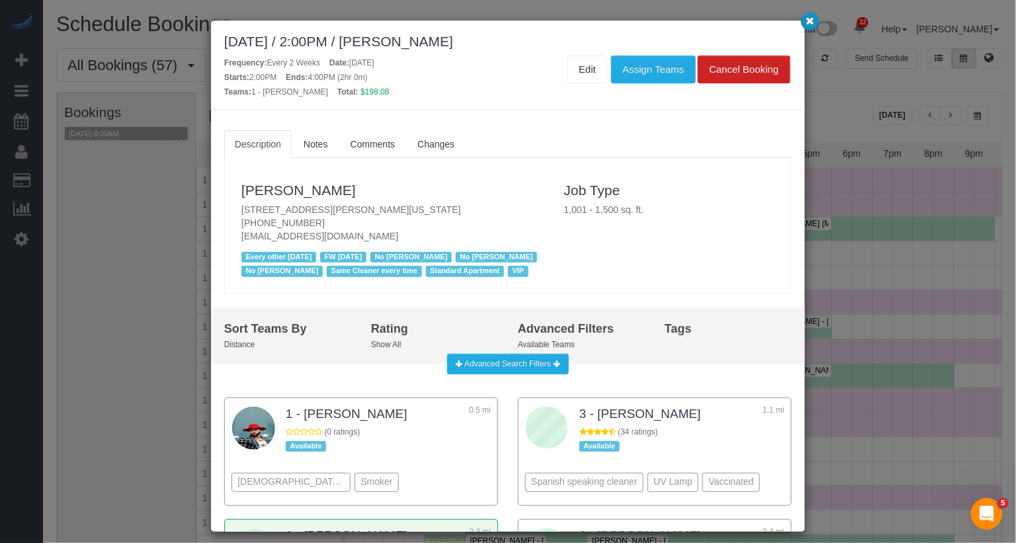
click at [816, 19] on button "button" at bounding box center [810, 21] width 19 height 19
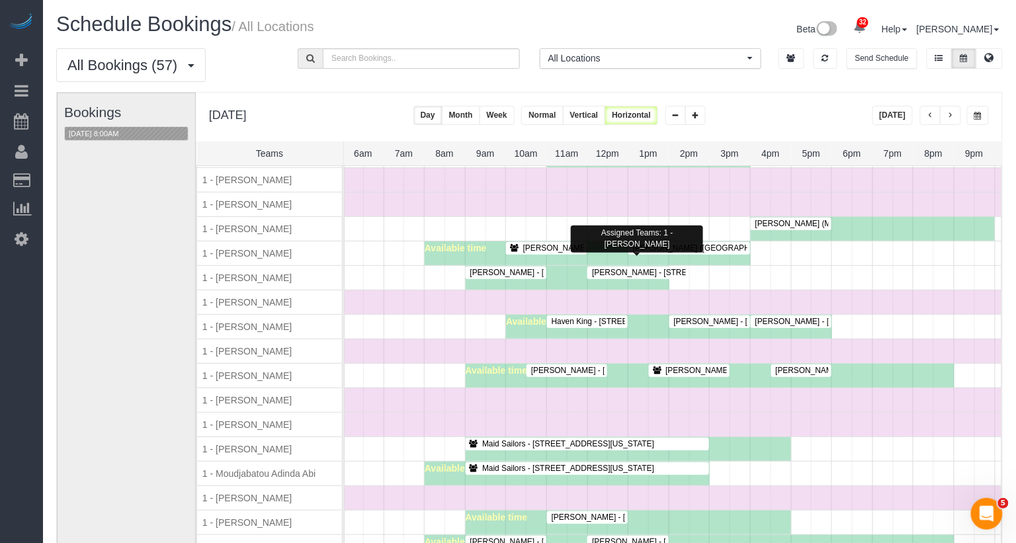
click at [670, 268] on span "Carolyn Lengel - 66 Overlook Terrace, Apt 6g, New York, NY 10040" at bounding box center [686, 272] width 200 height 9
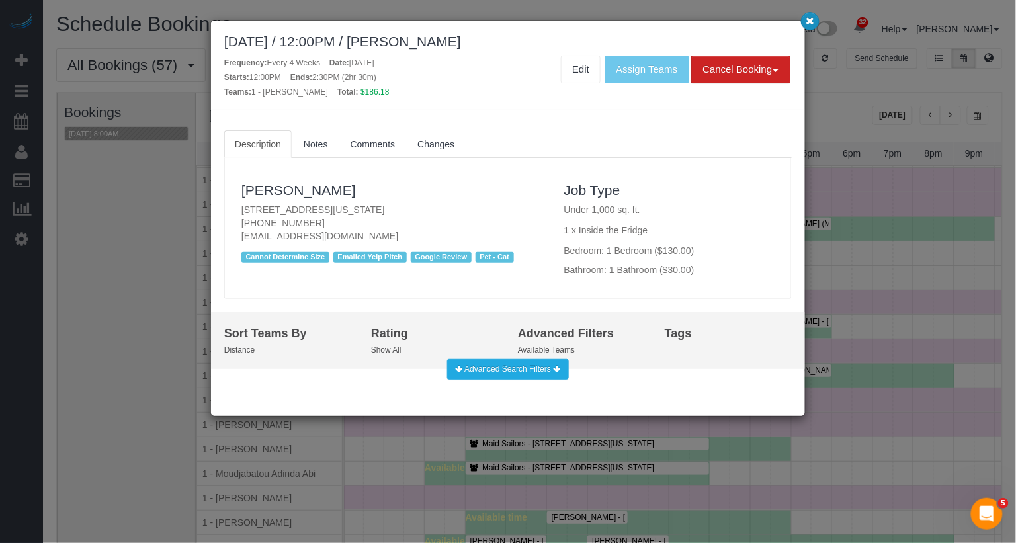
click at [812, 19] on icon "button" at bounding box center [811, 21] width 9 height 8
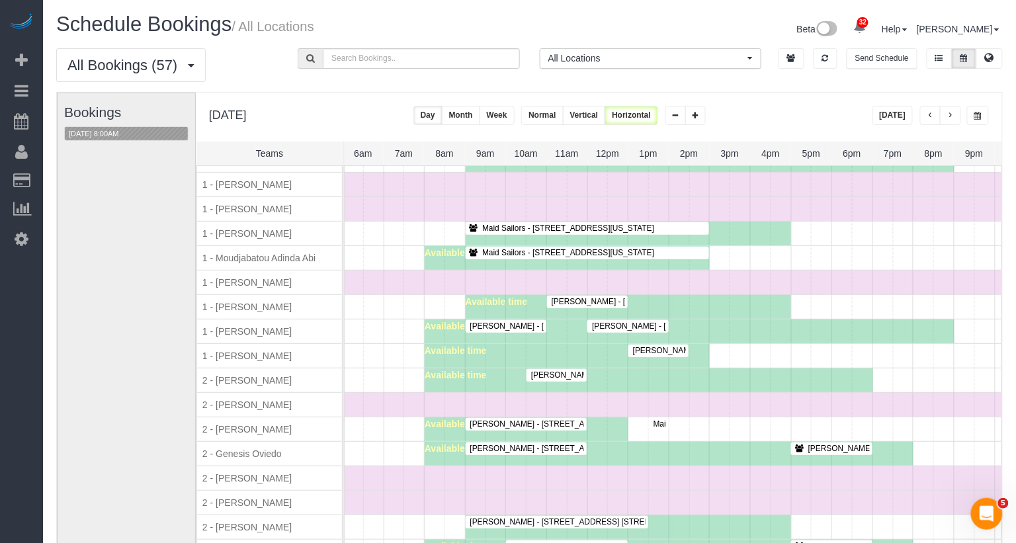
scroll to position [715, 0]
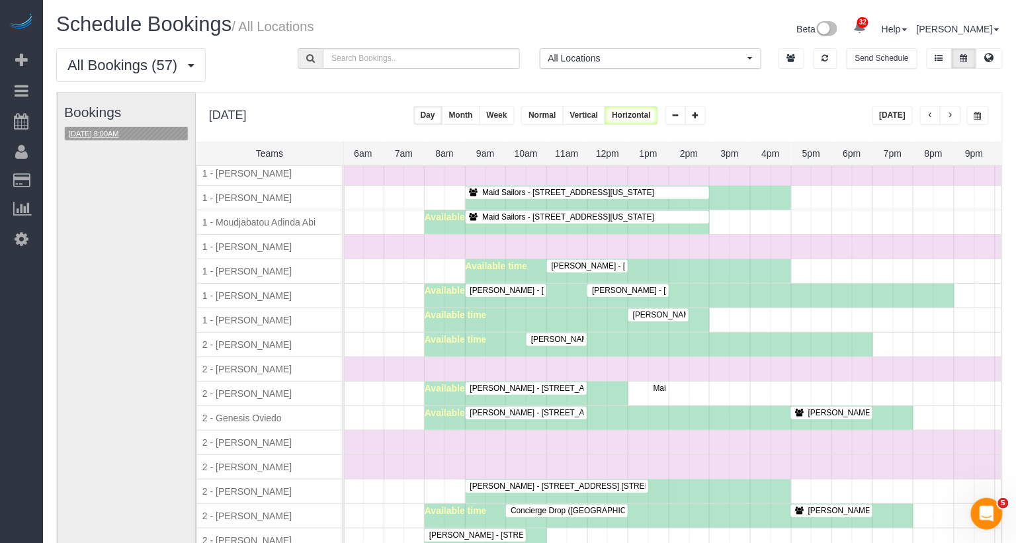
click at [105, 131] on button "10/03/2025 8:00AM" at bounding box center [94, 134] width 58 height 14
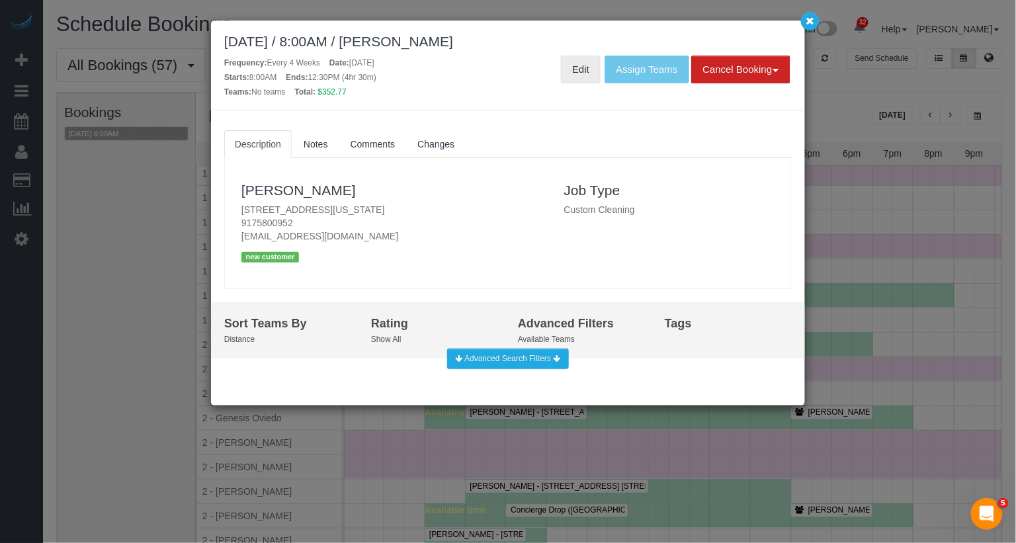
click at [584, 67] on link "Edit" at bounding box center [581, 70] width 40 height 28
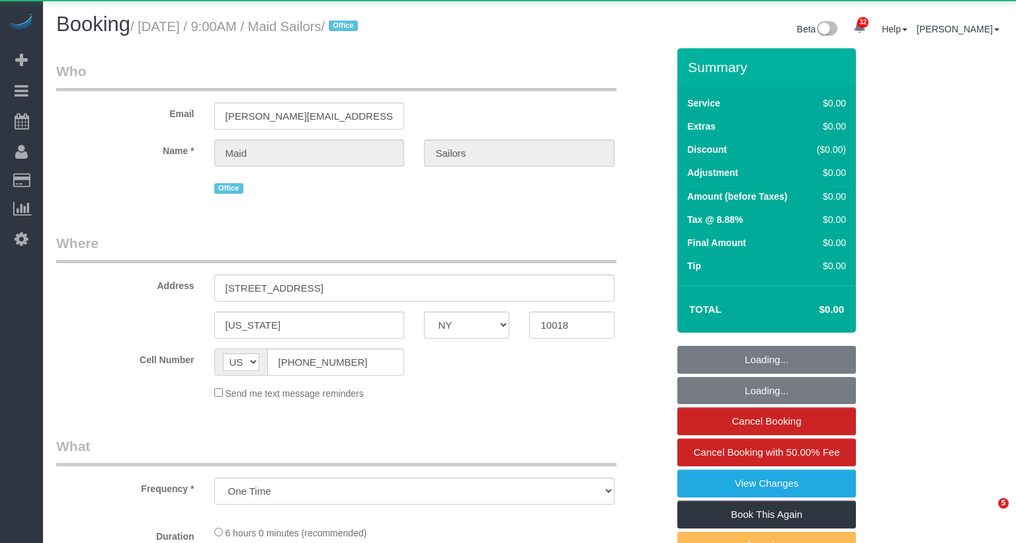
select select "NY"
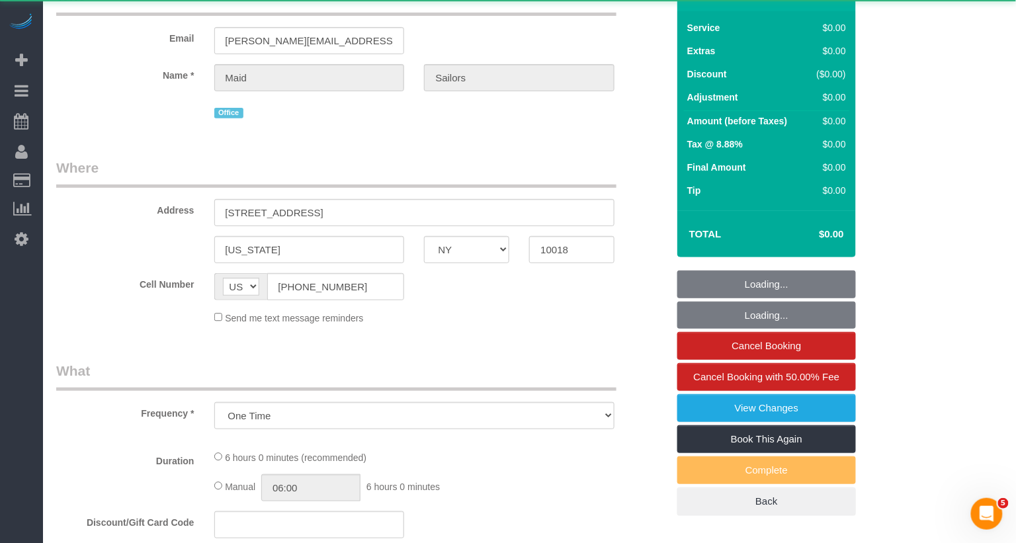
select select "object:1091"
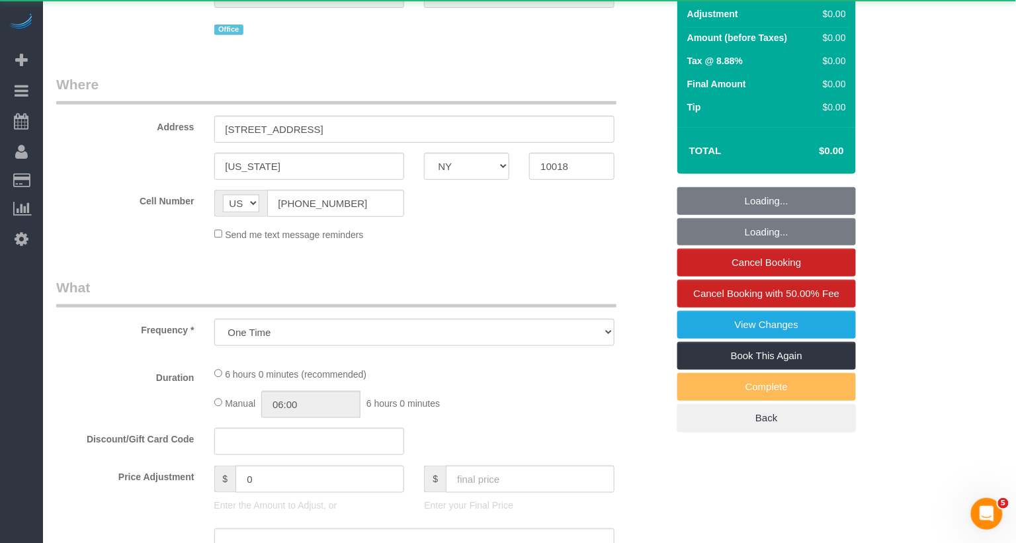
select select "360"
select select "spot1"
select select "number:89"
select select "number:90"
select select "number:15"
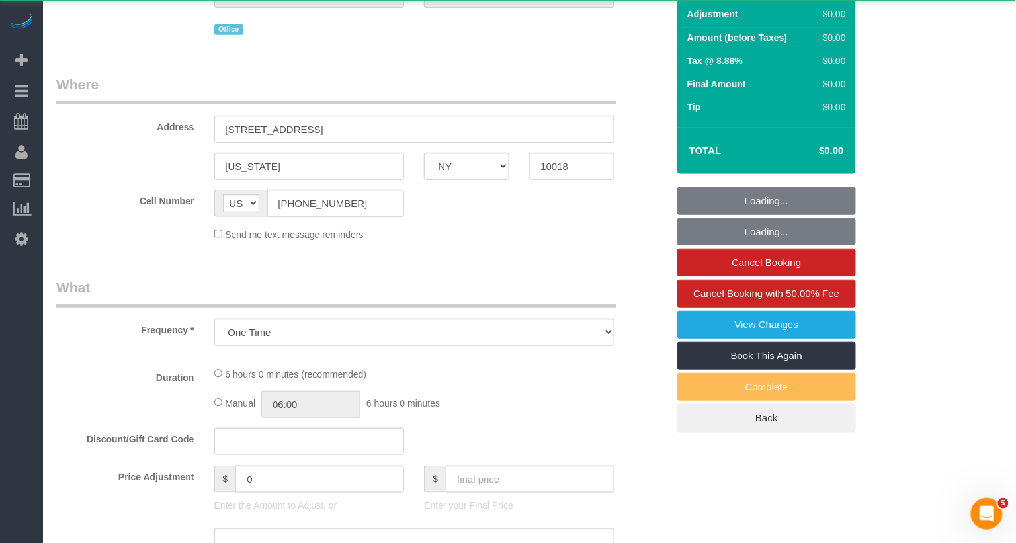
select select "number:5"
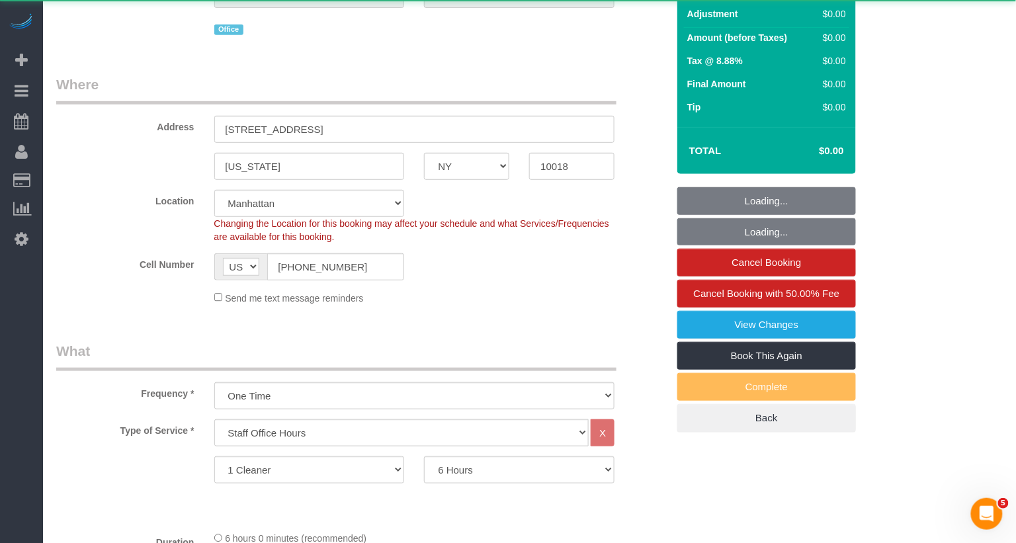
scroll to position [290, 0]
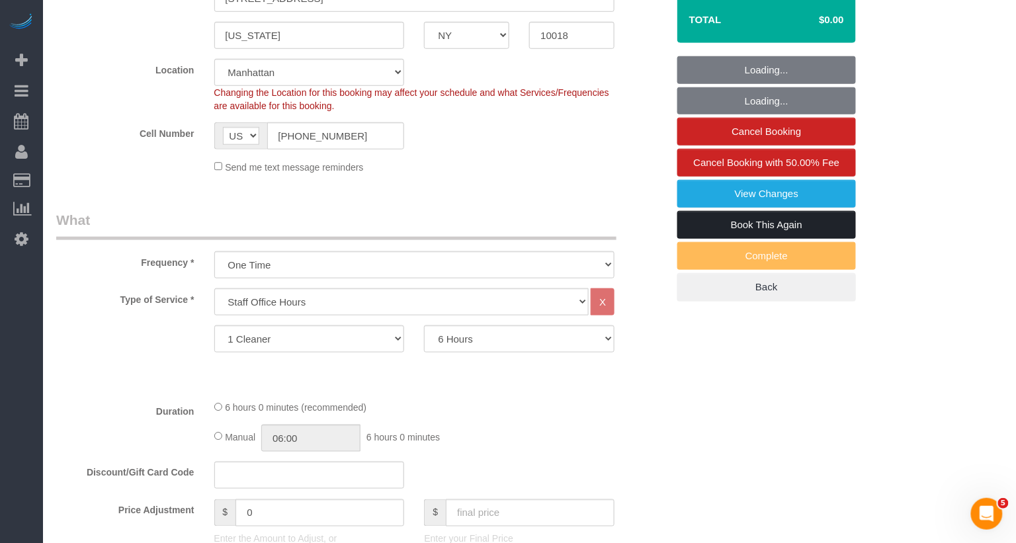
click at [727, 223] on link "Book This Again" at bounding box center [767, 225] width 179 height 28
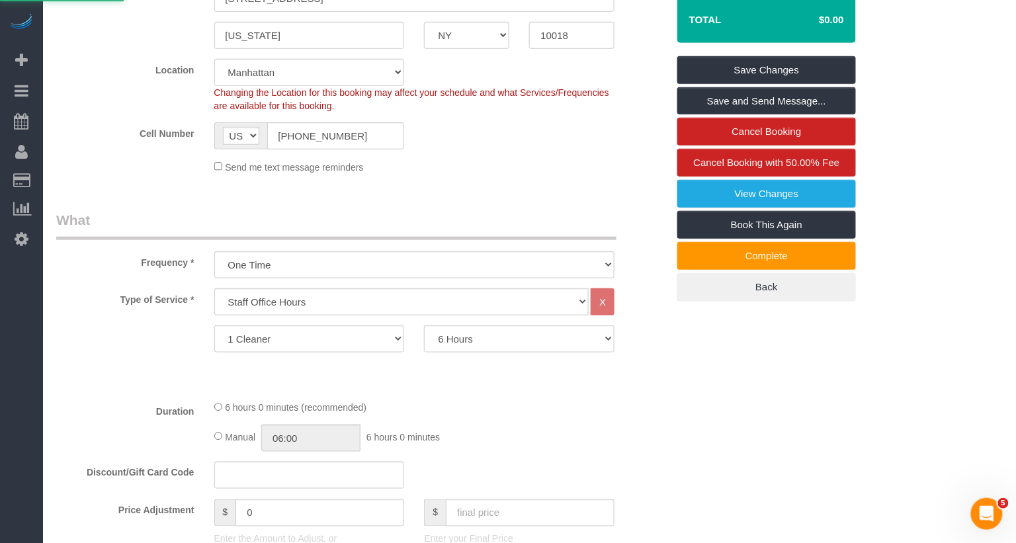
select select "NY"
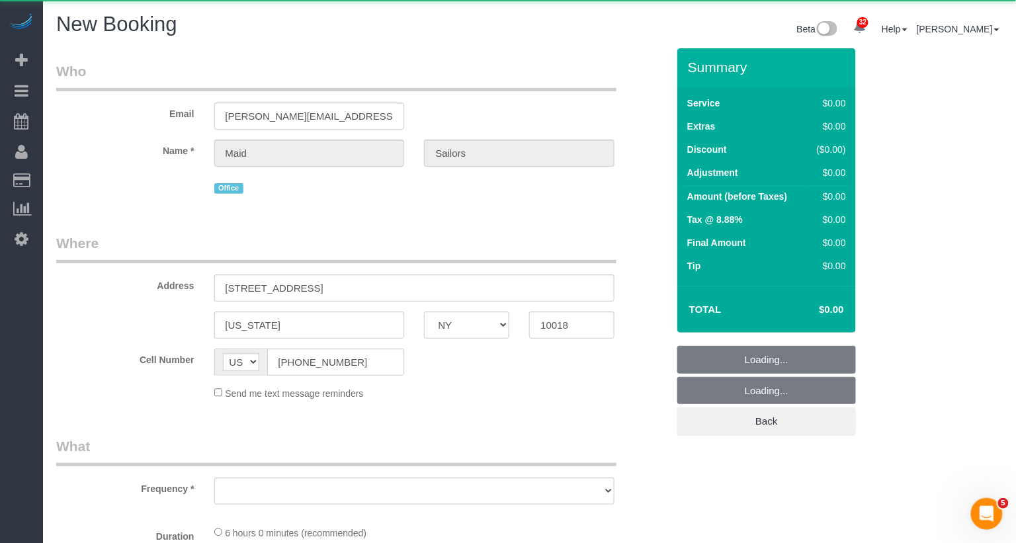
select select "object:2245"
select select "360"
select select "number:89"
select select "number:90"
select select "number:15"
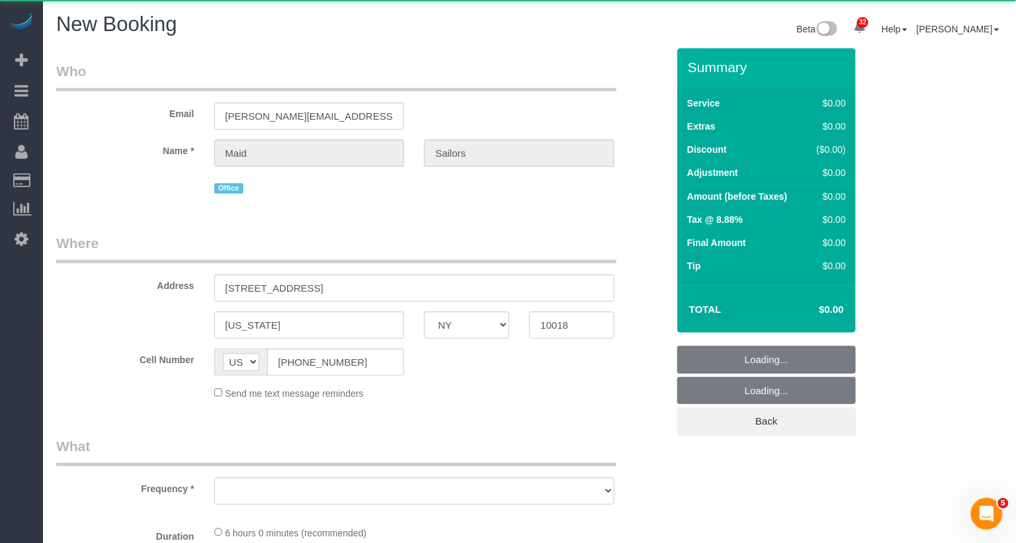
select select "number:5"
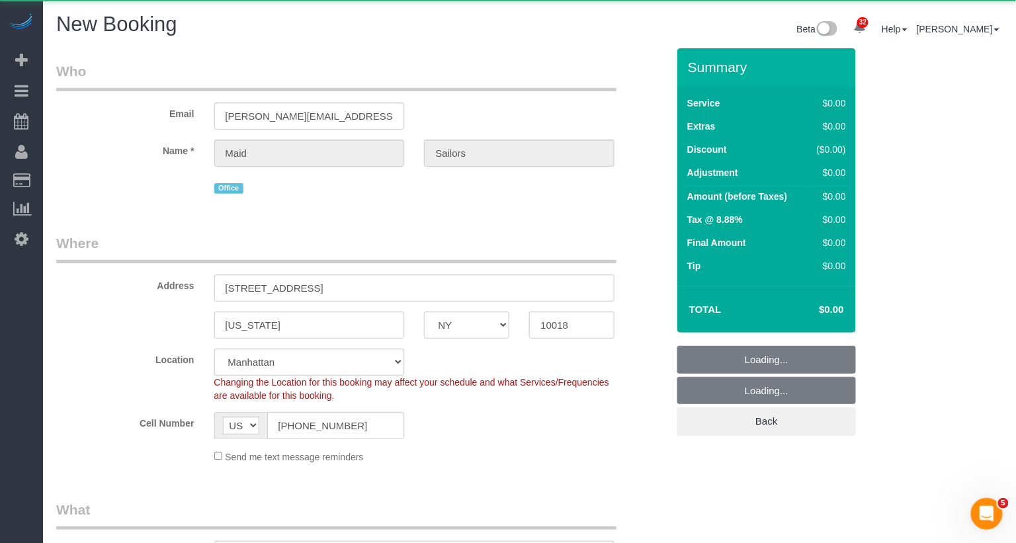
select select "object:2388"
select select "string:stripe"
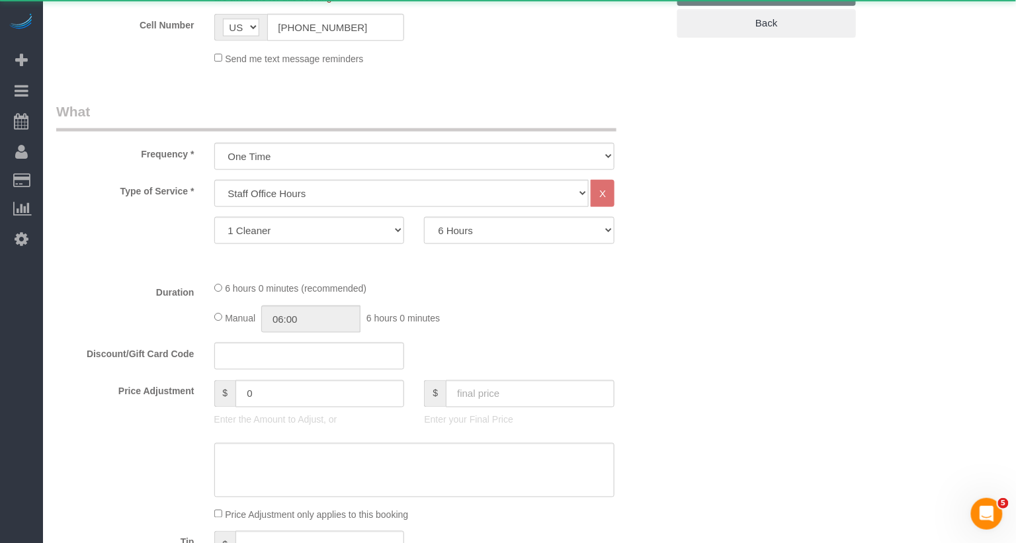
select select "object:2794"
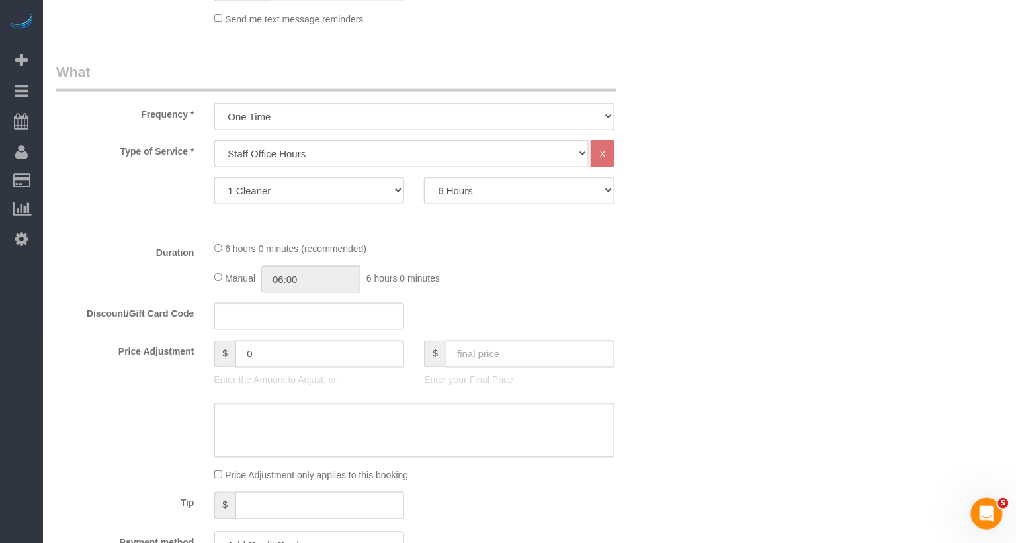
scroll to position [485, 0]
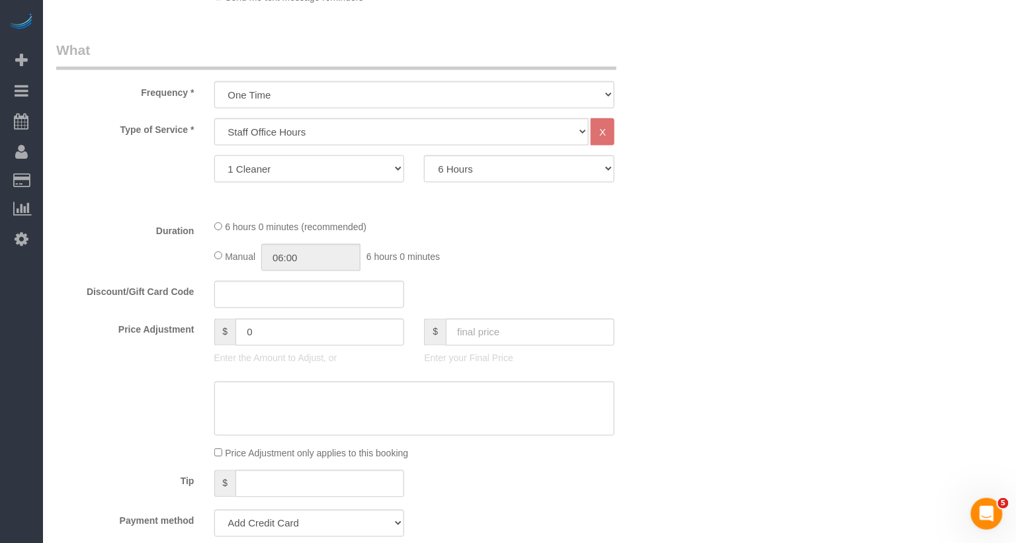
click at [351, 157] on select "1 Cleaner 2 Cleaners 3 Cleaners 4 Cleaners 5 Cleaners 6 Cleaners 7 Cleaners 8 C…" at bounding box center [309, 168] width 191 height 27
select select "2"
click at [214, 155] on select "1 Cleaner 2 Cleaners 3 Cleaners 4 Cleaners 5 Cleaners 6 Cleaners 7 Cleaners 8 C…" at bounding box center [309, 168] width 191 height 27
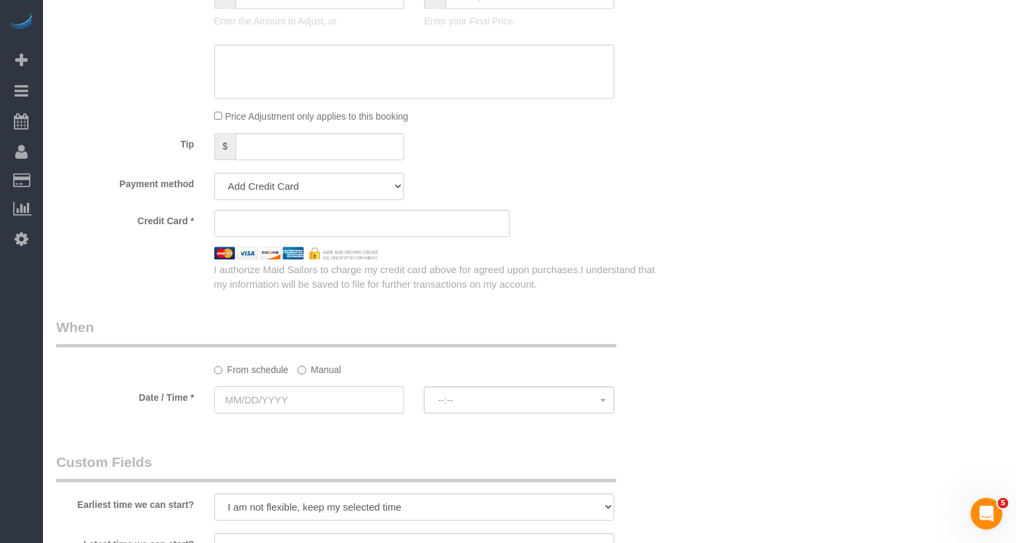
click at [309, 387] on input "text" at bounding box center [309, 399] width 191 height 27
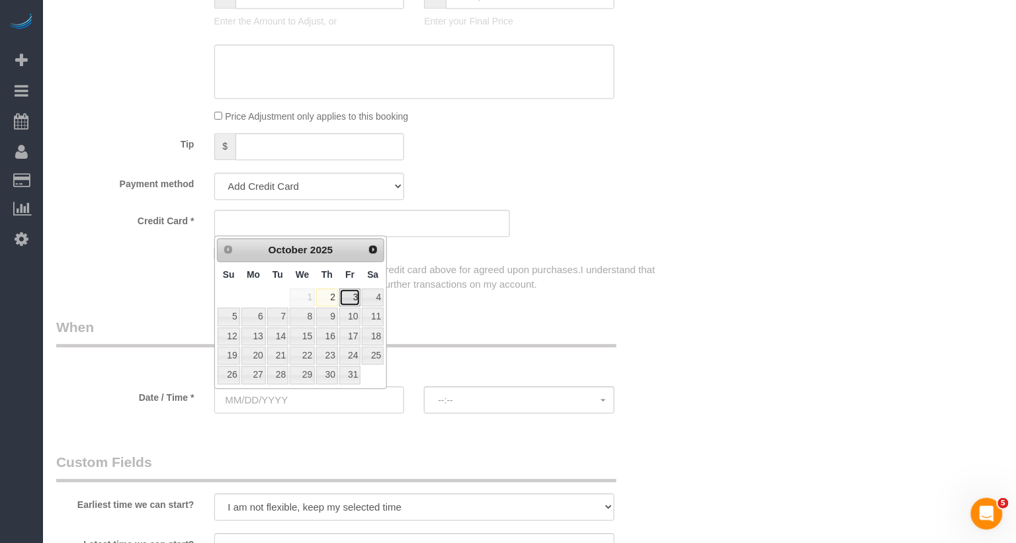
click at [355, 292] on link "3" at bounding box center [349, 297] width 21 height 18
type input "[DATE]"
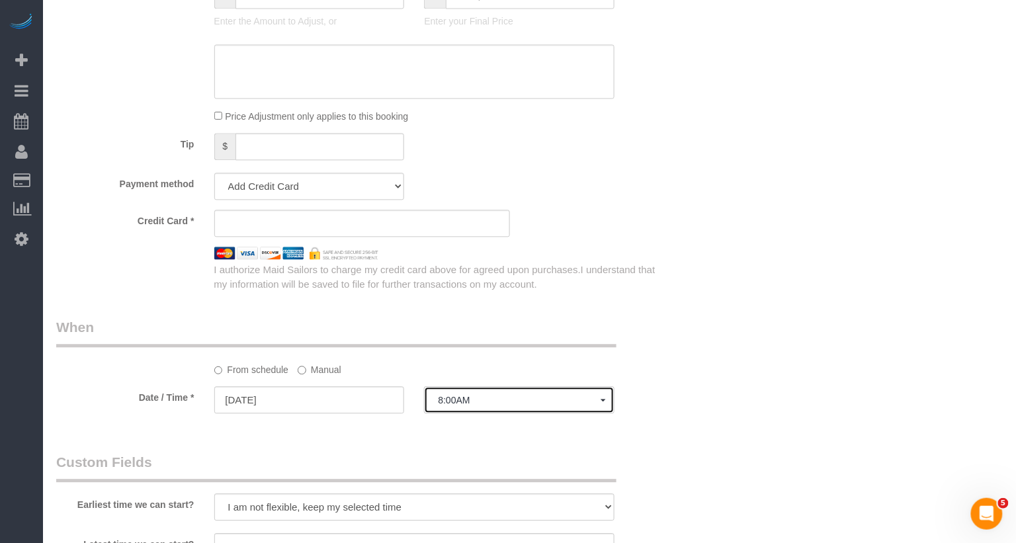
click at [466, 403] on span "8:00AM" at bounding box center [519, 400] width 163 height 11
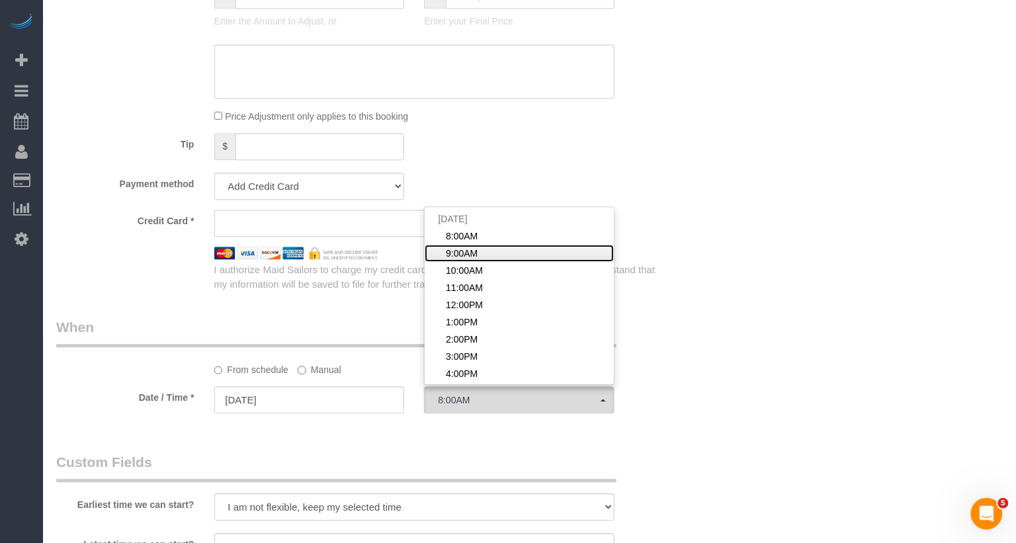
click at [479, 254] on link "9:00AM" at bounding box center [519, 253] width 189 height 17
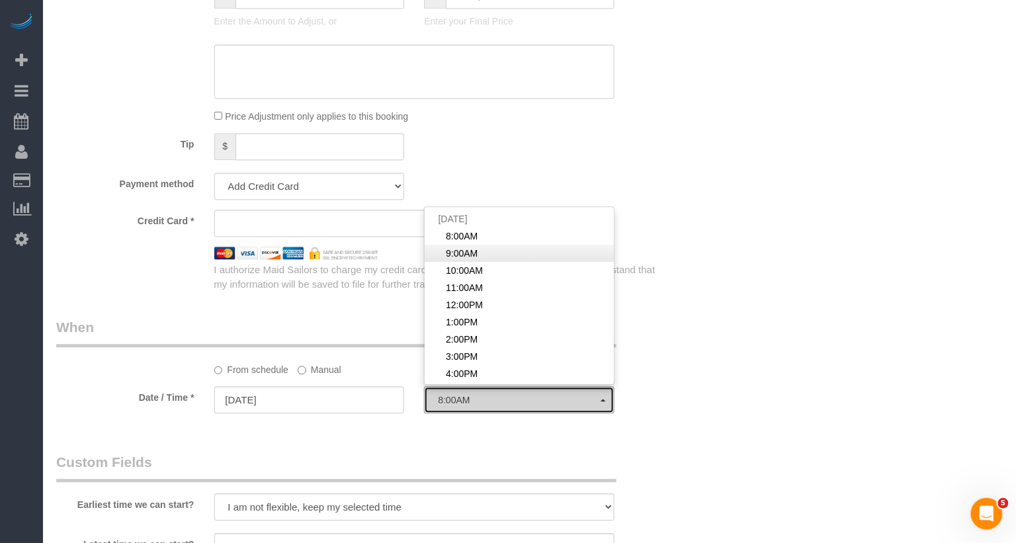
select select "spot82"
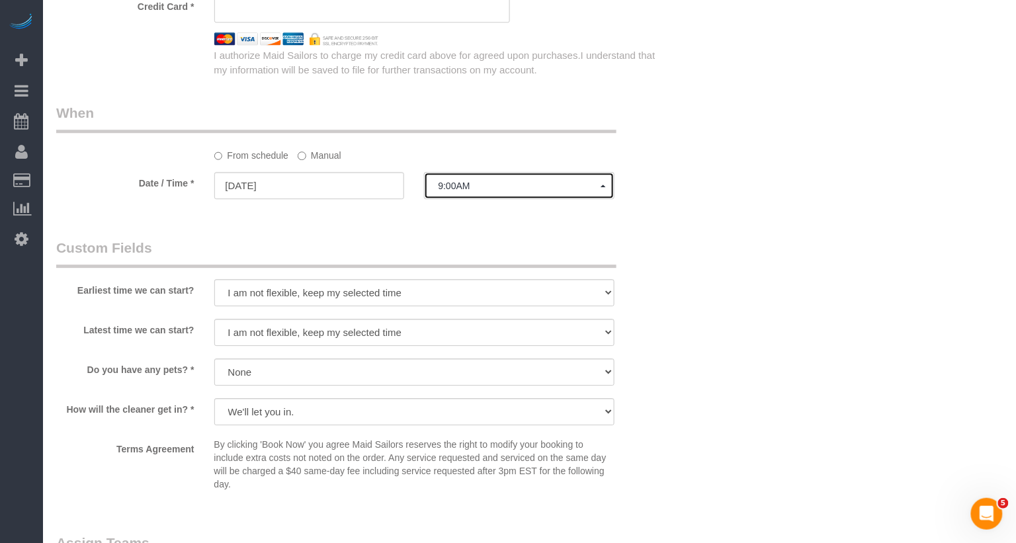
scroll to position [1473, 0]
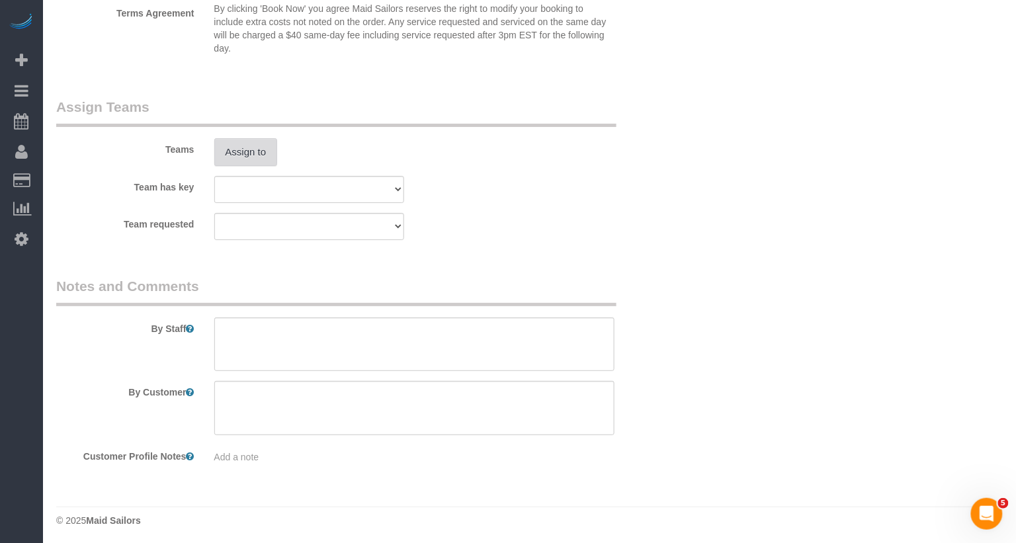
click at [247, 160] on button "Assign to" at bounding box center [246, 152] width 64 height 28
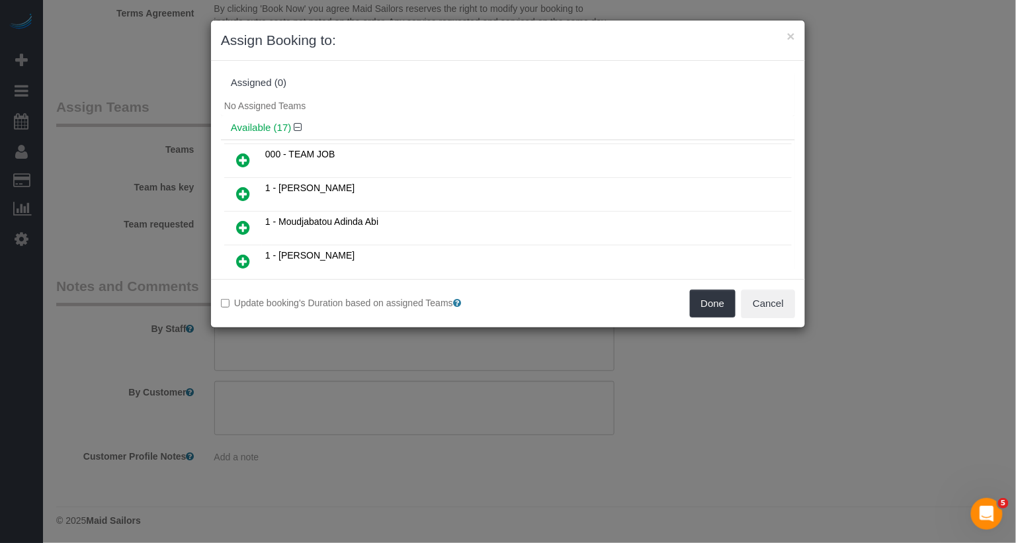
click at [234, 216] on link at bounding box center [243, 228] width 31 height 26
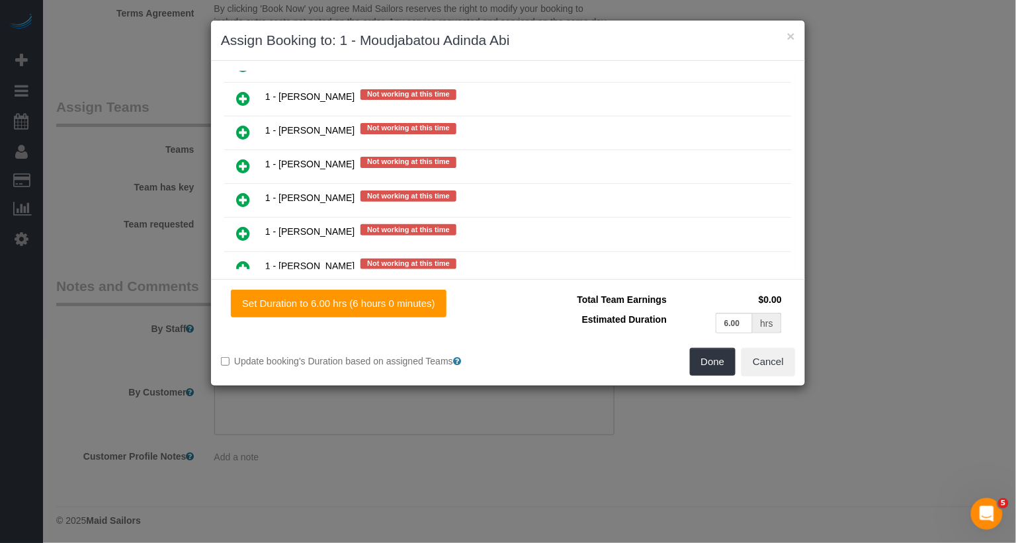
click at [245, 260] on icon at bounding box center [243, 268] width 14 height 16
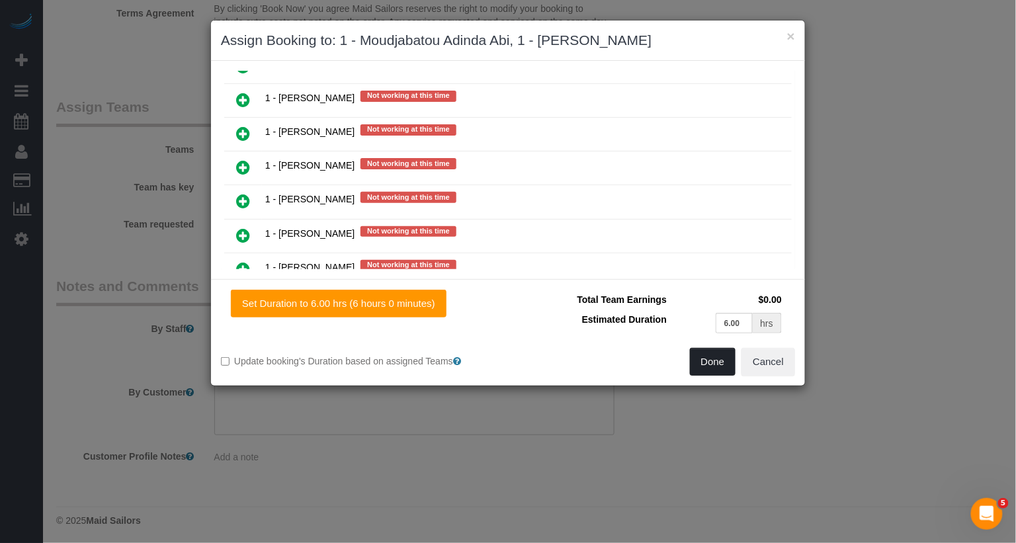
click at [708, 354] on button "Done" at bounding box center [713, 362] width 46 height 28
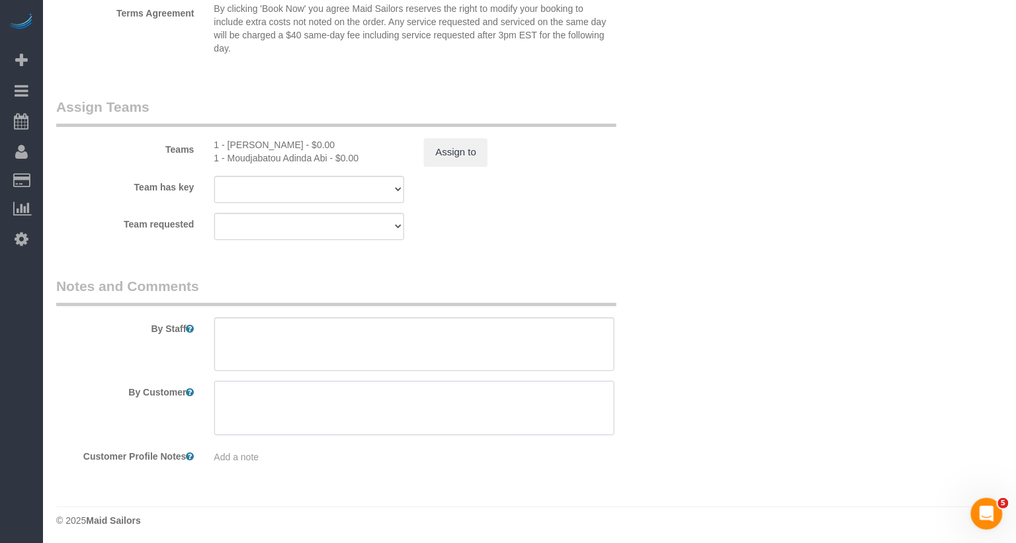
click at [289, 412] on textarea at bounding box center [414, 408] width 401 height 54
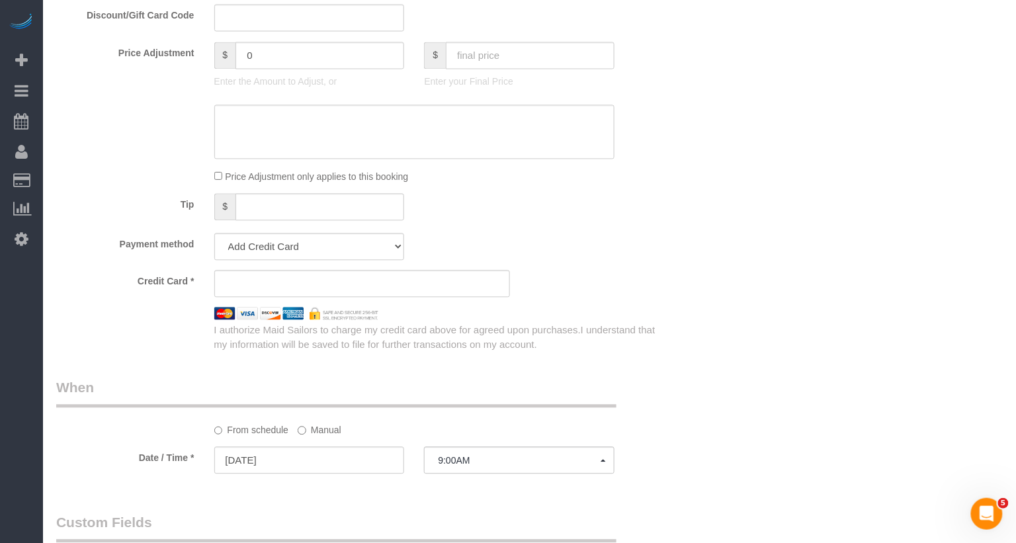
scroll to position [882, 0]
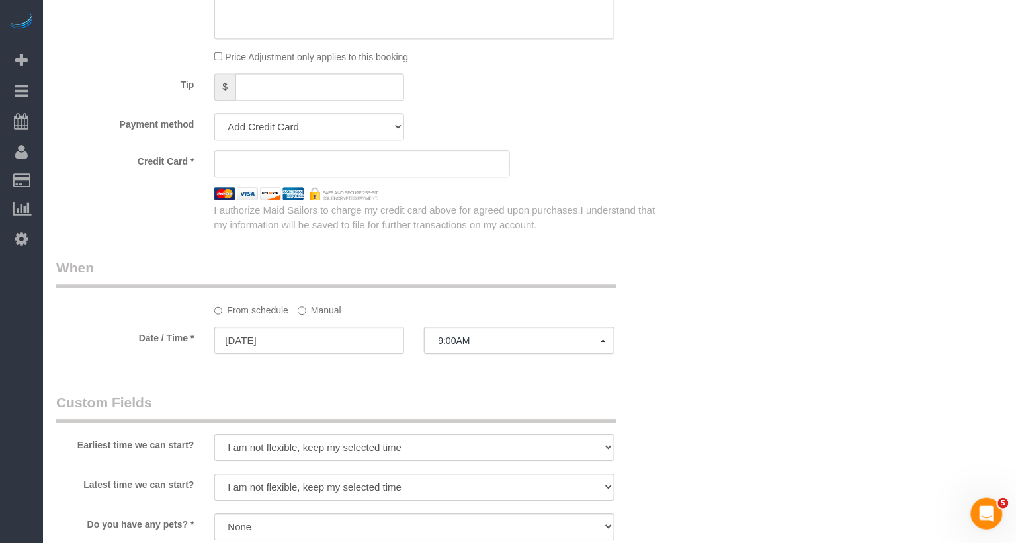
type textarea "Interviews"
click at [306, 128] on select "Add Credit Card Cash Check Paypal" at bounding box center [309, 126] width 191 height 27
select select "string:cash"
click at [214, 113] on select "Add Credit Card Cash Check Paypal" at bounding box center [309, 126] width 191 height 27
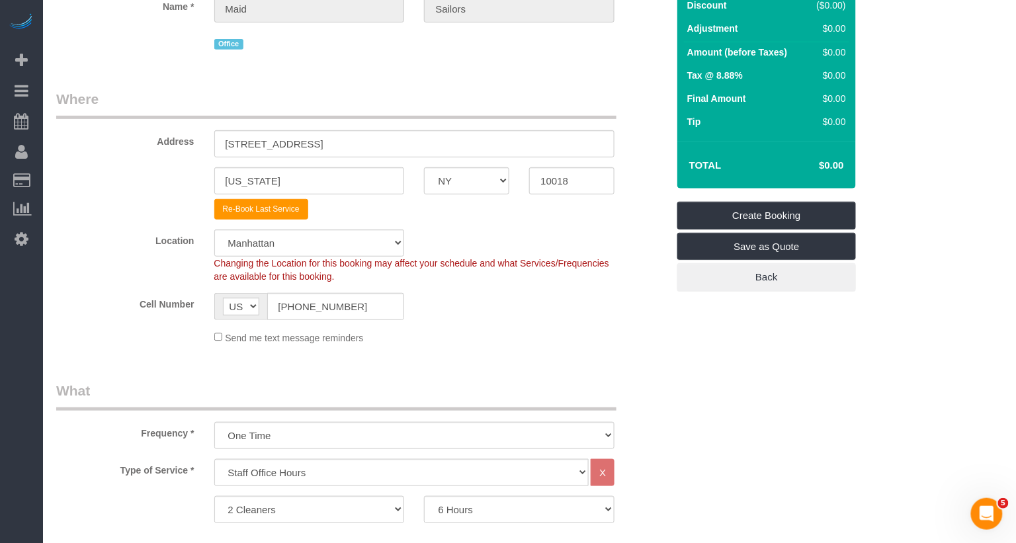
scroll to position [0, 0]
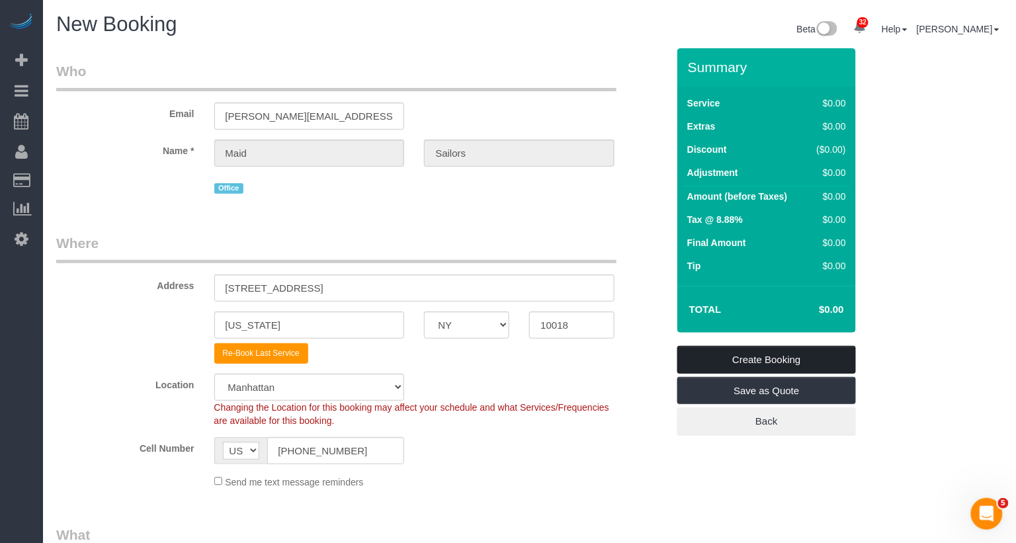
click at [709, 355] on link "Create Booking" at bounding box center [767, 360] width 179 height 28
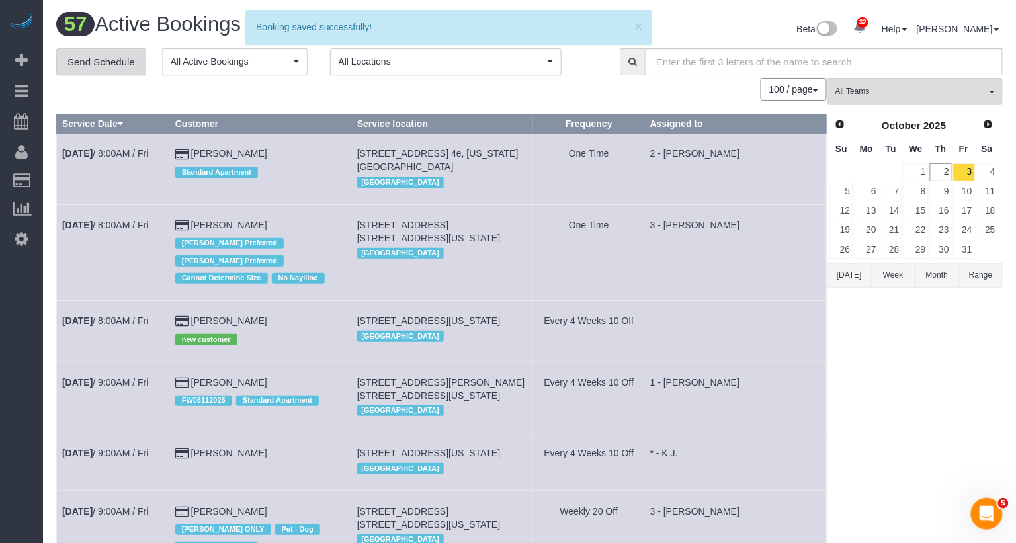
click at [128, 69] on link "Send Schedule" at bounding box center [101, 62] width 90 height 28
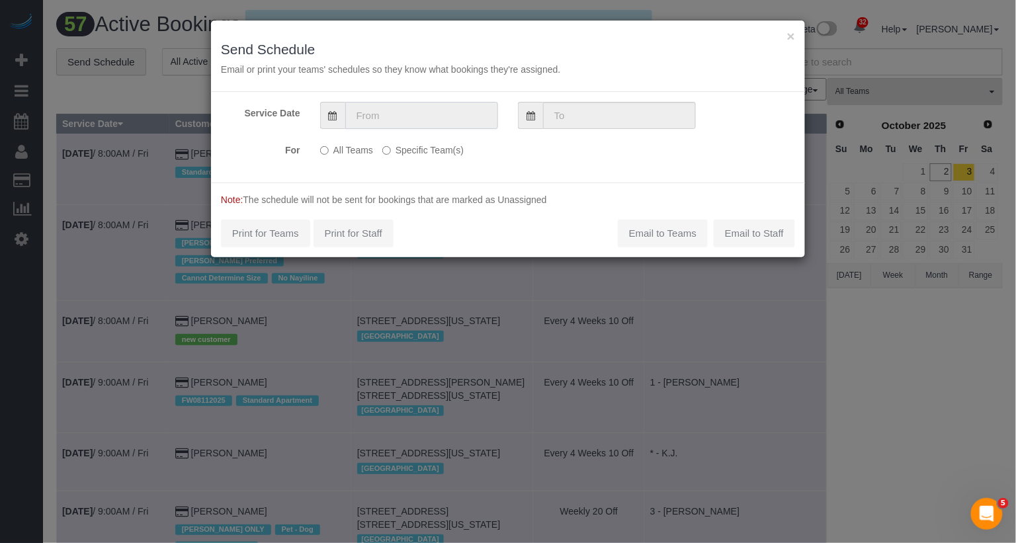
click at [406, 116] on input "text" at bounding box center [421, 115] width 153 height 27
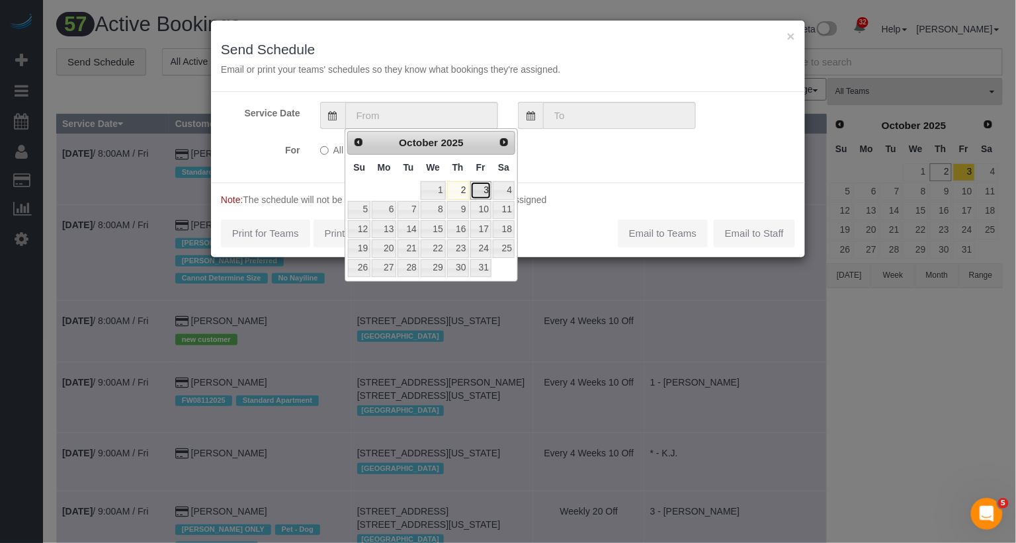
click at [489, 187] on link "3" at bounding box center [480, 190] width 21 height 18
type input "[DATE]"
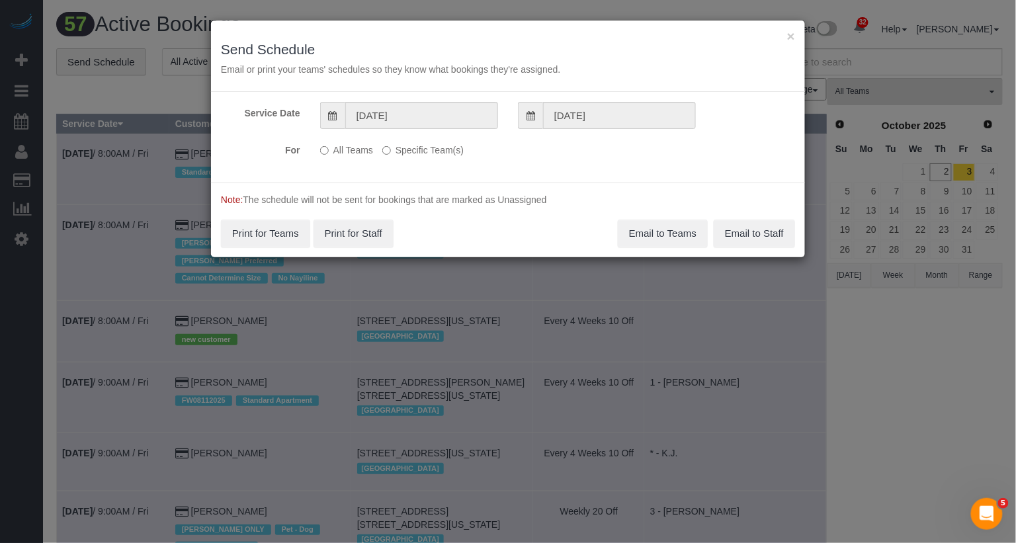
click at [455, 142] on label "Specific Team(s)" at bounding box center [422, 148] width 81 height 18
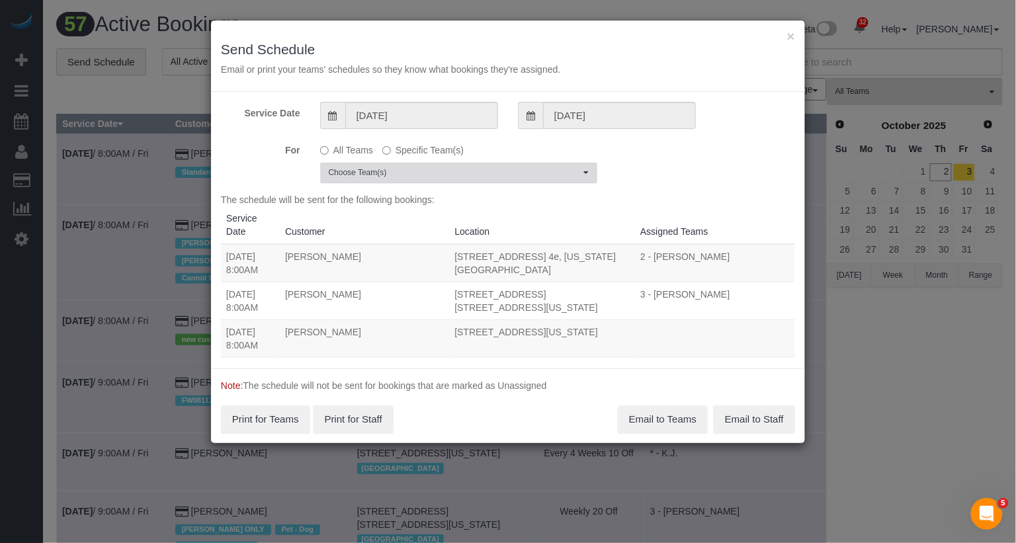
click at [442, 165] on button "Choose Team(s)" at bounding box center [458, 173] width 277 height 21
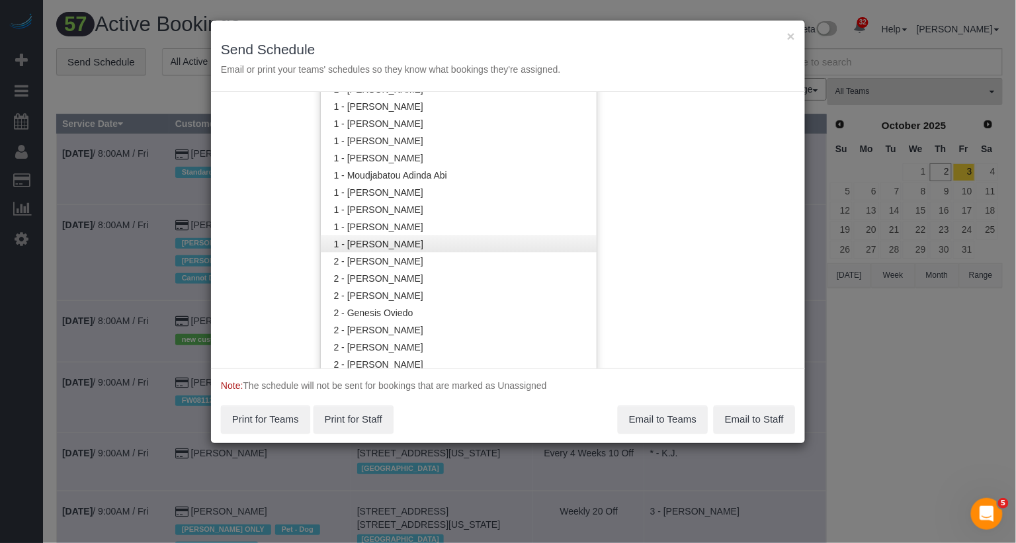
scroll to position [627, 0]
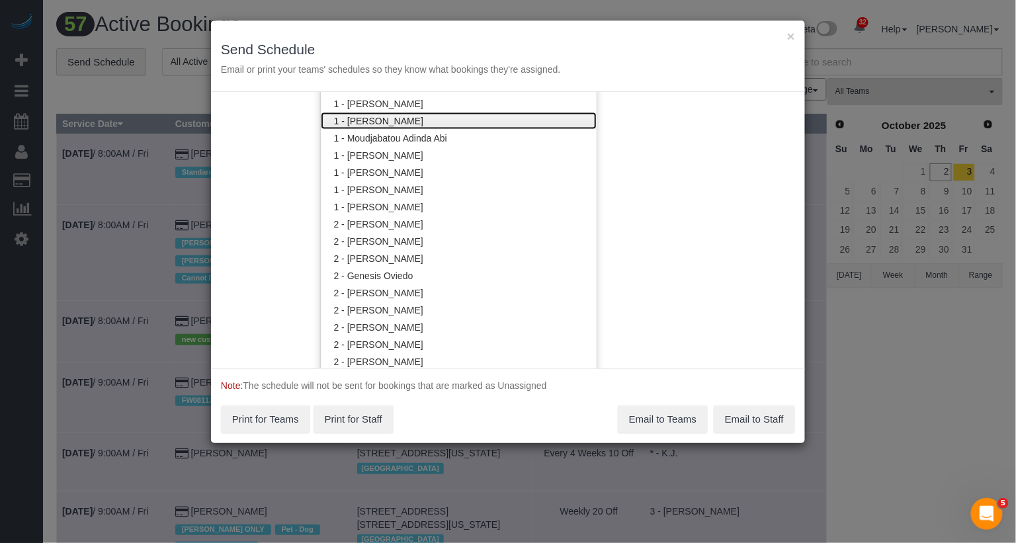
click at [435, 117] on link "1 - [PERSON_NAME]" at bounding box center [459, 120] width 276 height 17
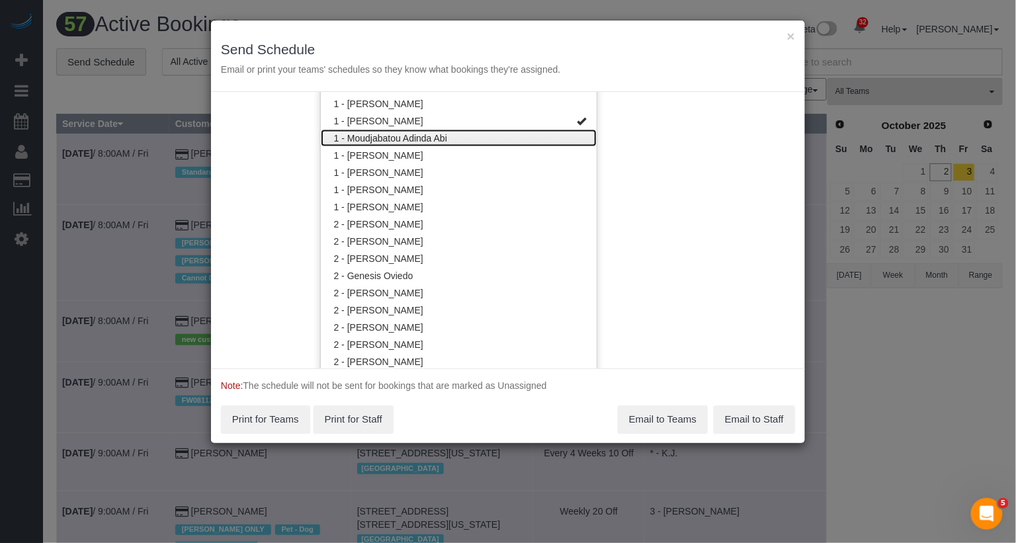
click at [435, 130] on link "1 - Moudjabatou Adinda Abi" at bounding box center [459, 138] width 276 height 17
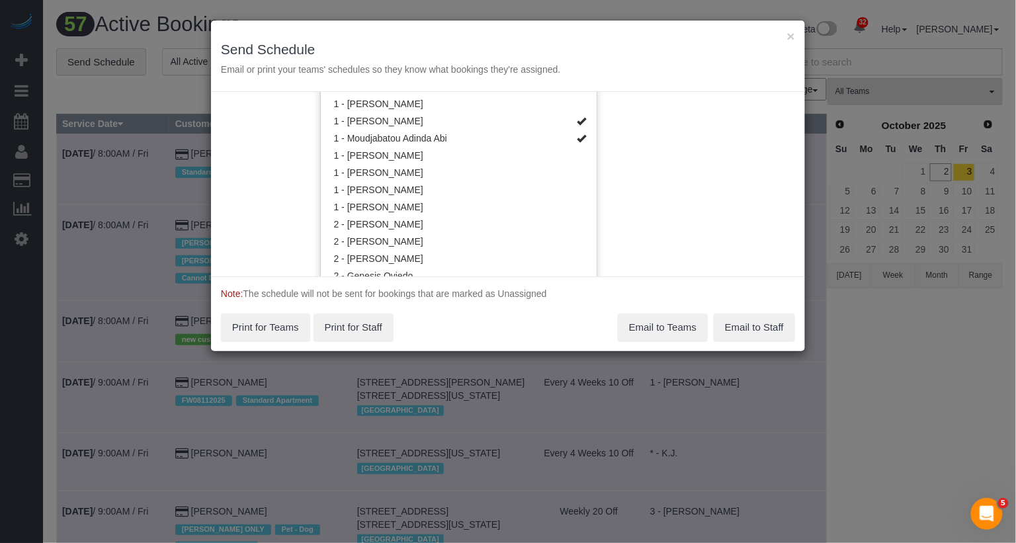
click at [661, 187] on div "Service Date 10/03/2025 10/03/2025 For All Teams Specific Team(s) 1 - Marlenyn …" at bounding box center [508, 184] width 594 height 185
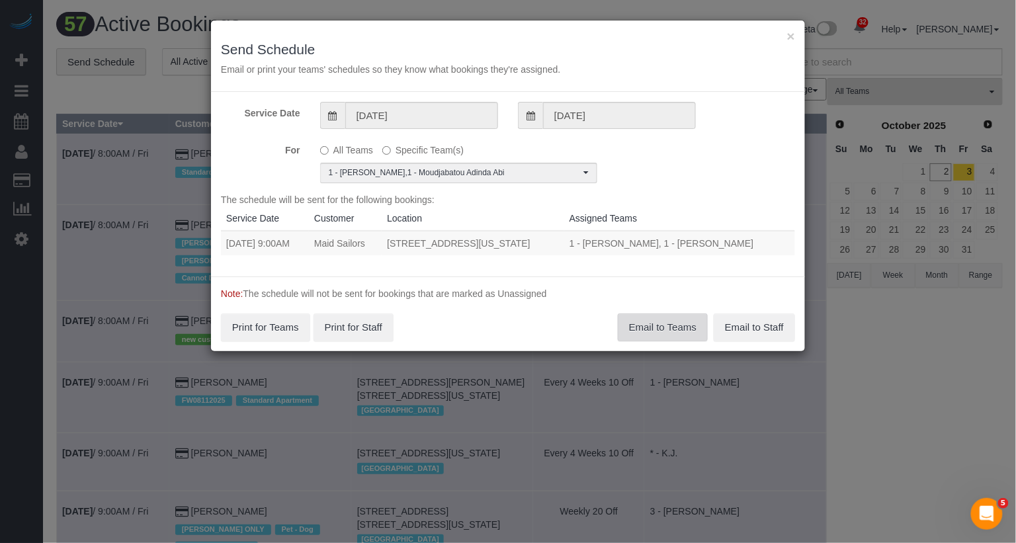
click at [654, 341] on button "Email to Teams" at bounding box center [663, 328] width 90 height 28
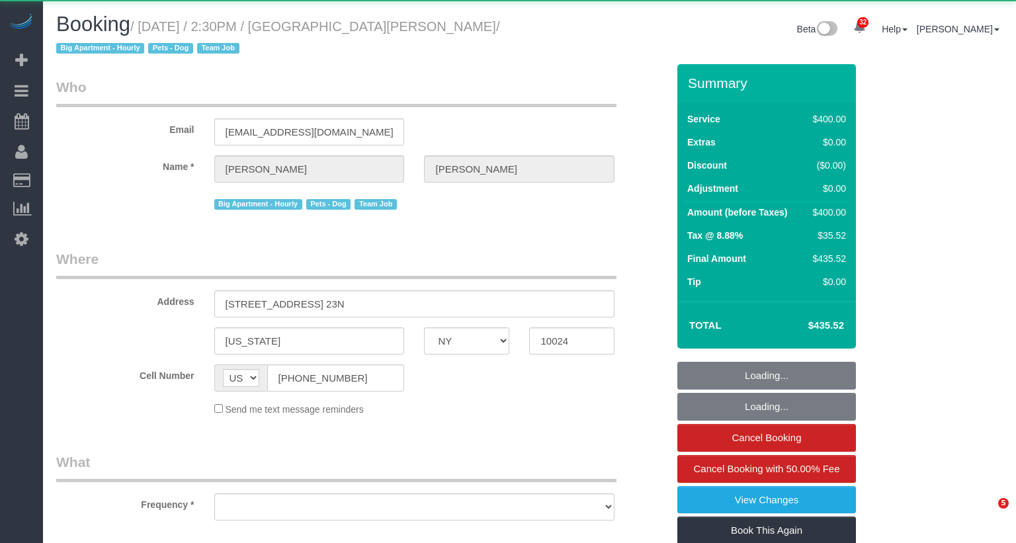
select select "NY"
select select "object:1063"
select select "string:stripe-pm_1QIE0P4VGloSiKo7MUBaprga"
select select "2"
select select "150"
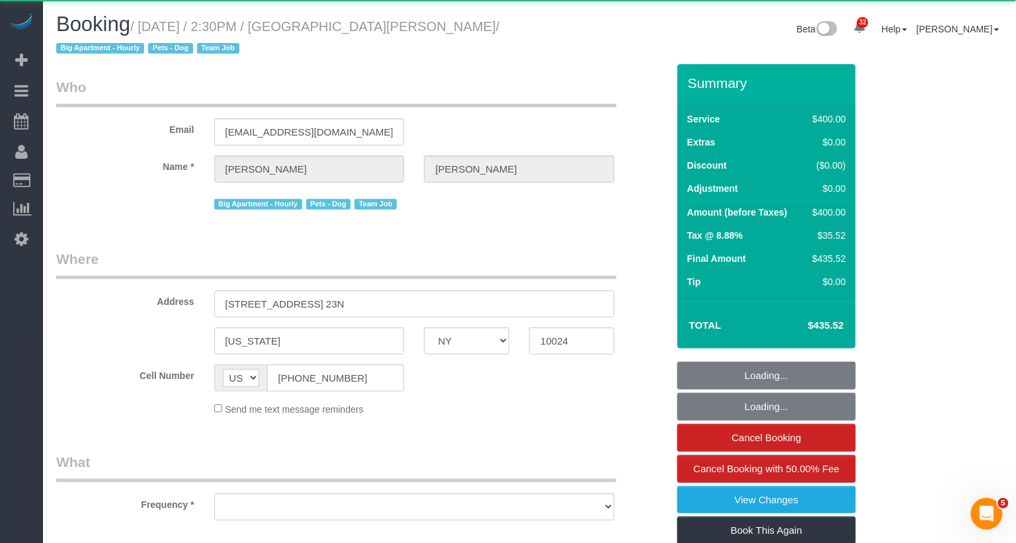
select select "number:59"
select select "number:74"
select select "number:13"
select select "number:5"
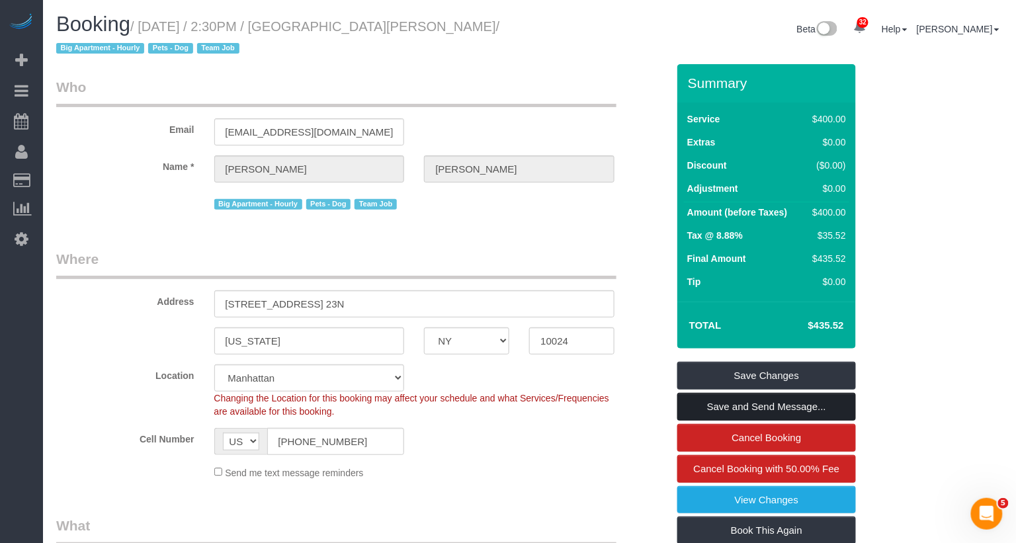
click at [763, 404] on link "Save and Send Message..." at bounding box center [767, 407] width 179 height 28
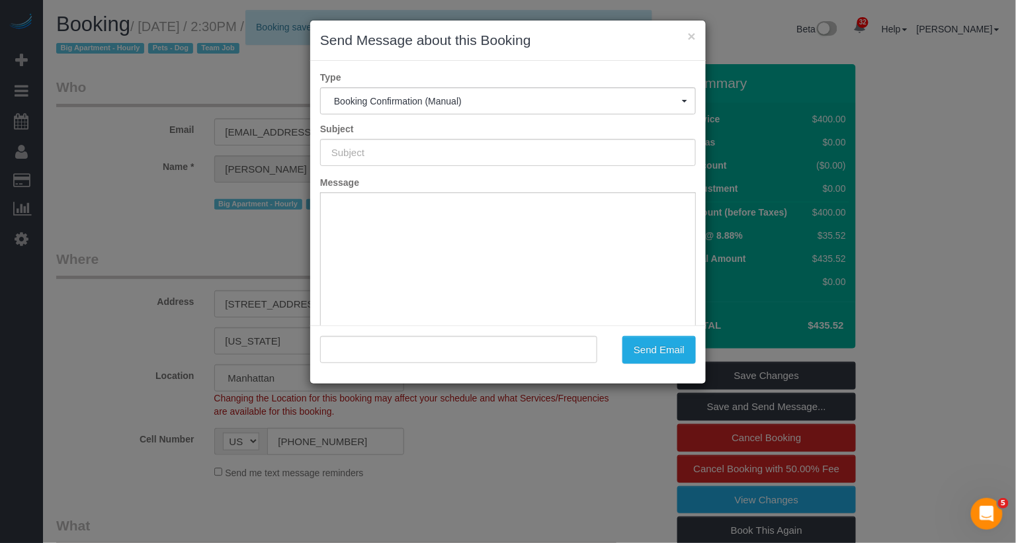
type input "Cleaning Confirmed for [DATE] 2:30pm"
type input ""[PERSON_NAME]" <[EMAIL_ADDRESS][DOMAIN_NAME]>"
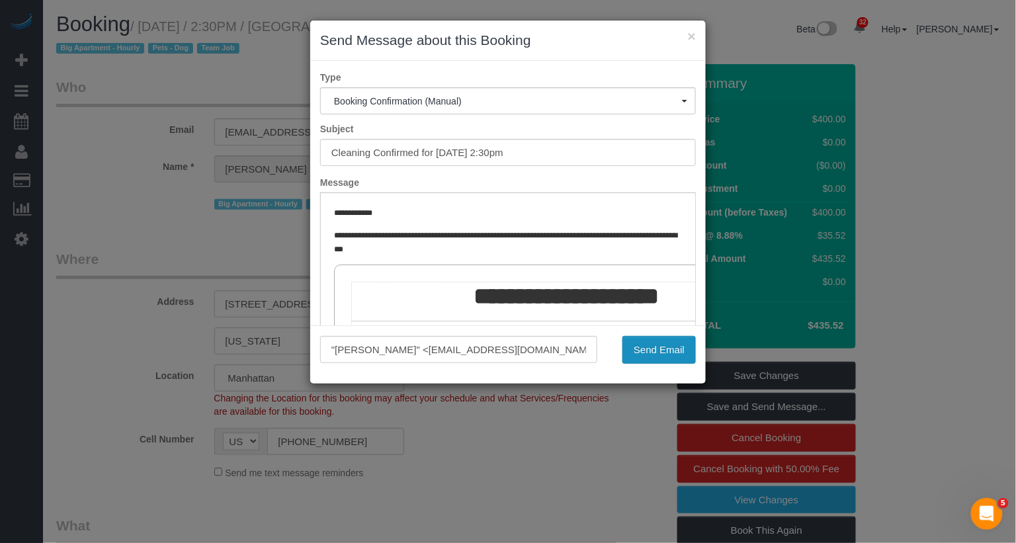
click at [660, 347] on button "Send Email" at bounding box center [659, 350] width 73 height 28
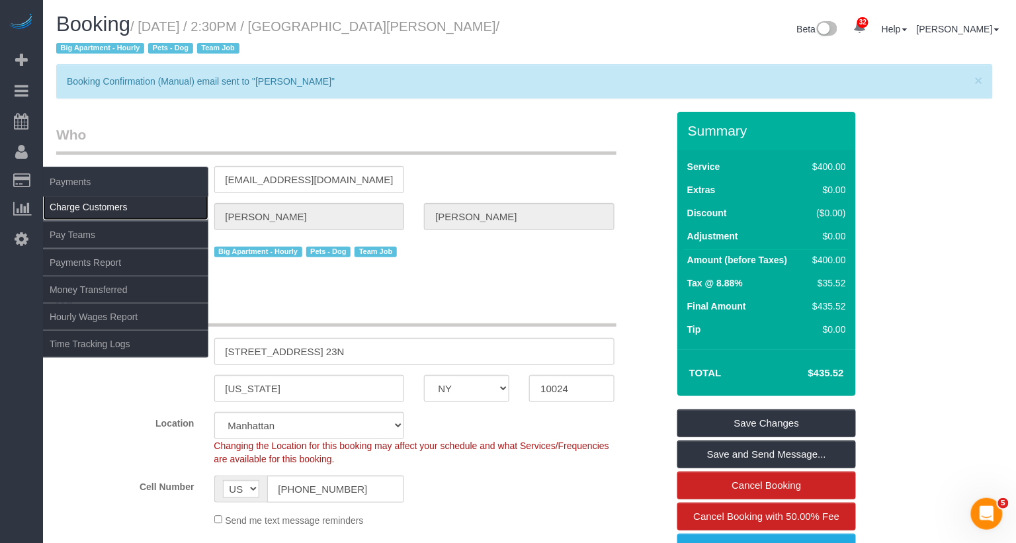
click at [89, 205] on link "Charge Customers" at bounding box center [125, 207] width 165 height 26
select select
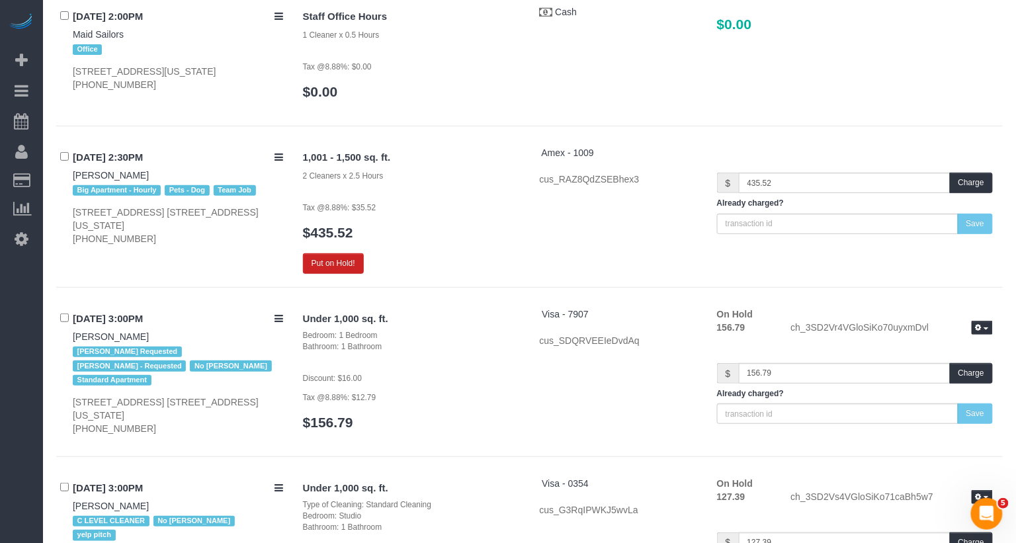
scroll to position [7660, 0]
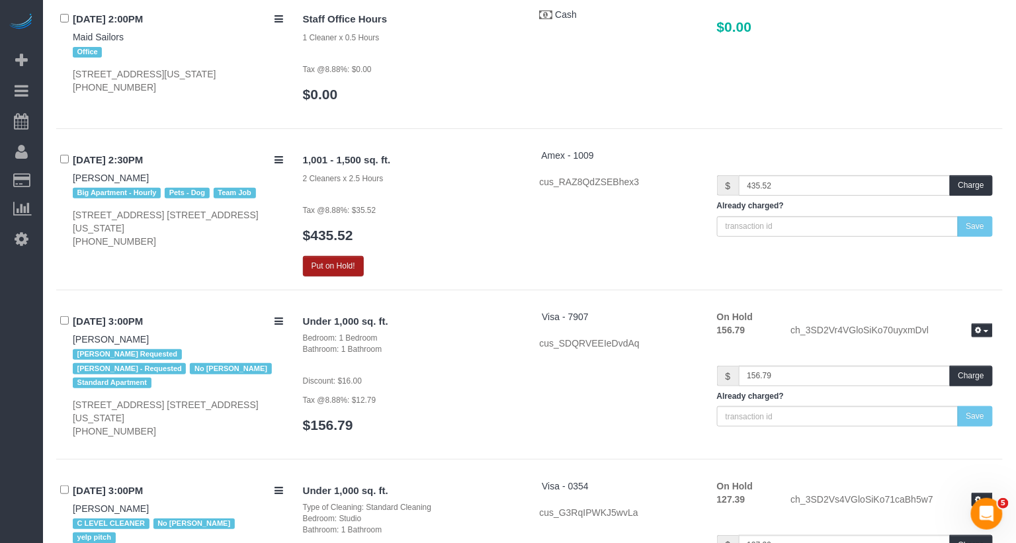
click at [332, 256] on button "Put on Hold!" at bounding box center [333, 266] width 61 height 21
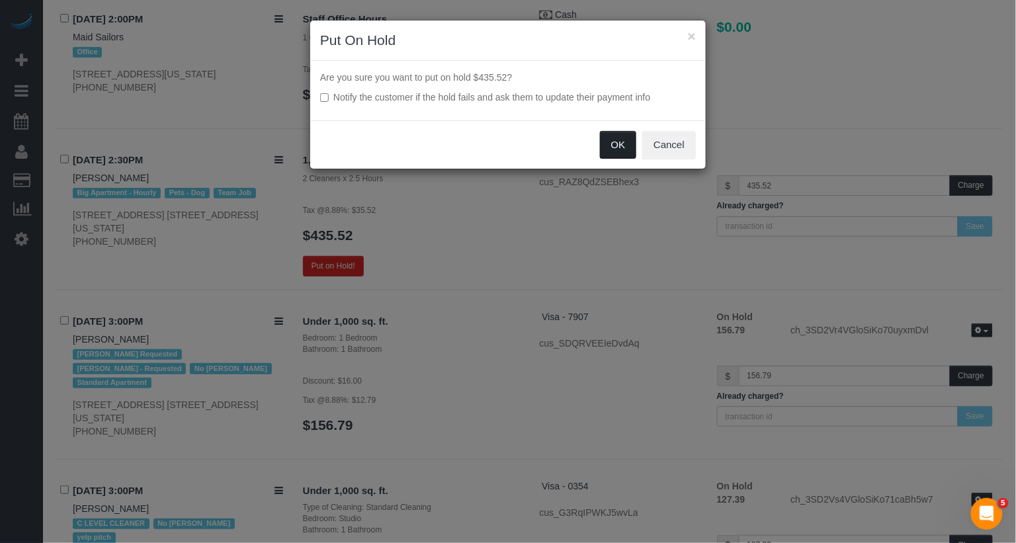
click at [637, 143] on button "OK" at bounding box center [618, 145] width 37 height 28
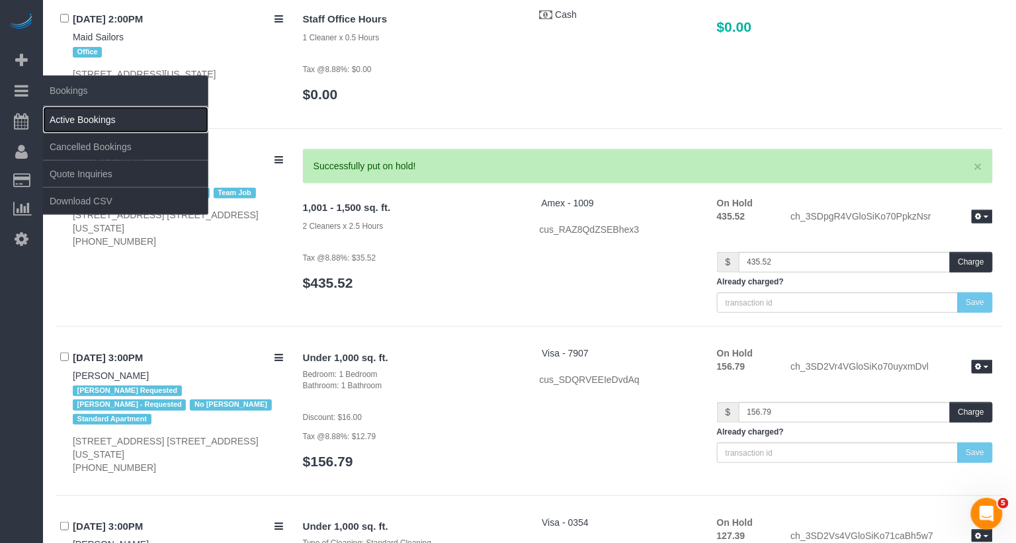
click at [63, 114] on link "Active Bookings" at bounding box center [125, 120] width 165 height 26
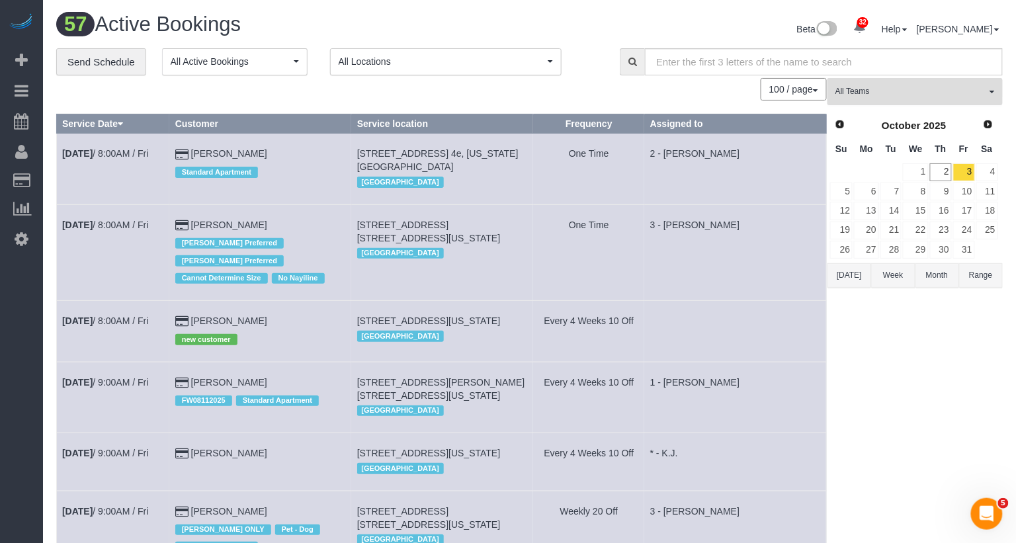
click at [908, 87] on span "All Teams" at bounding box center [911, 91] width 151 height 11
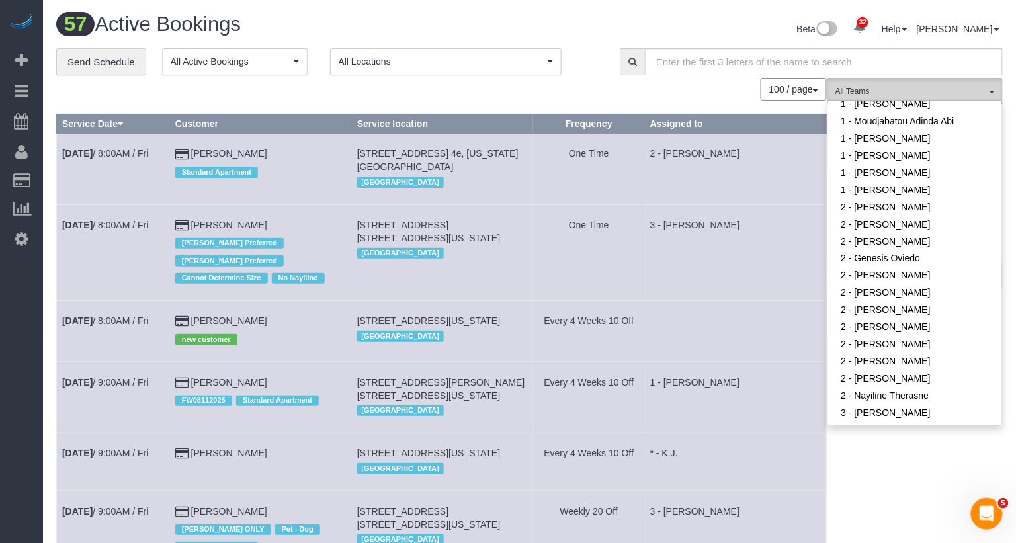
scroll to position [586, 0]
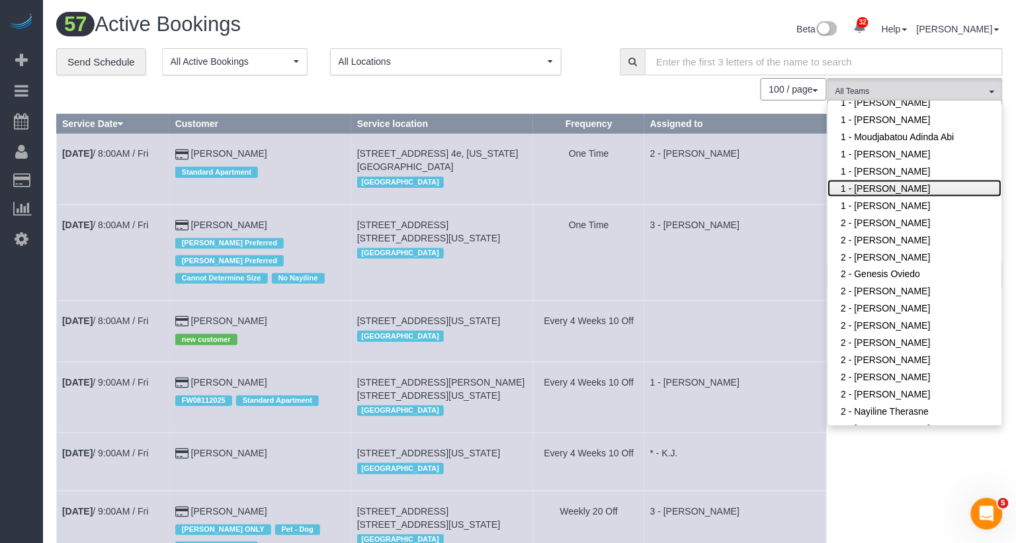
click at [924, 180] on link "1 - [PERSON_NAME]" at bounding box center [915, 188] width 174 height 17
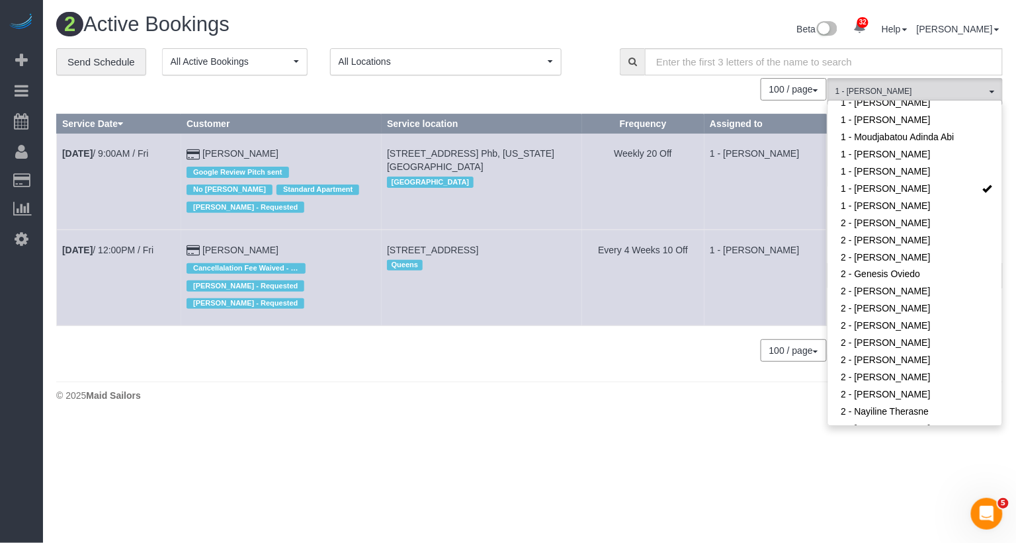
click at [776, 304] on td "1 - [PERSON_NAME]" at bounding box center [766, 278] width 122 height 96
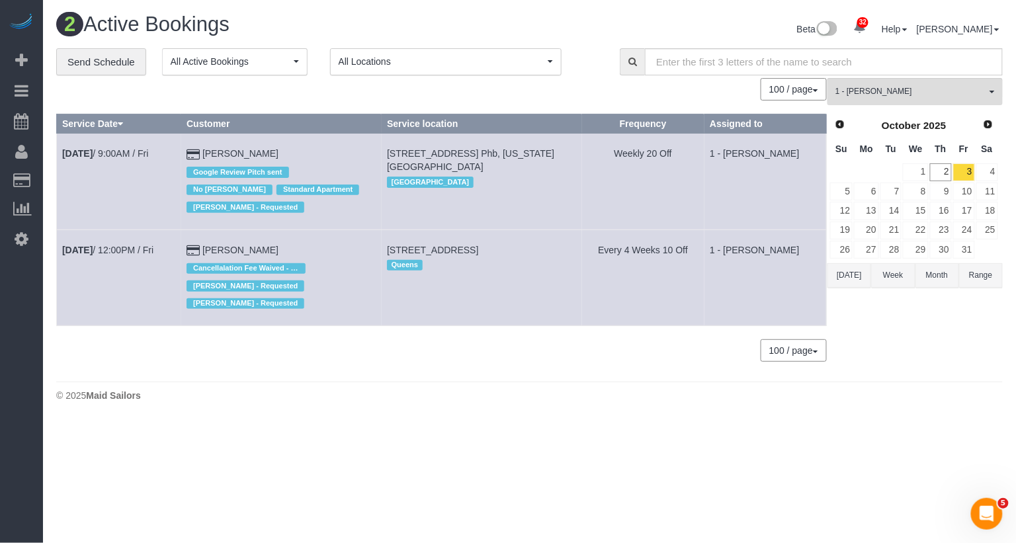
click at [850, 277] on button "[DATE]" at bounding box center [850, 275] width 44 height 24
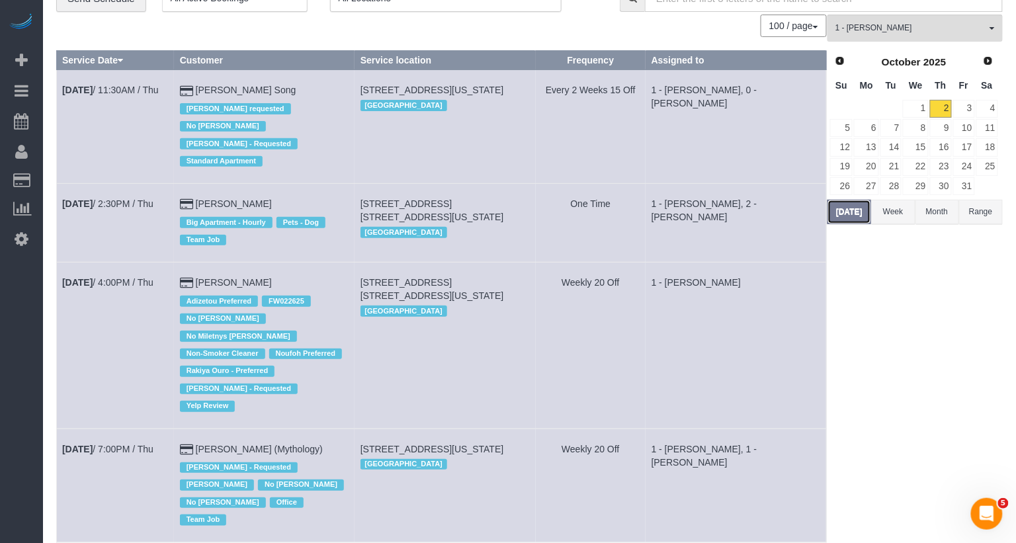
scroll to position [103, 0]
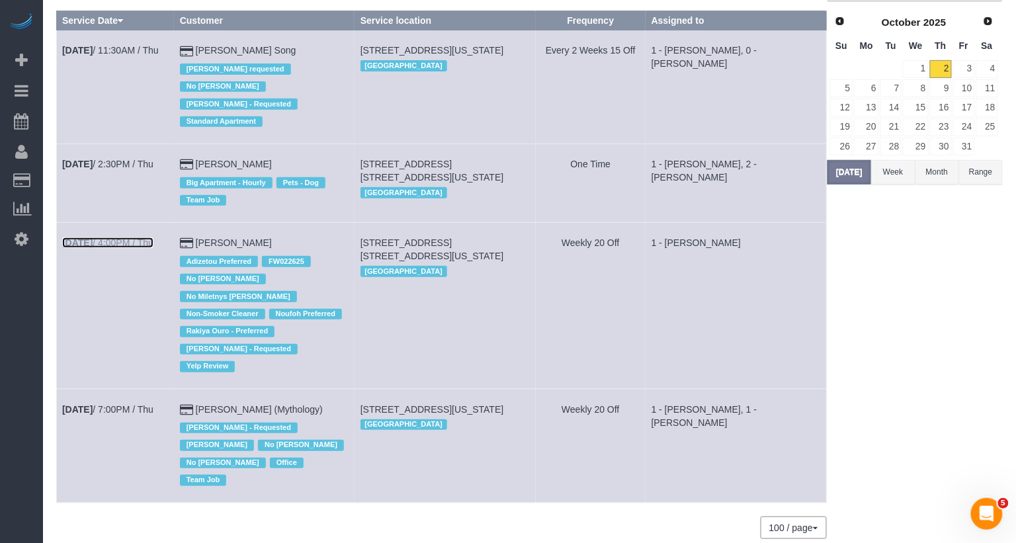
click at [135, 241] on link "[DATE] 4:00PM / Thu" at bounding box center [107, 243] width 91 height 11
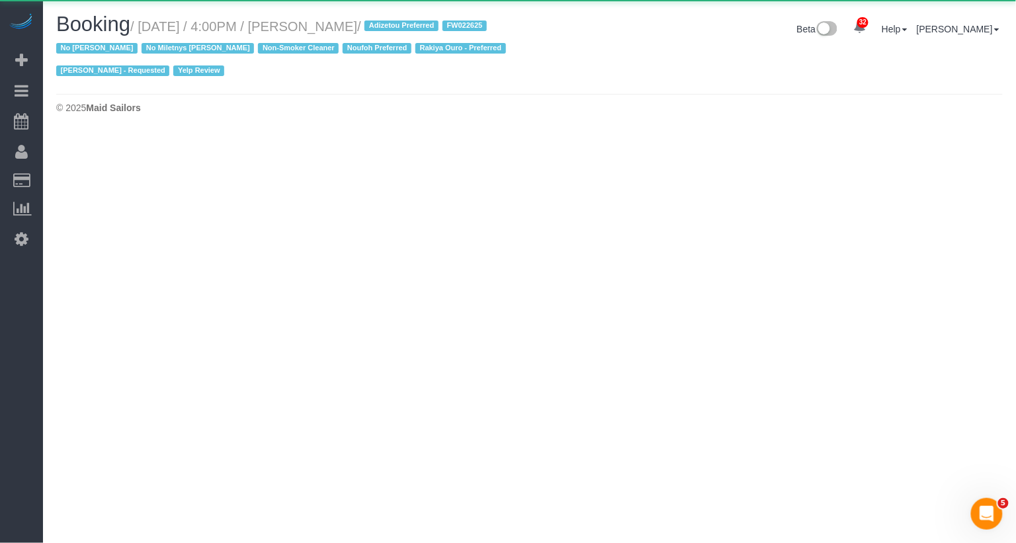
select select "NY"
select select "1"
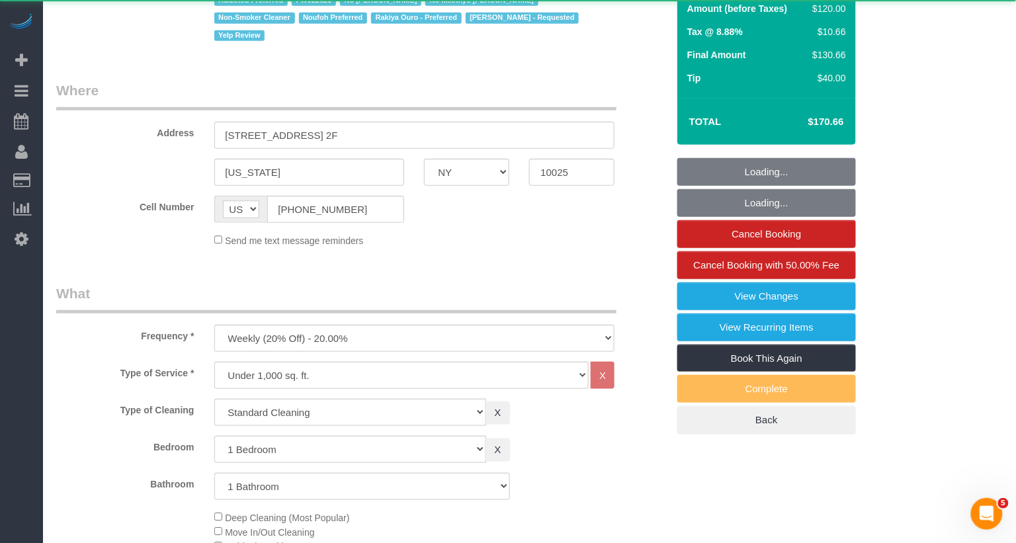
select select "object:6698"
select select "1"
select select "number:89"
select select "number:90"
select select "number:15"
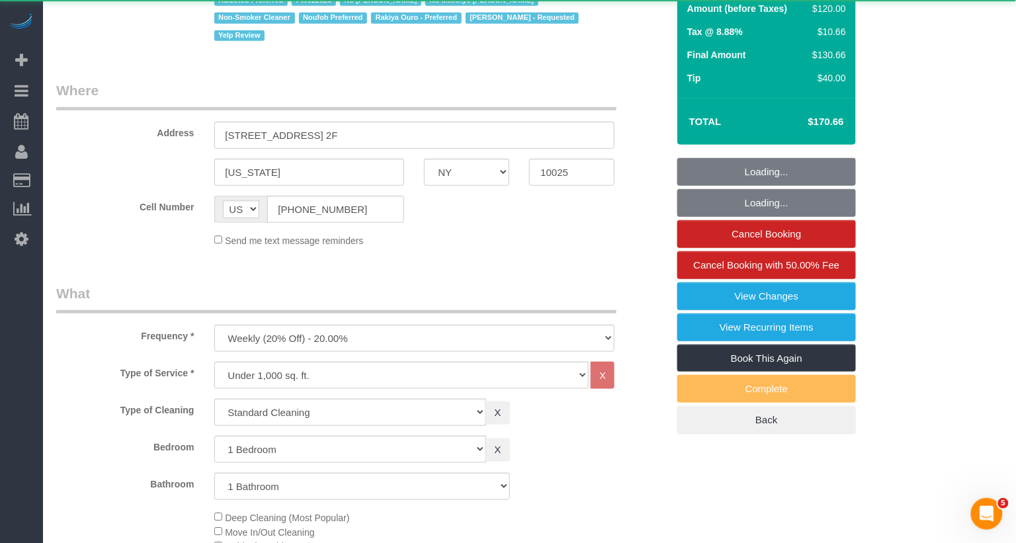
select select "number:5"
select select "number:21"
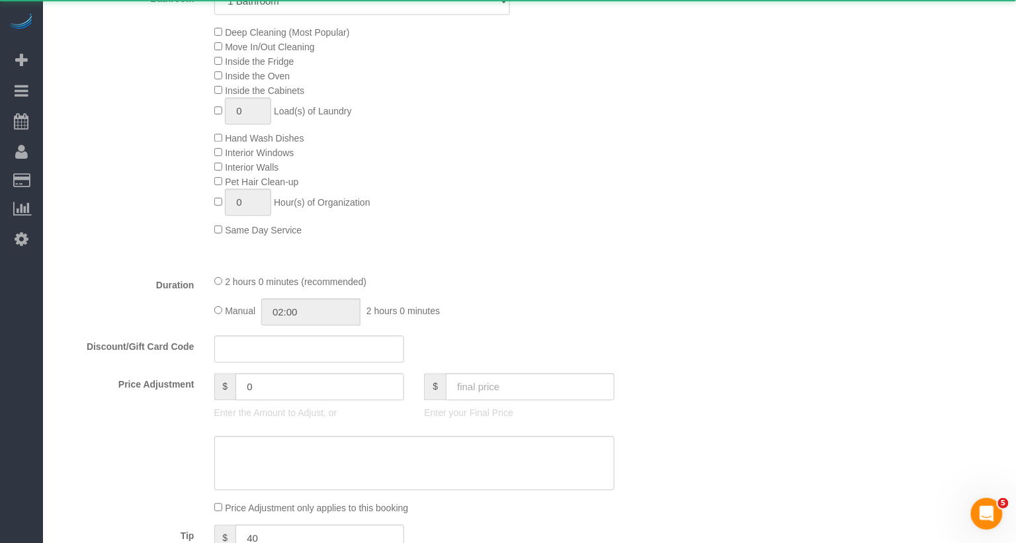
select select "string:stripe-pm_1OHrAz4VGloSiKo7B4fon3jr"
select select "spot41"
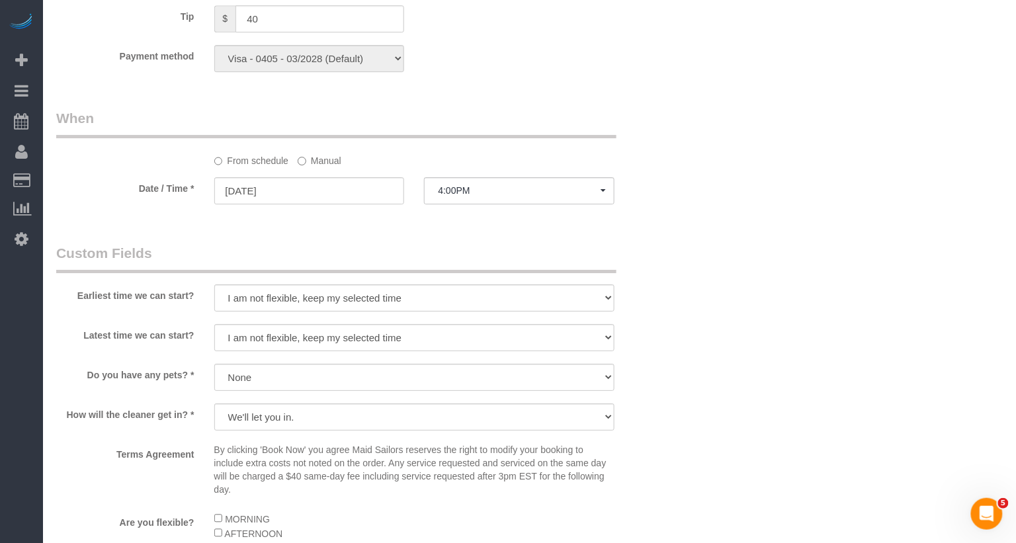
scroll to position [1458, 0]
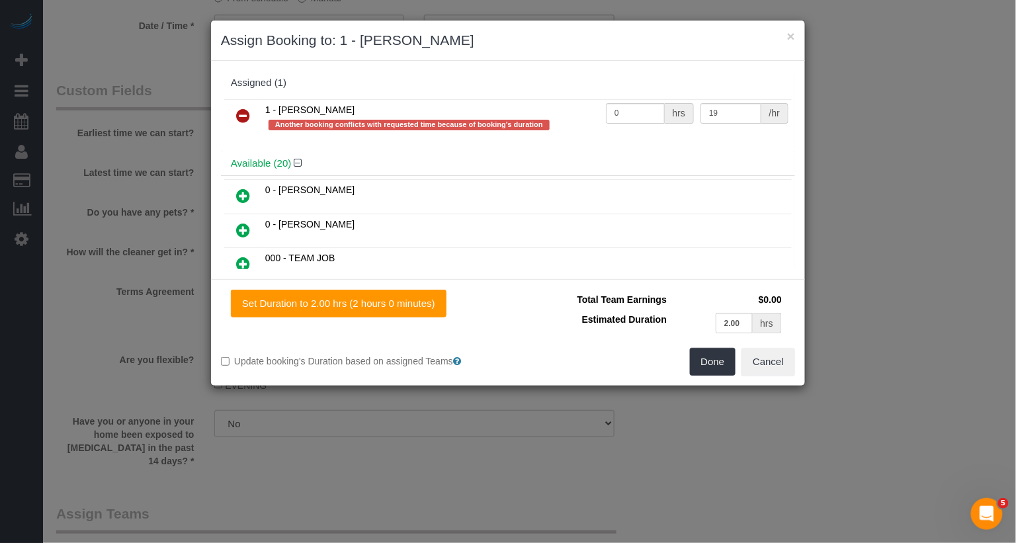
click at [243, 120] on icon at bounding box center [243, 116] width 14 height 16
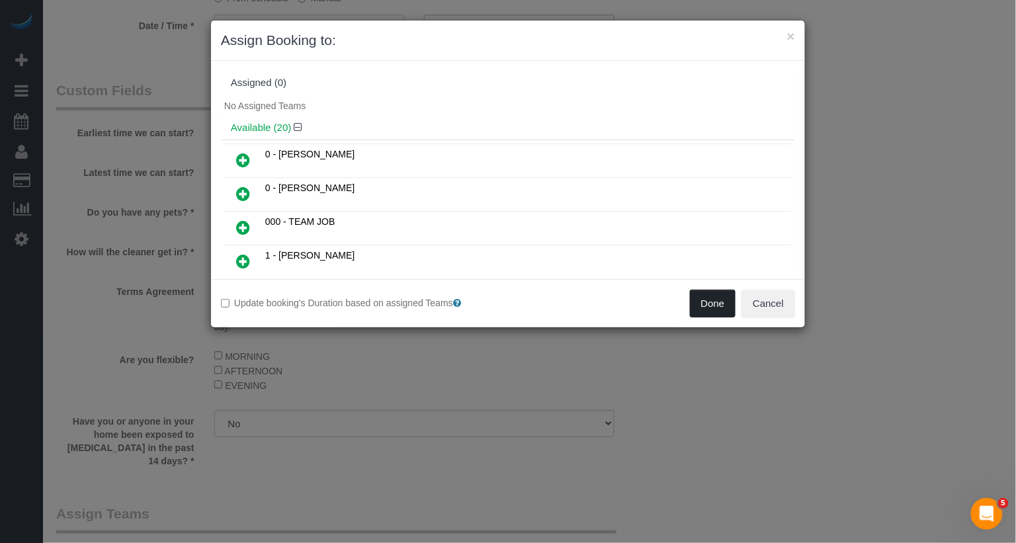
click at [706, 296] on button "Done" at bounding box center [713, 304] width 46 height 28
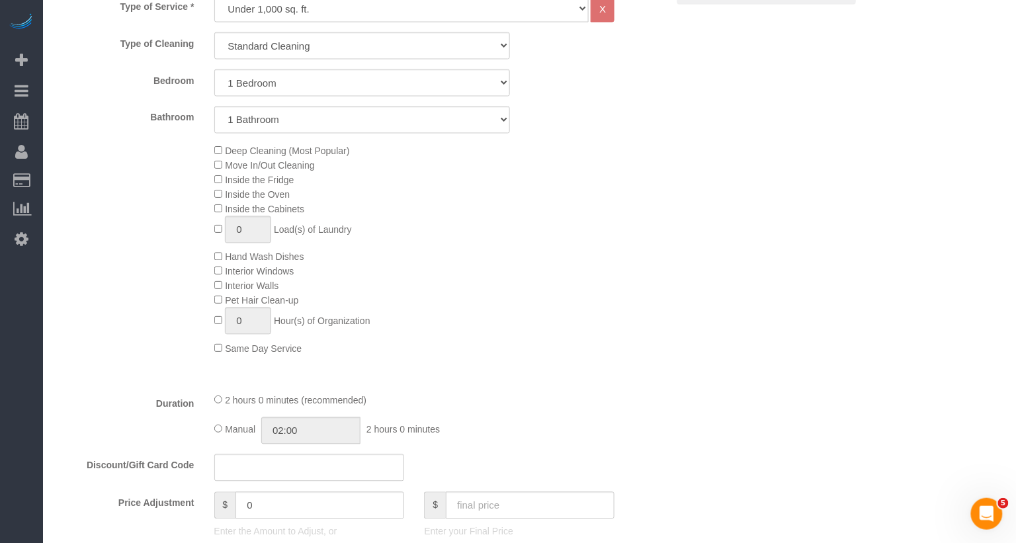
scroll to position [183, 0]
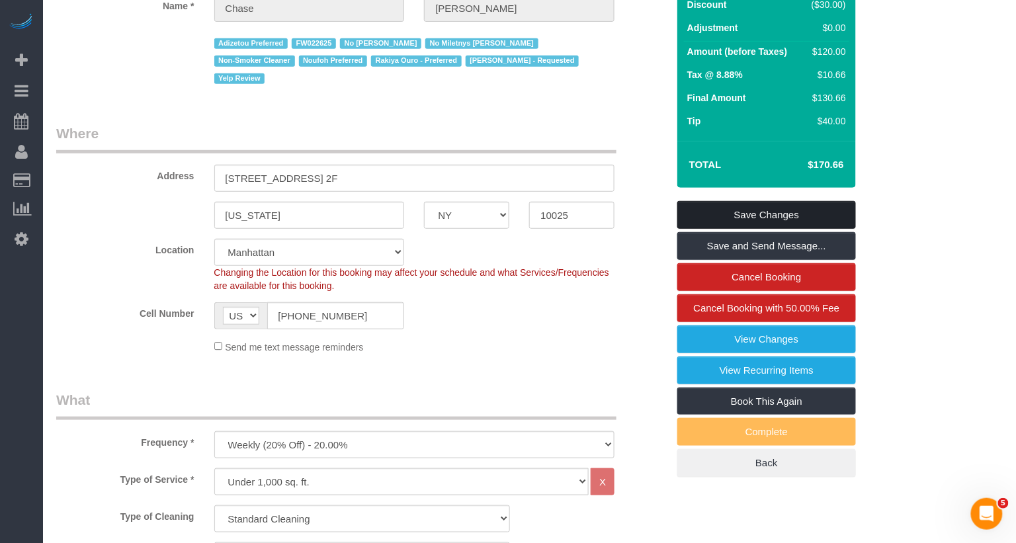
click at [803, 210] on link "Save Changes" at bounding box center [767, 215] width 179 height 28
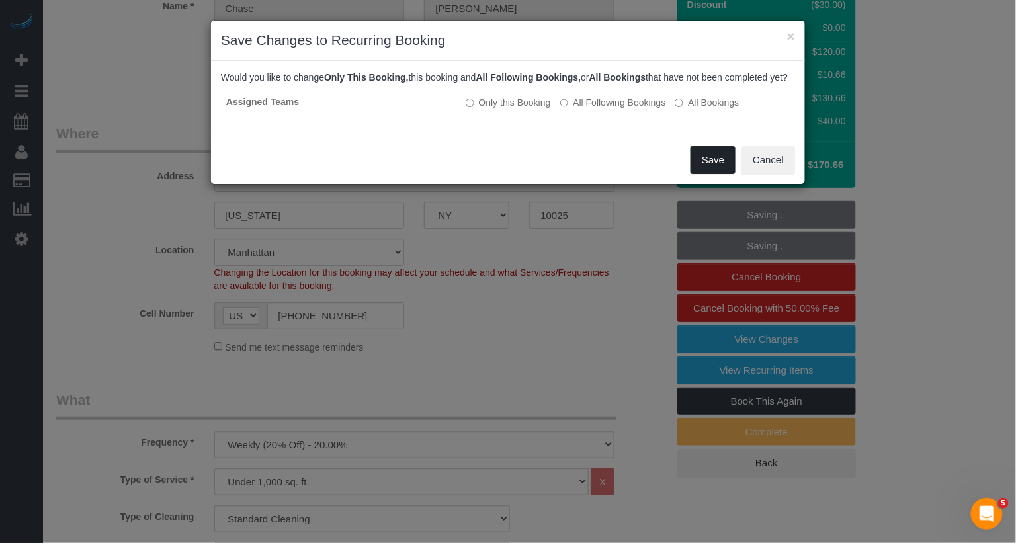
click at [706, 170] on button "Save" at bounding box center [713, 160] width 45 height 28
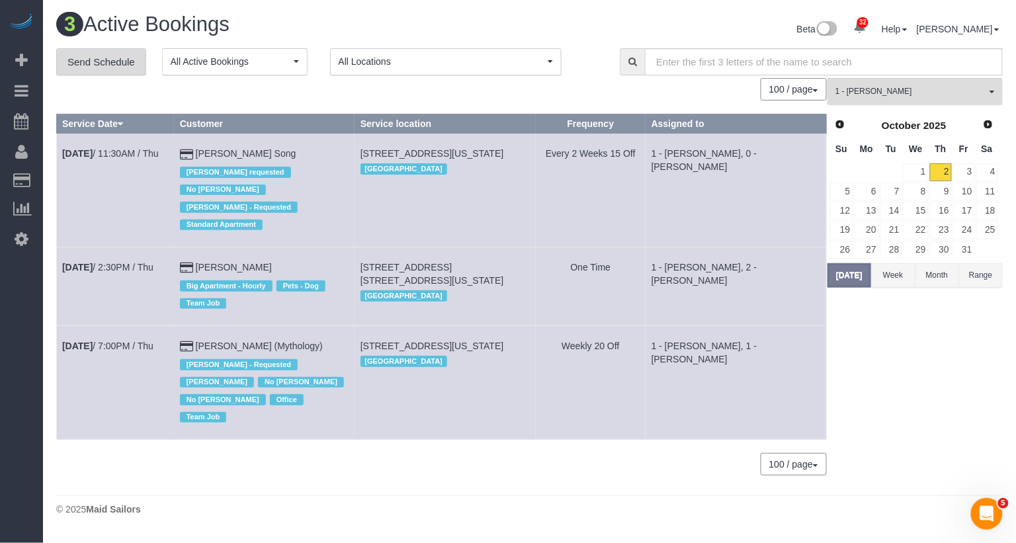
click at [129, 59] on link "Send Schedule" at bounding box center [101, 62] width 90 height 28
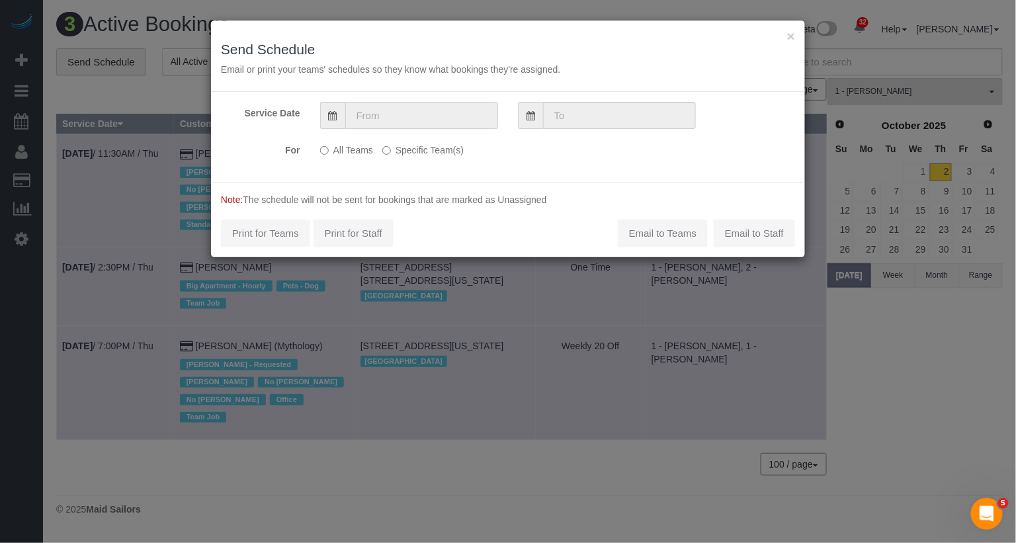
click at [439, 120] on input "text" at bounding box center [421, 115] width 153 height 27
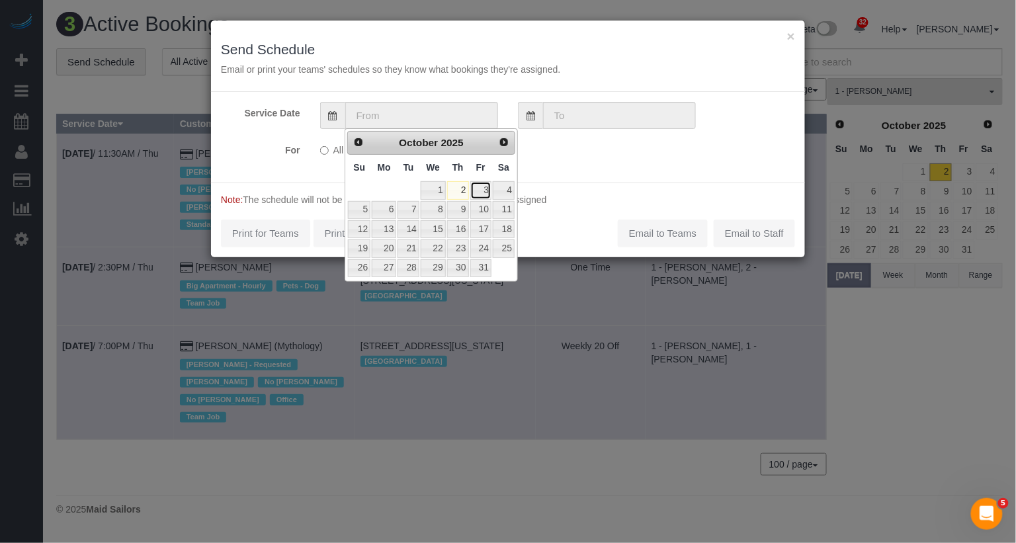
click at [487, 195] on link "3" at bounding box center [480, 190] width 21 height 18
type input "[DATE]"
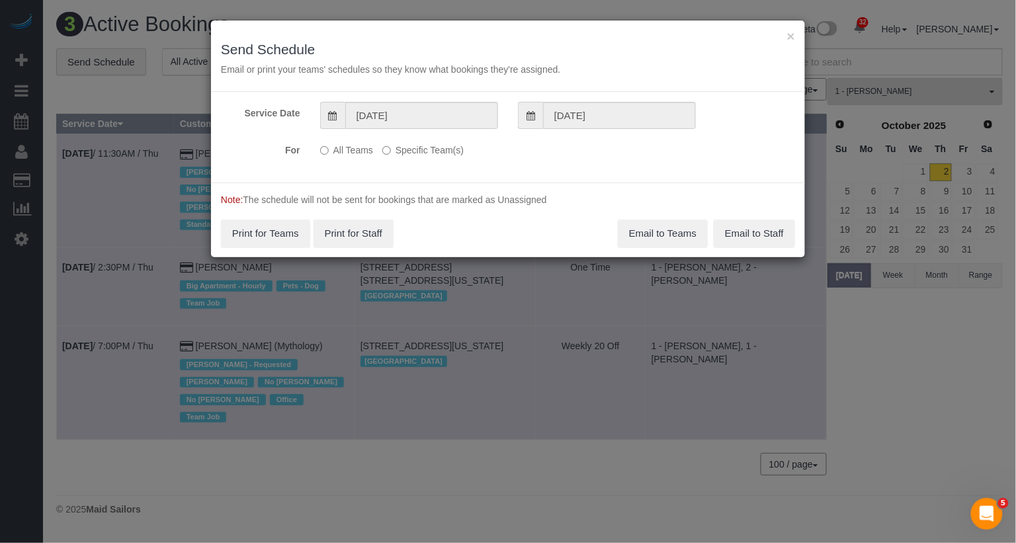
click at [451, 150] on label "Specific Team(s)" at bounding box center [422, 148] width 81 height 18
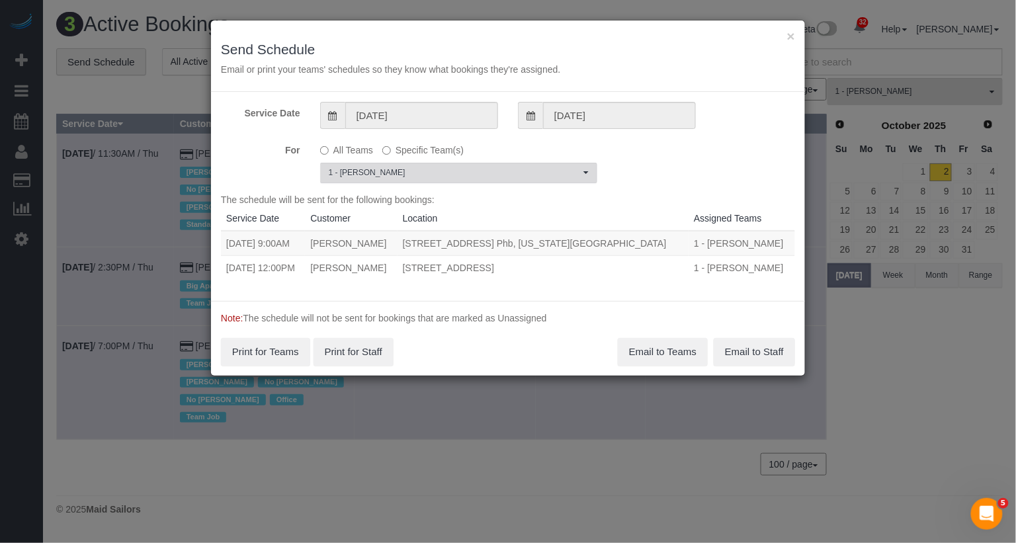
click at [447, 167] on span "1 - [PERSON_NAME]" at bounding box center [454, 172] width 251 height 11
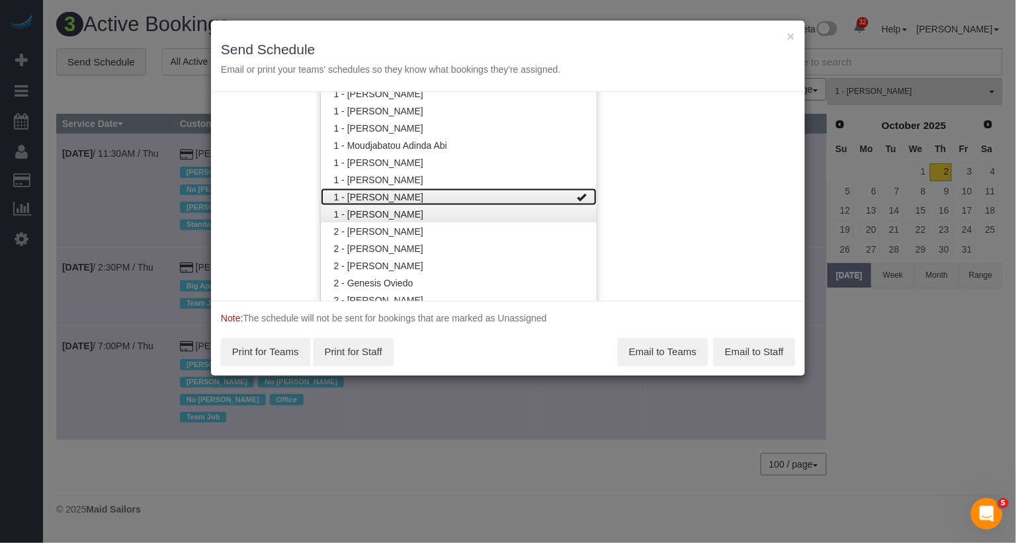
scroll to position [745, 0]
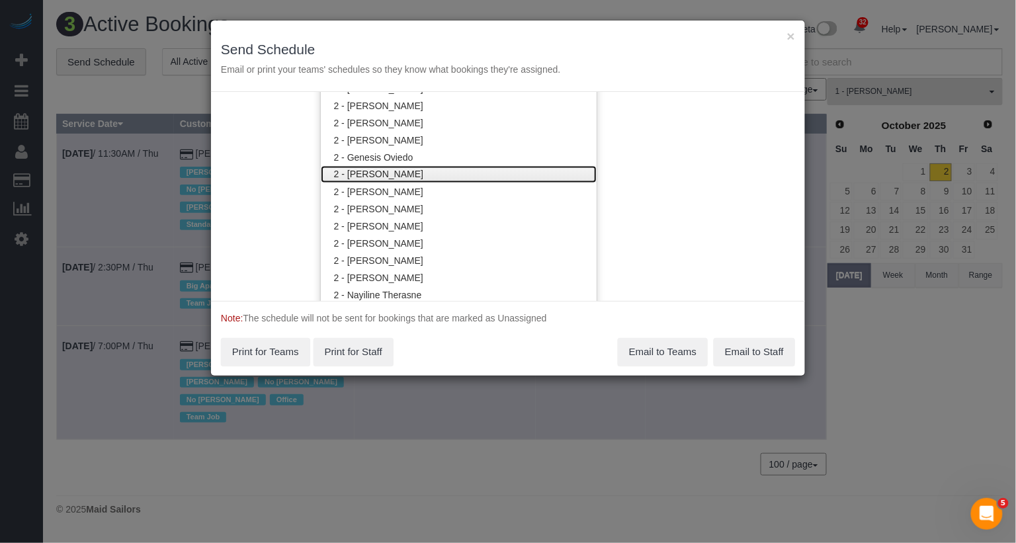
click at [429, 173] on link "2 - [PERSON_NAME]" at bounding box center [459, 174] width 276 height 17
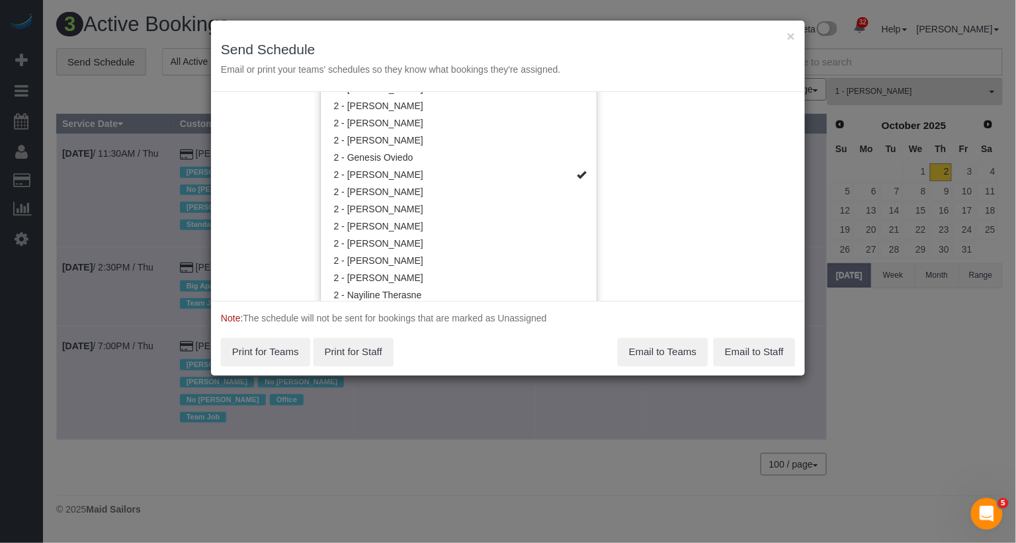
click at [670, 185] on div "Service Date [DATE] [DATE] For All Teams Specific Team(s) 1 - [PERSON_NAME] , 2…" at bounding box center [508, 196] width 594 height 209
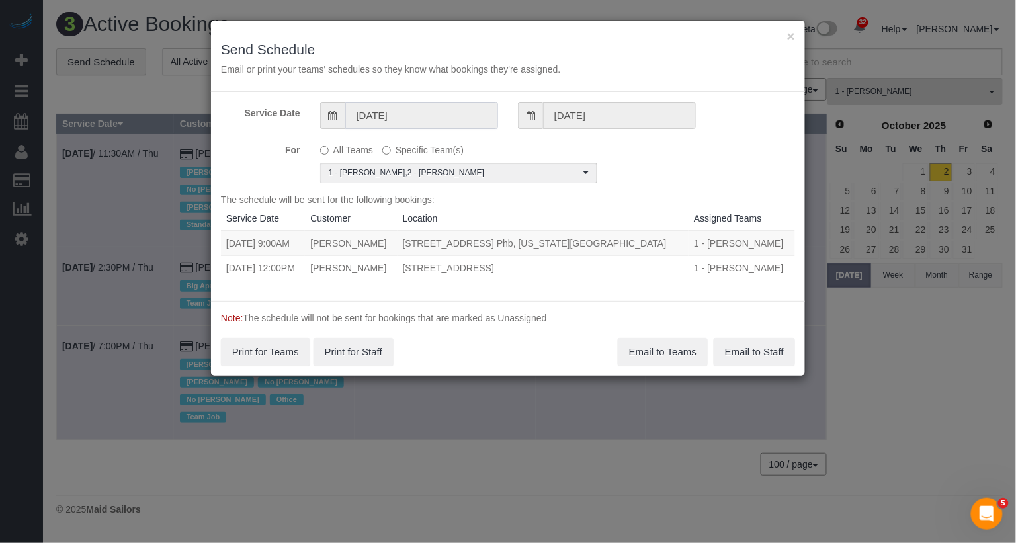
click at [475, 125] on input "[DATE]" at bounding box center [421, 115] width 153 height 27
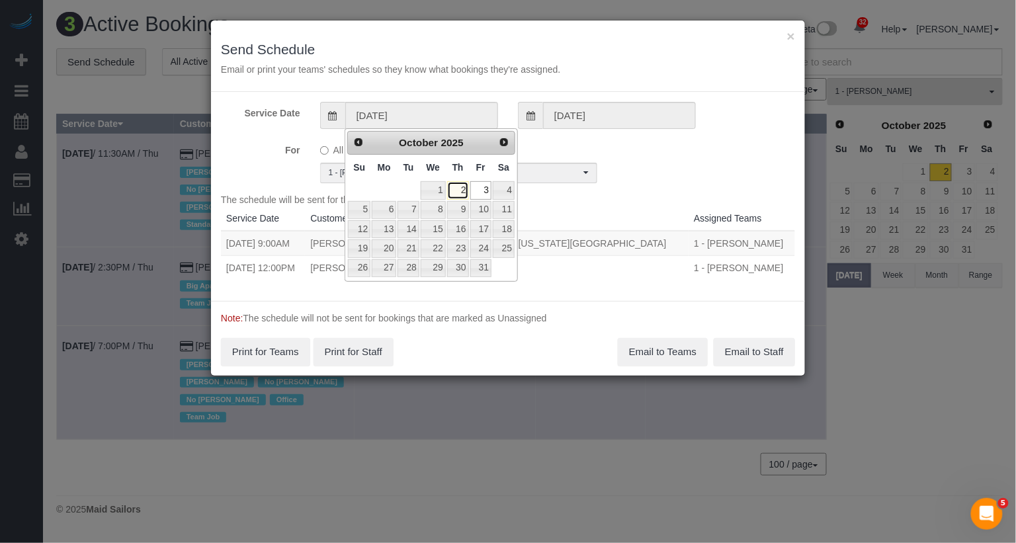
click at [457, 189] on link "2" at bounding box center [458, 190] width 22 height 18
type input "[DATE]"
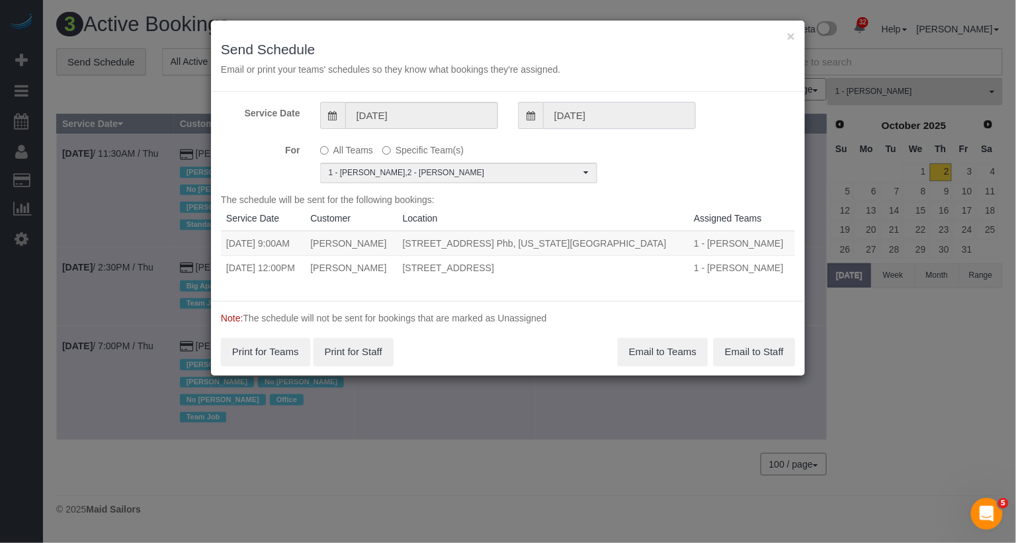
click at [576, 122] on input "[DATE]" at bounding box center [619, 115] width 153 height 27
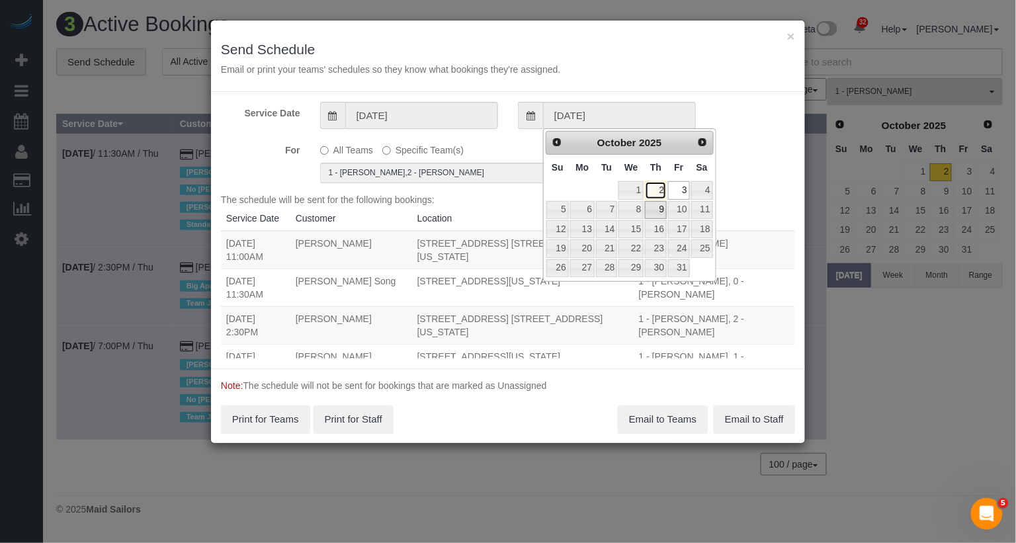
click at [661, 193] on link "2" at bounding box center [656, 190] width 22 height 18
type input "[DATE]"
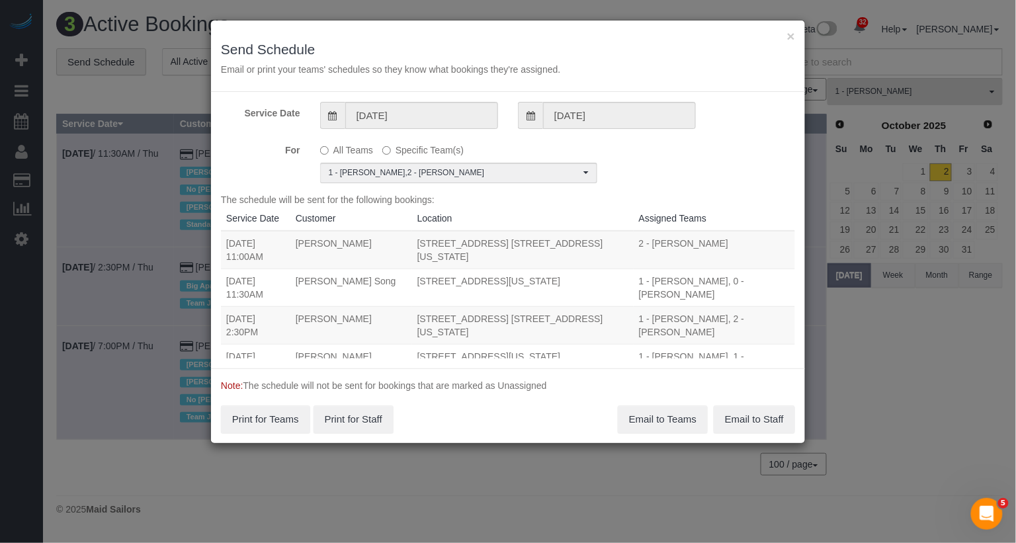
click at [731, 191] on div "Service Date [DATE] [DATE] For All Teams Specific Team(s) 1 - [PERSON_NAME] , 2…" at bounding box center [508, 230] width 594 height 277
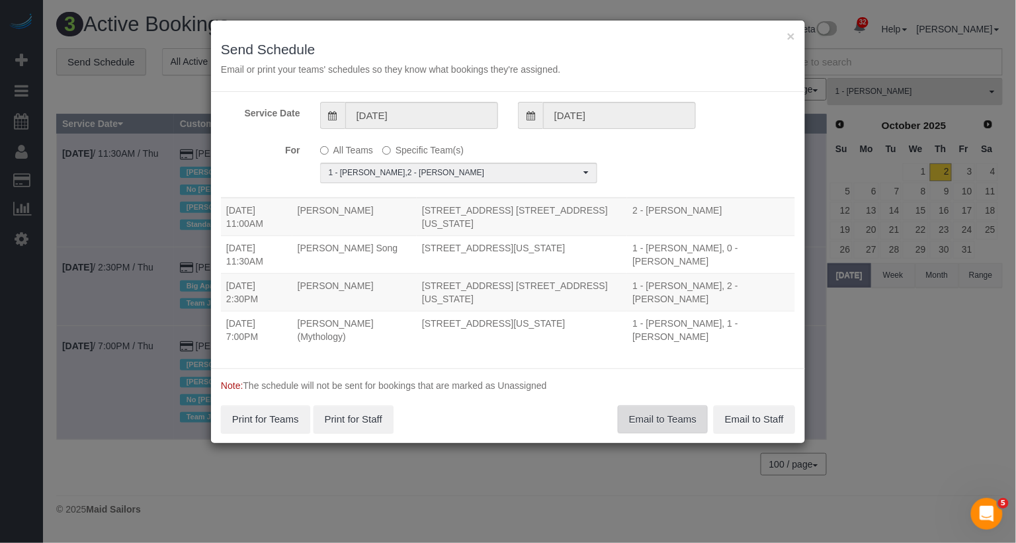
click at [669, 413] on button "Email to Teams" at bounding box center [663, 420] width 90 height 28
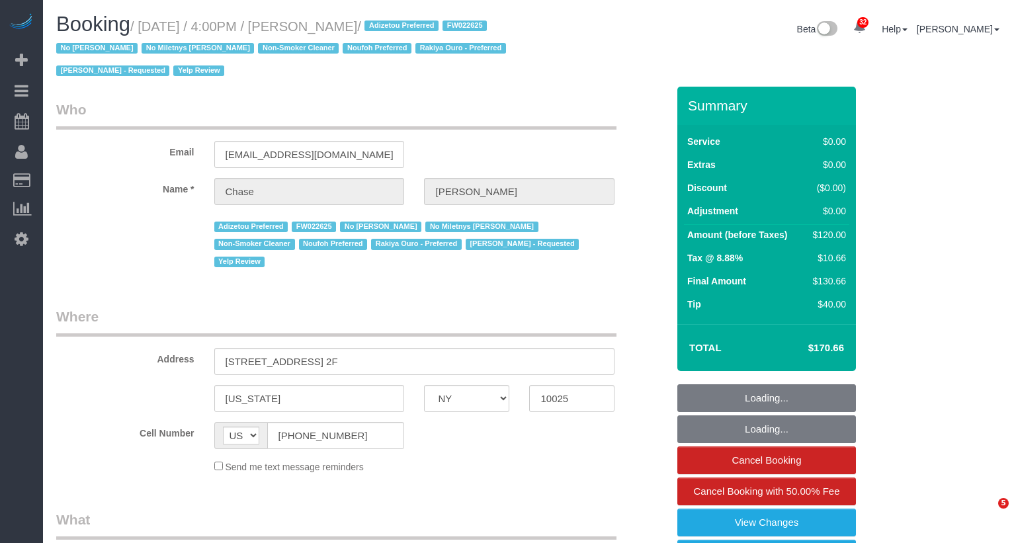
select select "NY"
select select "object:847"
select select "1"
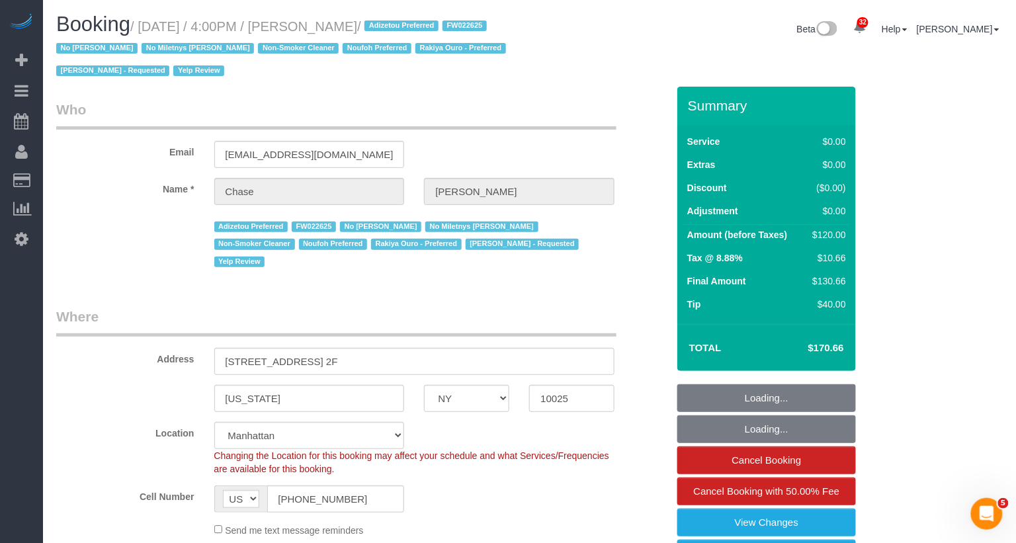
select select "object:969"
select select "string:stripe-pm_1OHrAz4VGloSiKo7B4fon3jr"
select select "spot1"
select select "number:89"
select select "number:90"
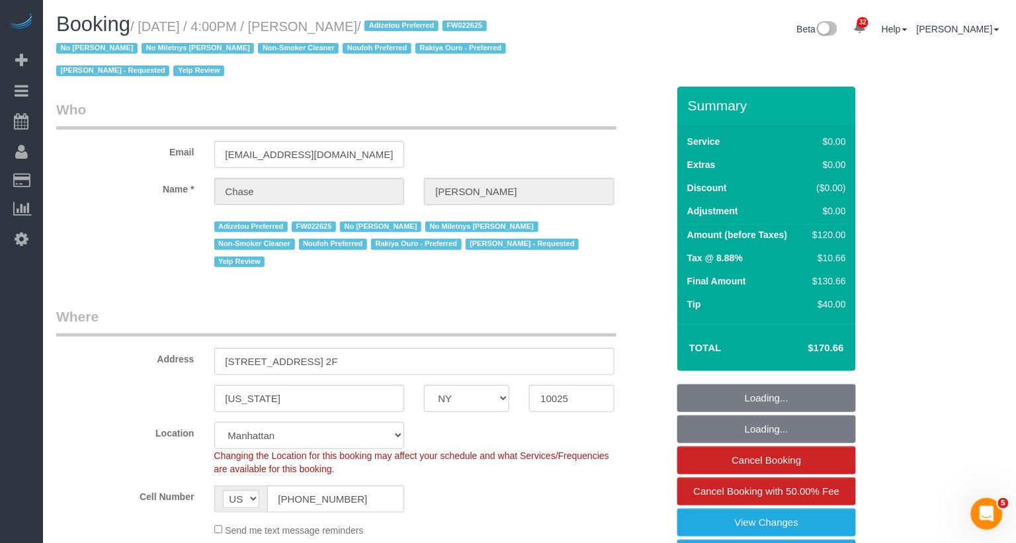
select select "number:15"
select select "number:5"
select select "number:21"
select select "1"
click at [150, 28] on small "/ [DATE] / 4:00PM / [PERSON_NAME] / Adizetou Preferred FW022625 No [PERSON_NAME…" at bounding box center [283, 49] width 454 height 60
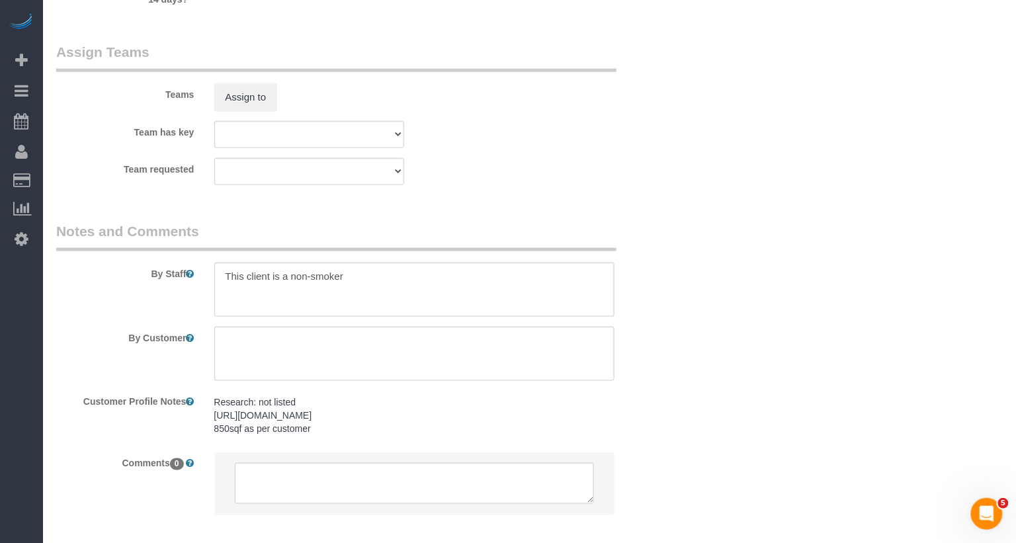
scroll to position [1954, 0]
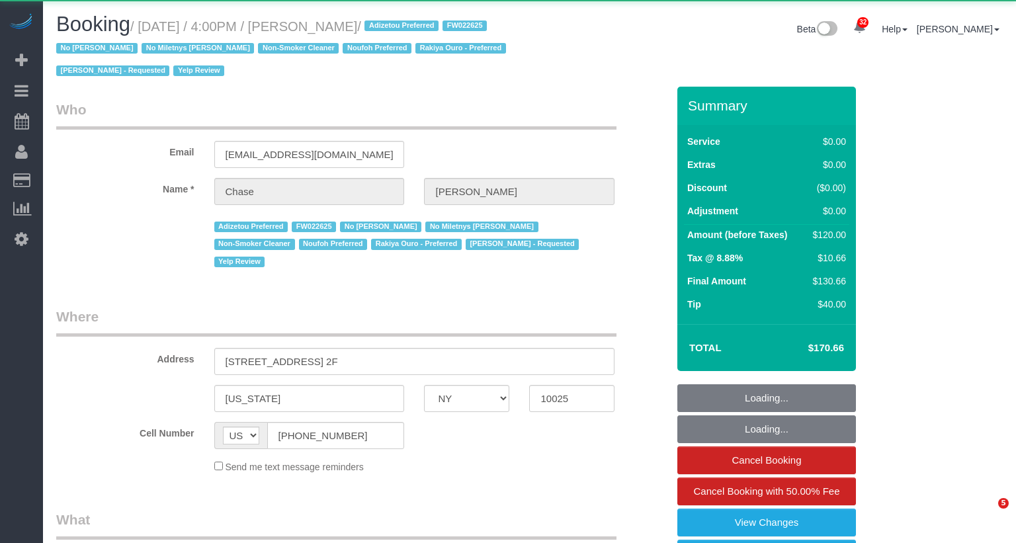
select select "NY"
select select "1"
select select "number:89"
select select "number:90"
select select "number:15"
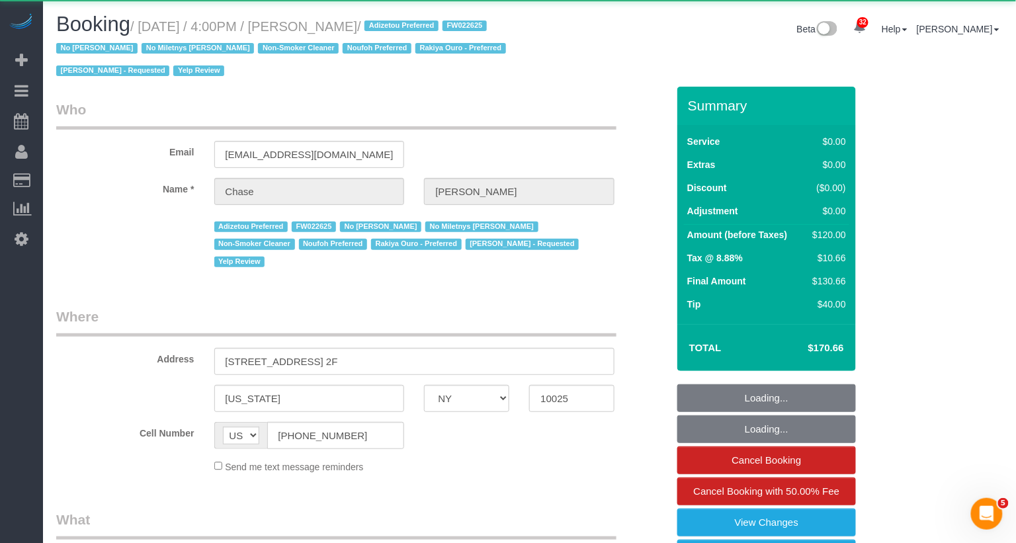
select select "number:5"
select select "number:21"
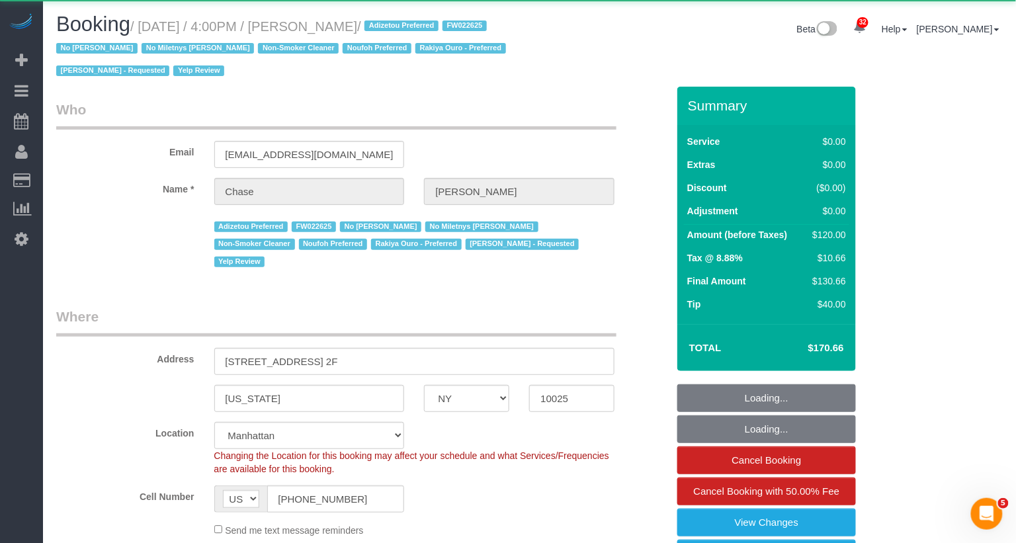
select select "object:1157"
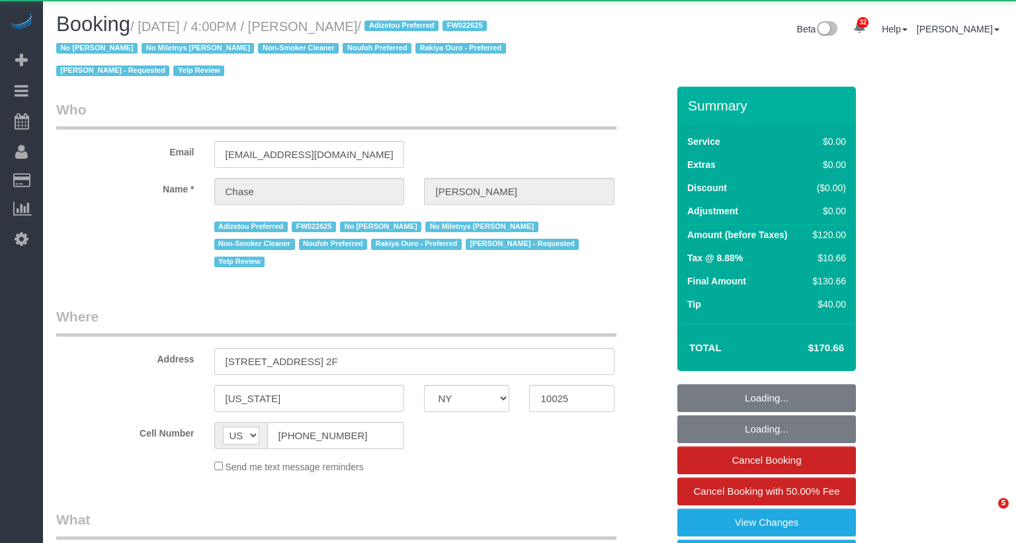
select select "NY"
select select "object:969"
select select "1"
select select "spot1"
select select "number:89"
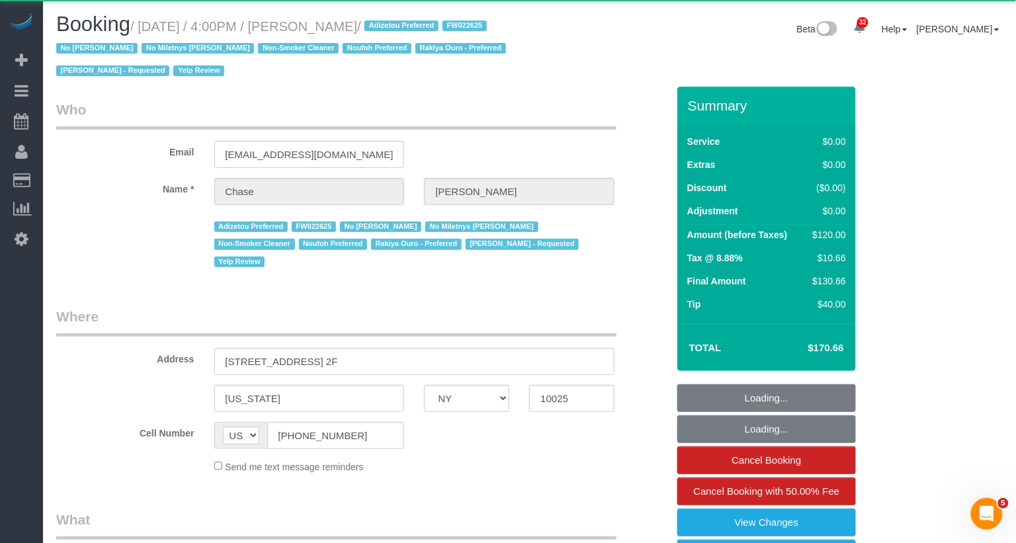
select select "number:90"
select select "number:15"
select select "number:5"
select select "number:21"
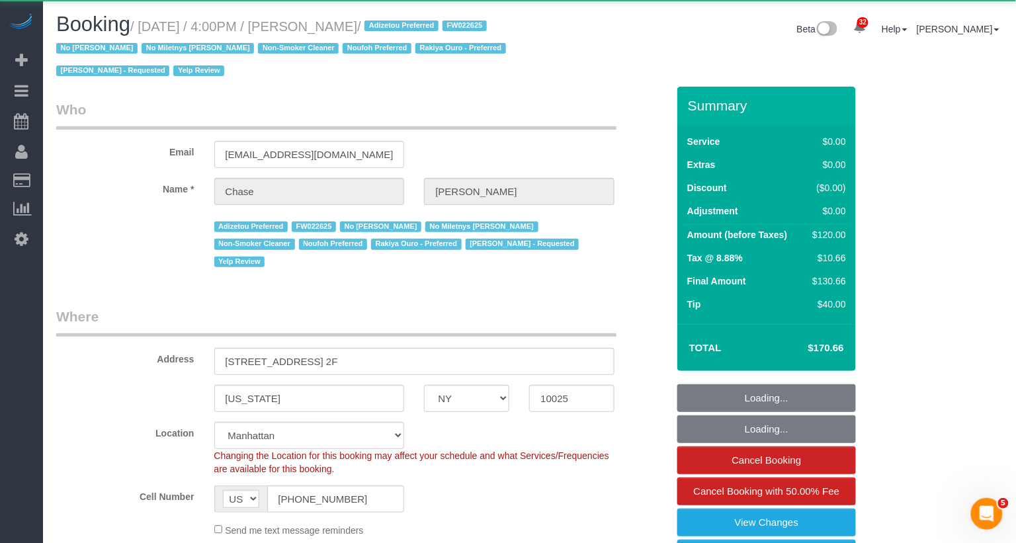
select select "string:stripe-pm_1OHrAz4VGloSiKo7B4fon3jr"
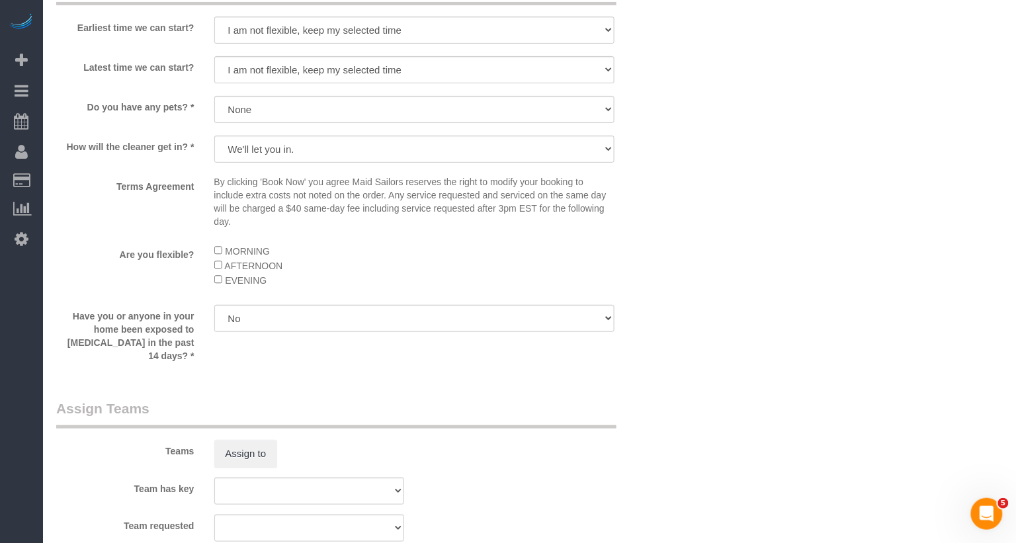
scroll to position [1874, 0]
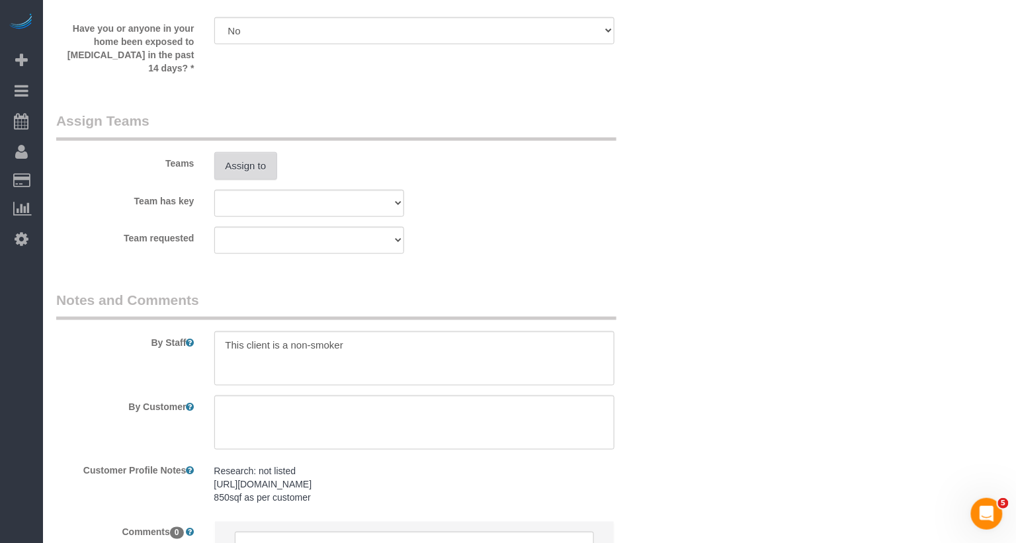
click at [246, 152] on button "Assign to" at bounding box center [246, 166] width 64 height 28
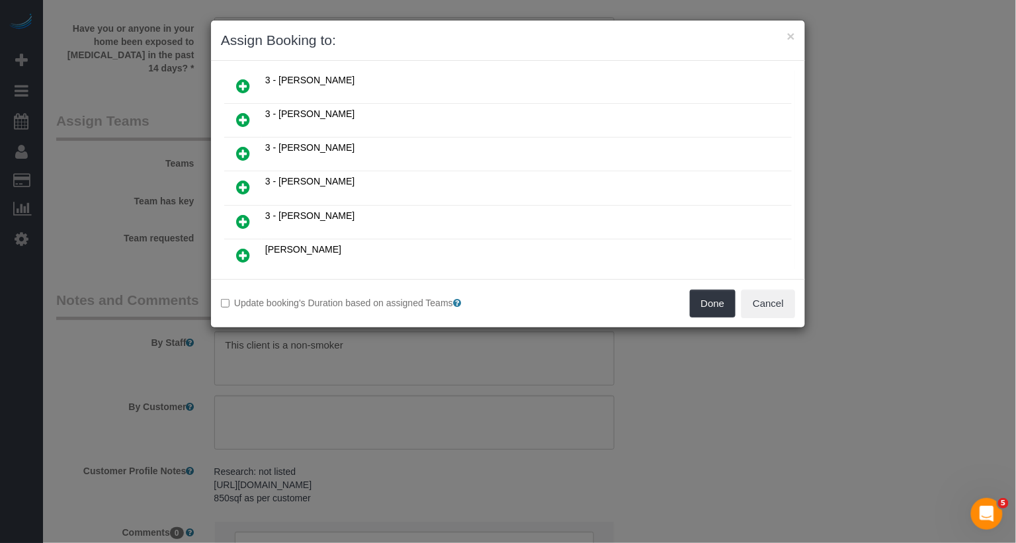
scroll to position [625, 0]
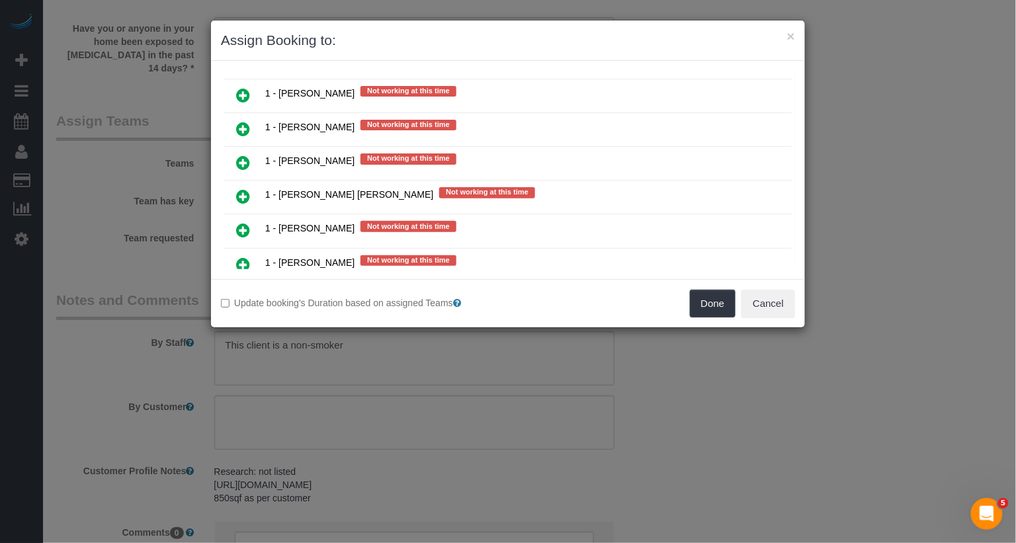
click at [240, 257] on icon at bounding box center [243, 265] width 14 height 16
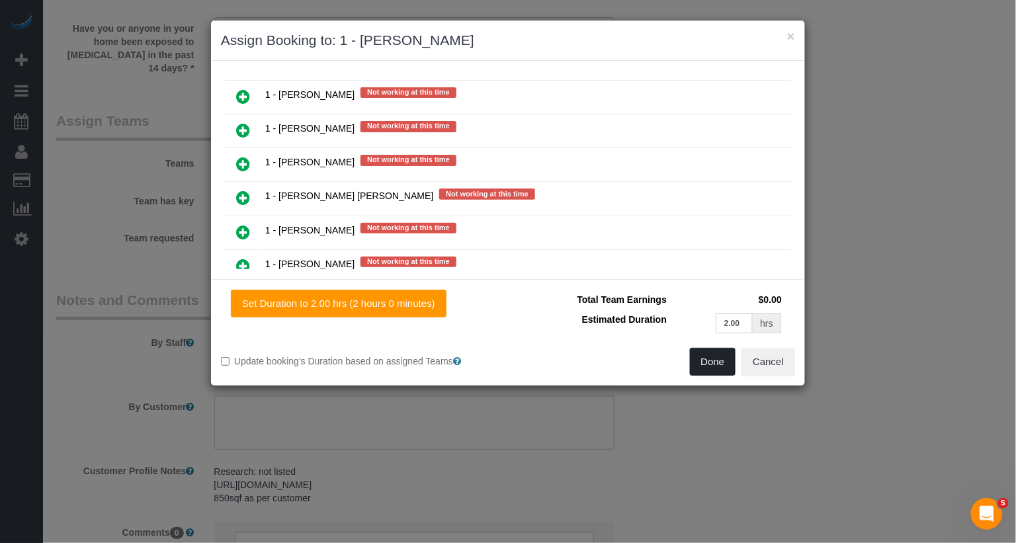
click at [716, 358] on button "Done" at bounding box center [713, 362] width 46 height 28
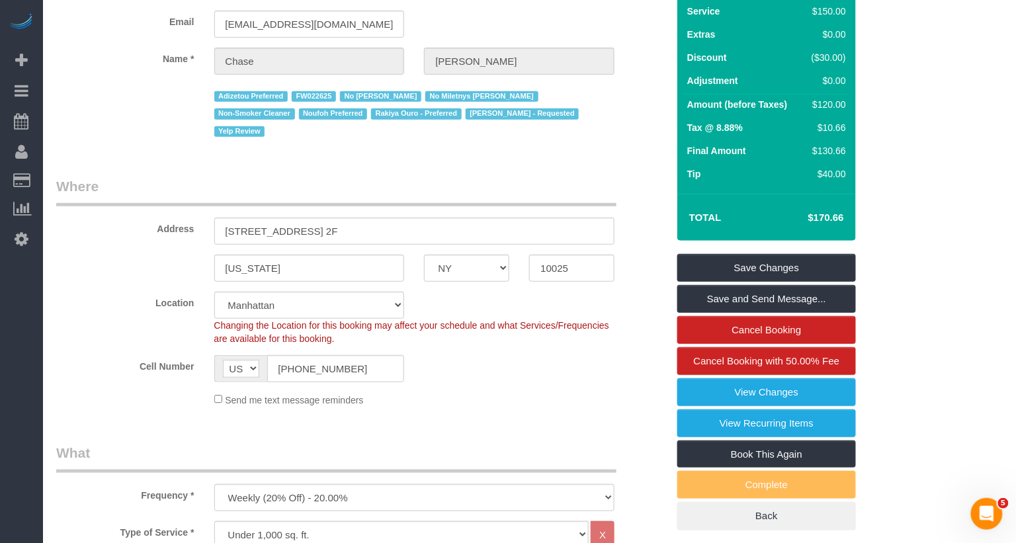
scroll to position [0, 0]
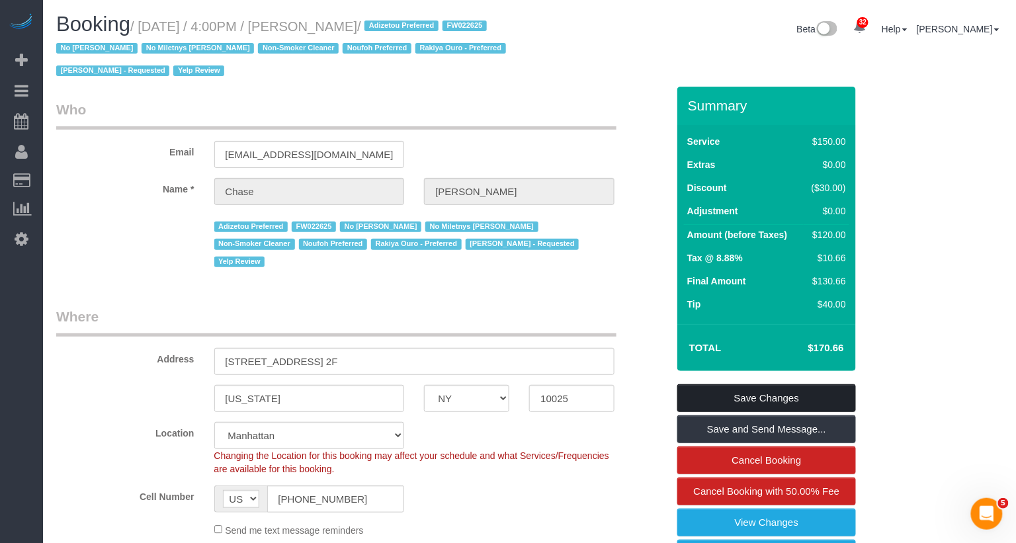
click at [721, 395] on link "Save Changes" at bounding box center [767, 398] width 179 height 28
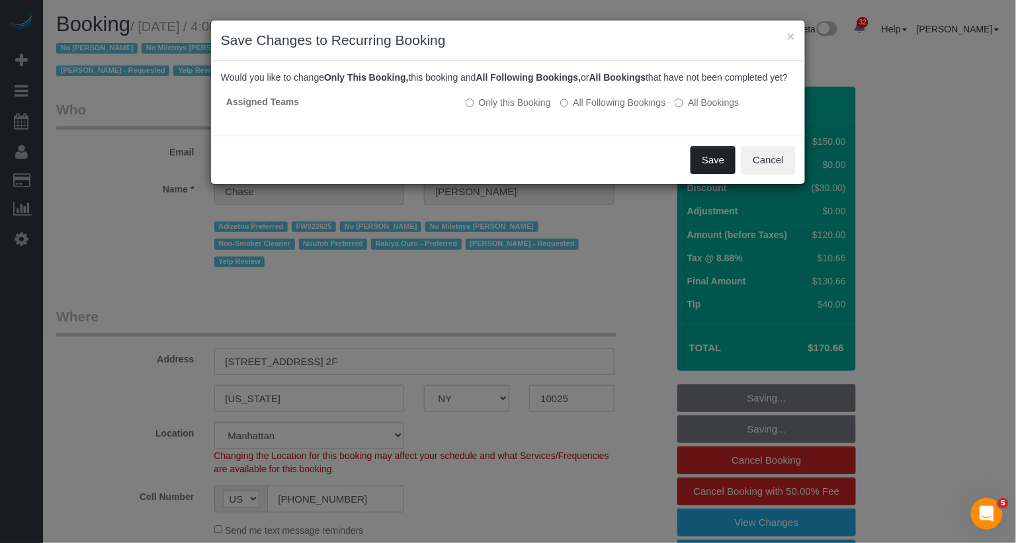
click at [725, 166] on button "Save" at bounding box center [713, 160] width 45 height 28
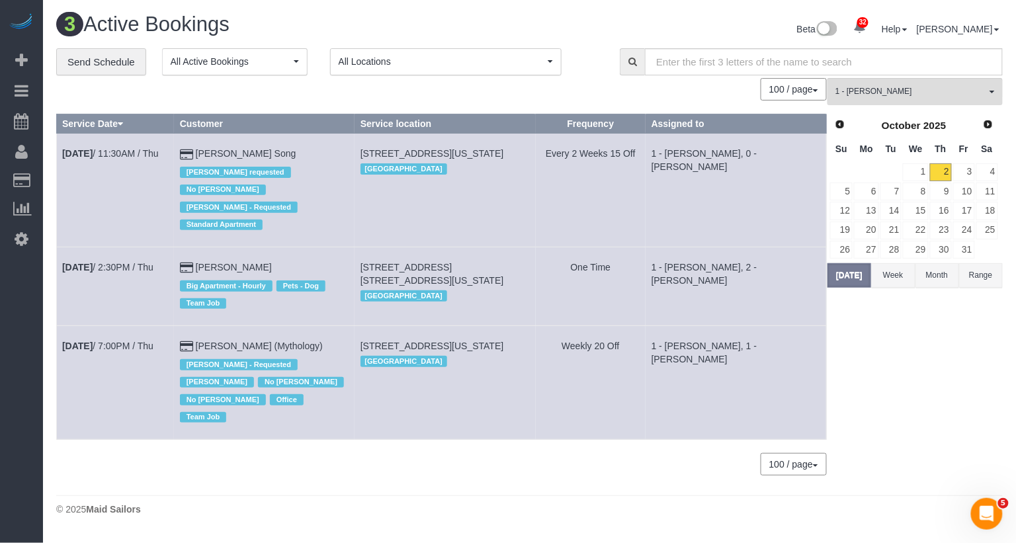
click at [96, 45] on div "3 Active Bookings Beta 32 Your Notifications You have 0 alerts × You have 2 to …" at bounding box center [529, 30] width 967 height 35
click at [97, 54] on link "Send Schedule" at bounding box center [101, 62] width 90 height 28
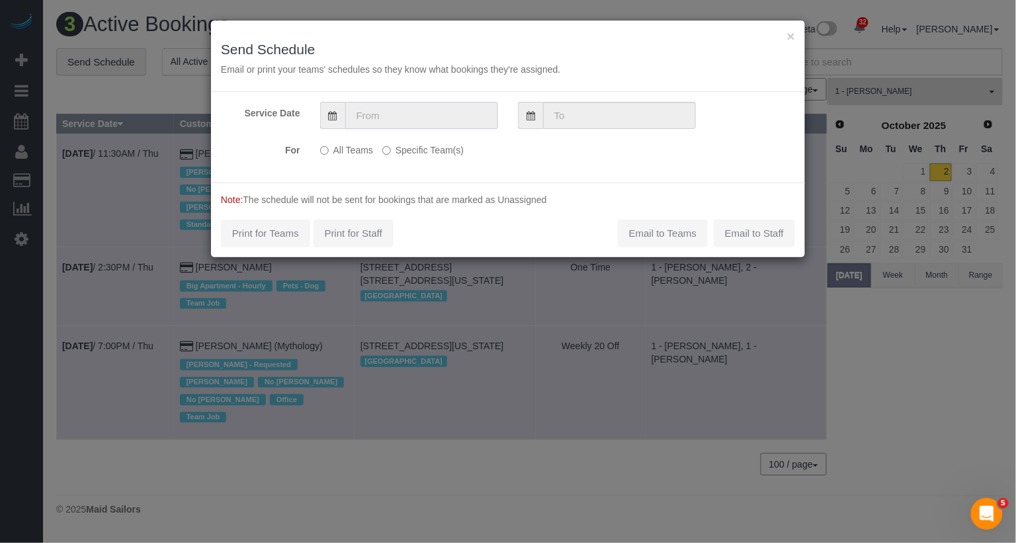
click at [451, 112] on input "text" at bounding box center [421, 115] width 153 height 27
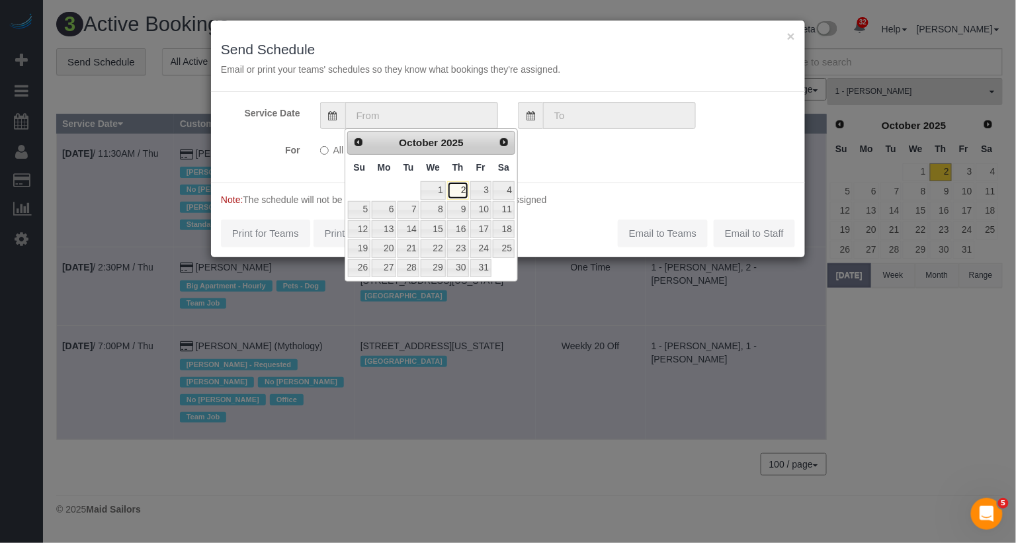
click at [461, 192] on link "2" at bounding box center [458, 190] width 22 height 18
type input "[DATE]"
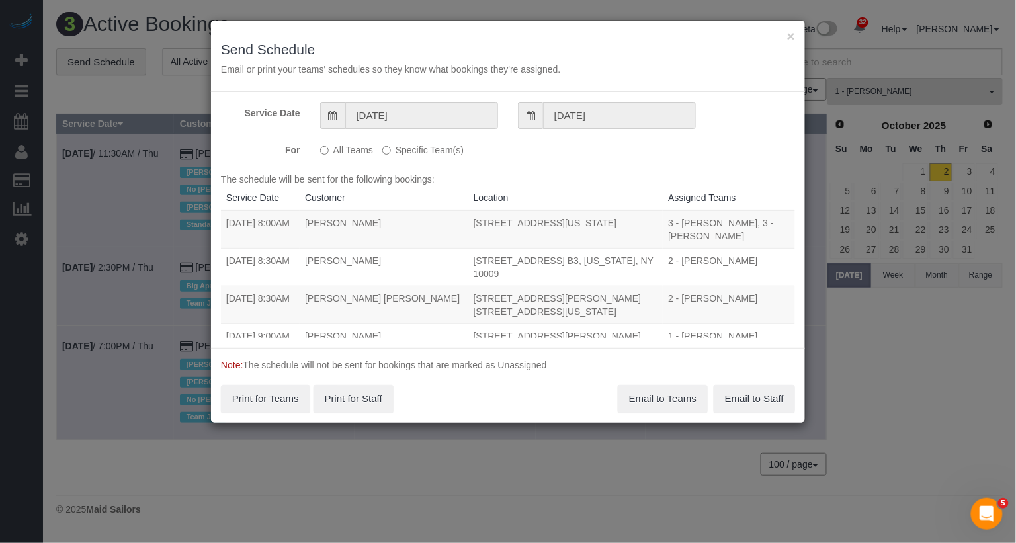
click at [445, 145] on label "Specific Team(s)" at bounding box center [422, 148] width 81 height 18
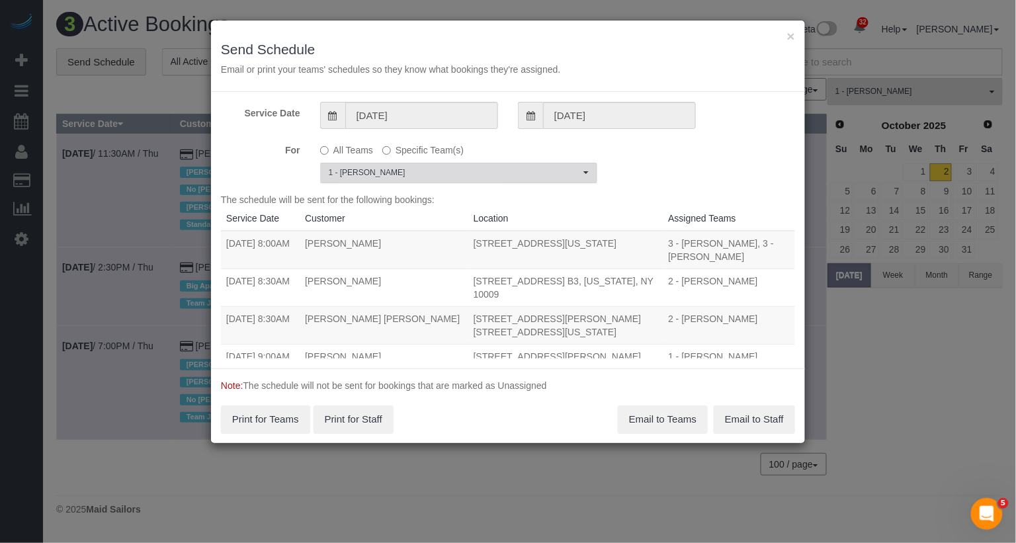
click at [441, 171] on span "1 - [PERSON_NAME]" at bounding box center [454, 172] width 251 height 11
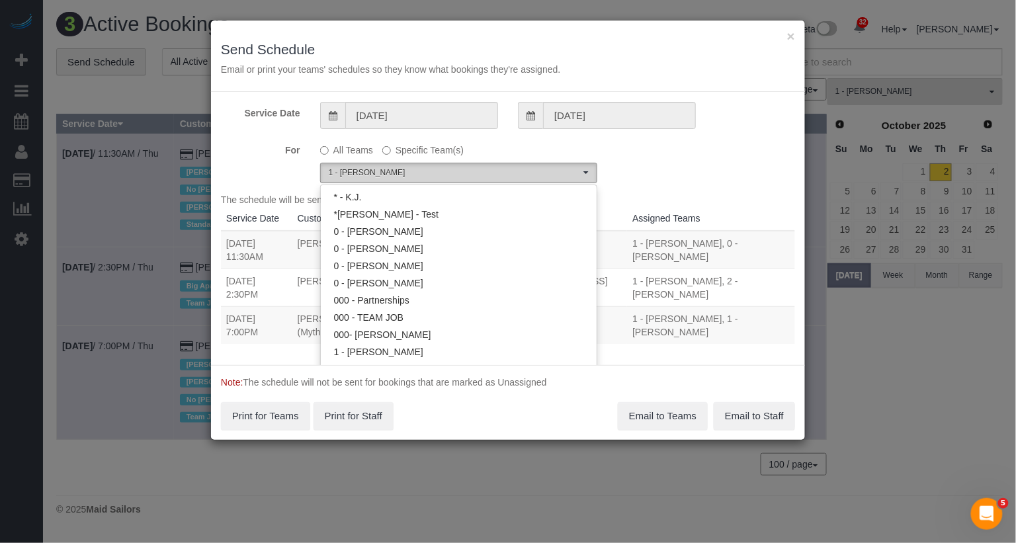
scroll to position [586, 0]
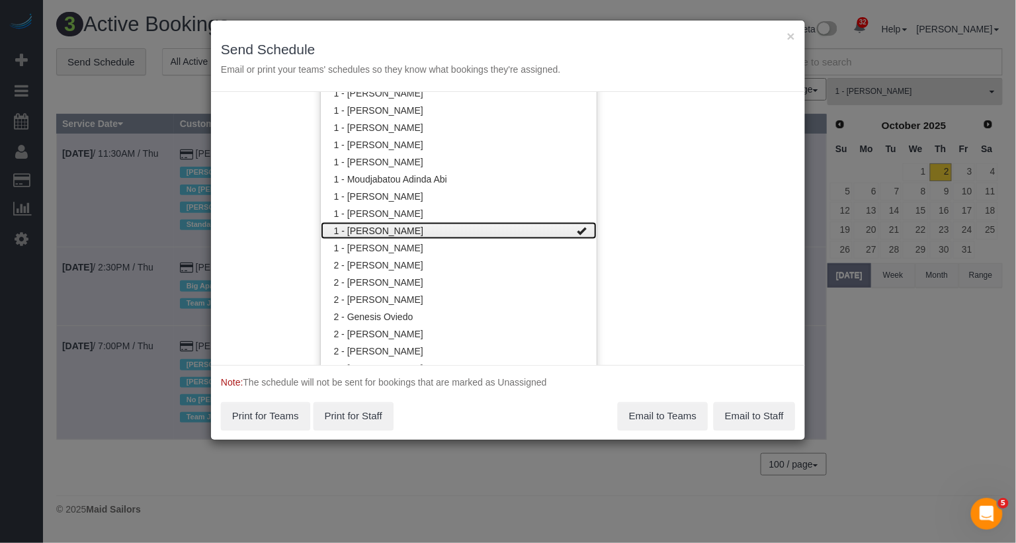
click at [426, 228] on link "1 - [PERSON_NAME]" at bounding box center [459, 230] width 276 height 17
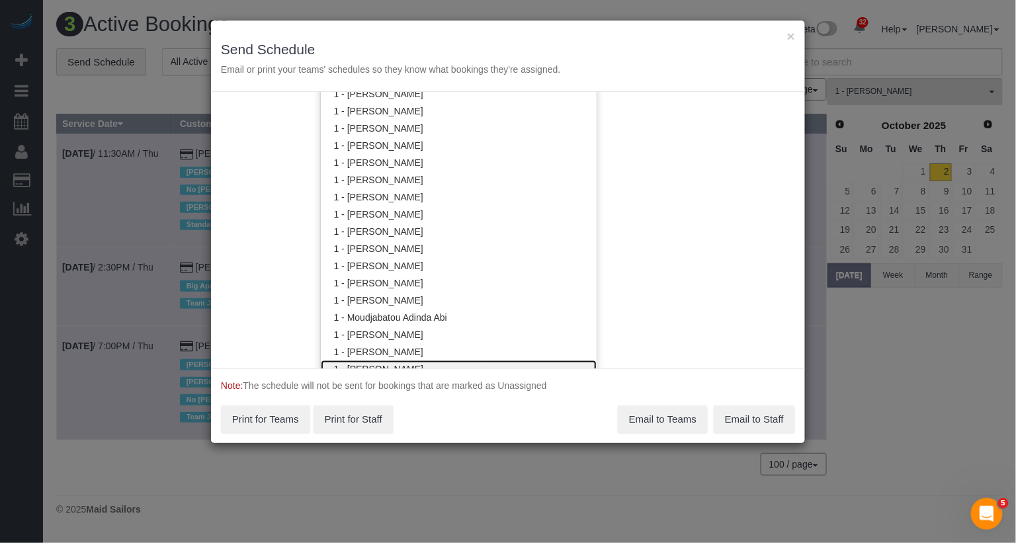
scroll to position [260, 0]
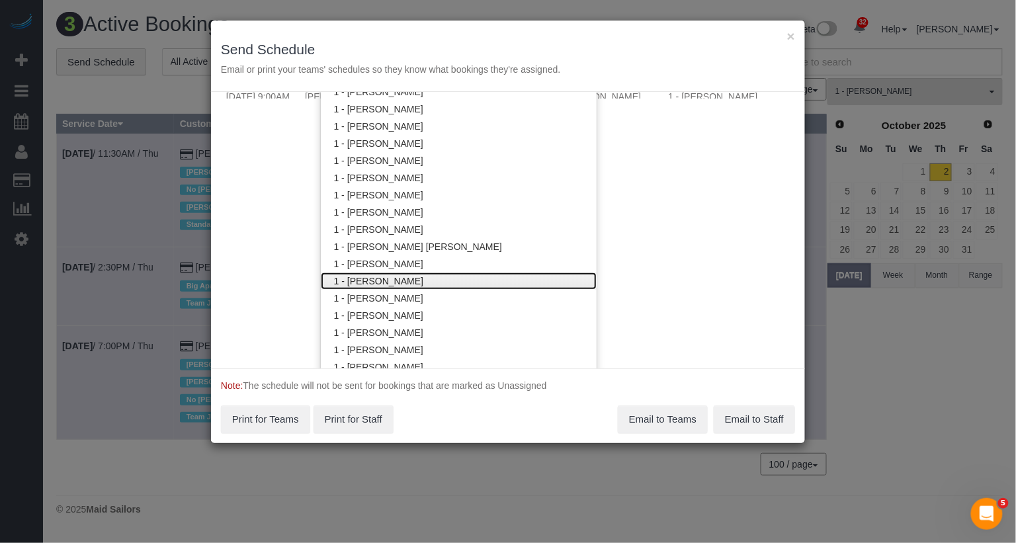
click at [397, 283] on link "1 - [PERSON_NAME]" at bounding box center [459, 281] width 276 height 17
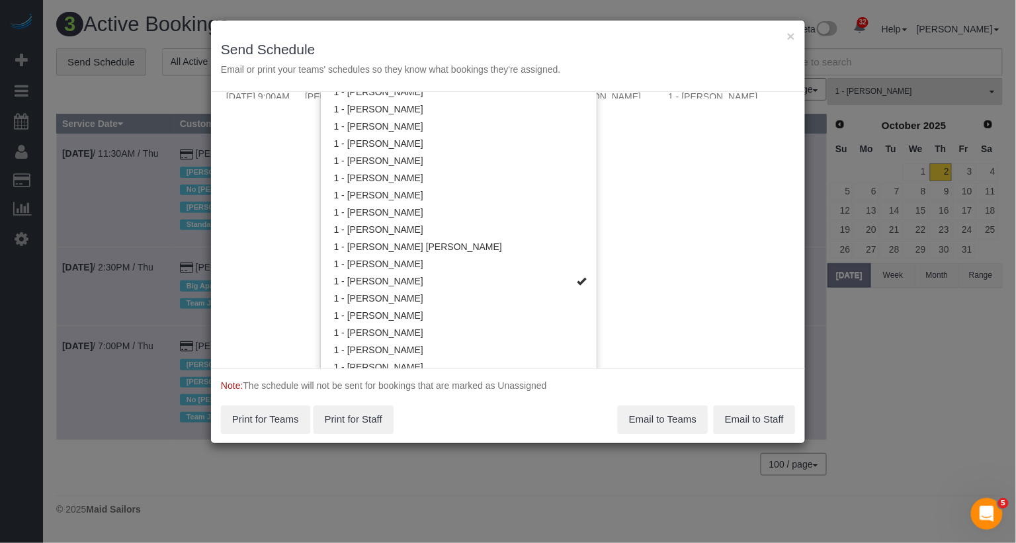
click at [680, 210] on div "Service Date [DATE] [DATE] For All Teams Specific Team(s) 1 - [PERSON_NAME] Cho…" at bounding box center [508, 230] width 594 height 277
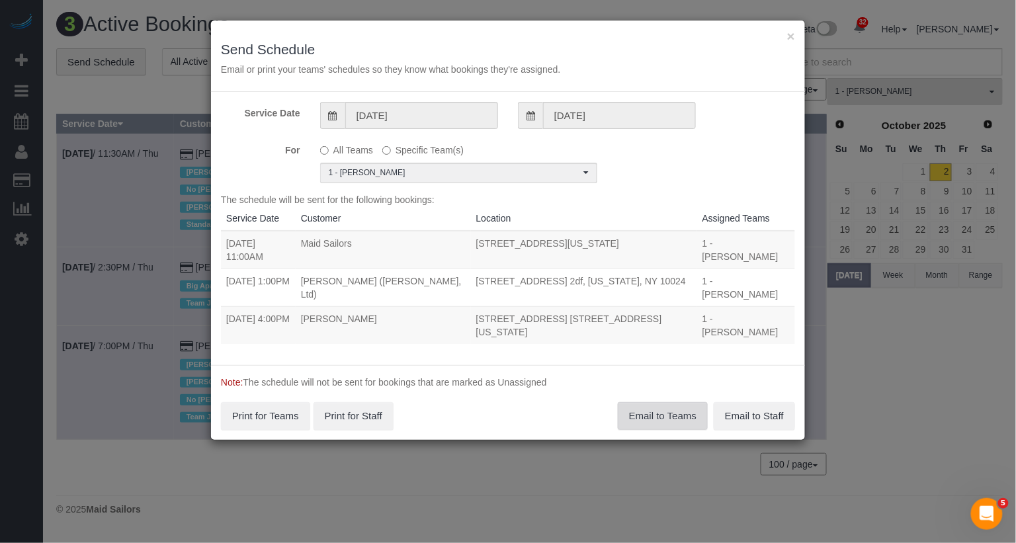
click at [644, 419] on button "Email to Teams" at bounding box center [663, 416] width 90 height 28
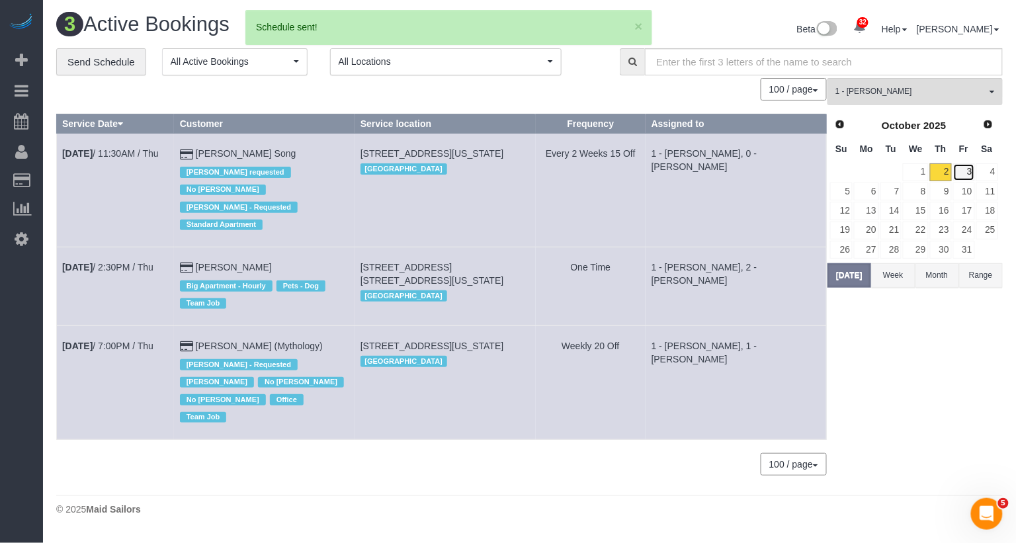
click at [971, 164] on link "3" at bounding box center [964, 172] width 22 height 18
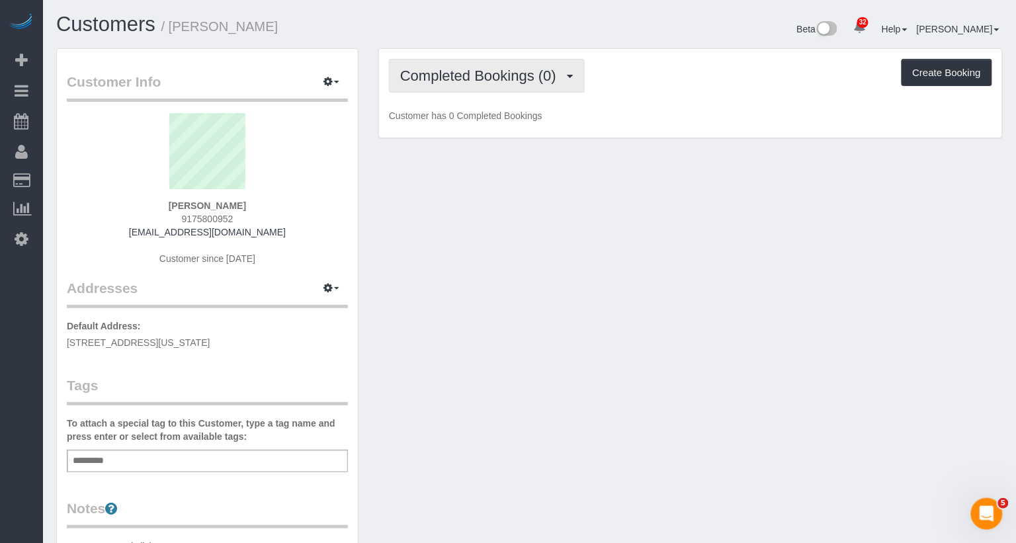
click at [509, 83] on button "Completed Bookings (0)" at bounding box center [487, 76] width 196 height 34
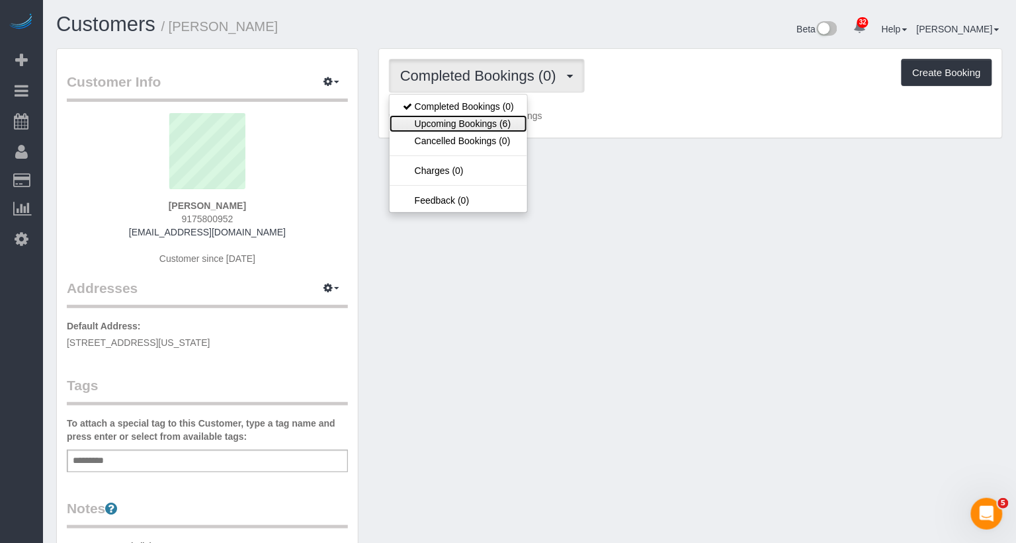
click at [506, 116] on link "Upcoming Bookings (6)" at bounding box center [459, 123] width 138 height 17
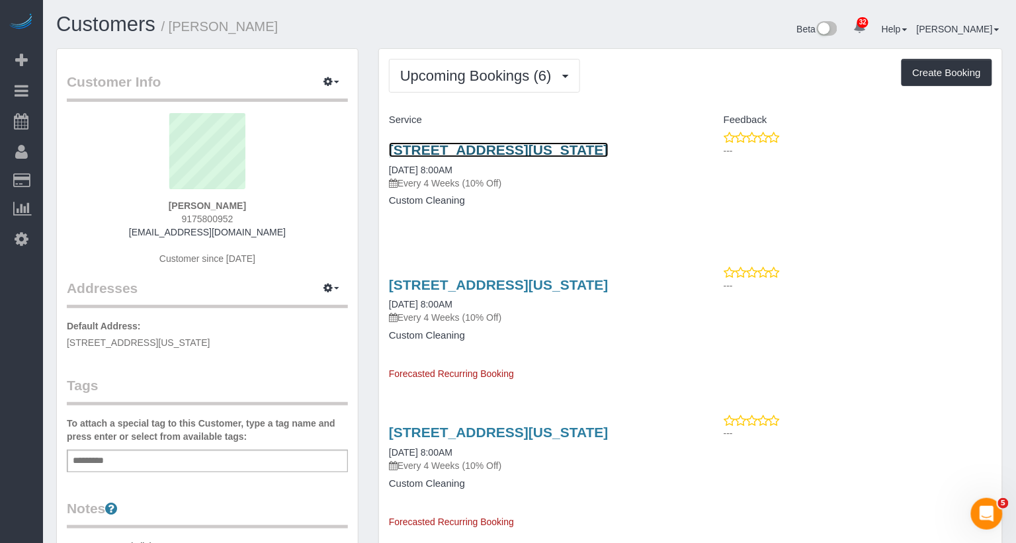
click at [504, 147] on link "[STREET_ADDRESS][US_STATE]" at bounding box center [499, 149] width 220 height 15
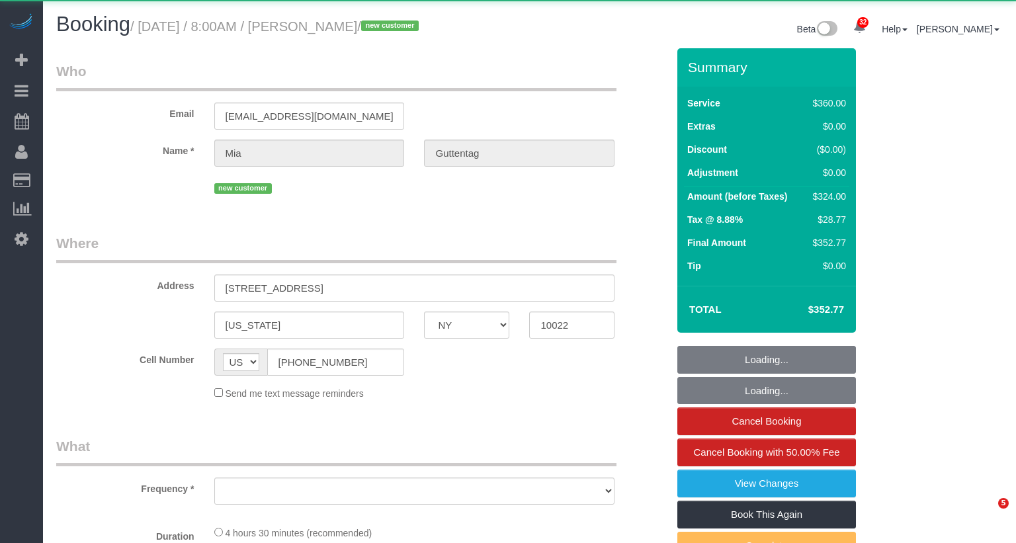
select select "NY"
select select "object:942"
select select "270"
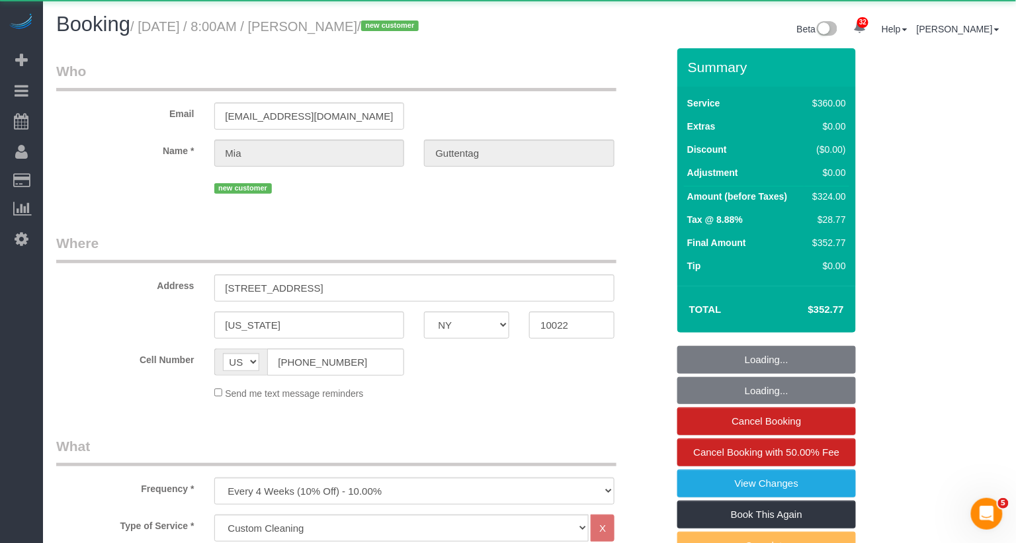
select select "object:1098"
select select "string:stripe-pm_1SDoFP4VGloSiKo7tdQyVGPY"
select select "spot1"
select select "number:56"
select select "number:72"
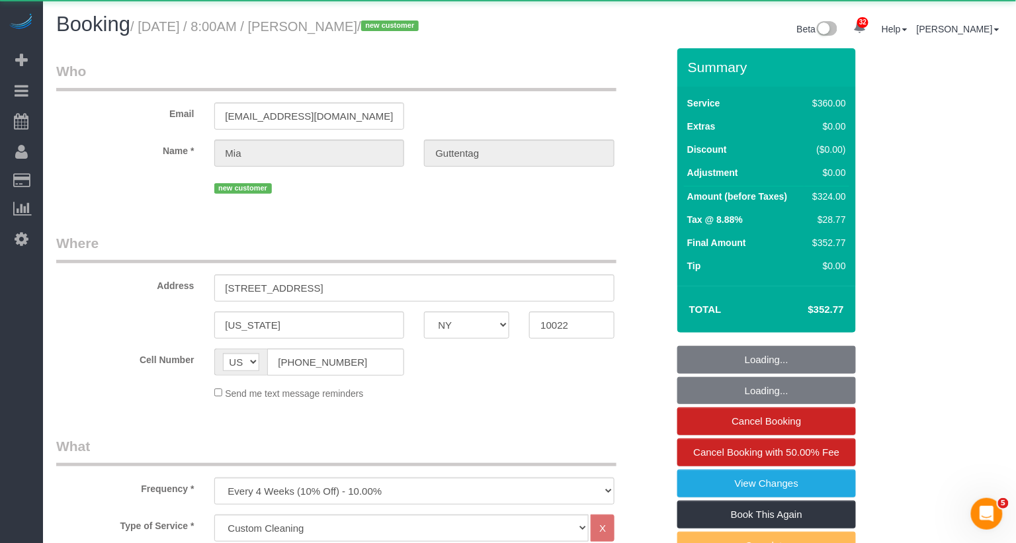
select select "number:14"
select select "number:5"
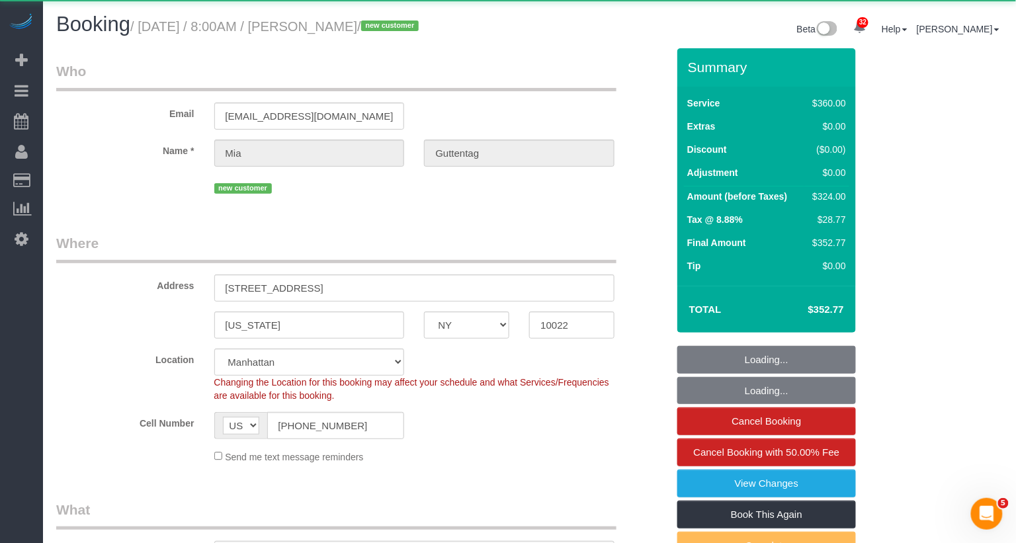
select select "spot51"
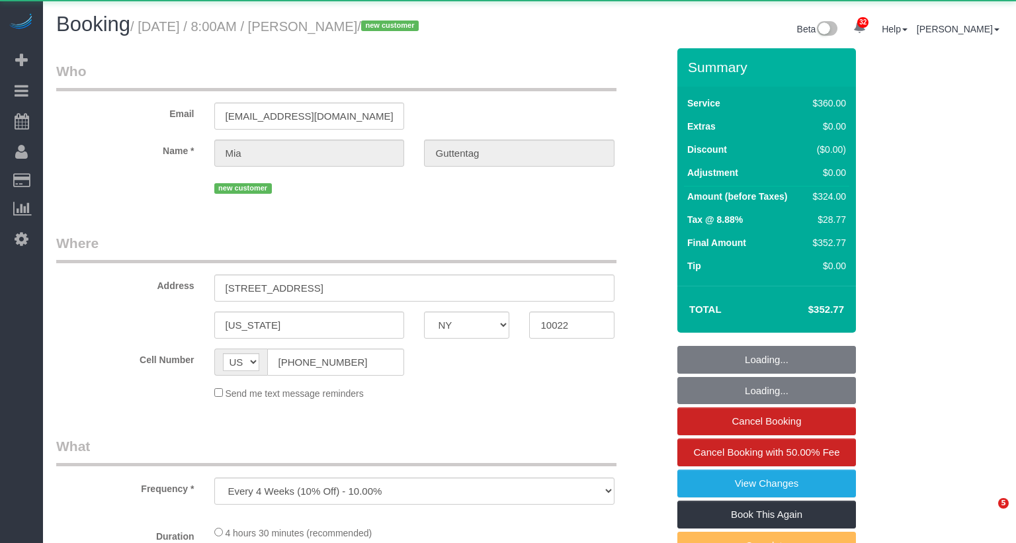
select select "NY"
select select "270"
select select "spot1"
select select "number:56"
select select "number:72"
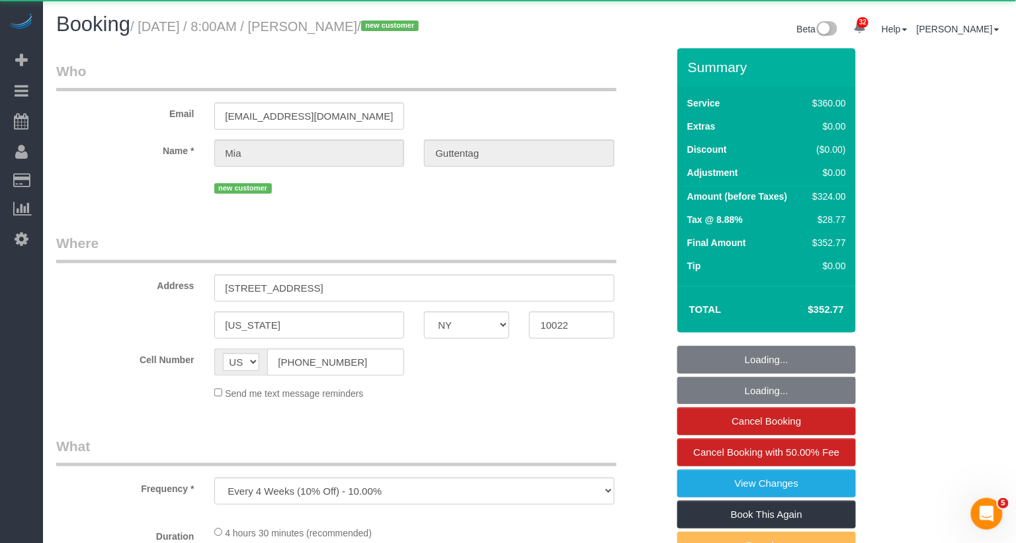
select select "number:14"
select select "number:5"
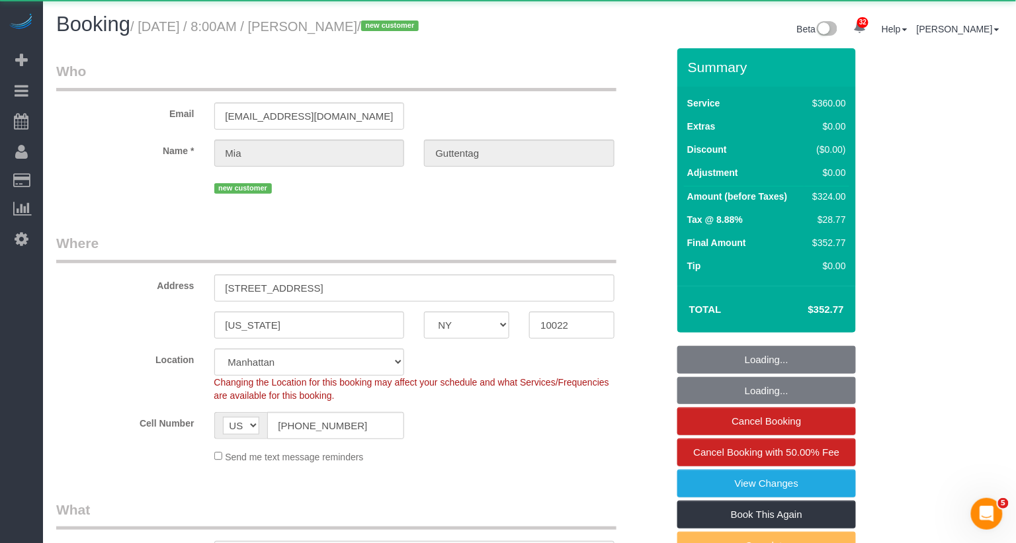
select select "string:stripe-pm_1SDoFP4VGloSiKo7tdQyVGPY"
select select "object:1479"
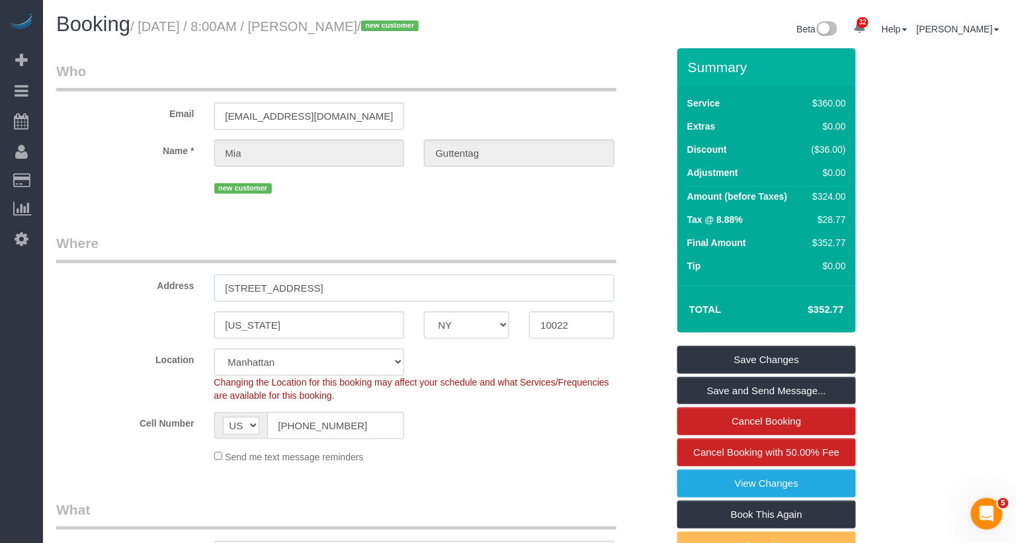
drag, startPoint x: 345, startPoint y: 285, endPoint x: 182, endPoint y: 279, distance: 162.9
click at [182, 279] on div "Address [STREET_ADDRESS]" at bounding box center [361, 268] width 631 height 68
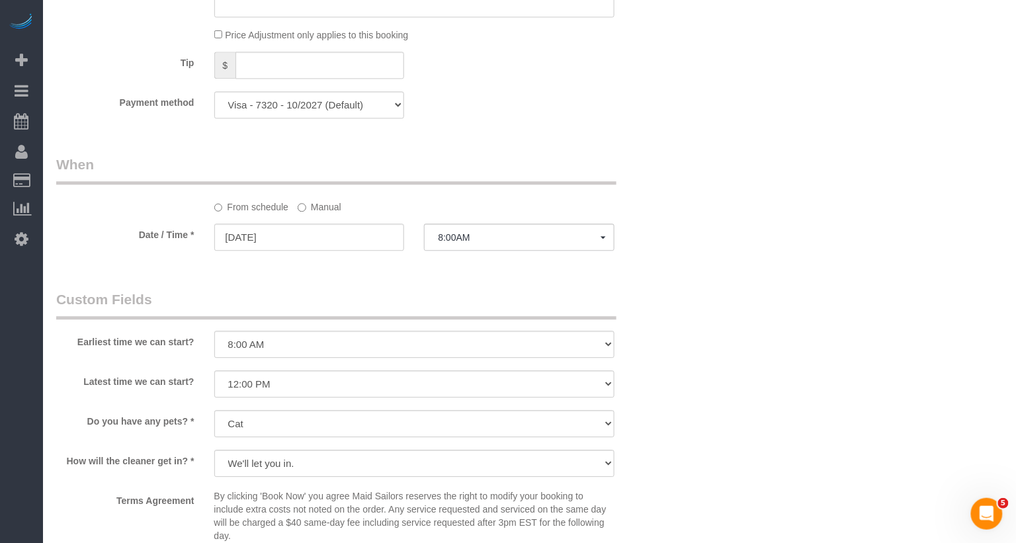
scroll to position [1489, 0]
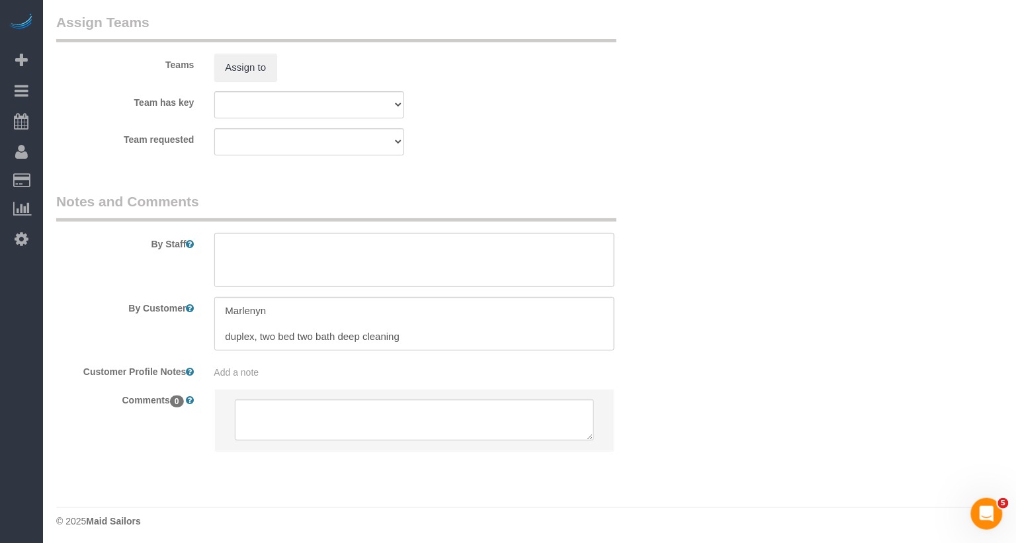
click at [247, 367] on span "Add a note" at bounding box center [236, 372] width 45 height 11
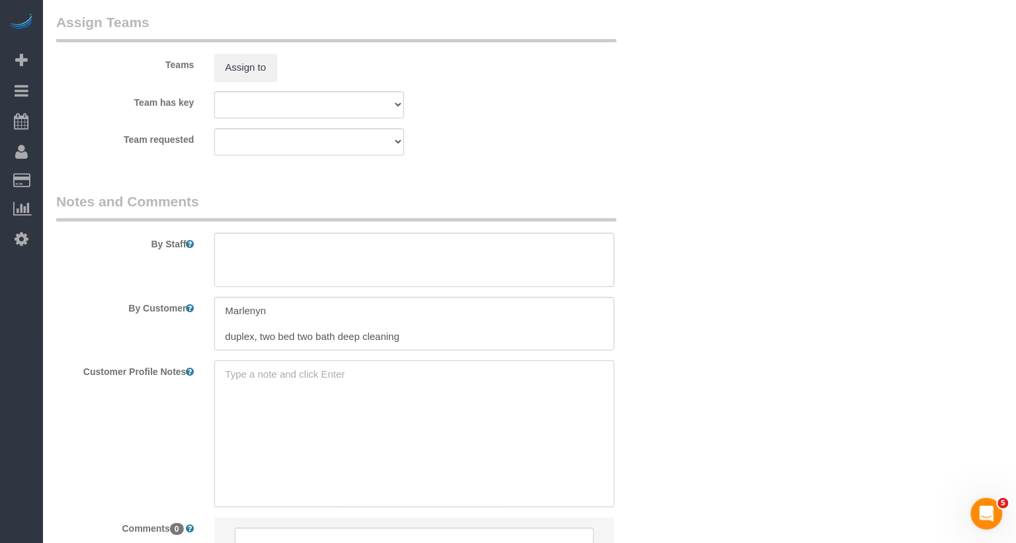
paste textarea "[URL][DOMAIN_NAME]"
type textarea "[URL][DOMAIN_NAME] 2bed/1.5 bath"
click at [407, 316] on textarea at bounding box center [414, 324] width 401 height 54
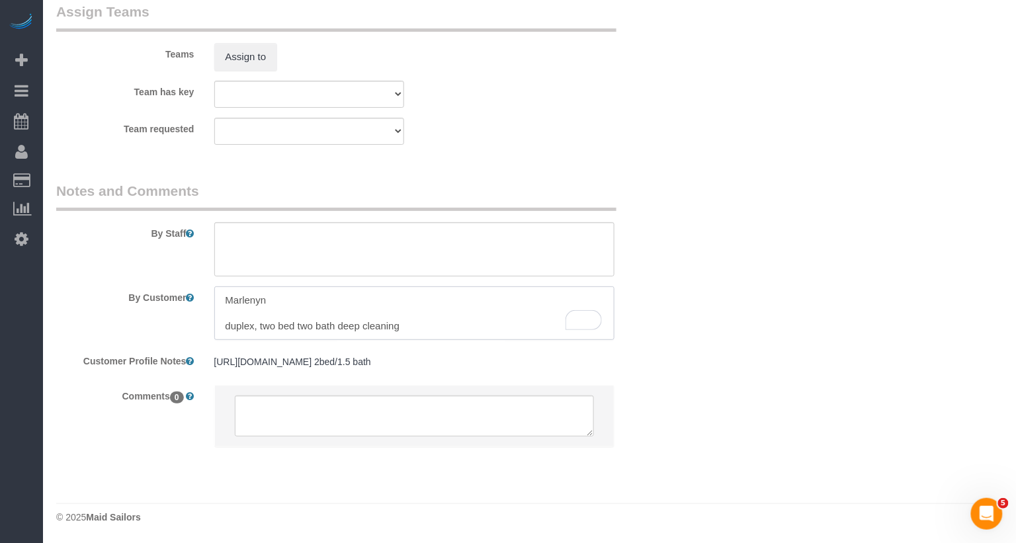
scroll to position [1522, 0]
drag, startPoint x: 255, startPoint y: 305, endPoint x: 223, endPoint y: 270, distance: 47.3
click at [222, 286] on textarea "To enrich screen reader interactions, please activate Accessibility in Grammarl…" at bounding box center [414, 313] width 401 height 54
click at [416, 189] on div "By Staff" at bounding box center [361, 228] width 631 height 95
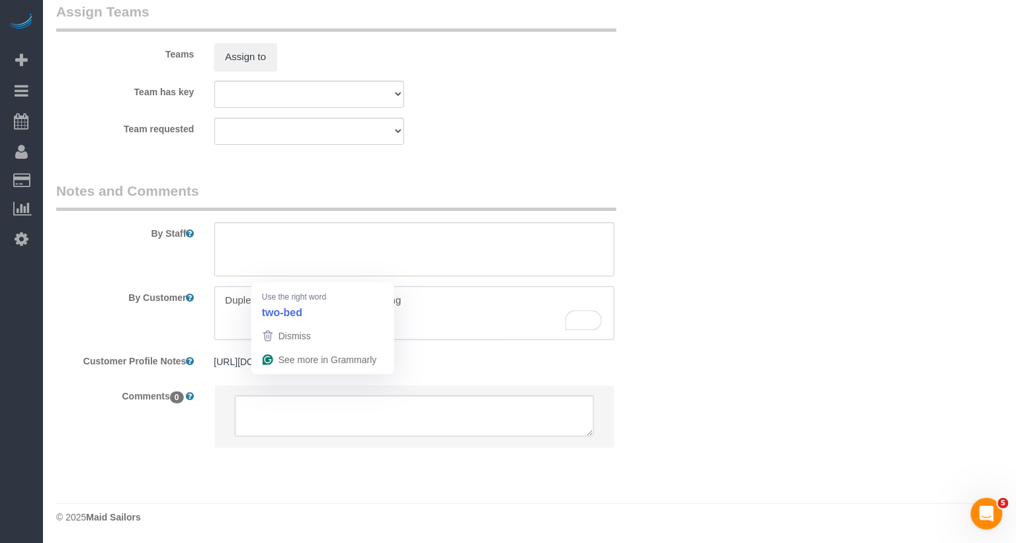
click at [298, 286] on textarea "To enrich screen reader interactions, please activate Accessibility in Grammarl…" at bounding box center [414, 313] width 401 height 54
drag, startPoint x: 425, startPoint y: 271, endPoint x: 258, endPoint y: 275, distance: 166.8
click at [258, 286] on textarea "To enrich screen reader interactions, please activate Accessibility in Grammarl…" at bounding box center [414, 313] width 401 height 54
type textarea "Duplex, 2bed/2bath deep cleaning"
click at [489, 181] on legend "Notes and Comments" at bounding box center [336, 196] width 560 height 30
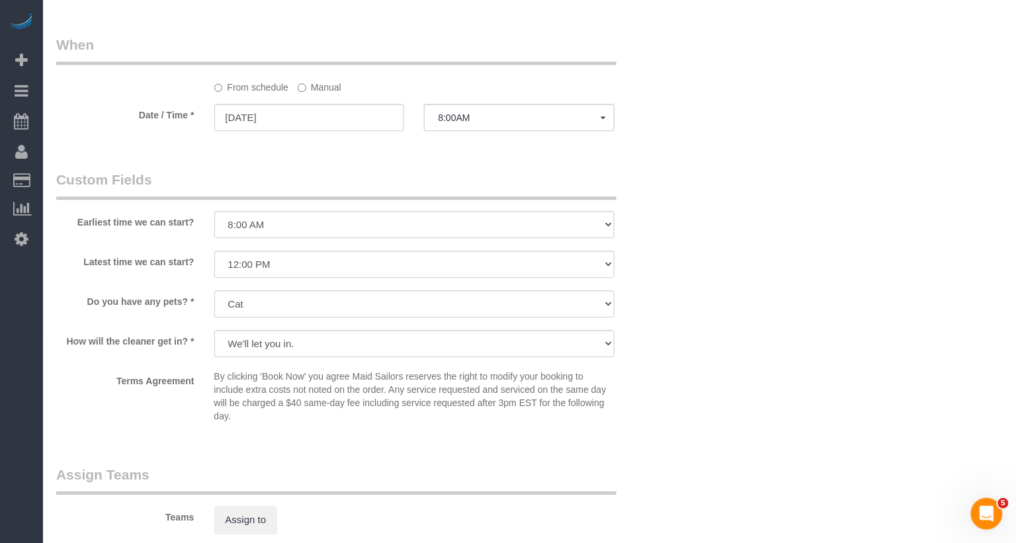
scroll to position [1298, 0]
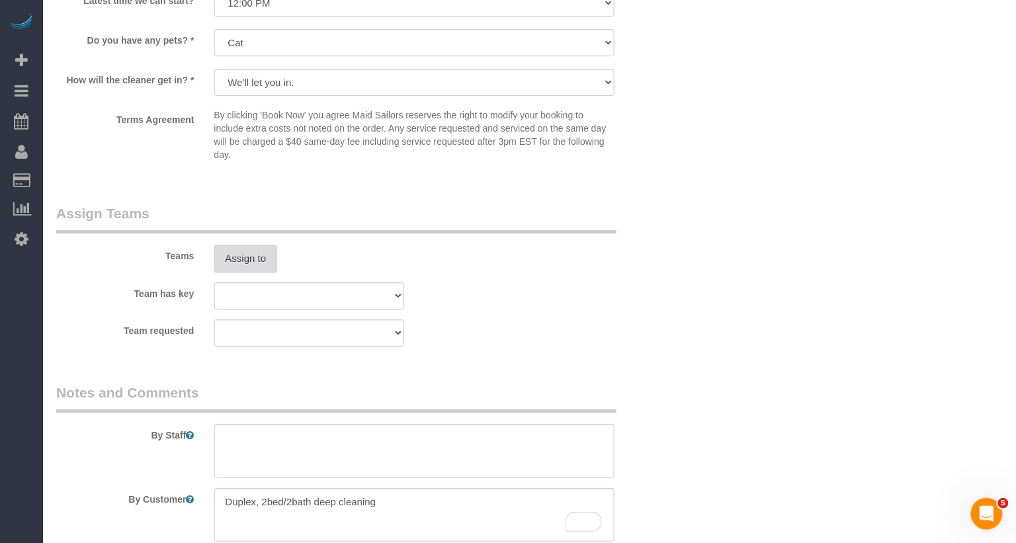
click at [261, 260] on button "Assign to" at bounding box center [246, 259] width 64 height 28
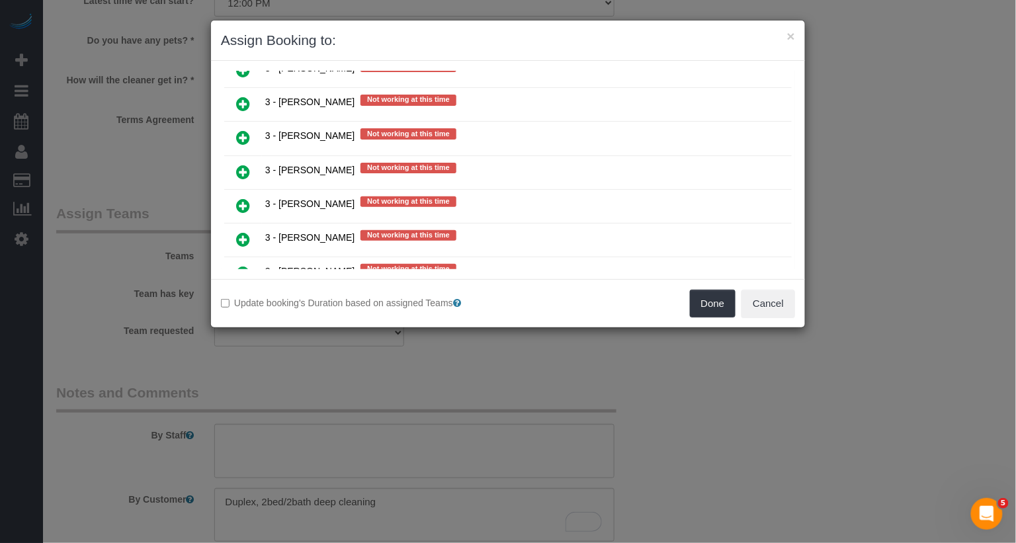
scroll to position [2048, 0]
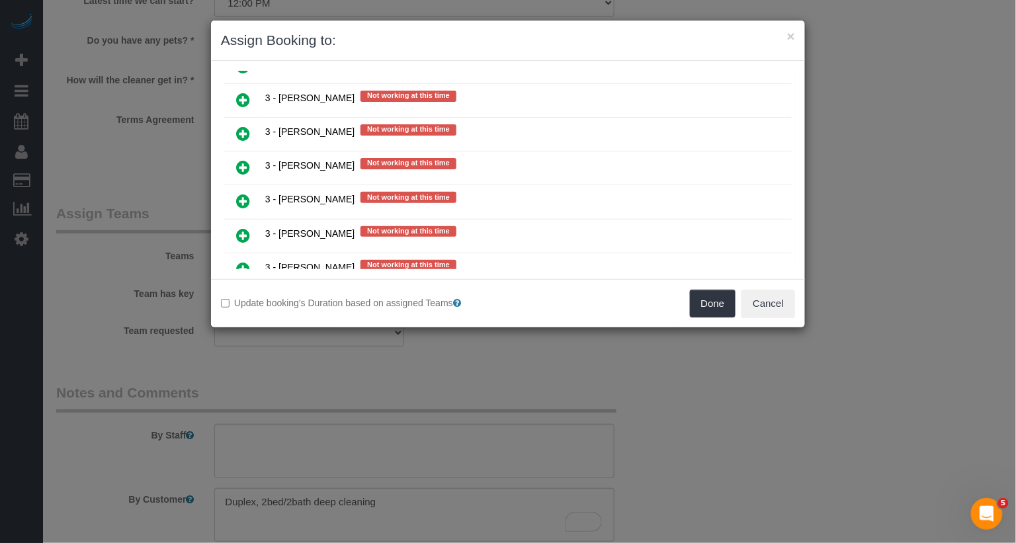
click at [248, 228] on icon at bounding box center [243, 236] width 14 height 16
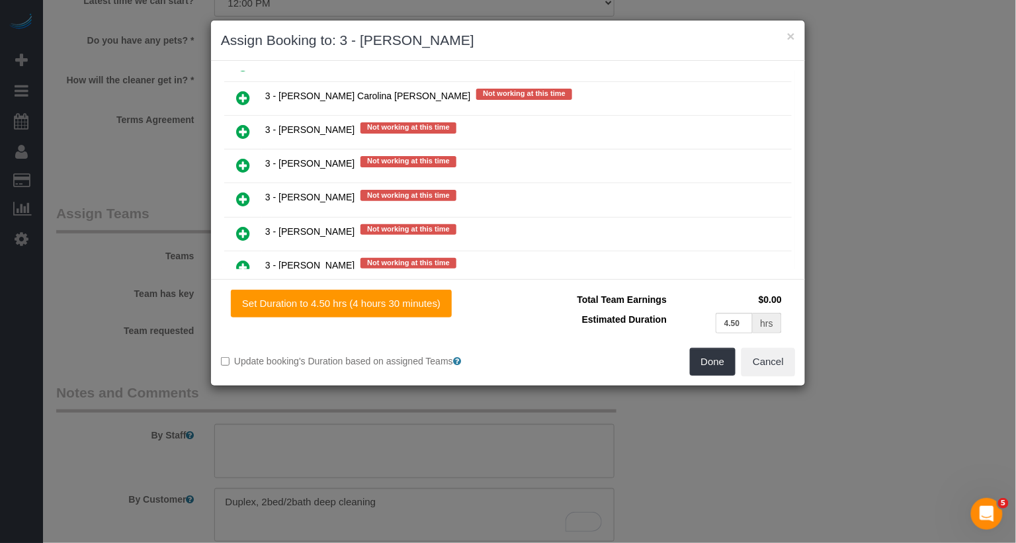
scroll to position [2078, 0]
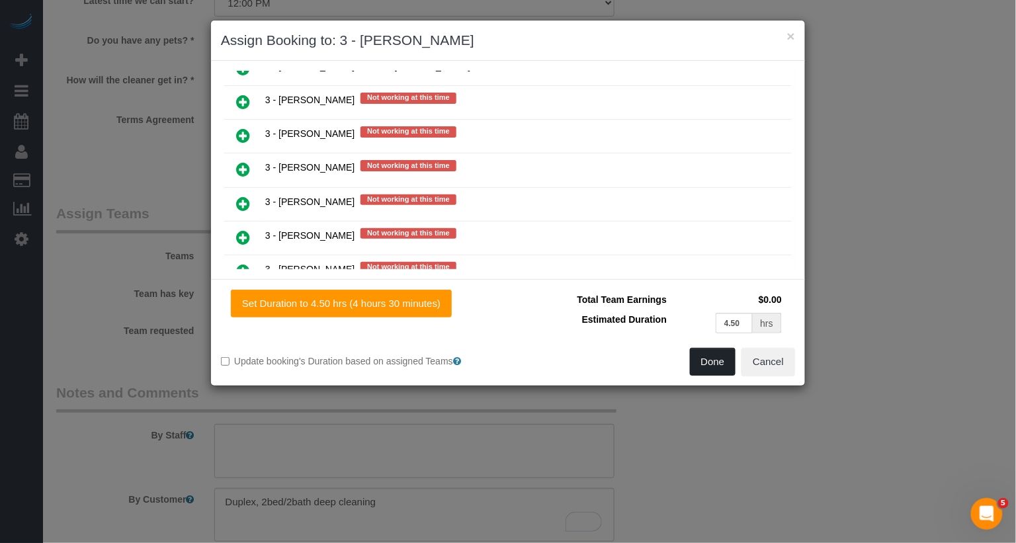
click at [725, 363] on button "Done" at bounding box center [713, 362] width 46 height 28
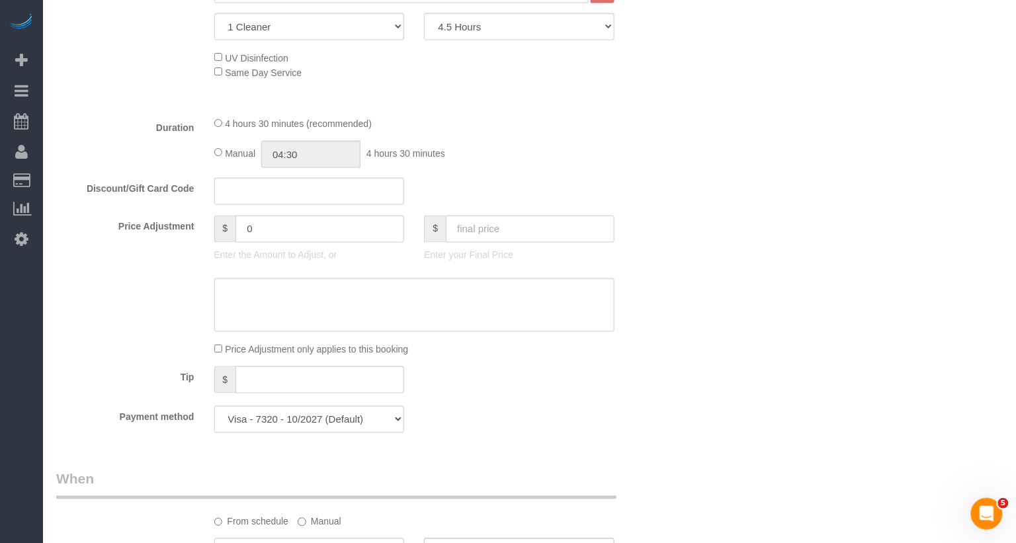
scroll to position [377, 0]
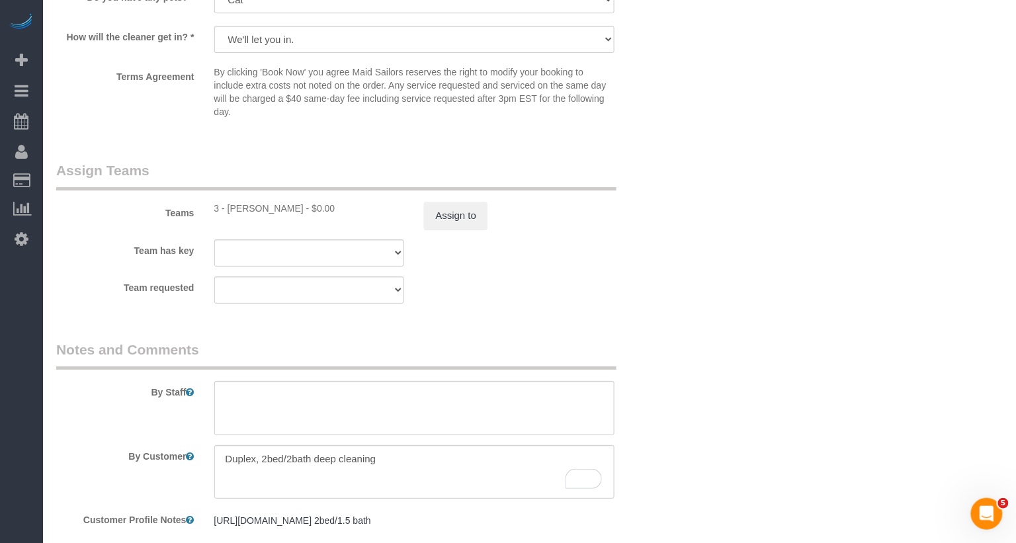
click at [552, 226] on div "Assign to" at bounding box center [519, 216] width 210 height 28
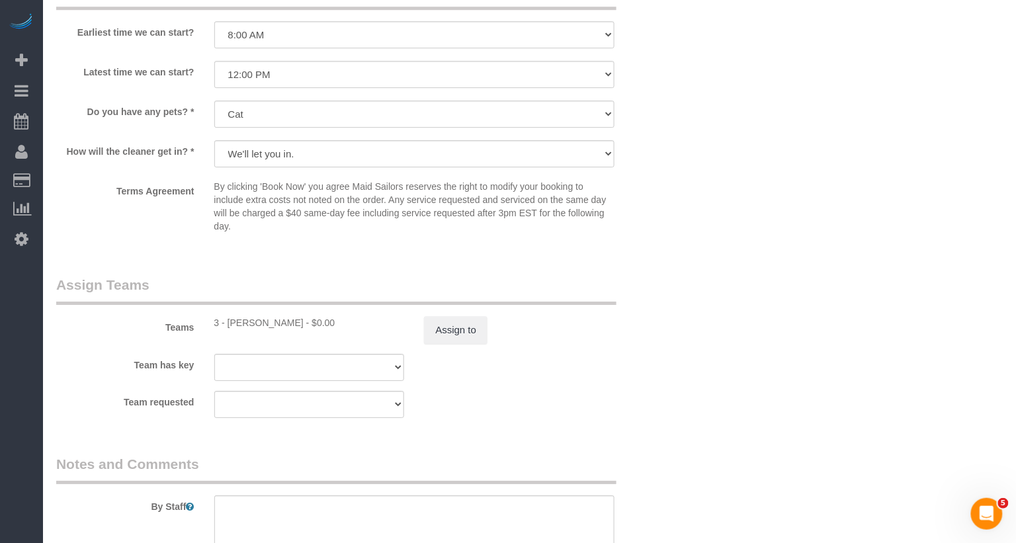
scroll to position [1450, 0]
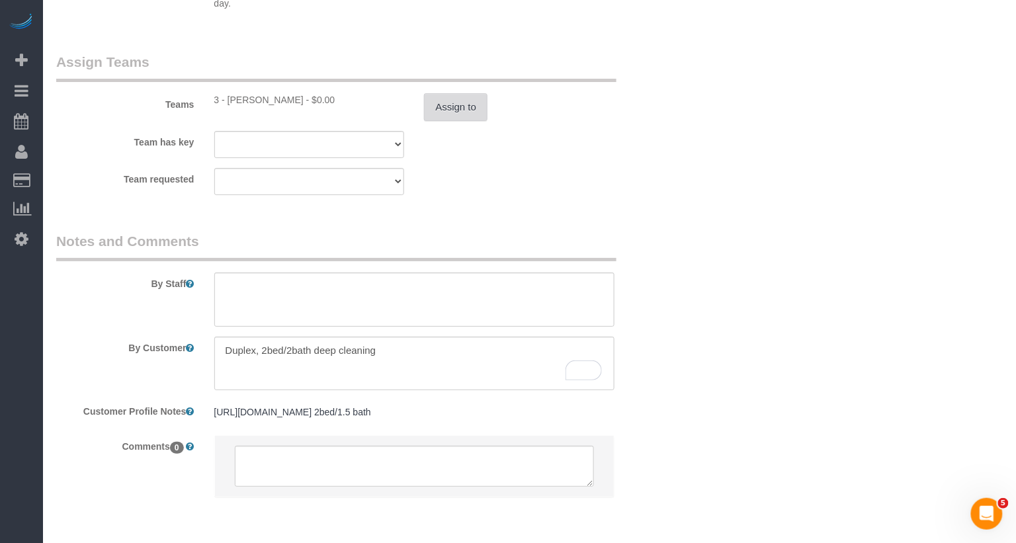
click at [474, 117] on button "Assign to" at bounding box center [456, 107] width 64 height 28
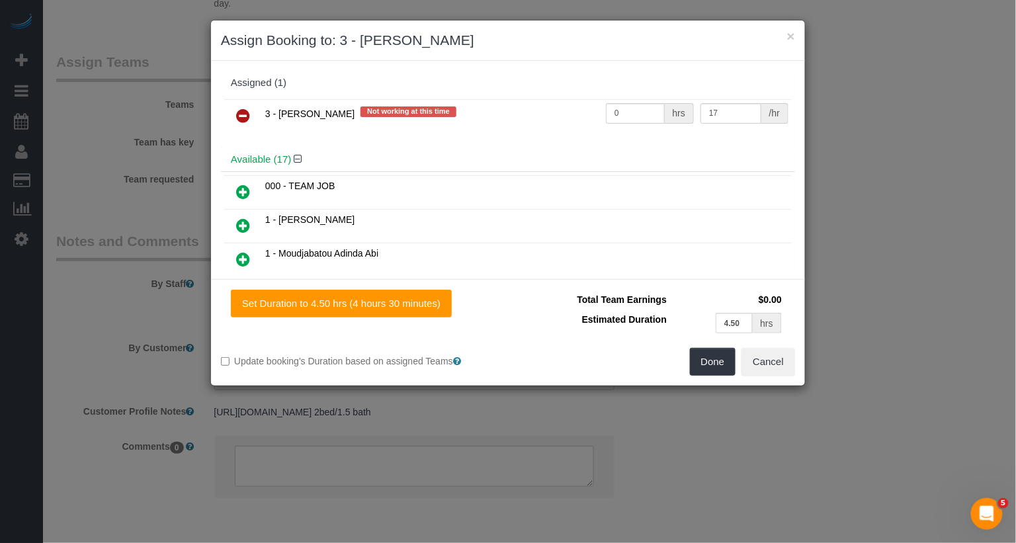
click at [243, 113] on icon at bounding box center [243, 116] width 14 height 16
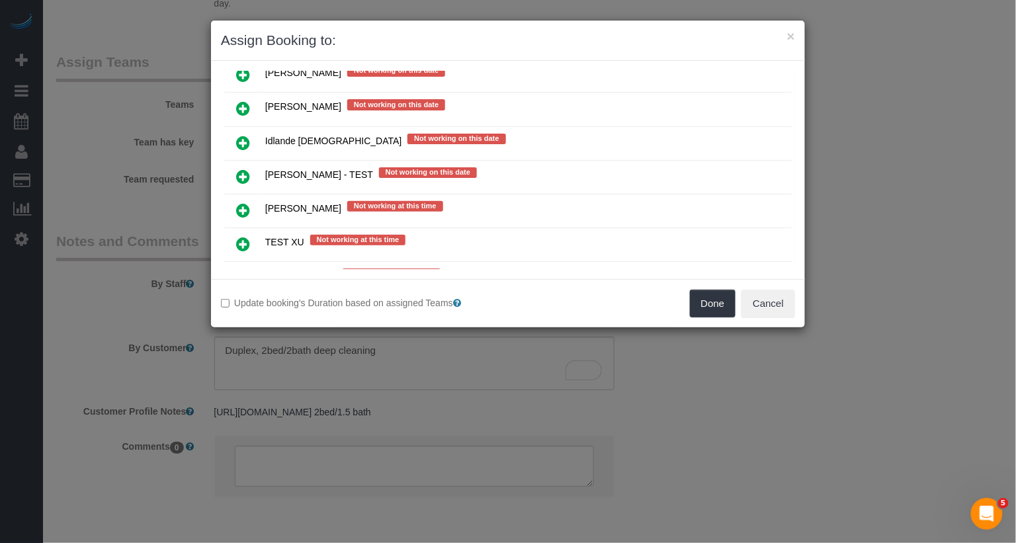
scroll to position [2393, 0]
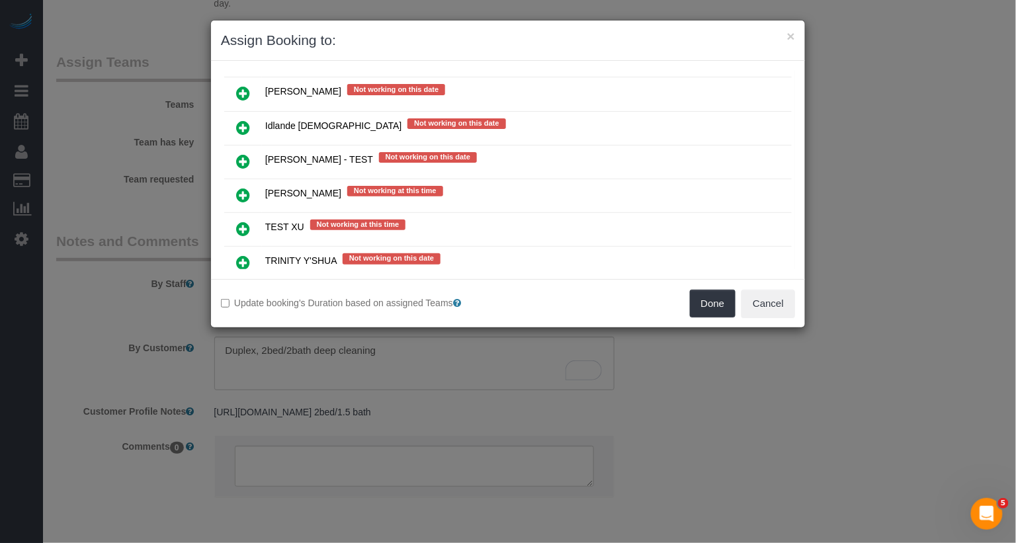
click at [242, 345] on icon at bounding box center [243, 353] width 14 height 16
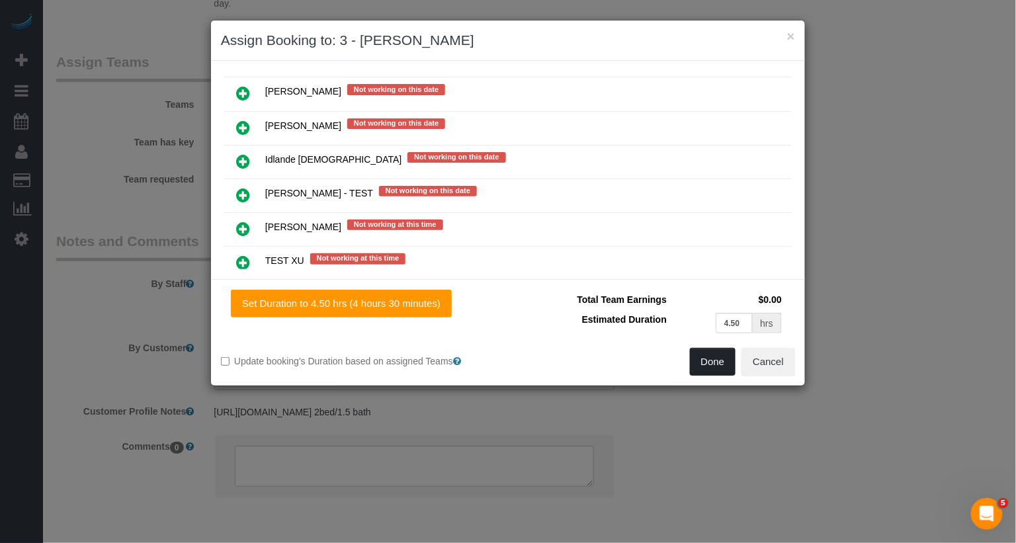
click at [730, 364] on button "Done" at bounding box center [713, 362] width 46 height 28
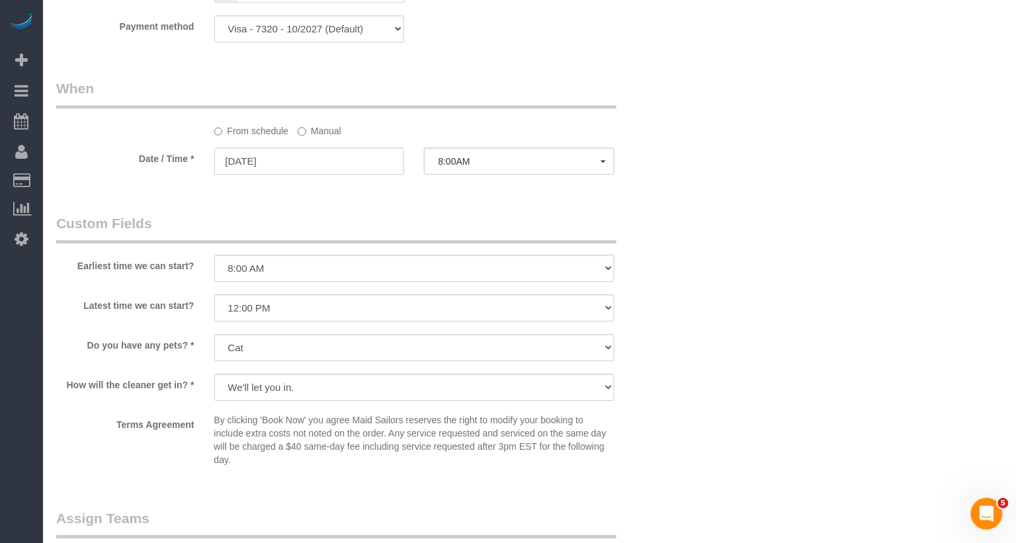
scroll to position [987, 0]
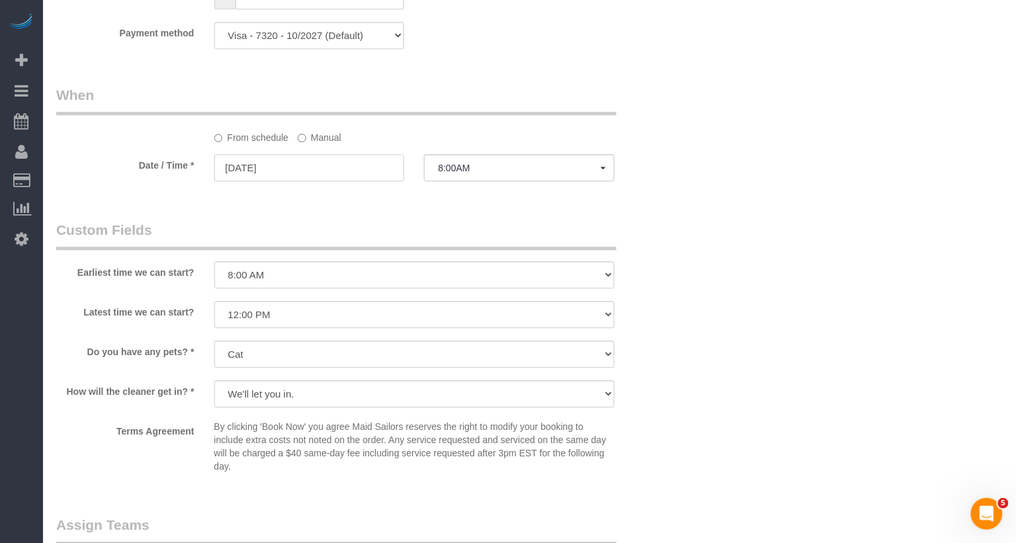
click at [318, 177] on input "[DATE]" at bounding box center [309, 167] width 191 height 27
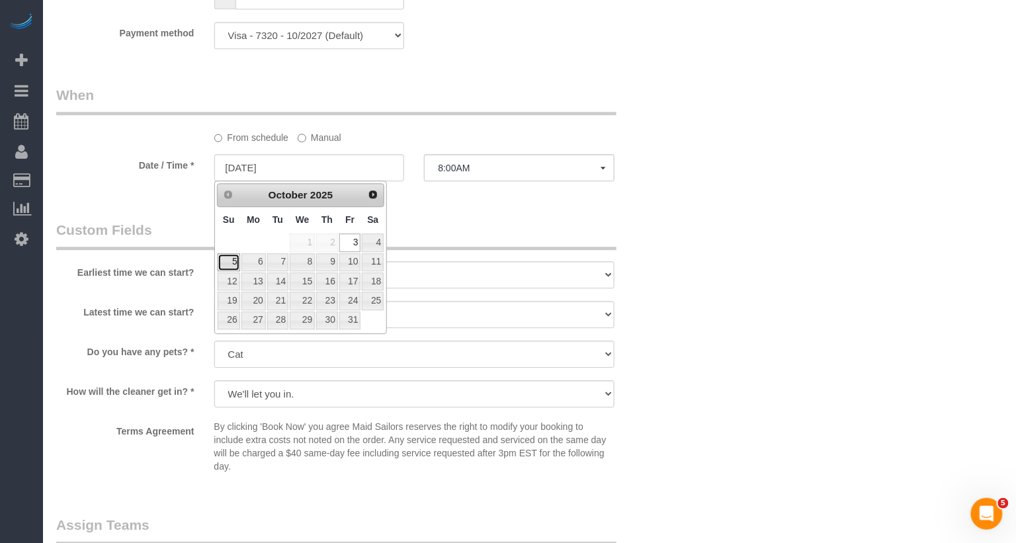
click at [223, 264] on link "5" at bounding box center [229, 262] width 22 height 18
type input "[DATE]"
select select "spot18"
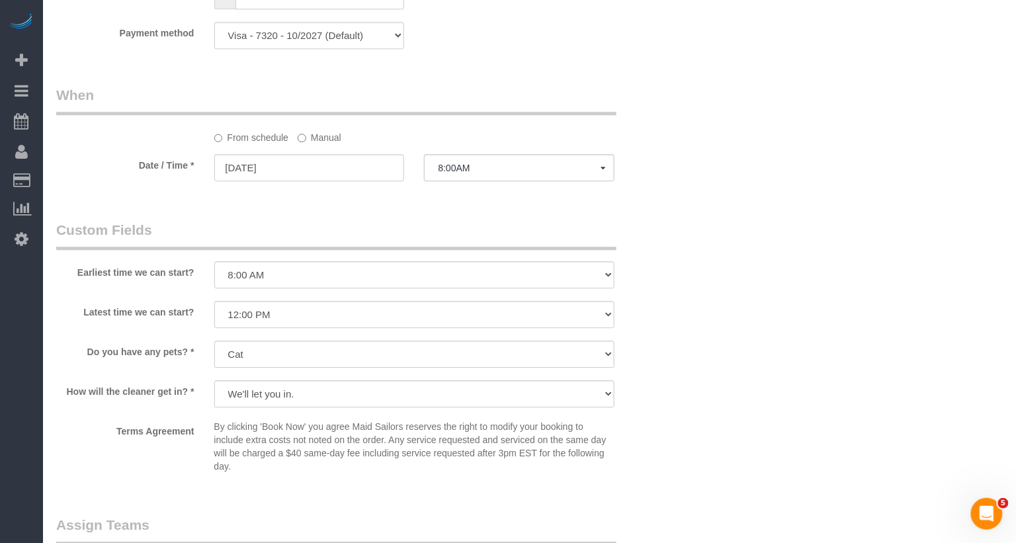
click at [448, 232] on legend "Custom Fields" at bounding box center [336, 235] width 560 height 30
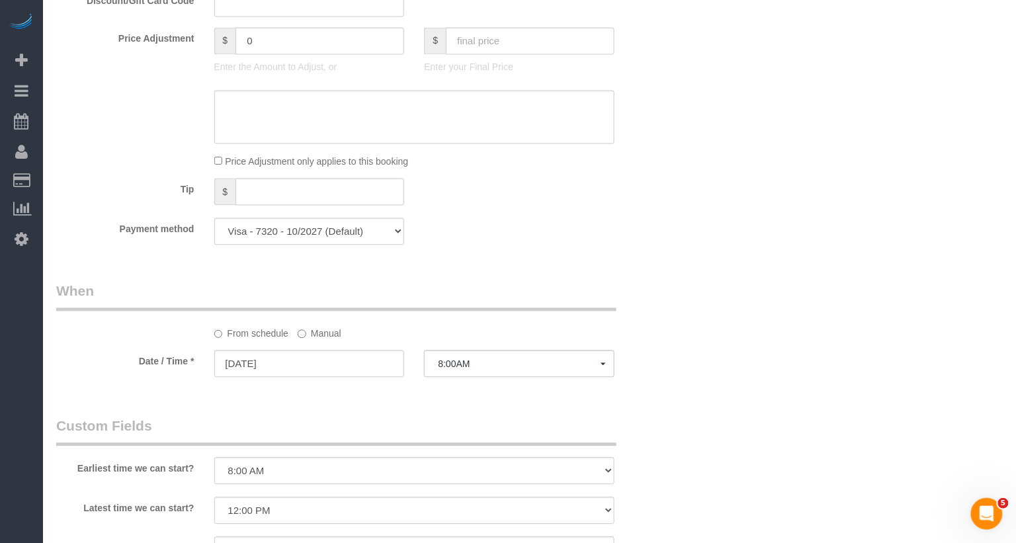
scroll to position [171, 0]
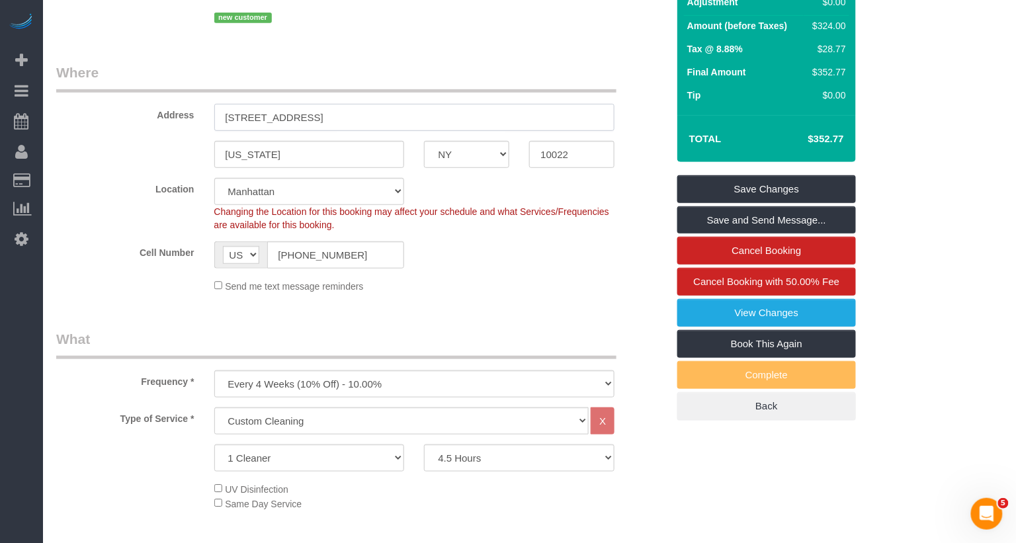
click at [286, 119] on input "[STREET_ADDRESS]" at bounding box center [414, 117] width 401 height 27
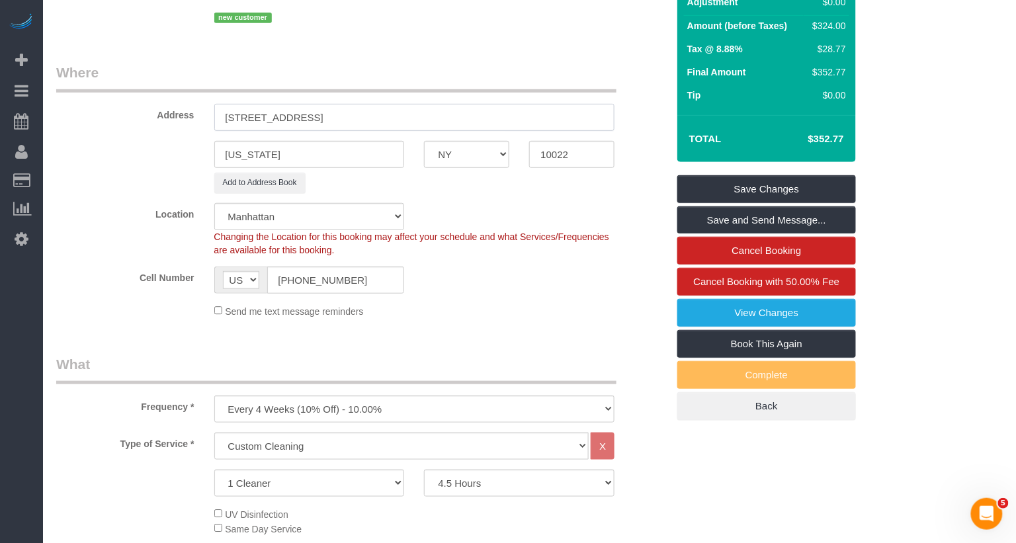
click at [340, 118] on input "[STREET_ADDRESS]" at bounding box center [414, 117] width 401 height 27
type input "[STREET_ADDRESS]"
click at [371, 81] on legend "Where" at bounding box center [336, 78] width 560 height 30
click at [765, 187] on link "Save Changes" at bounding box center [767, 189] width 179 height 28
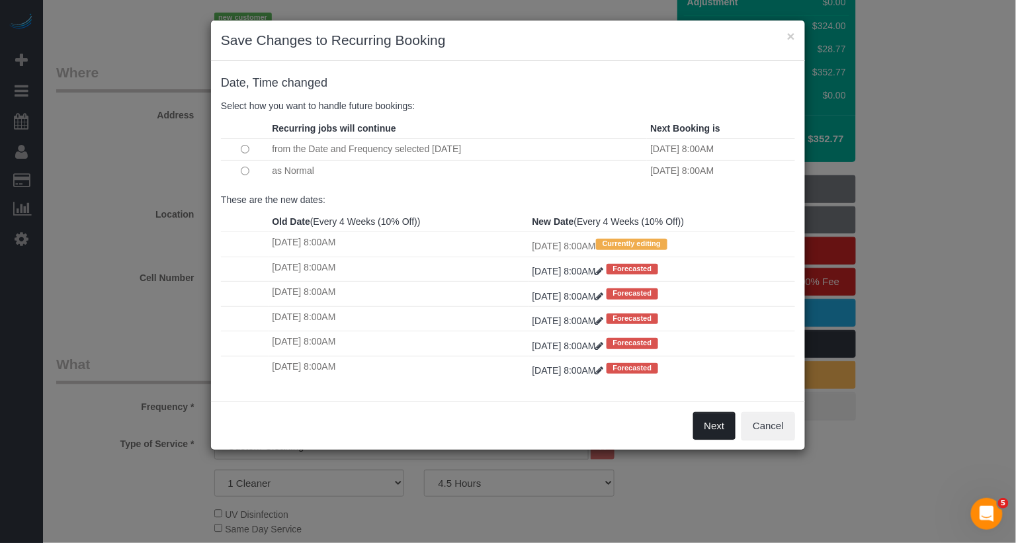
click at [721, 429] on button "Next" at bounding box center [714, 426] width 43 height 28
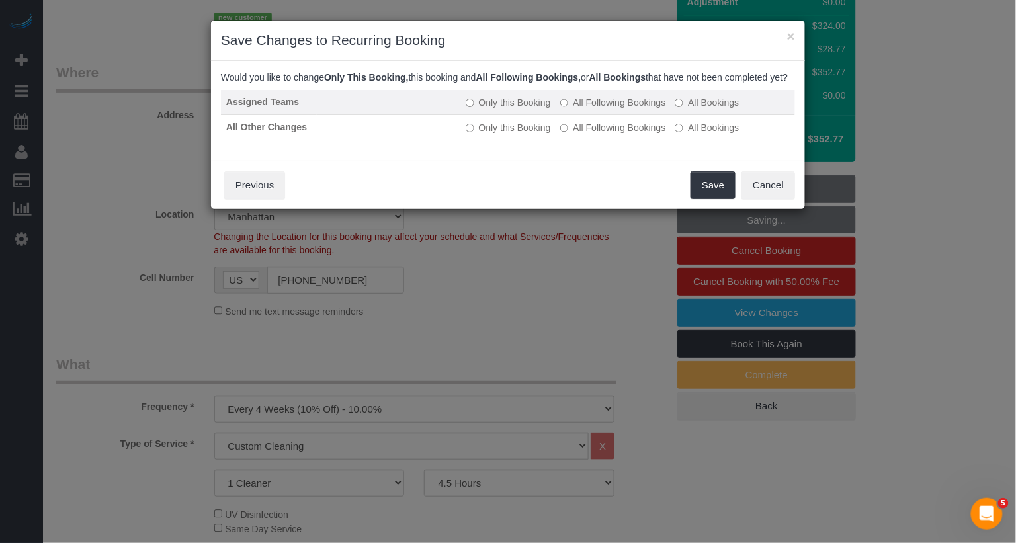
click at [645, 109] on label "All Following Bookings" at bounding box center [613, 102] width 106 height 13
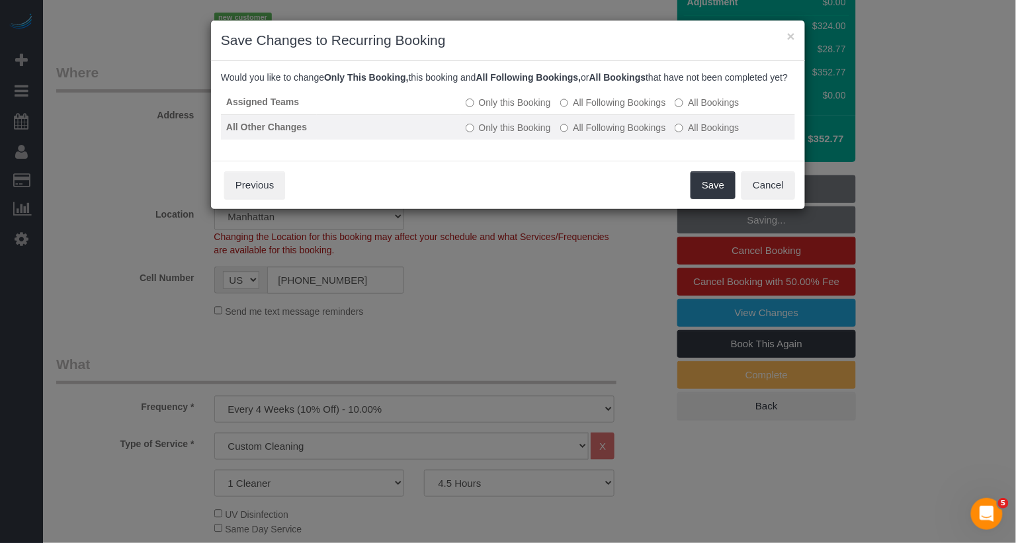
click at [645, 134] on label "All Following Bookings" at bounding box center [613, 127] width 106 height 13
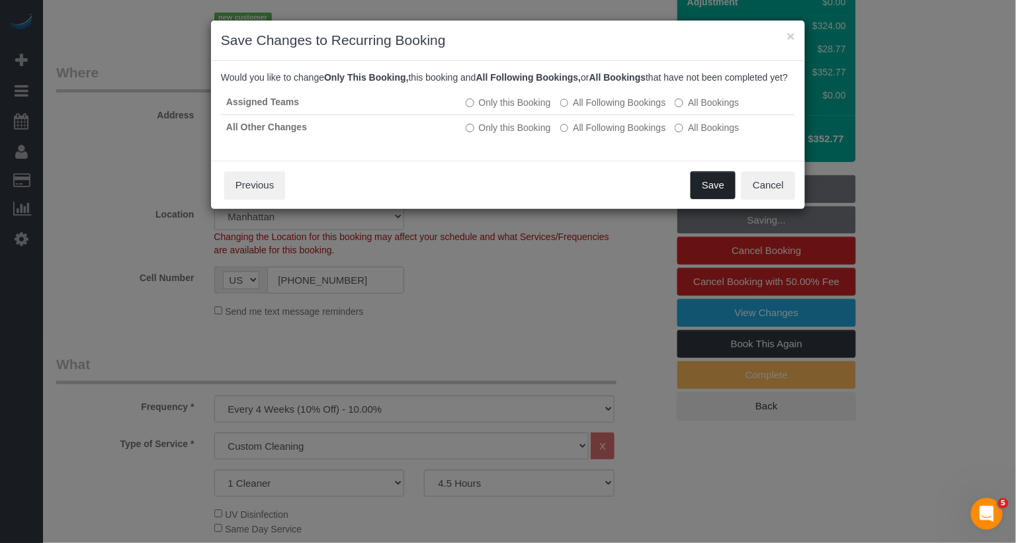
click at [708, 197] on button "Save" at bounding box center [713, 185] width 45 height 28
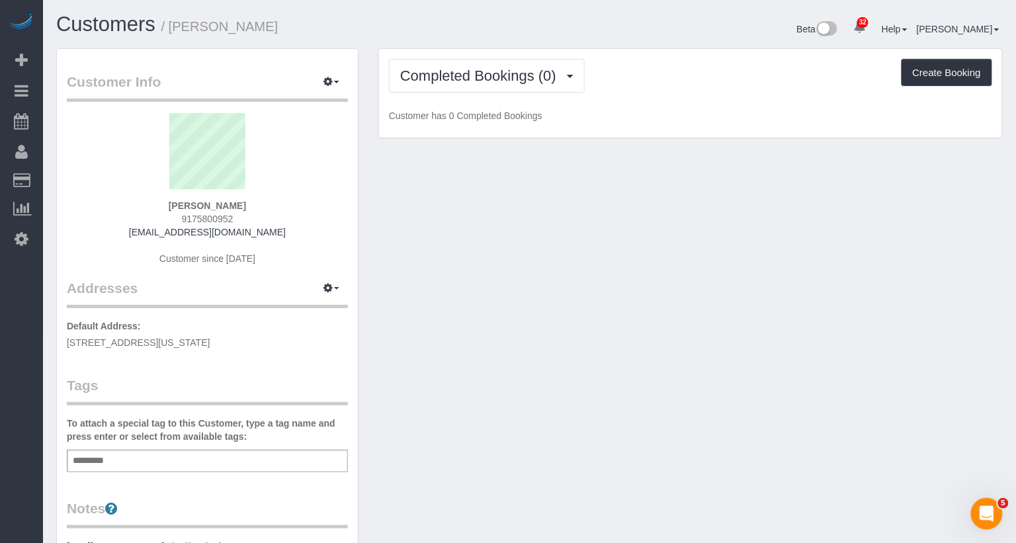
click at [180, 466] on div "Add a tag" at bounding box center [207, 461] width 281 height 22
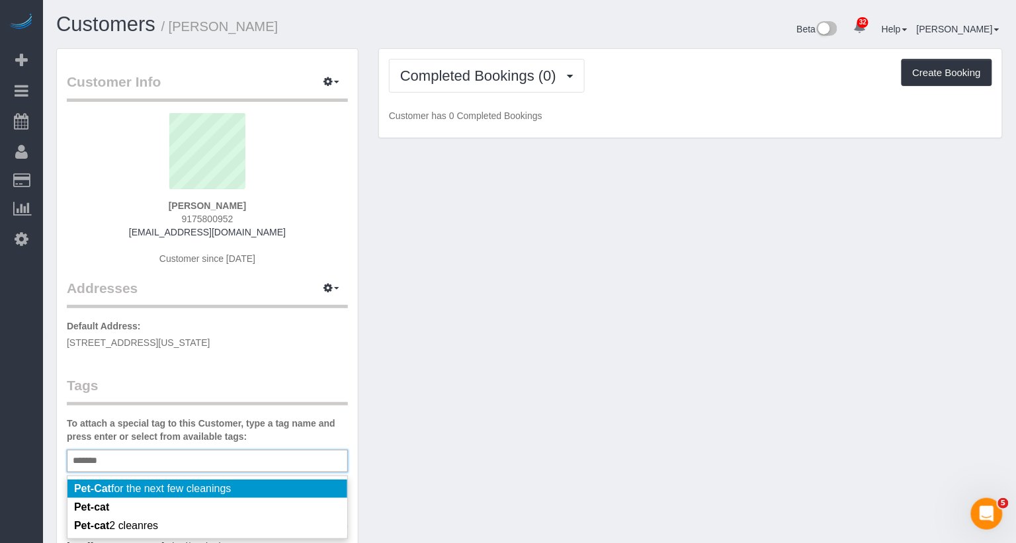
type input "*******"
click at [241, 488] on li "Pet-Cat for the next few cleanings" at bounding box center [207, 489] width 280 height 19
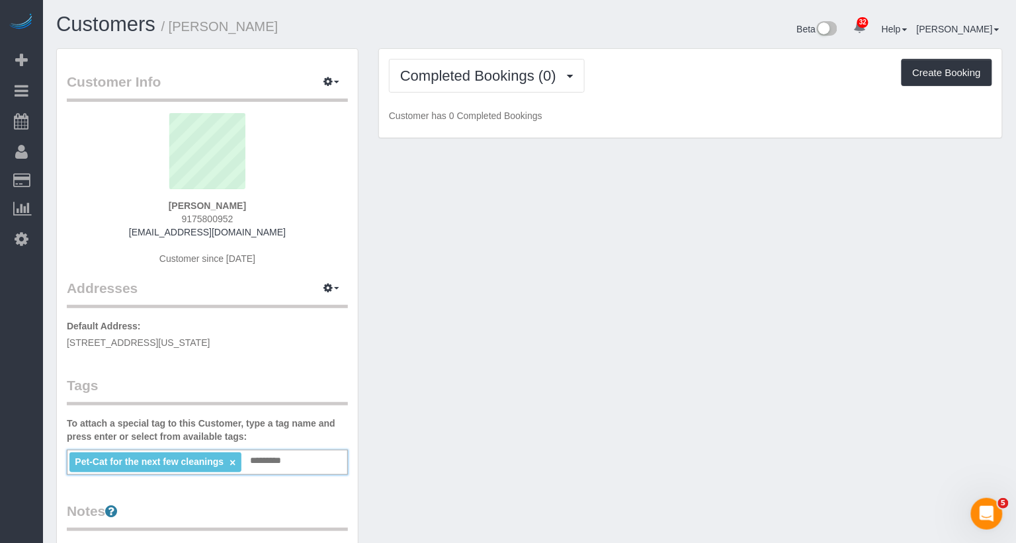
click at [257, 459] on input "text" at bounding box center [270, 461] width 46 height 17
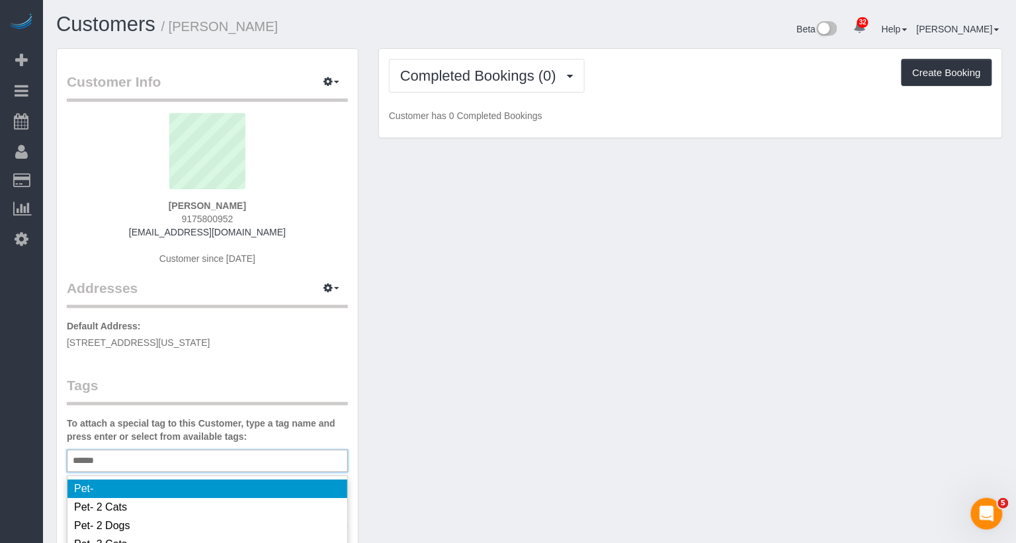
type input "*******"
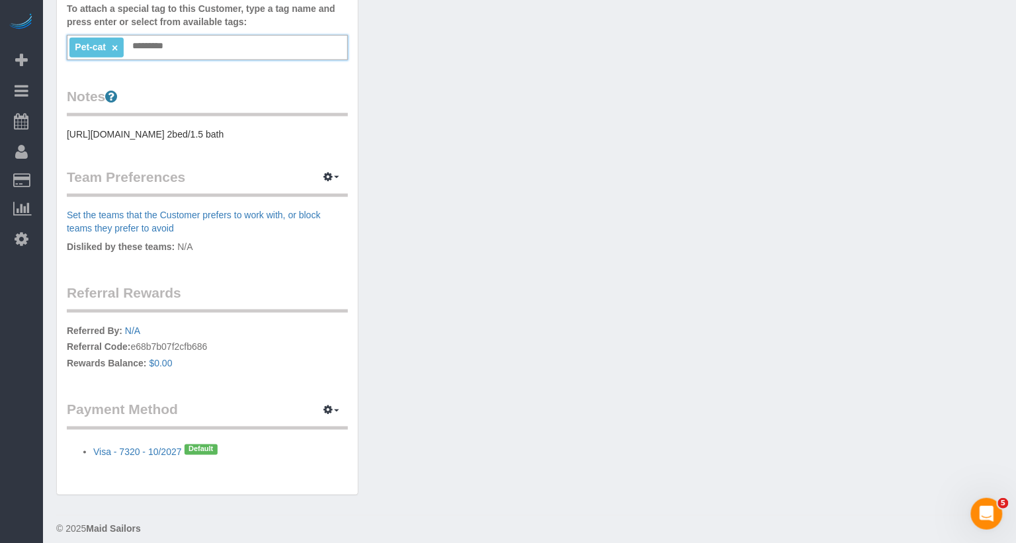
scroll to position [465, 0]
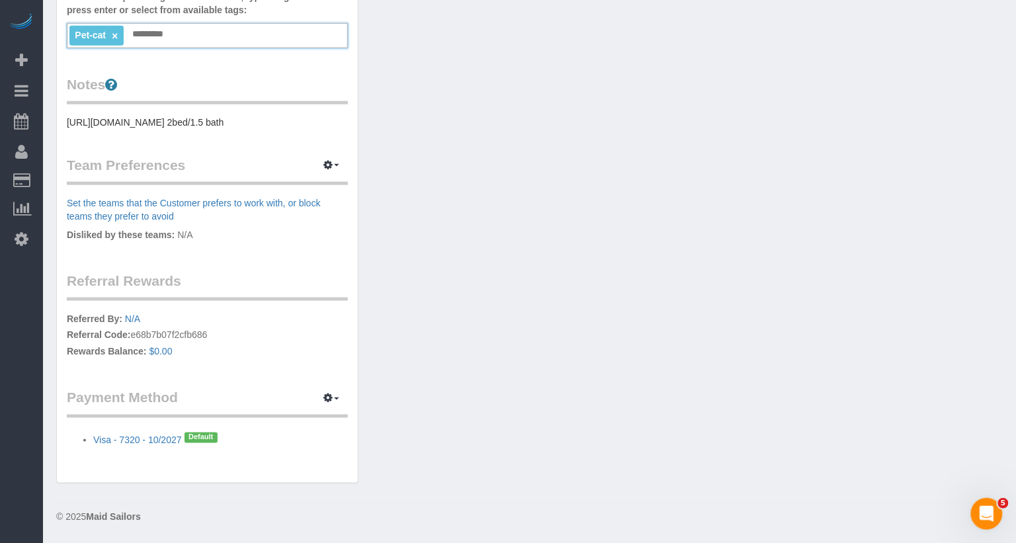
click at [232, 116] on pre "[URL][DOMAIN_NAME] 2bed/1.5 bath" at bounding box center [207, 122] width 281 height 13
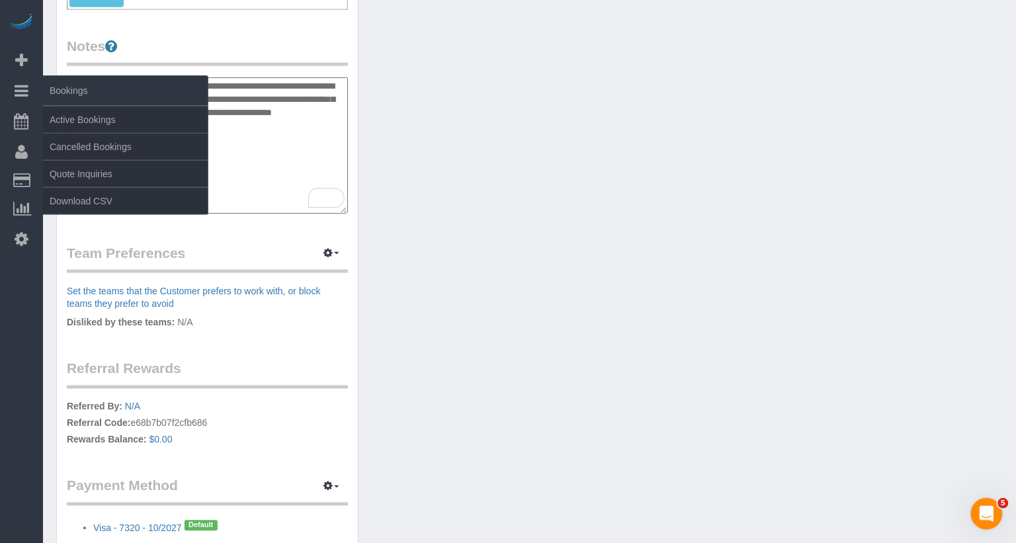
drag, startPoint x: 342, startPoint y: 126, endPoint x: 35, endPoint y: 85, distance: 309.8
click at [35, 85] on div "32 Beta Your Notifications You have 0 alerts × You have 2 to charge for [DATE] …" at bounding box center [508, 83] width 1016 height 1096
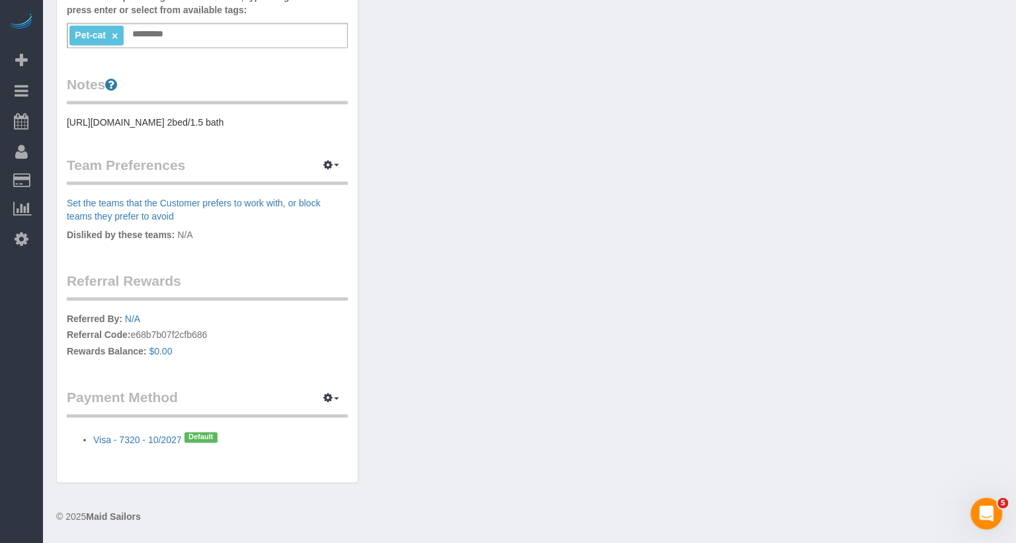
click at [330, 120] on pre "[URL][DOMAIN_NAME] 2bed/1.5 bath" at bounding box center [207, 122] width 281 height 13
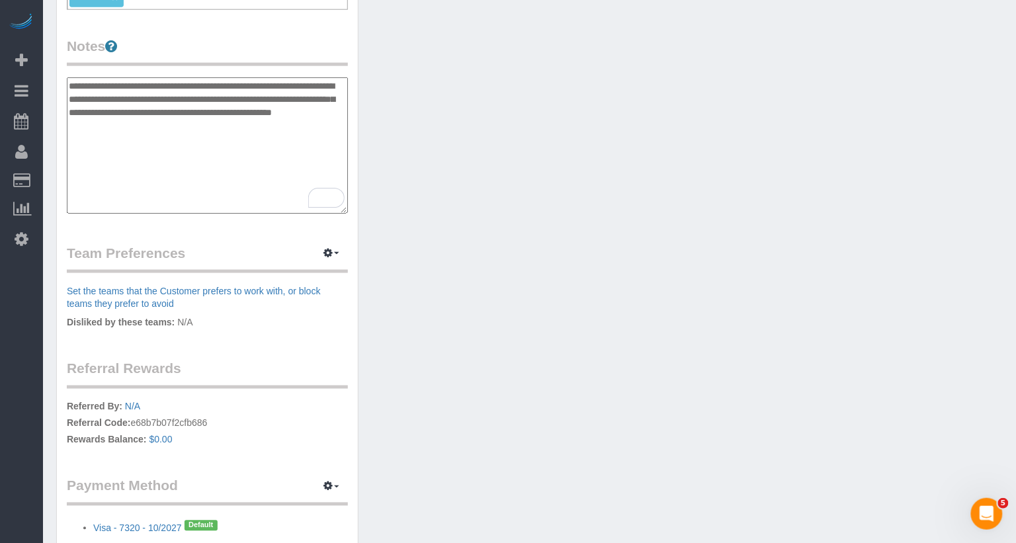
drag, startPoint x: 335, startPoint y: 122, endPoint x: 72, endPoint y: 75, distance: 267.5
click at [72, 77] on textarea "**********" at bounding box center [207, 145] width 281 height 136
click at [531, 66] on div "Customer Info Edit Contact Info Send Message Email Preferences Special Sales Ta…" at bounding box center [529, 84] width 967 height 1002
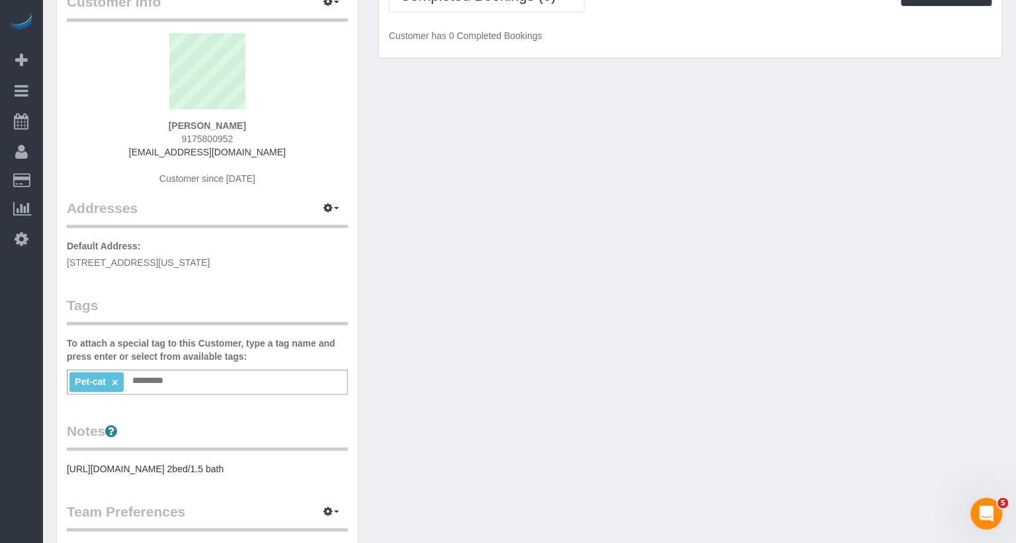
scroll to position [0, 0]
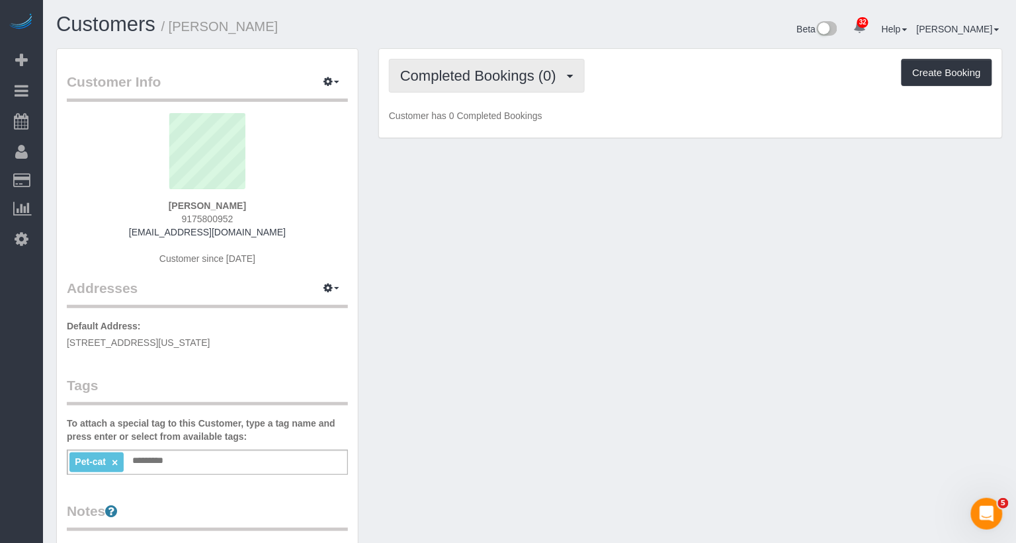
click at [525, 77] on span "Completed Bookings (0)" at bounding box center [481, 75] width 163 height 17
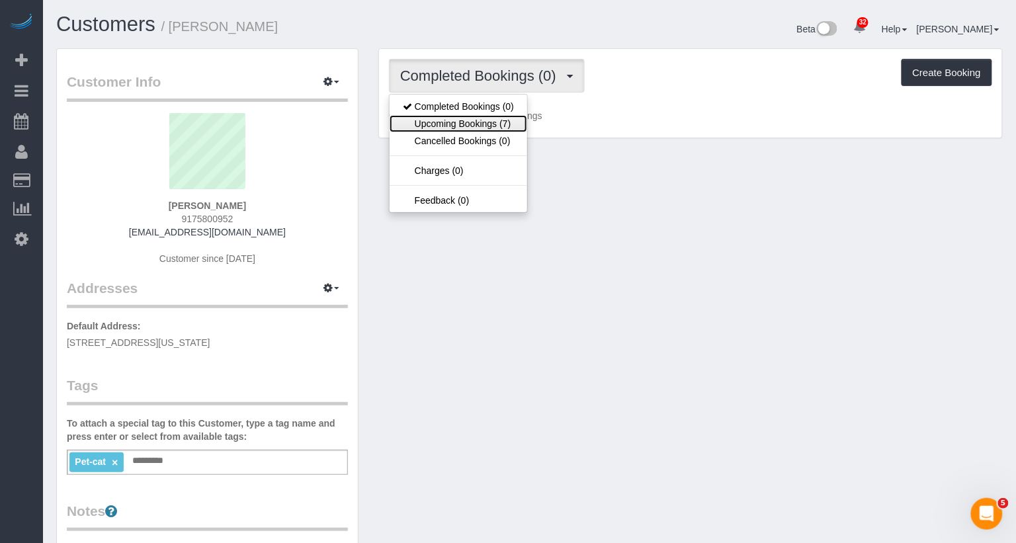
click at [502, 127] on link "Upcoming Bookings (7)" at bounding box center [459, 123] width 138 height 17
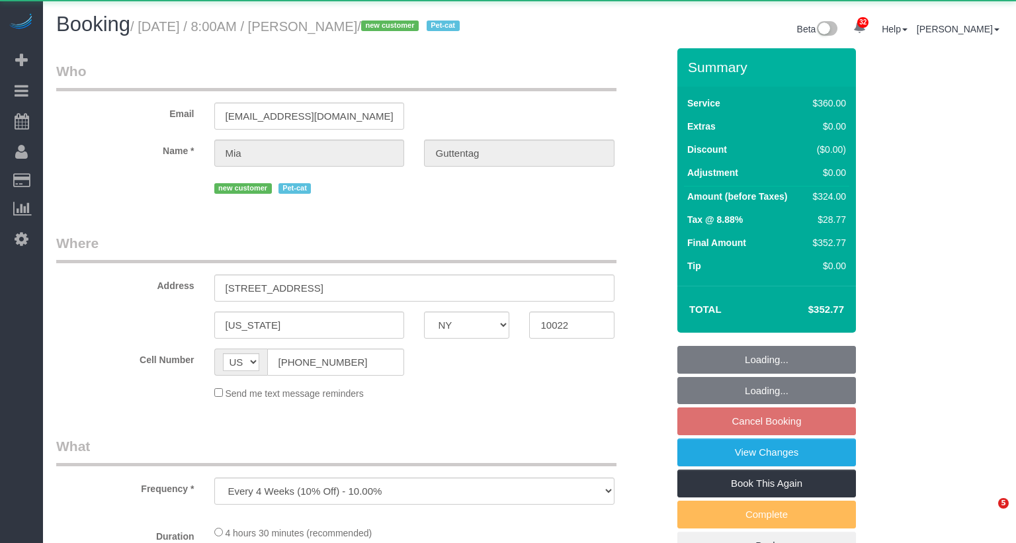
select select "NY"
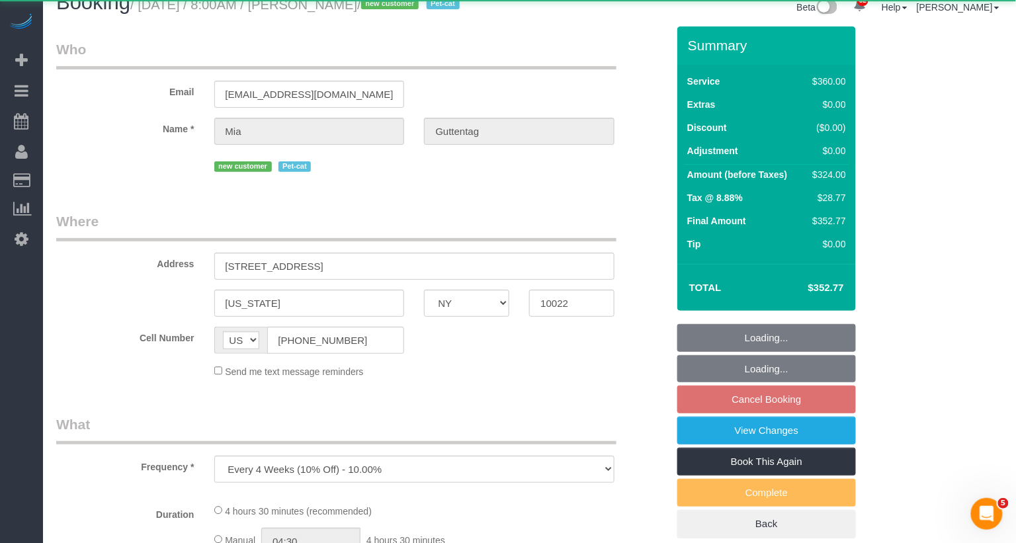
select select "string:stripe-pm_1SDoFP4VGloSiKo7tdQyVGPY"
select select "270"
select select "spot1"
select select "number:56"
select select "number:72"
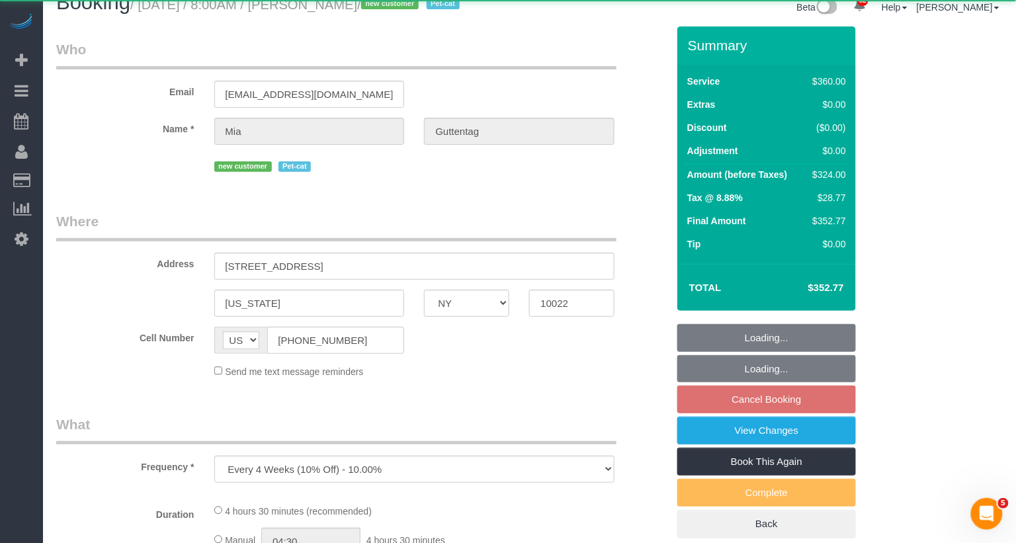
select select "number:14"
select select "number:5"
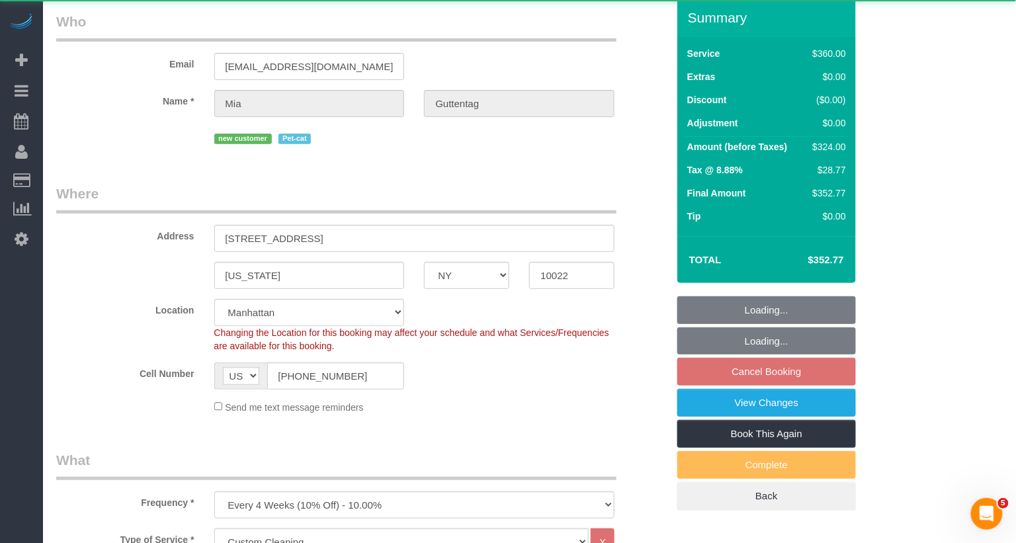
select select "object:1107"
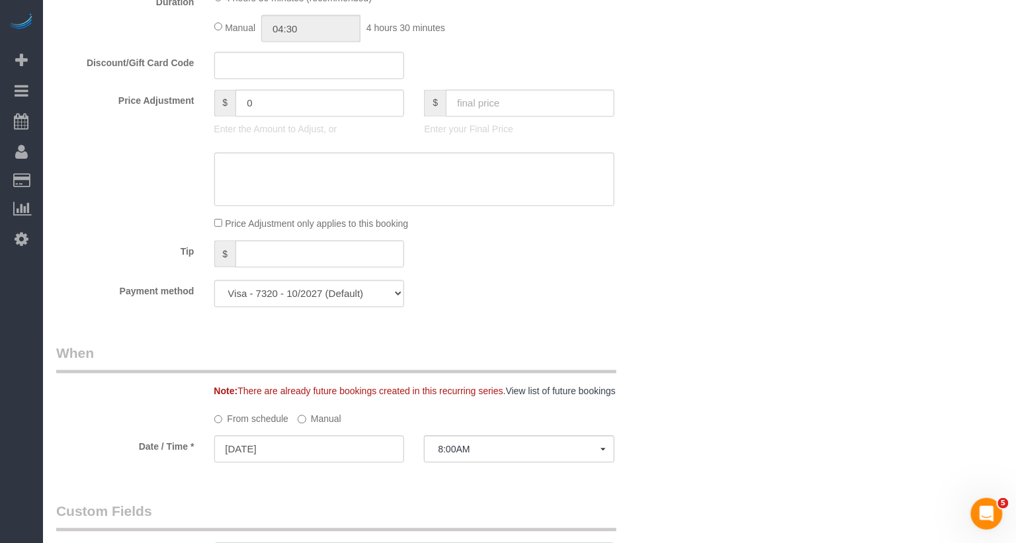
scroll to position [781, 0]
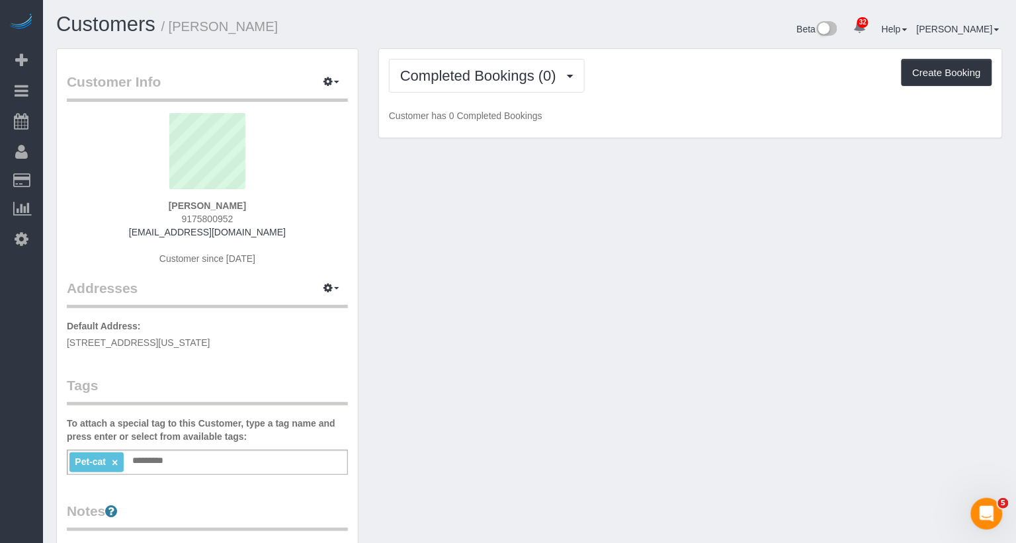
click at [184, 459] on div "Pet-cat × Add a tag" at bounding box center [207, 462] width 281 height 25
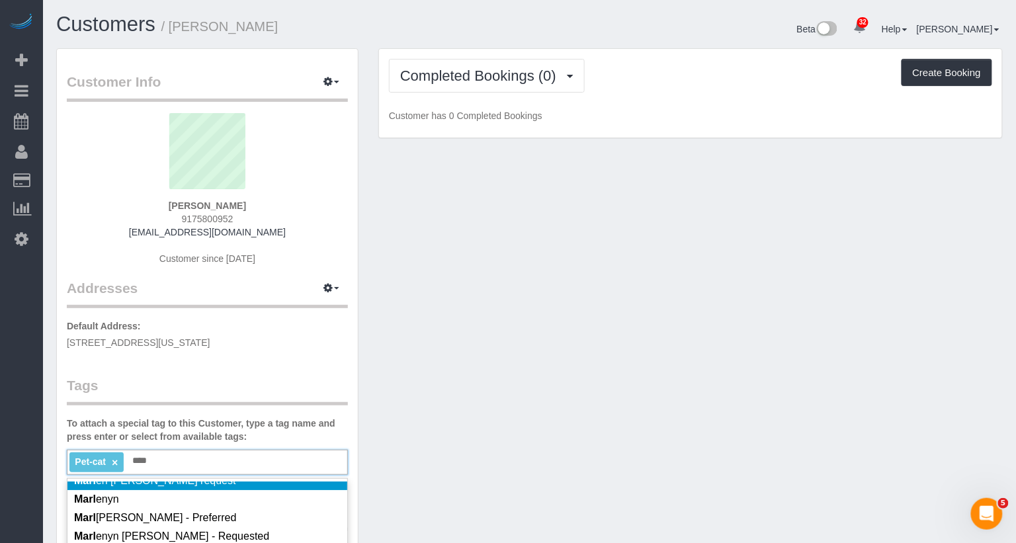
scroll to position [58, 0]
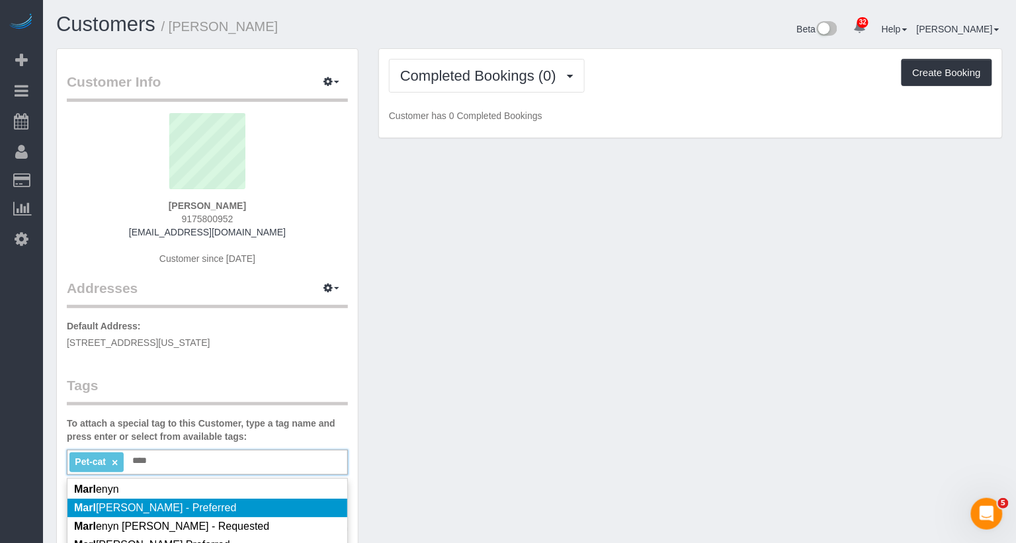
type input "****"
click at [205, 513] on span "Marl enyn Robles - Preferred" at bounding box center [155, 507] width 162 height 11
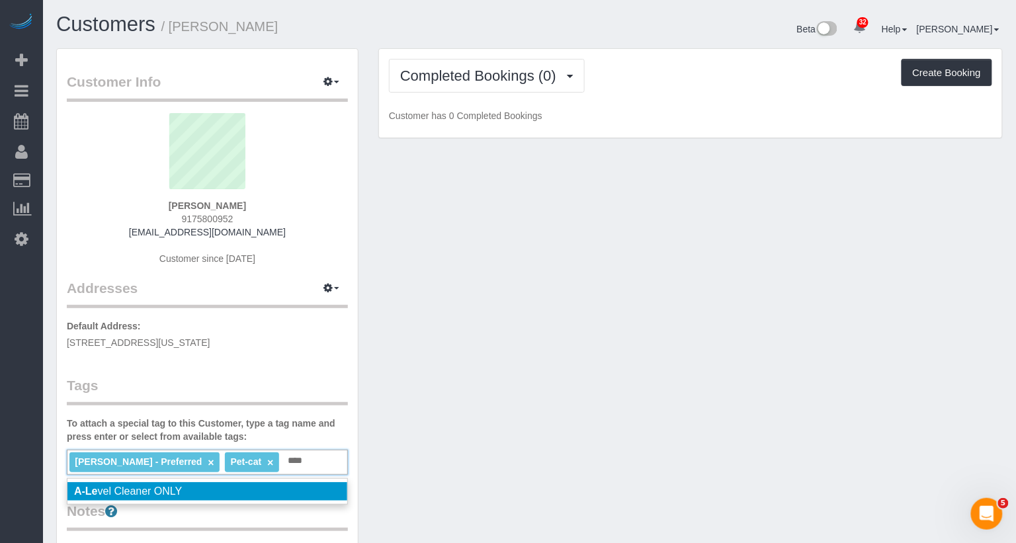
type input "****"
click at [246, 494] on li "A-Le vel Cleaner ONLY" at bounding box center [207, 491] width 280 height 19
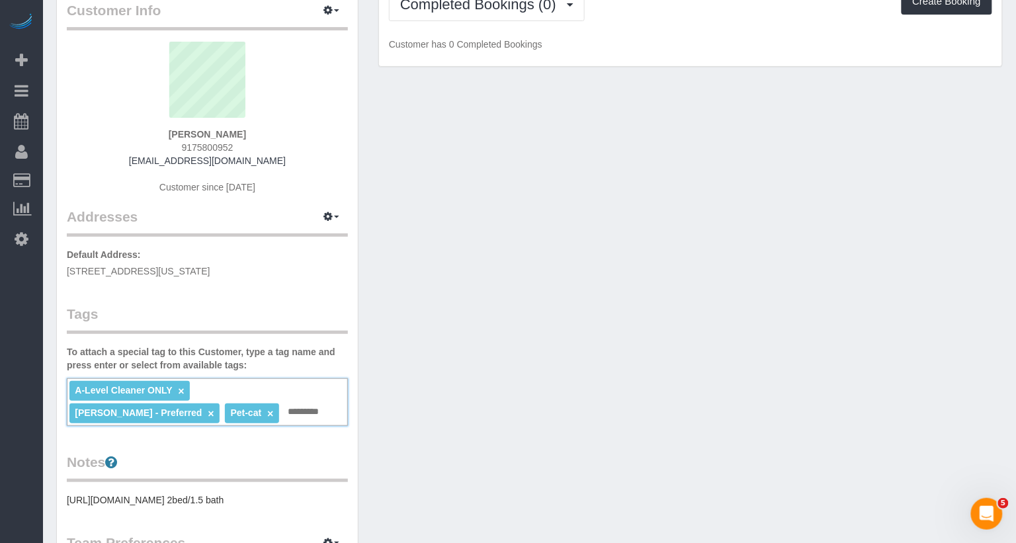
scroll to position [0, 0]
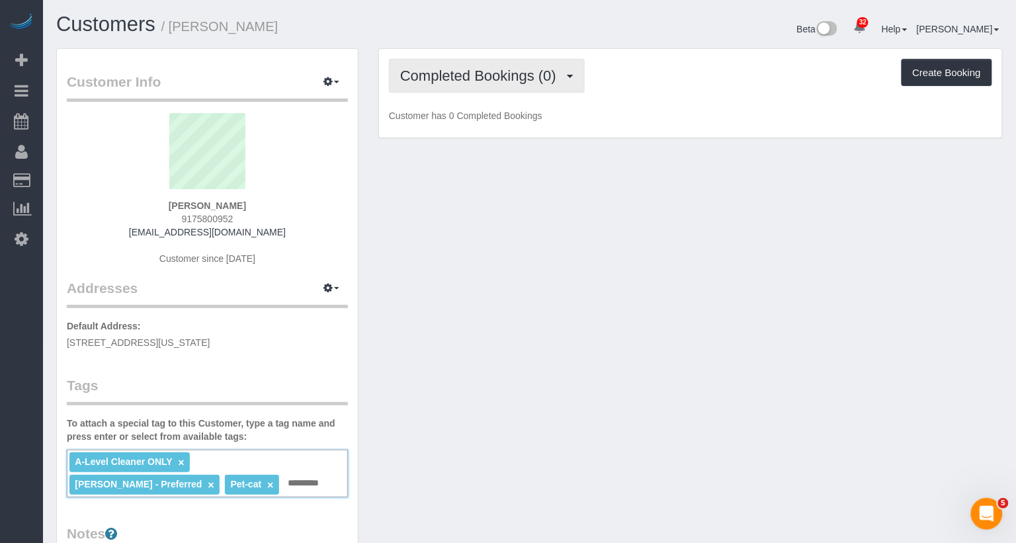
click at [488, 77] on span "Completed Bookings (0)" at bounding box center [481, 75] width 163 height 17
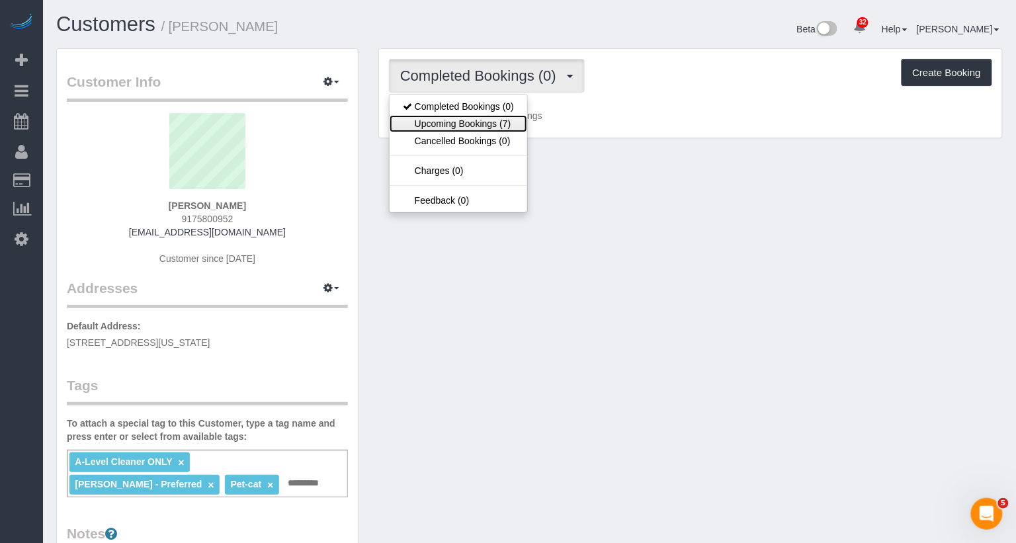
click at [483, 125] on link "Upcoming Bookings (7)" at bounding box center [459, 123] width 138 height 17
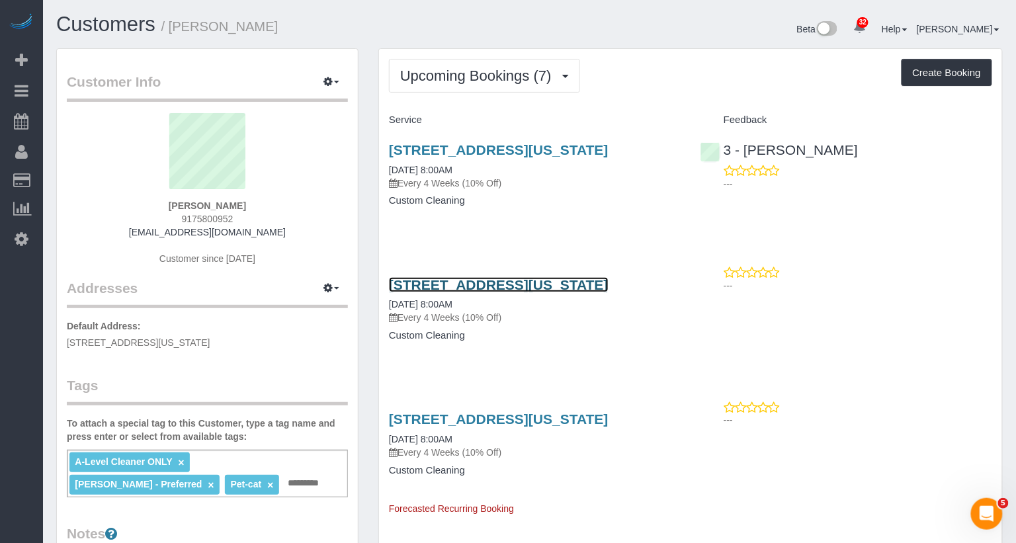
click at [491, 292] on link "[STREET_ADDRESS][US_STATE]" at bounding box center [499, 284] width 220 height 15
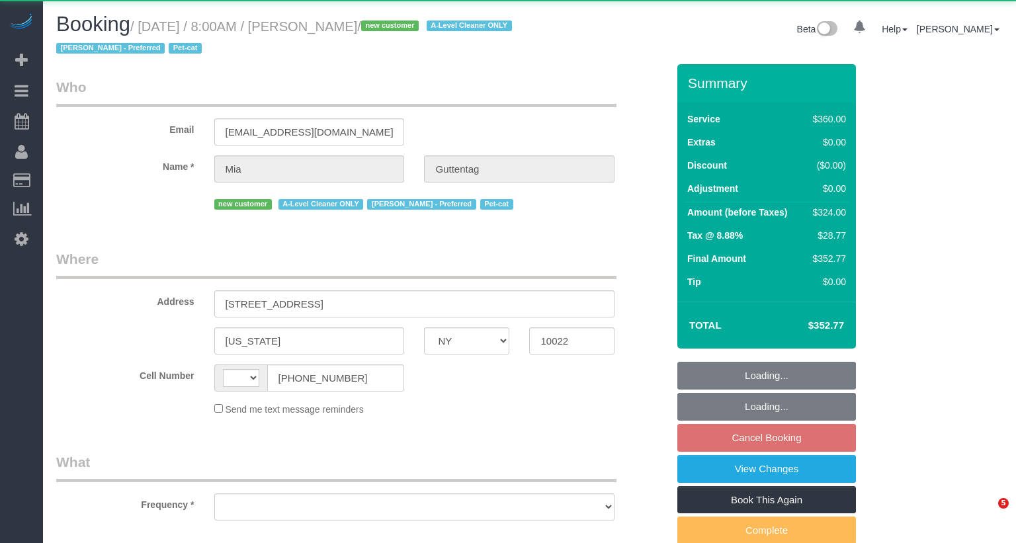
select select "NY"
select select "string:[GEOGRAPHIC_DATA]"
select select "270"
select select "number:56"
select select "number:72"
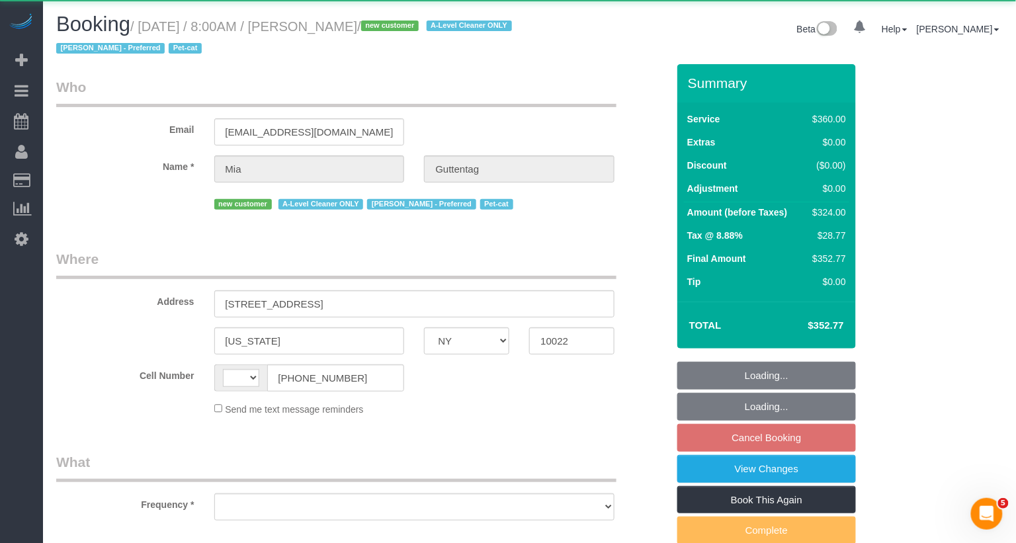
select select "number:14"
select select "number:5"
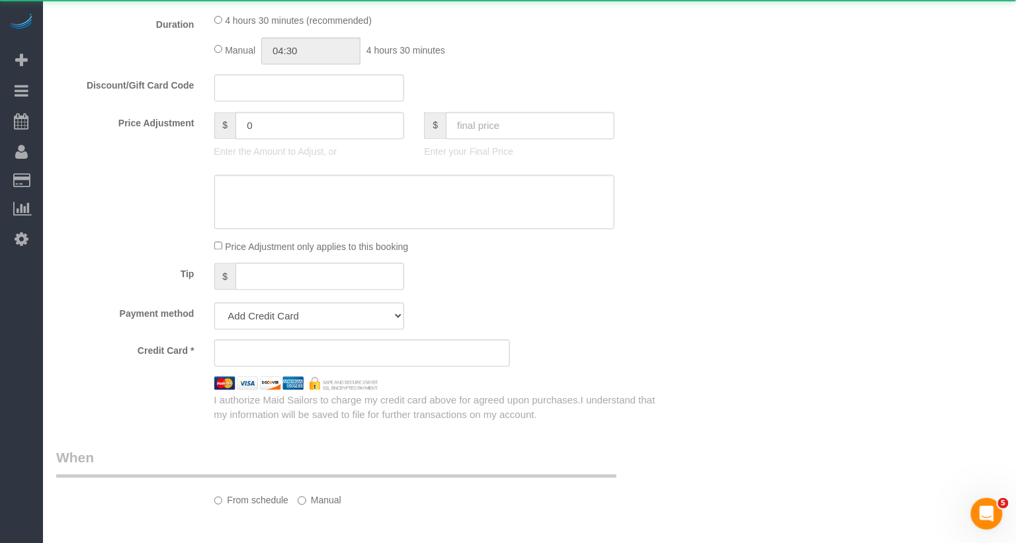
scroll to position [891, 0]
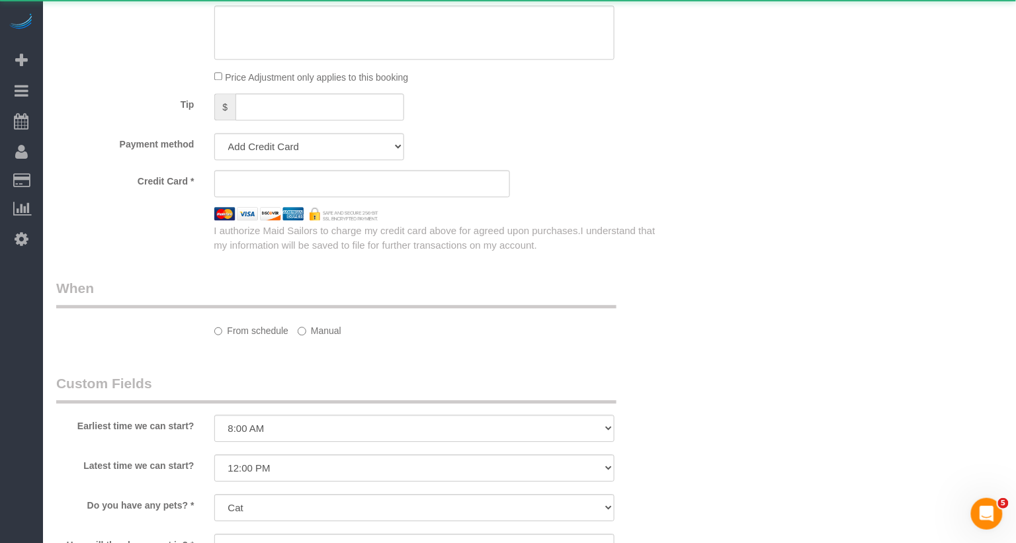
select select "object:1101"
select select "string:stripe-pm_1SDoFP4VGloSiKo7tdQyVGPY"
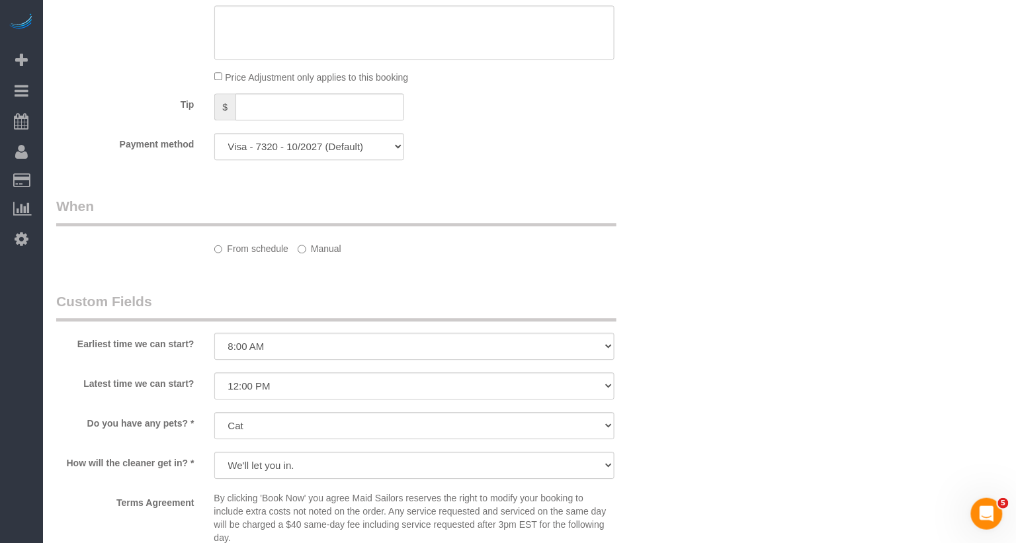
select select "spot1"
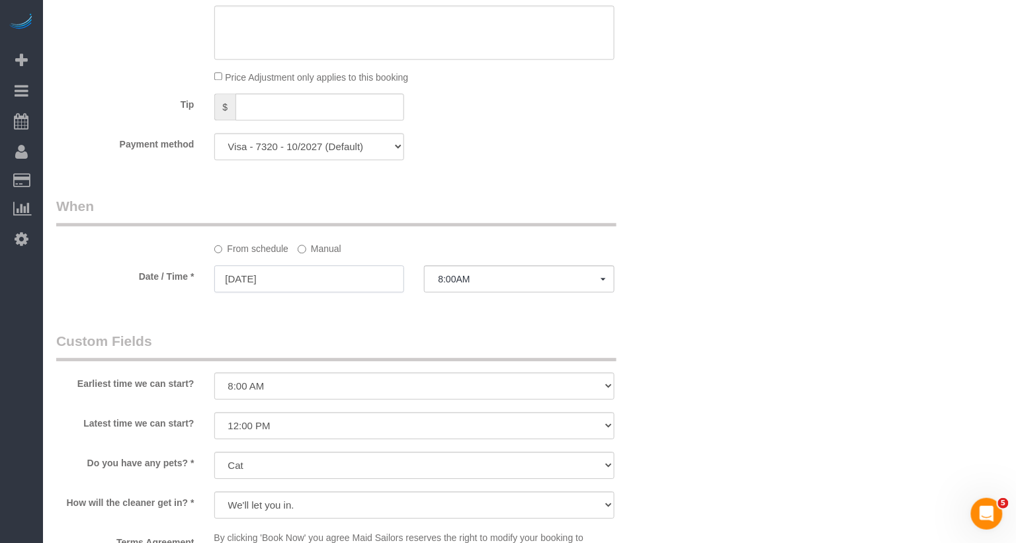
click at [331, 284] on input "[DATE]" at bounding box center [309, 278] width 191 height 27
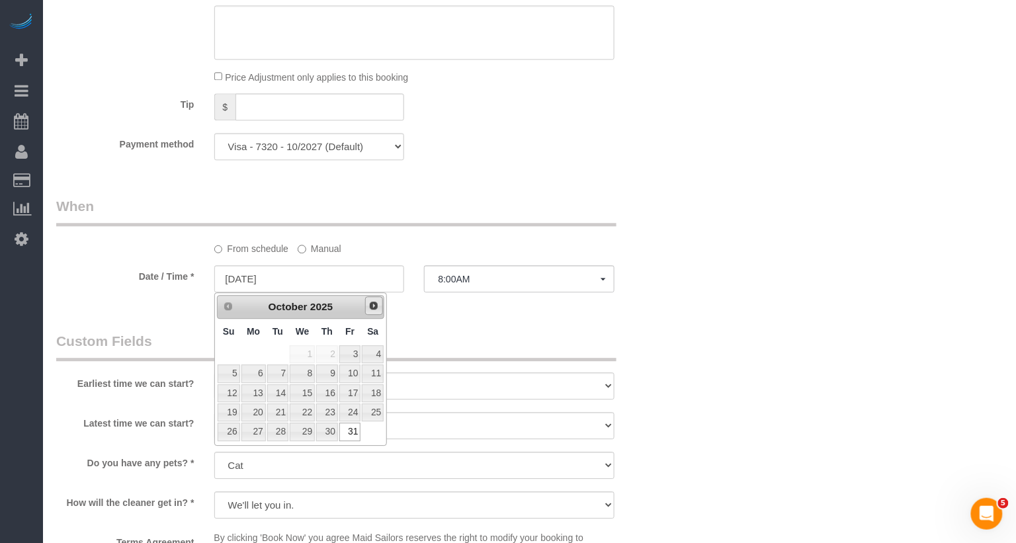
click at [372, 297] on link "Next" at bounding box center [374, 305] width 19 height 19
click at [229, 372] on link "2" at bounding box center [229, 374] width 22 height 18
type input "[DATE]"
select select "spot23"
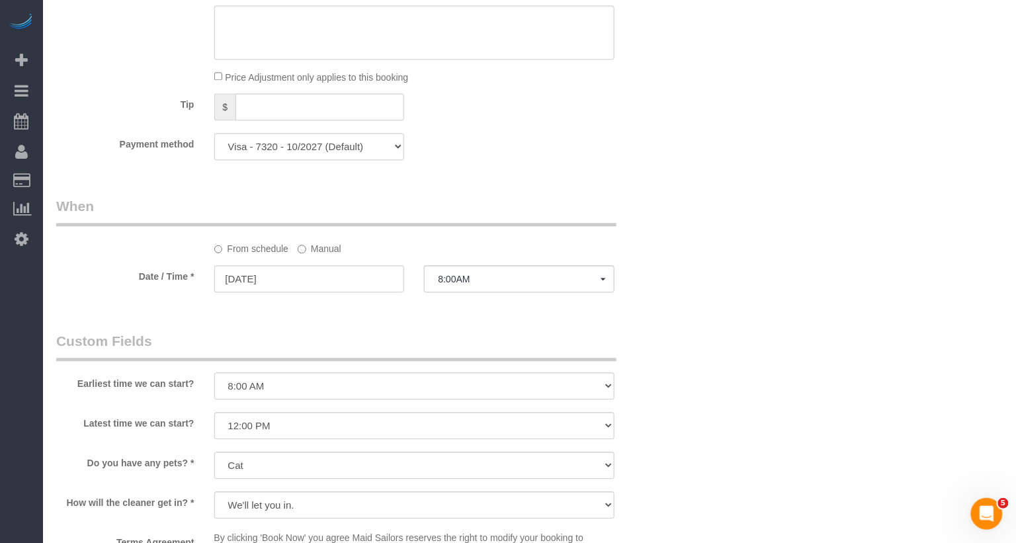
click at [673, 226] on div "From schedule Manual" at bounding box center [361, 226] width 631 height 59
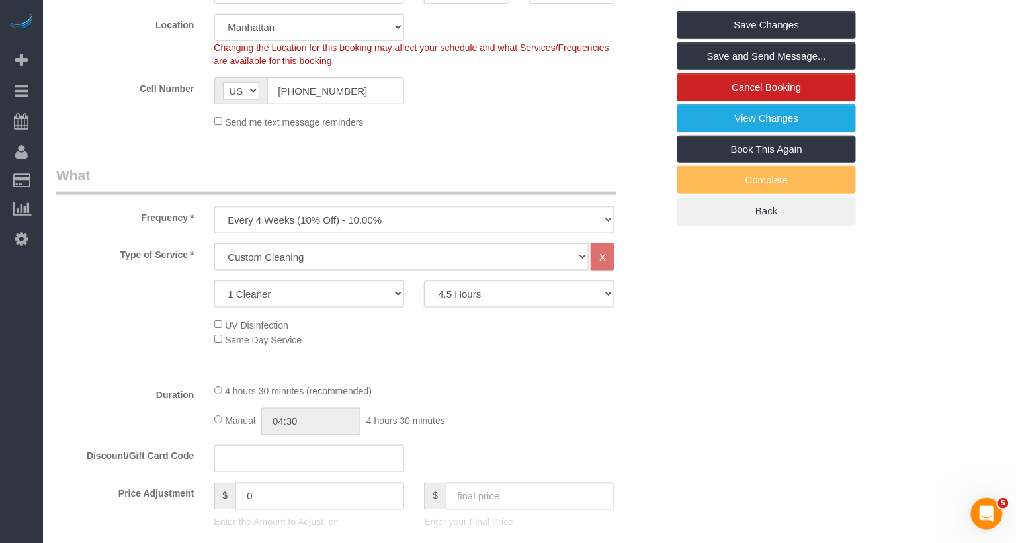
scroll to position [0, 0]
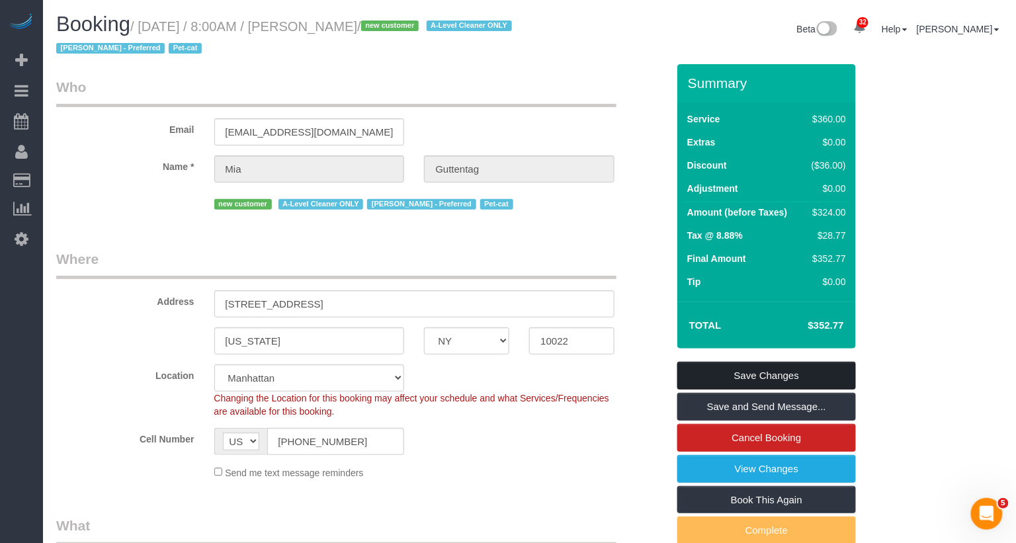
click at [747, 378] on link "Save Changes" at bounding box center [767, 376] width 179 height 28
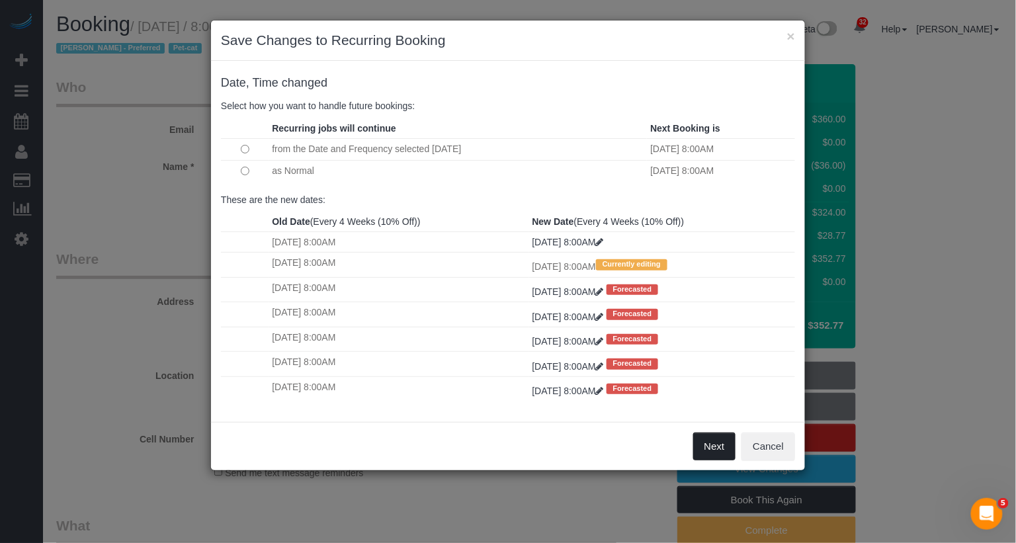
click at [713, 447] on button "Next" at bounding box center [714, 447] width 43 height 28
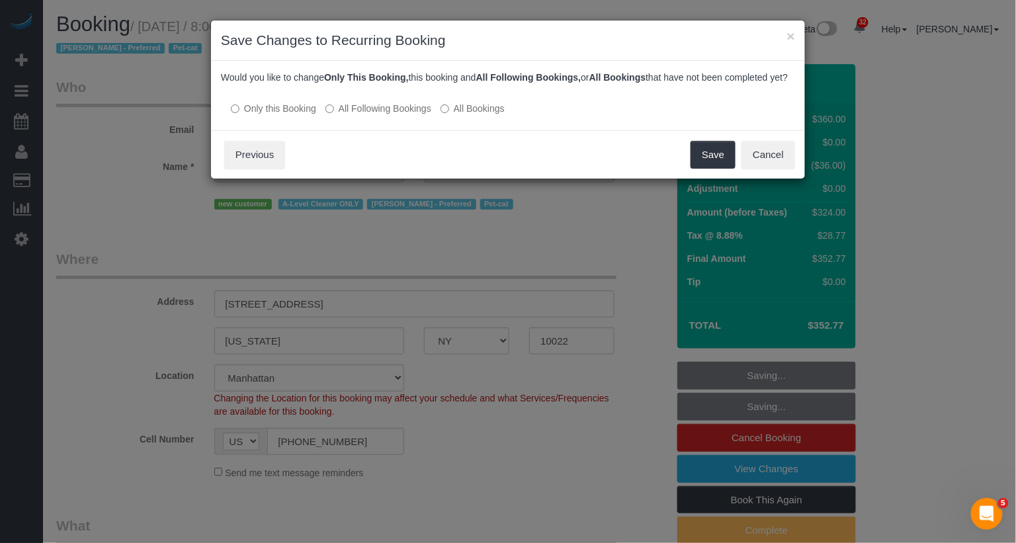
click at [417, 115] on label "All Following Bookings" at bounding box center [379, 108] width 106 height 13
click at [705, 169] on button "Save" at bounding box center [713, 155] width 45 height 28
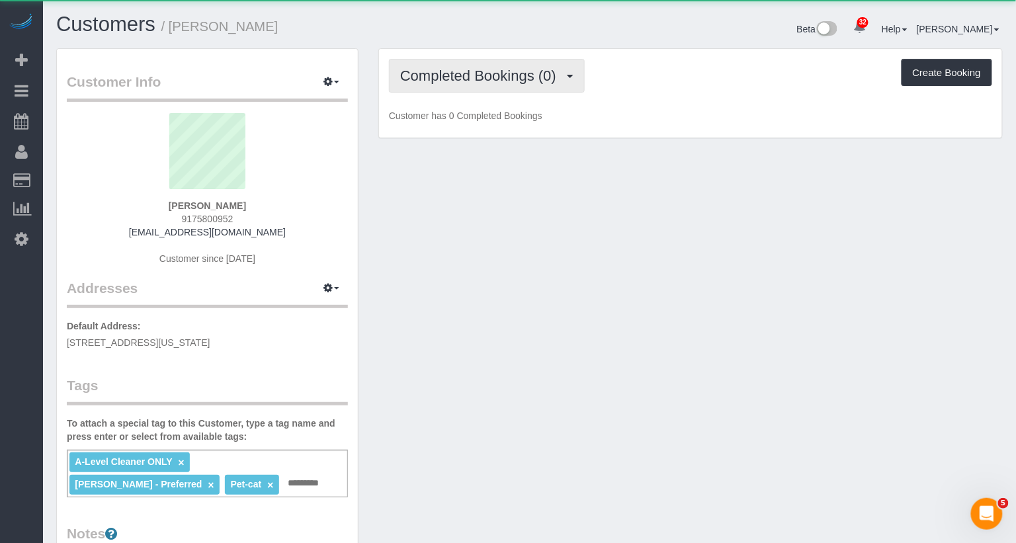
click at [407, 71] on span "Completed Bookings (0)" at bounding box center [481, 75] width 163 height 17
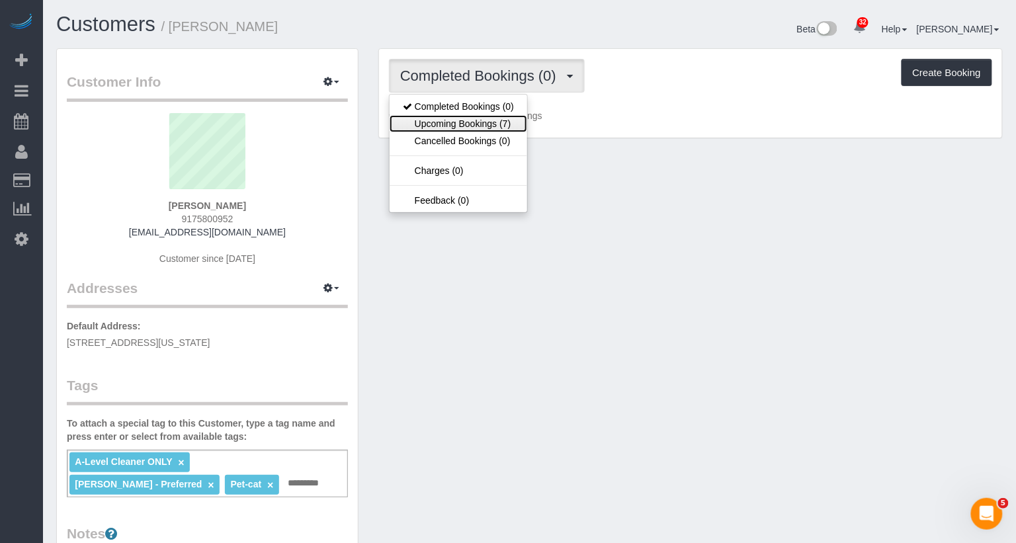
click at [425, 116] on link "Upcoming Bookings (7)" at bounding box center [459, 123] width 138 height 17
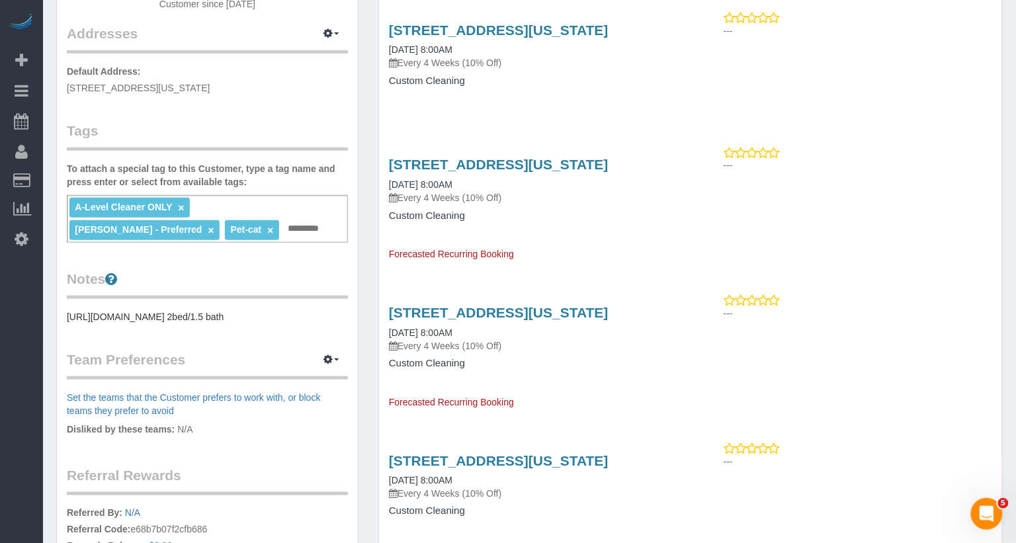
scroll to position [257, 0]
